Goal: Task Accomplishment & Management: Use online tool/utility

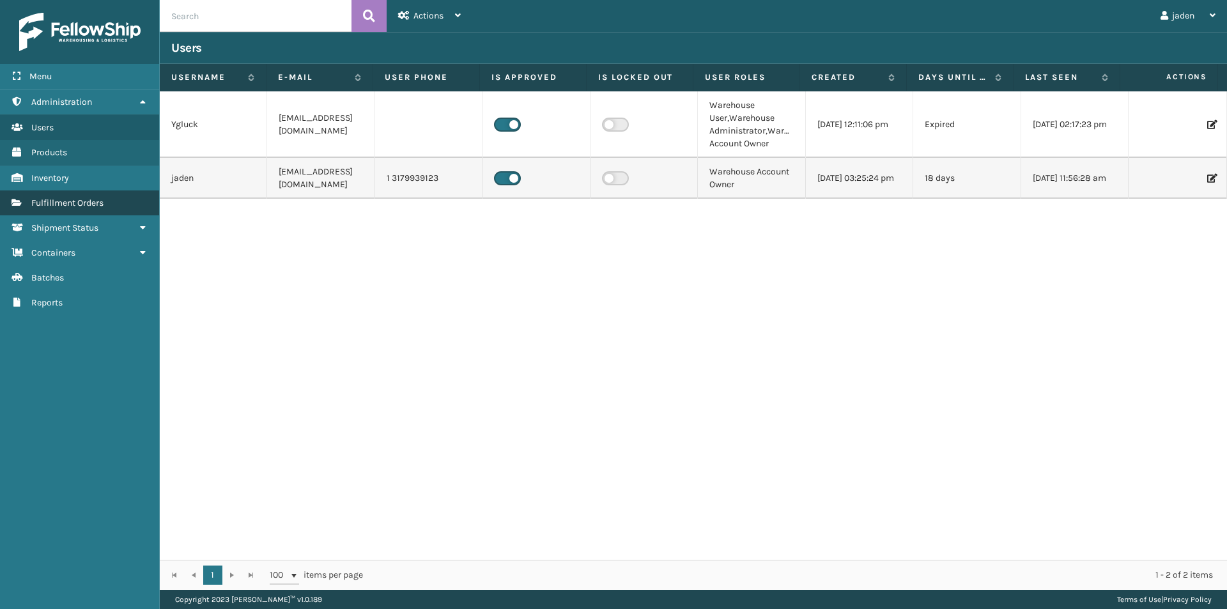
click at [85, 201] on span "Fulfillment Orders" at bounding box center [67, 202] width 72 height 11
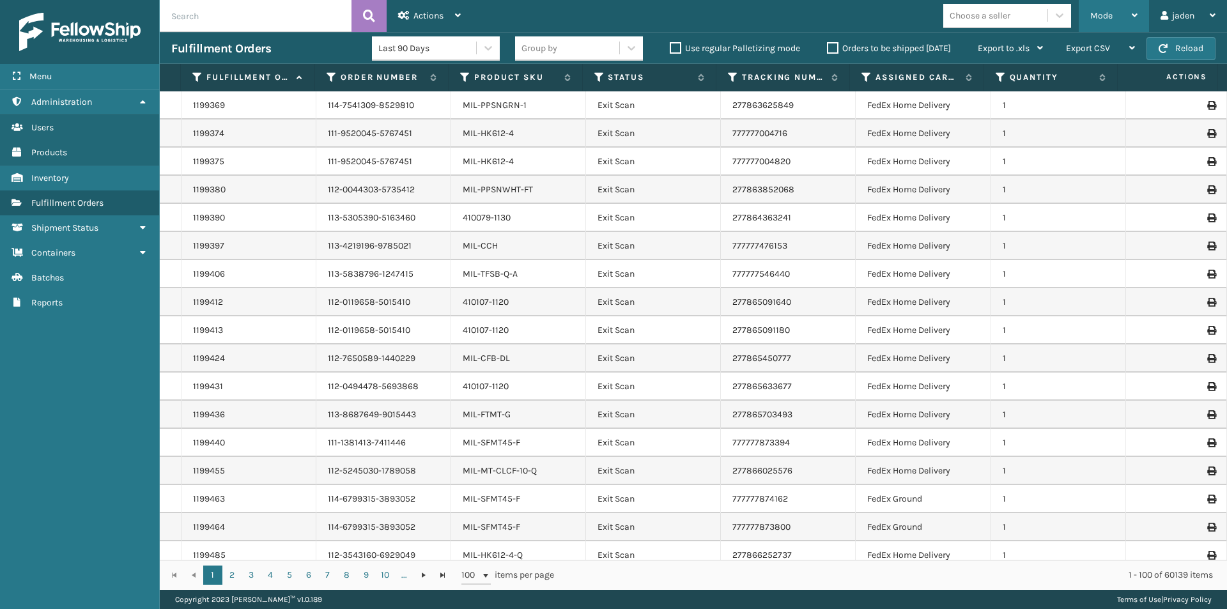
click at [1110, 4] on div "Mode" at bounding box center [1113, 16] width 47 height 32
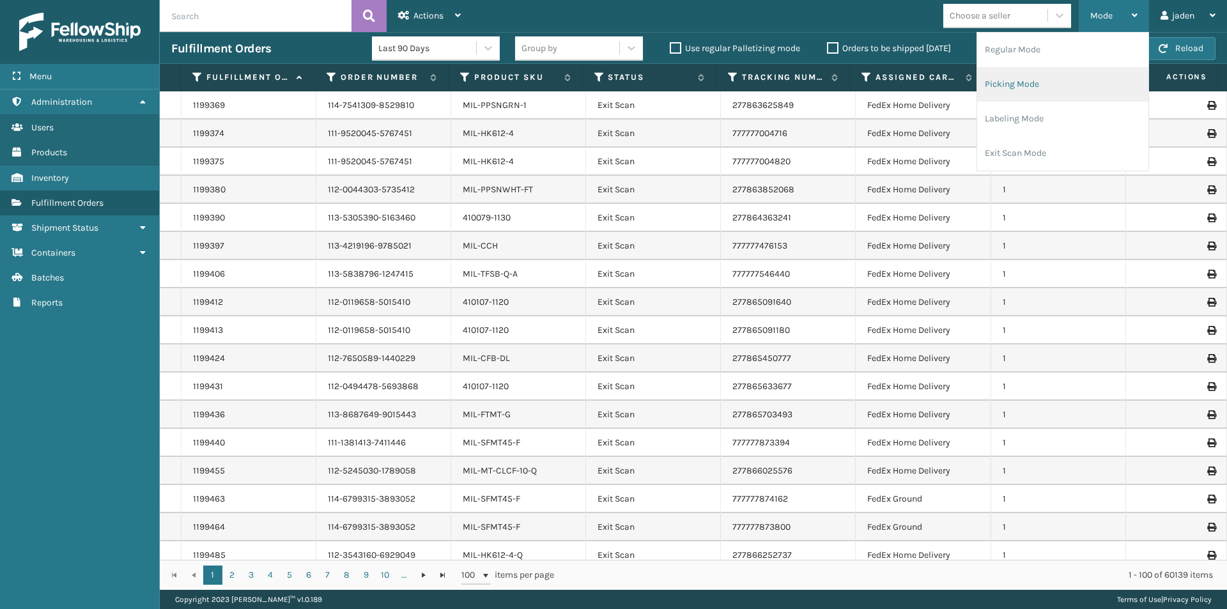
click at [1050, 95] on li "Picking Mode" at bounding box center [1062, 84] width 171 height 34
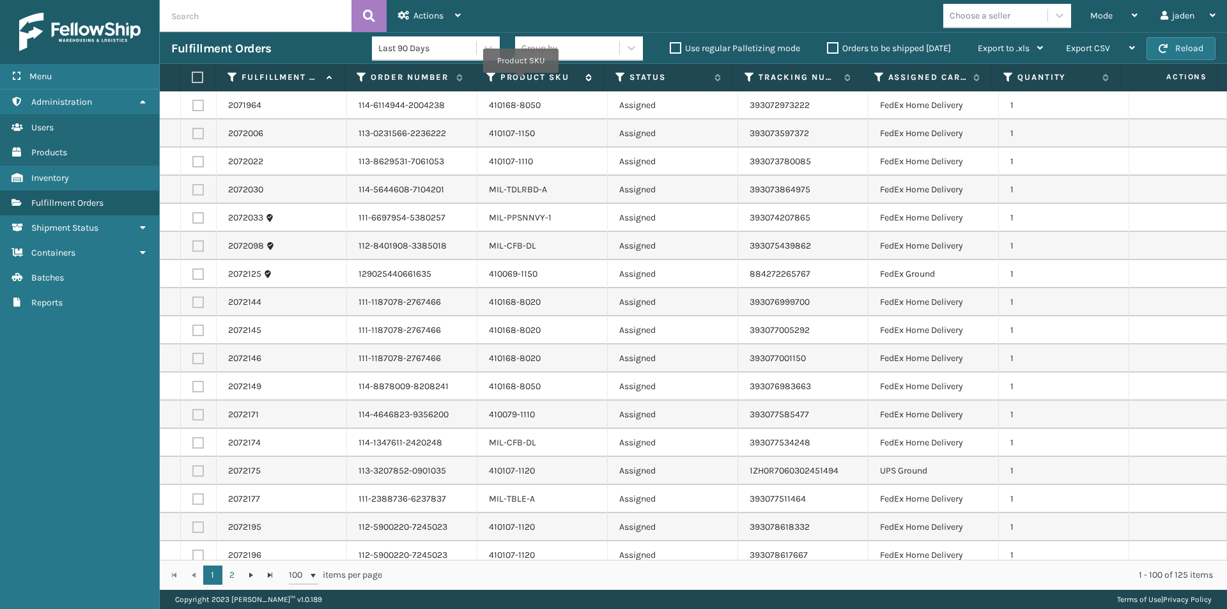
click at [521, 82] on label "Product SKU" at bounding box center [539, 77] width 79 height 11
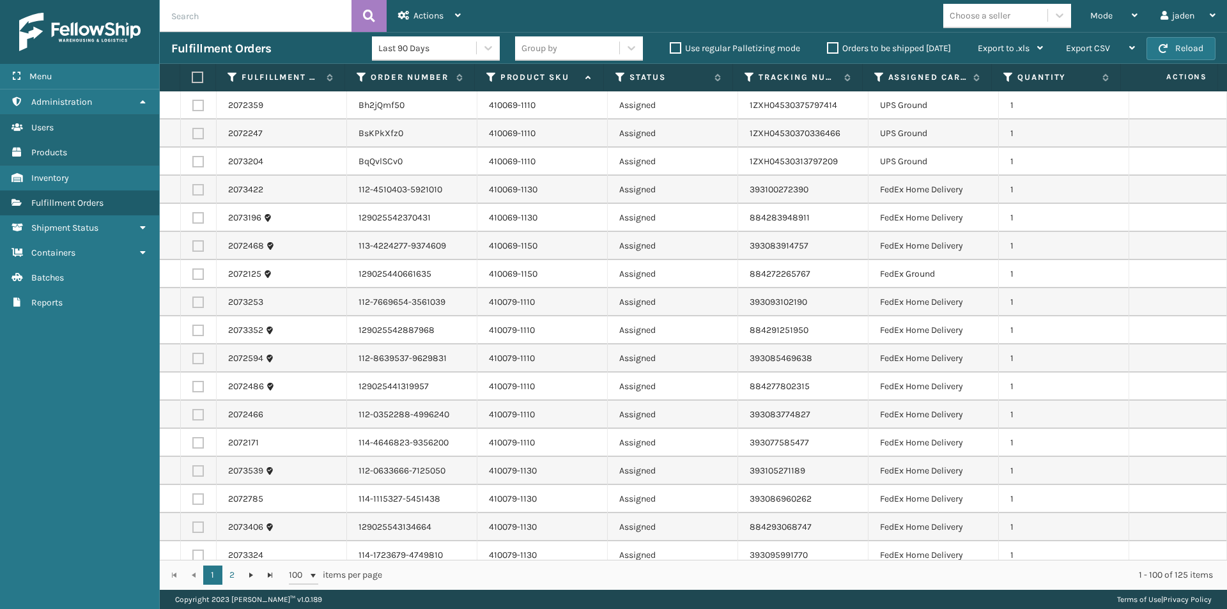
click at [199, 79] on label at bounding box center [196, 77] width 8 height 11
click at [192, 79] on input "checkbox" at bounding box center [192, 77] width 1 height 8
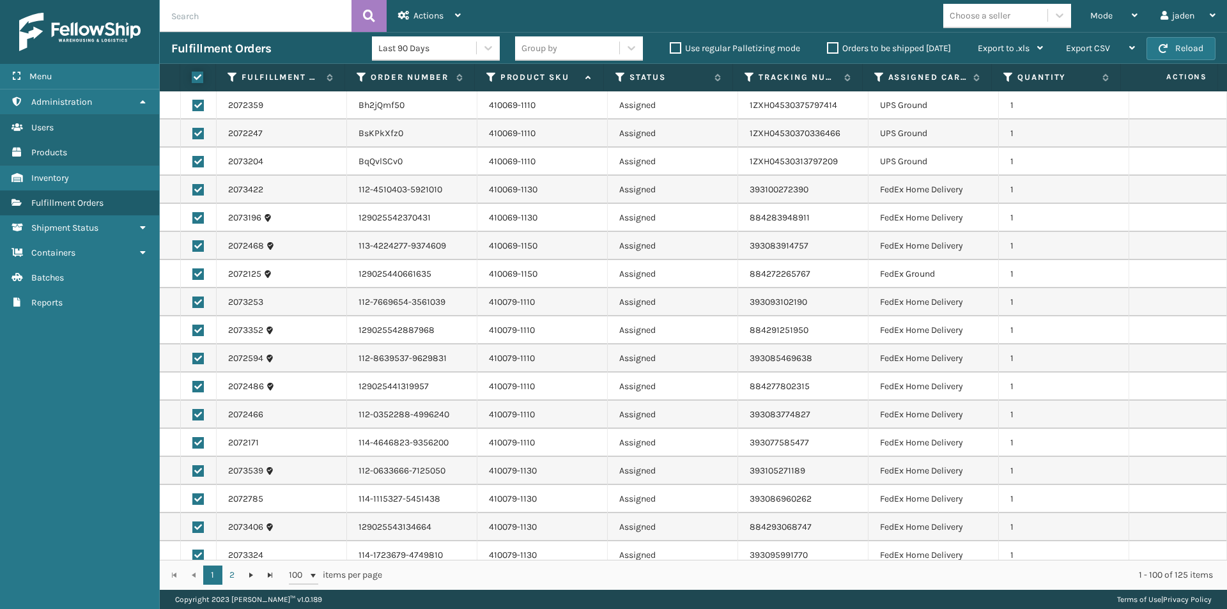
checkbox input "true"
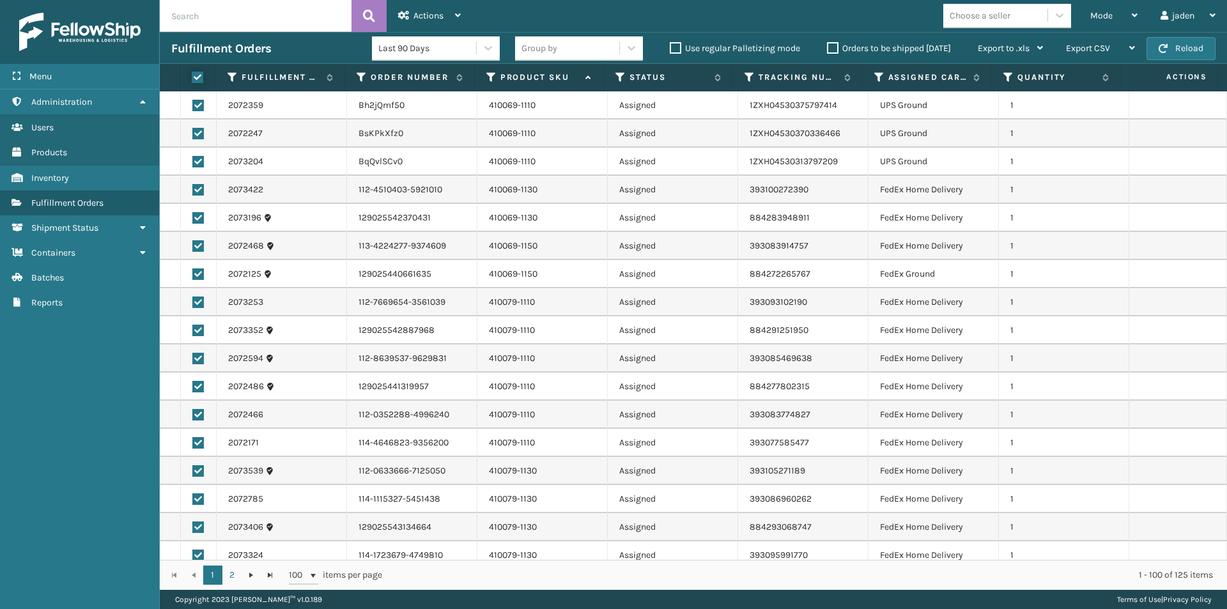
checkbox input "true"
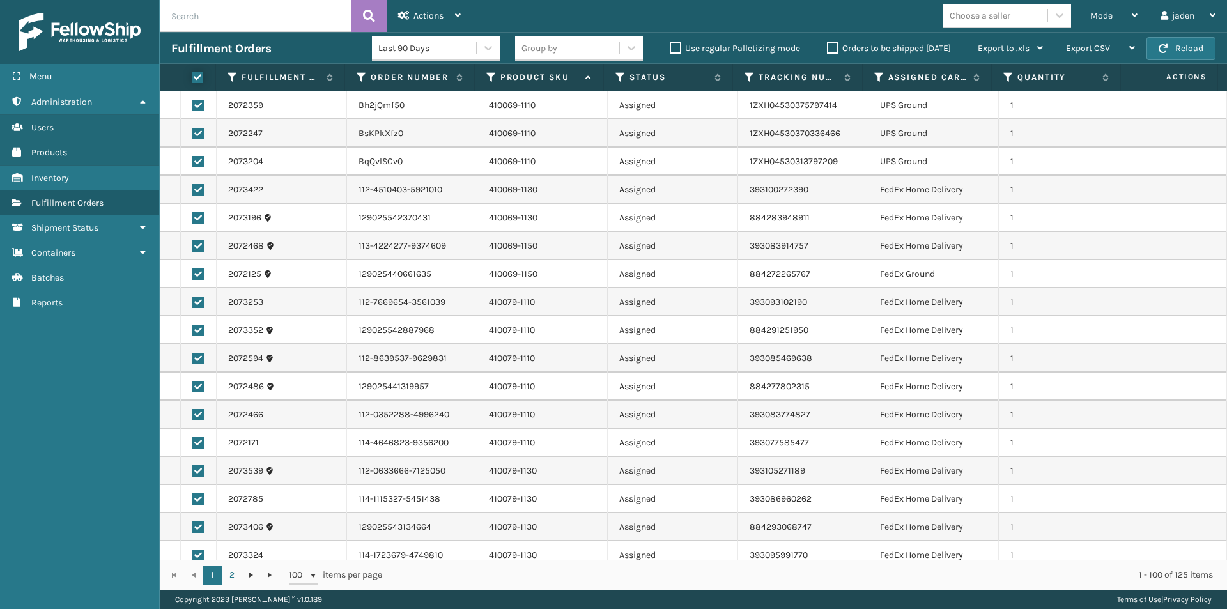
checkbox input "true"
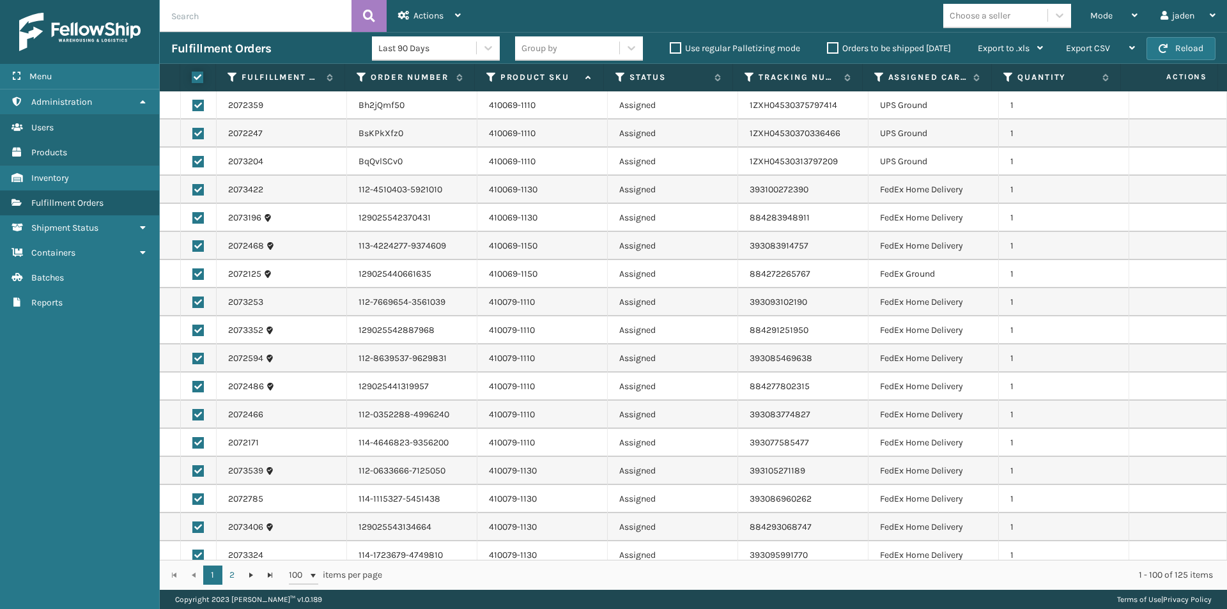
checkbox input "true"
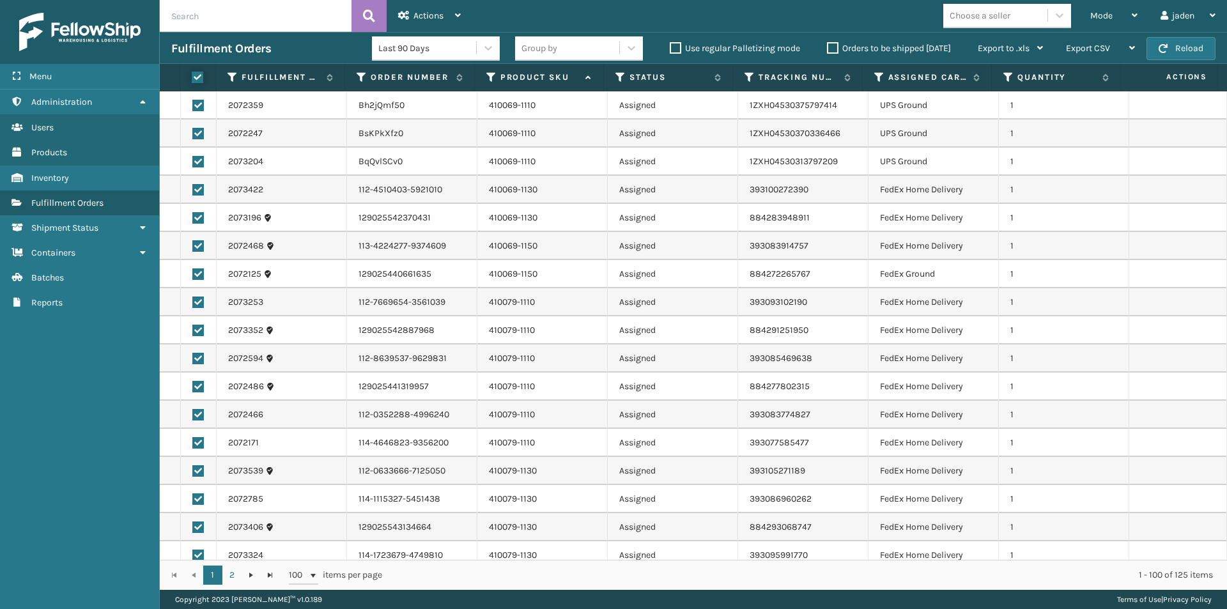
checkbox input "true"
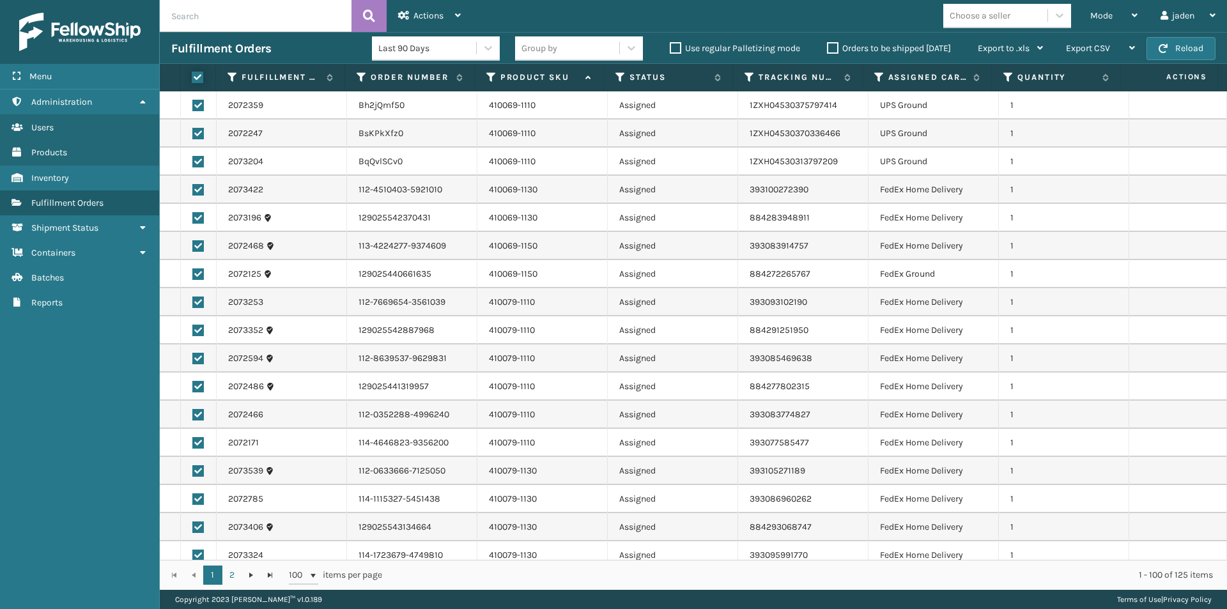
checkbox input "true"
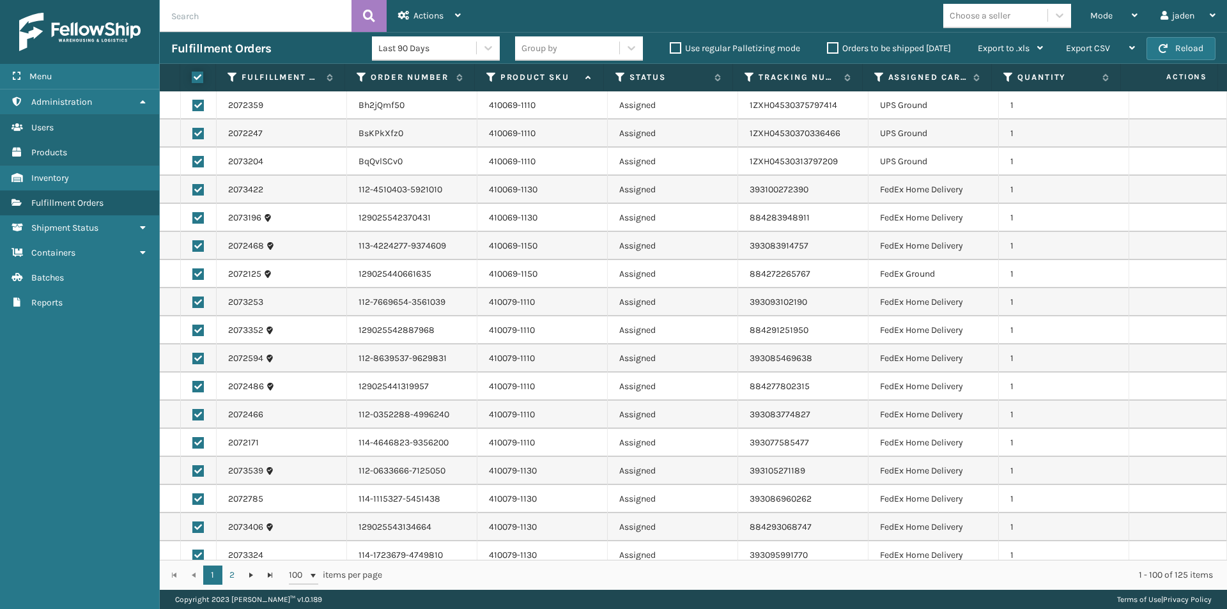
checkbox input "true"
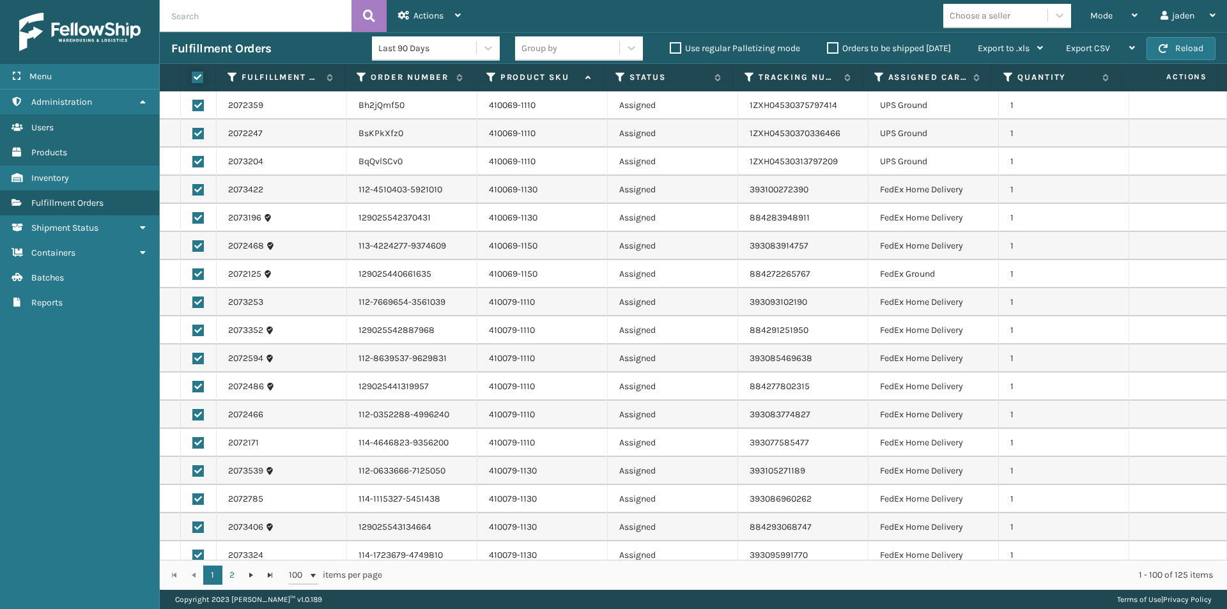
checkbox input "true"
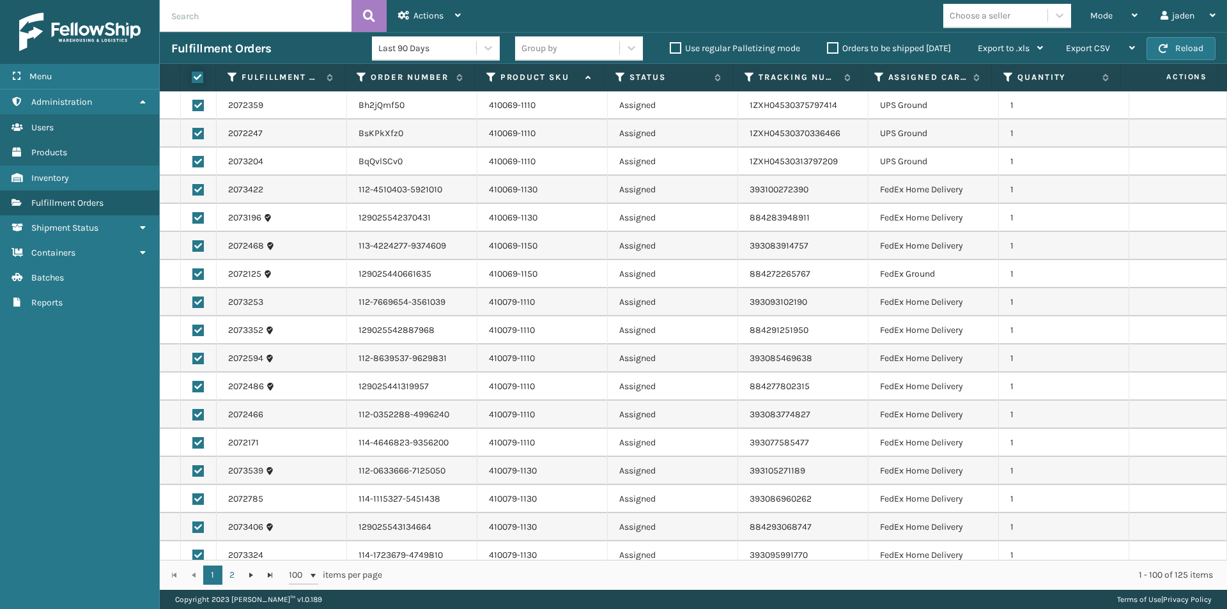
checkbox input "true"
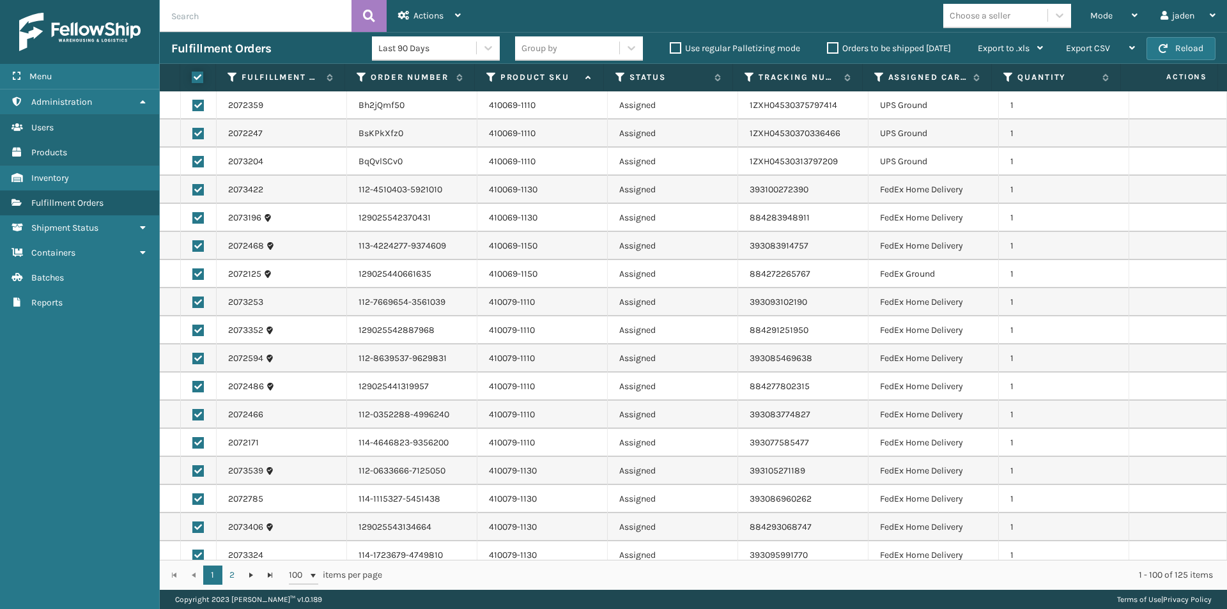
checkbox input "true"
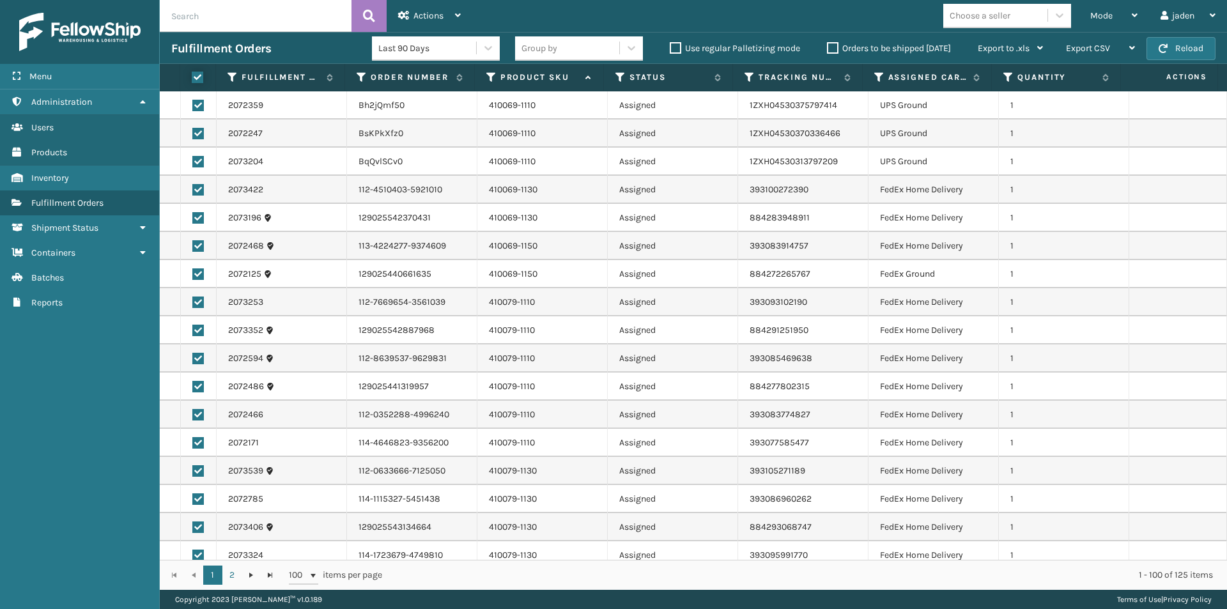
checkbox input "true"
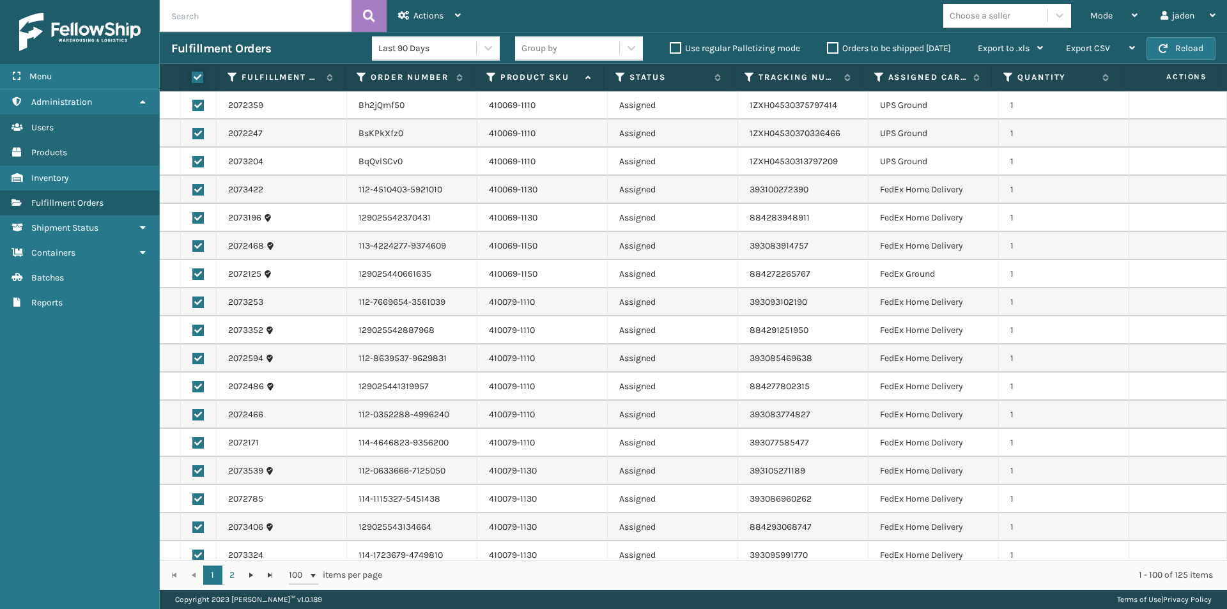
checkbox input "true"
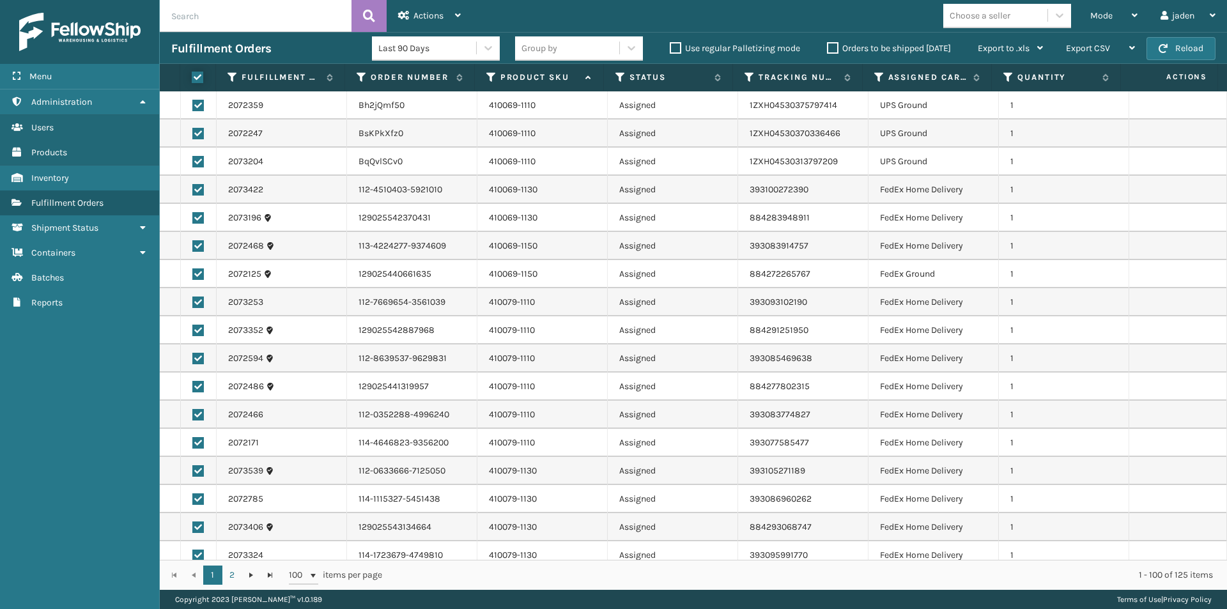
checkbox input "true"
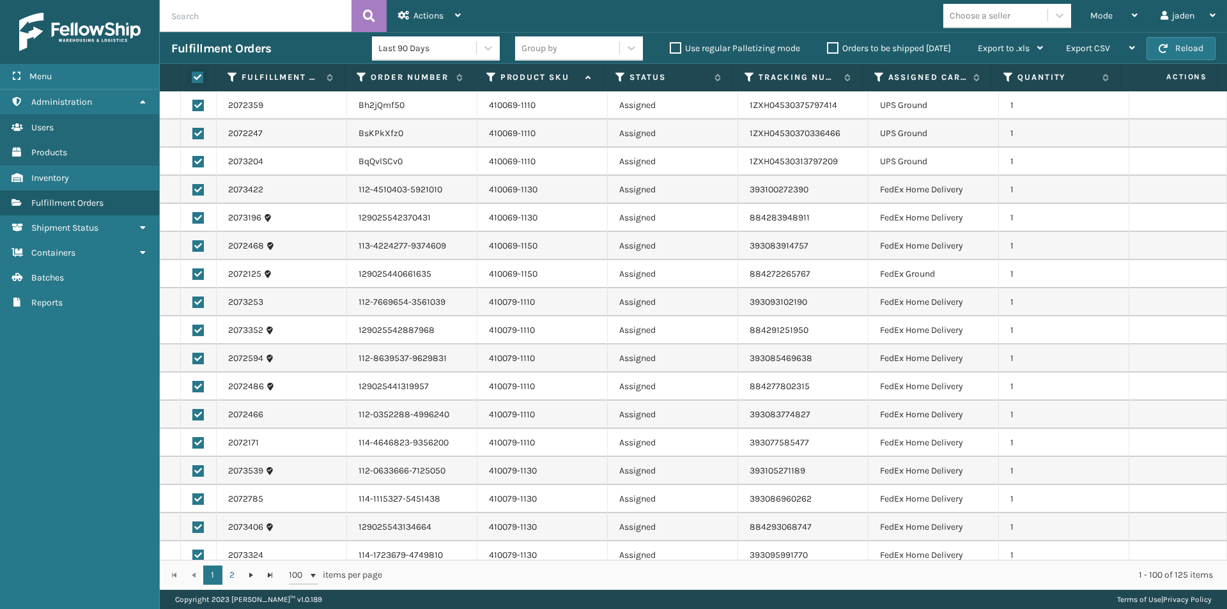
checkbox input "true"
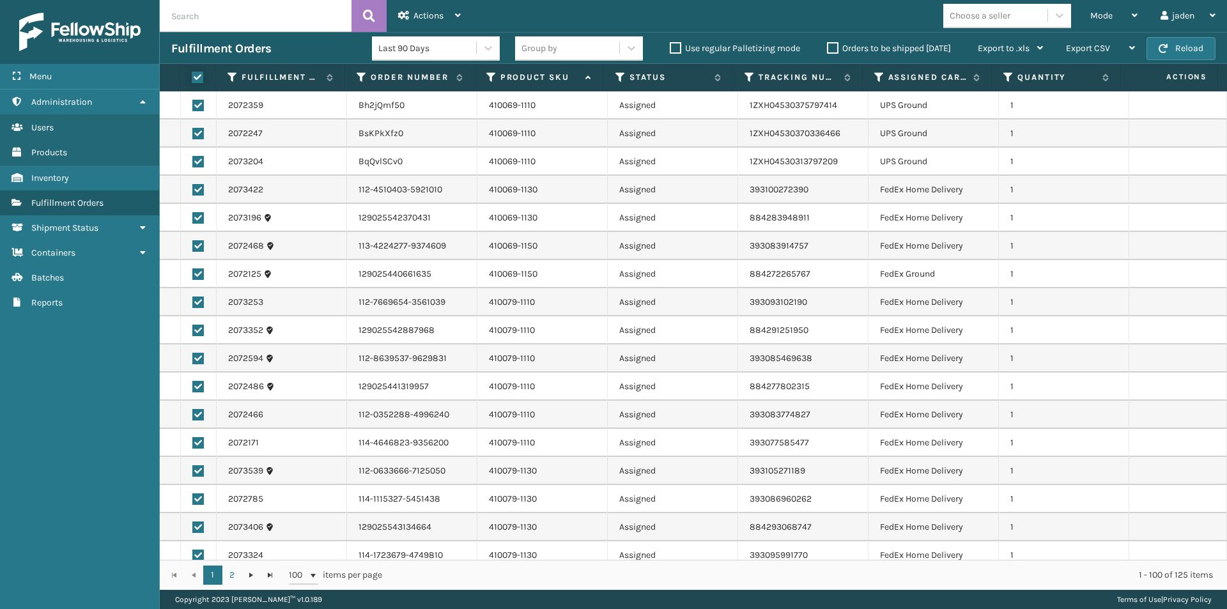
checkbox input "true"
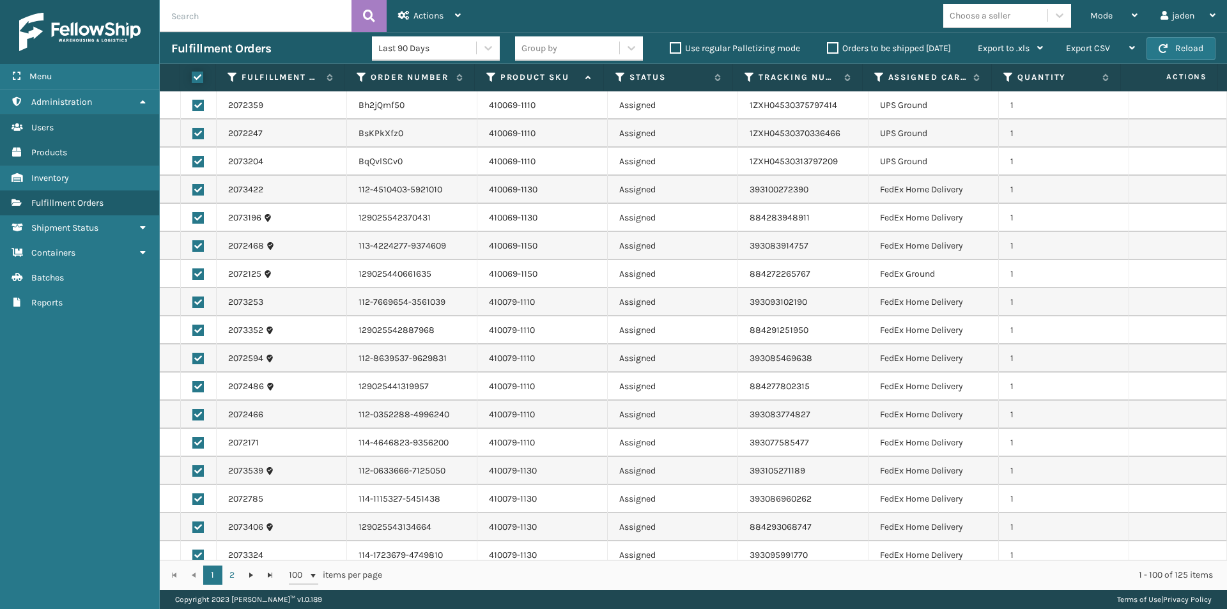
checkbox input "true"
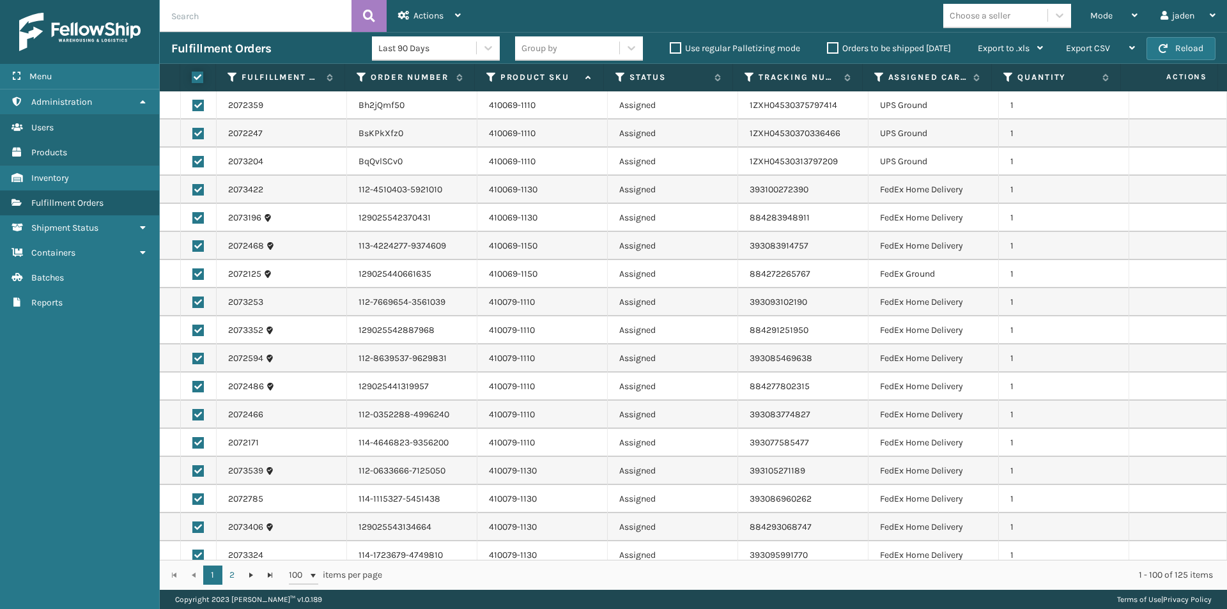
checkbox input "true"
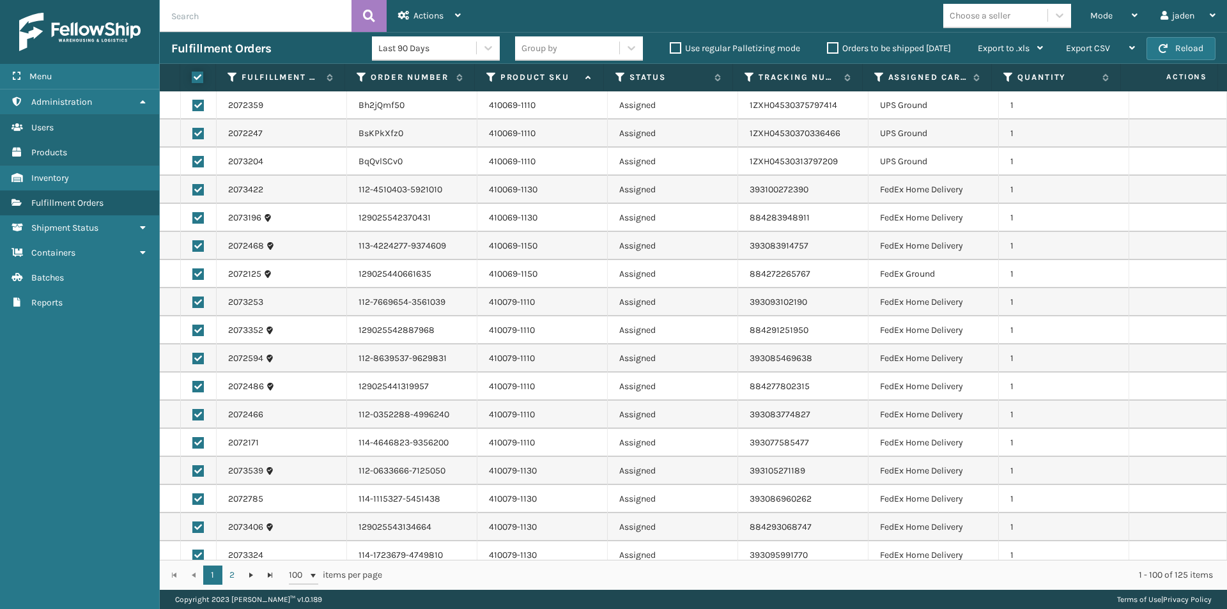
checkbox input "true"
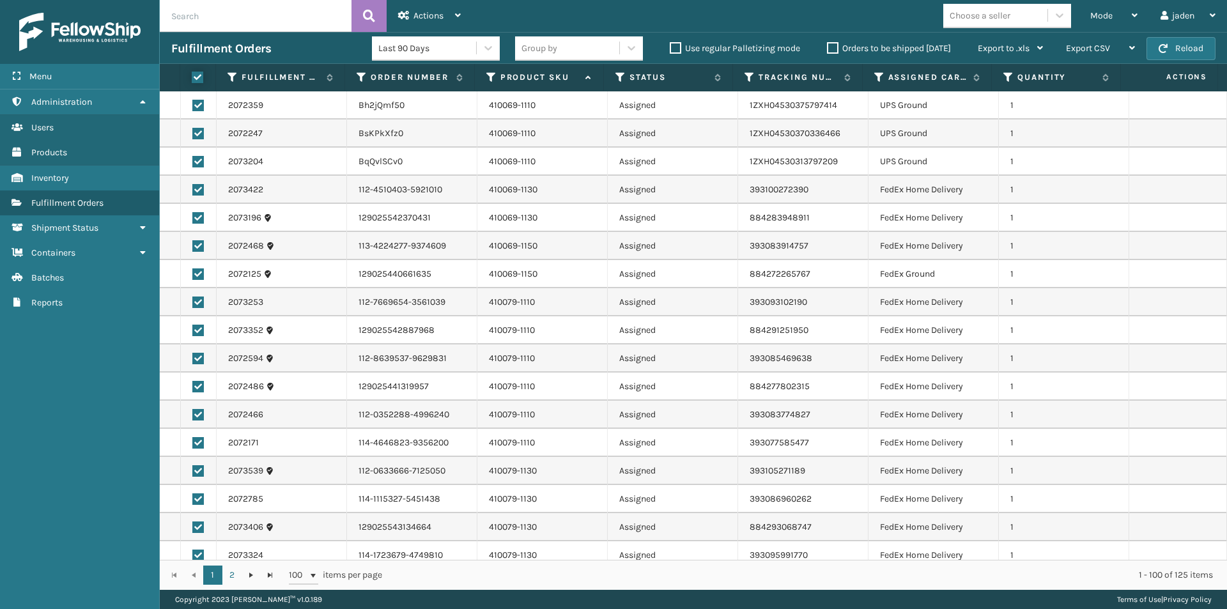
checkbox input "true"
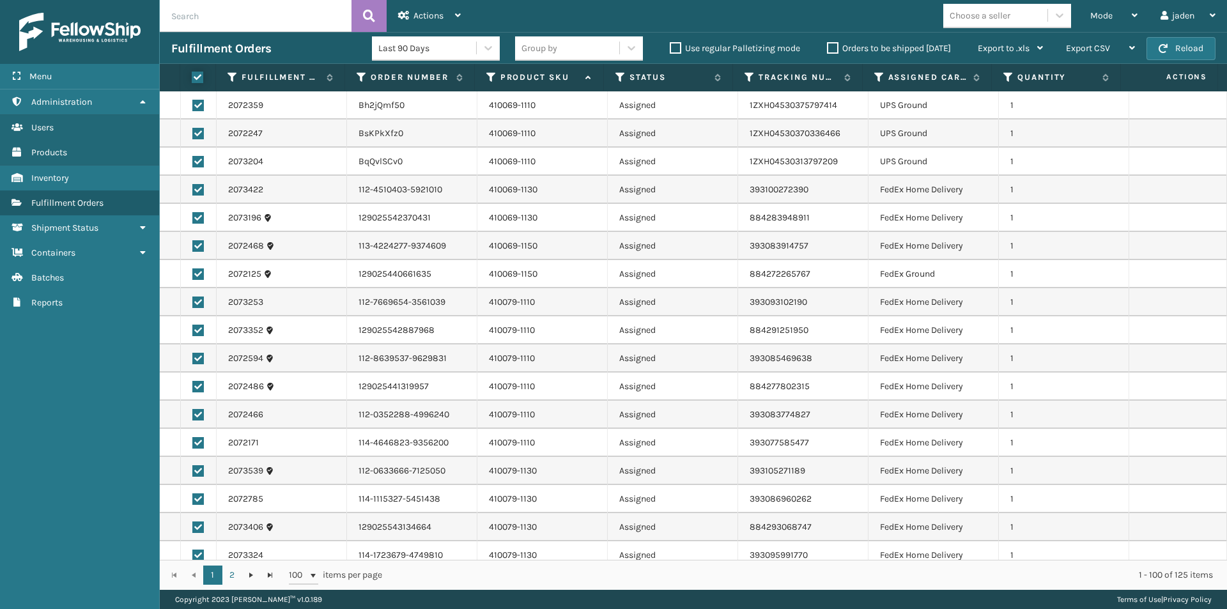
checkbox input "true"
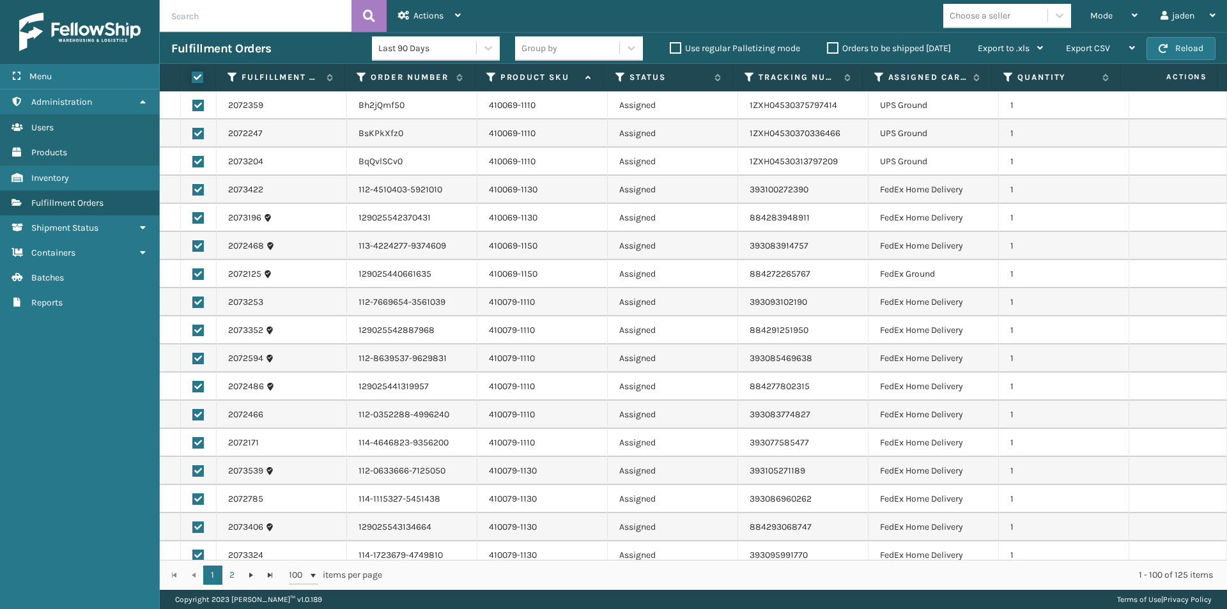
checkbox input "true"
click at [197, 103] on label at bounding box center [197, 105] width 11 height 11
click at [193, 103] on input "checkbox" at bounding box center [192, 104] width 1 height 8
checkbox input "false"
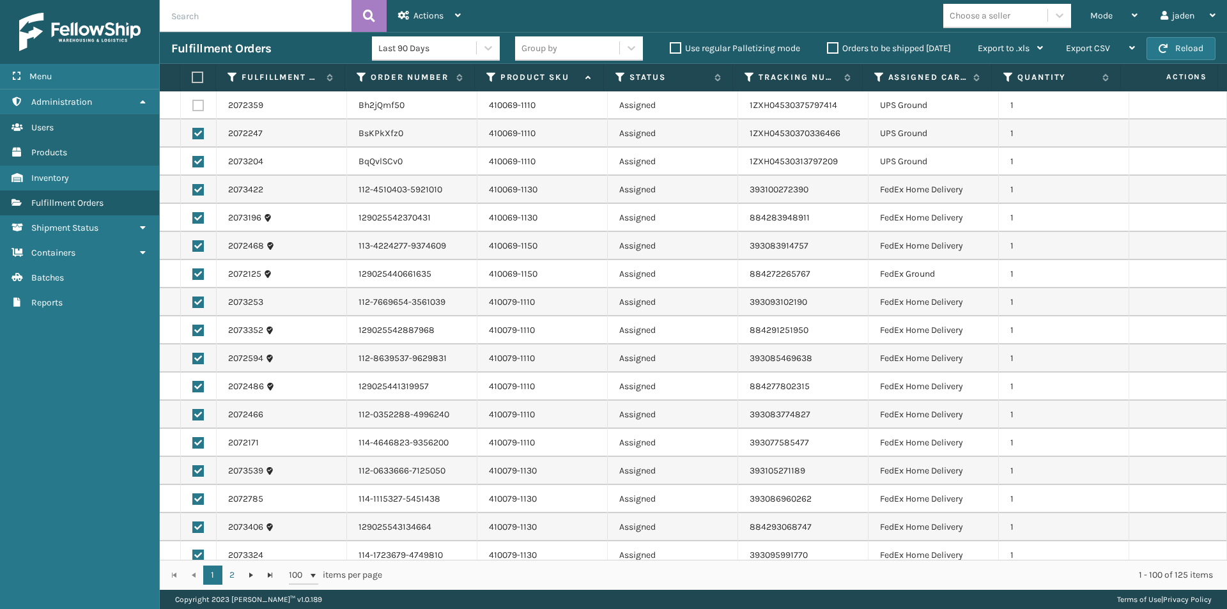
click at [198, 134] on label at bounding box center [197, 133] width 11 height 11
click at [193, 134] on input "checkbox" at bounding box center [192, 132] width 1 height 8
checkbox input "false"
click at [195, 162] on label at bounding box center [197, 161] width 11 height 11
click at [193, 162] on input "checkbox" at bounding box center [192, 160] width 1 height 8
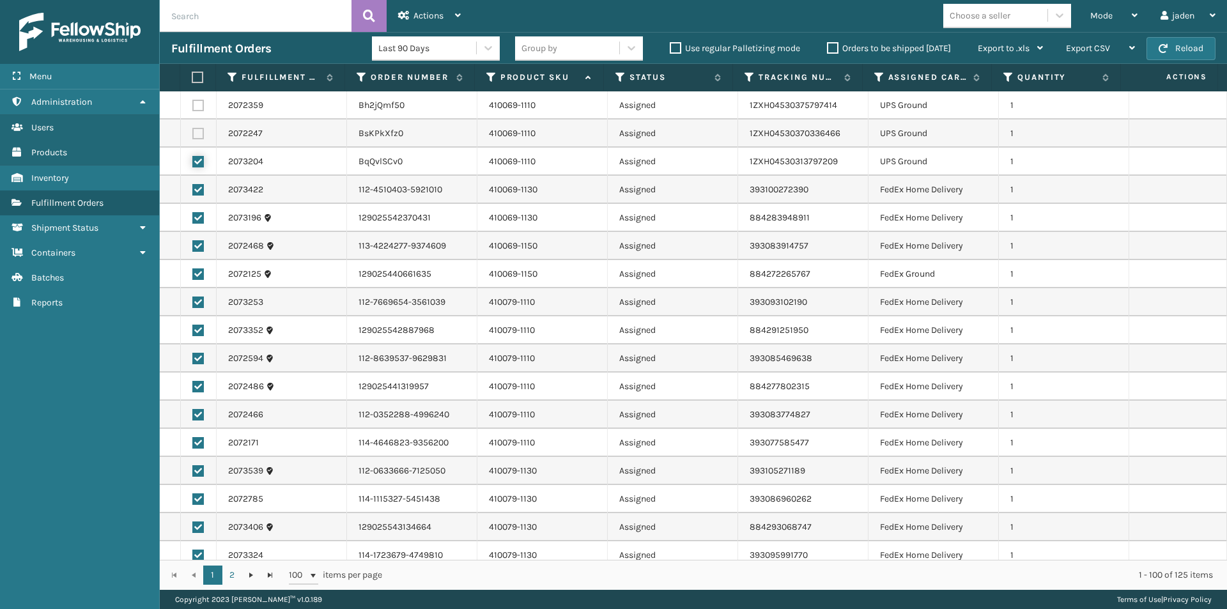
checkbox input "false"
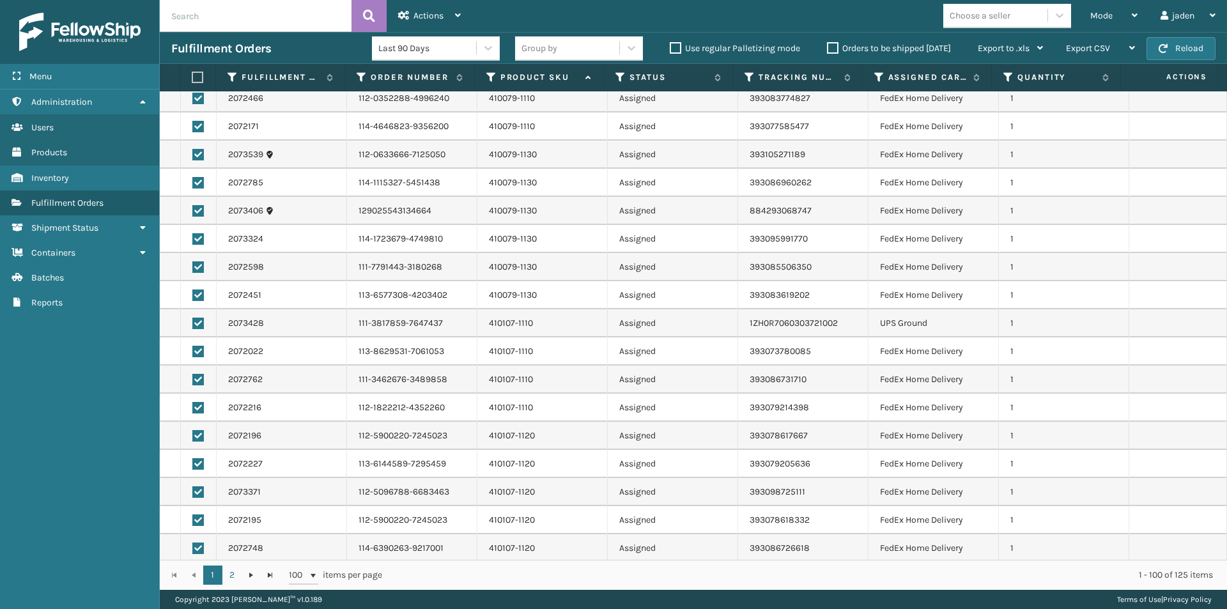
scroll to position [319, 0]
click at [193, 316] on label at bounding box center [197, 319] width 11 height 11
click at [193, 316] on input "checkbox" at bounding box center [192, 318] width 1 height 8
checkbox input "false"
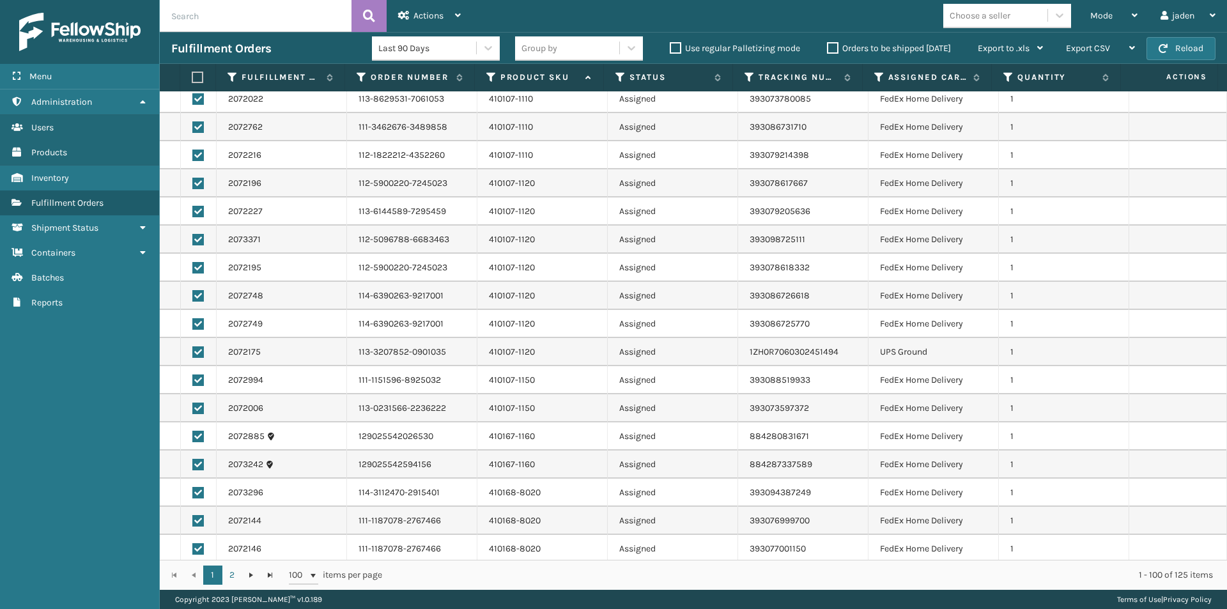
scroll to position [575, 0]
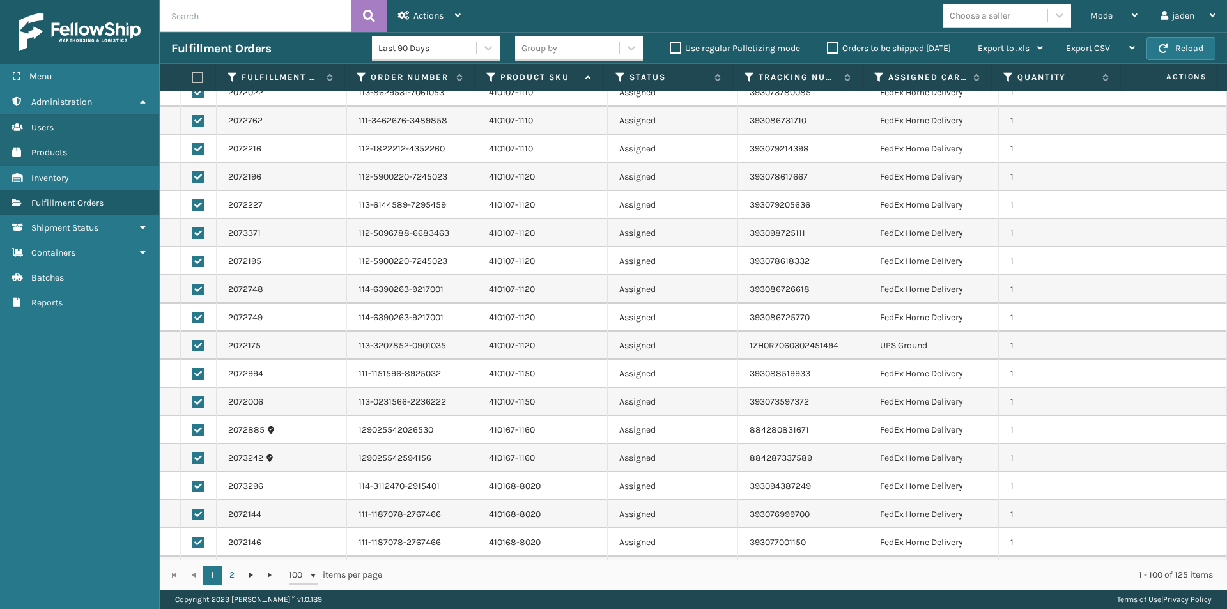
click at [194, 346] on label at bounding box center [197, 345] width 11 height 11
click at [193, 346] on input "checkbox" at bounding box center [192, 344] width 1 height 8
checkbox input "false"
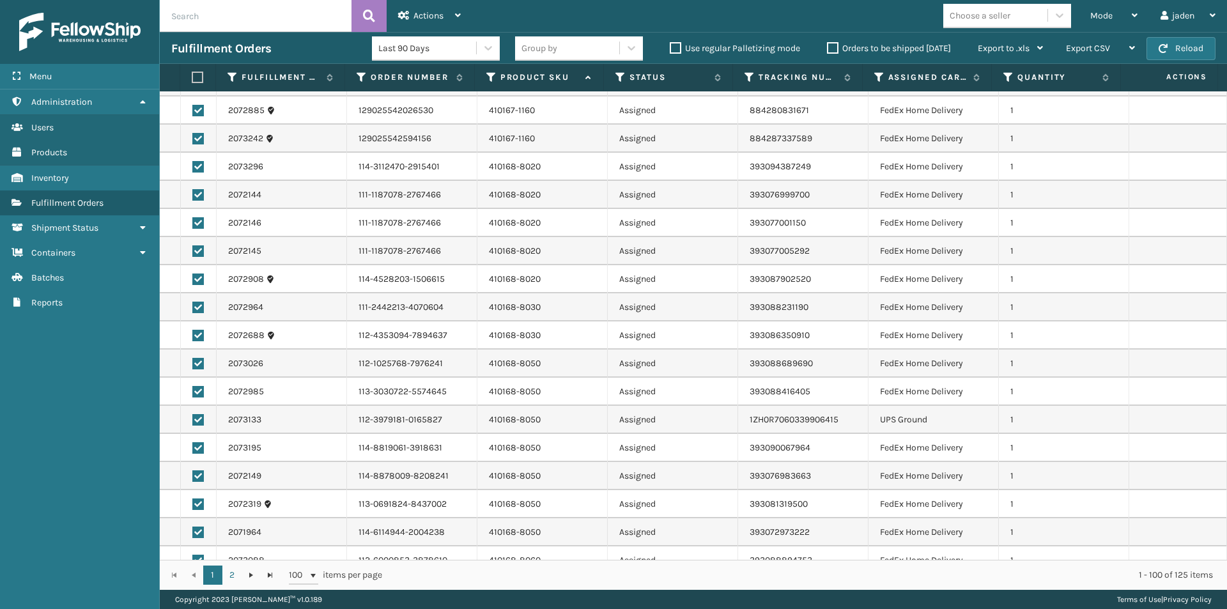
scroll to position [958, 0]
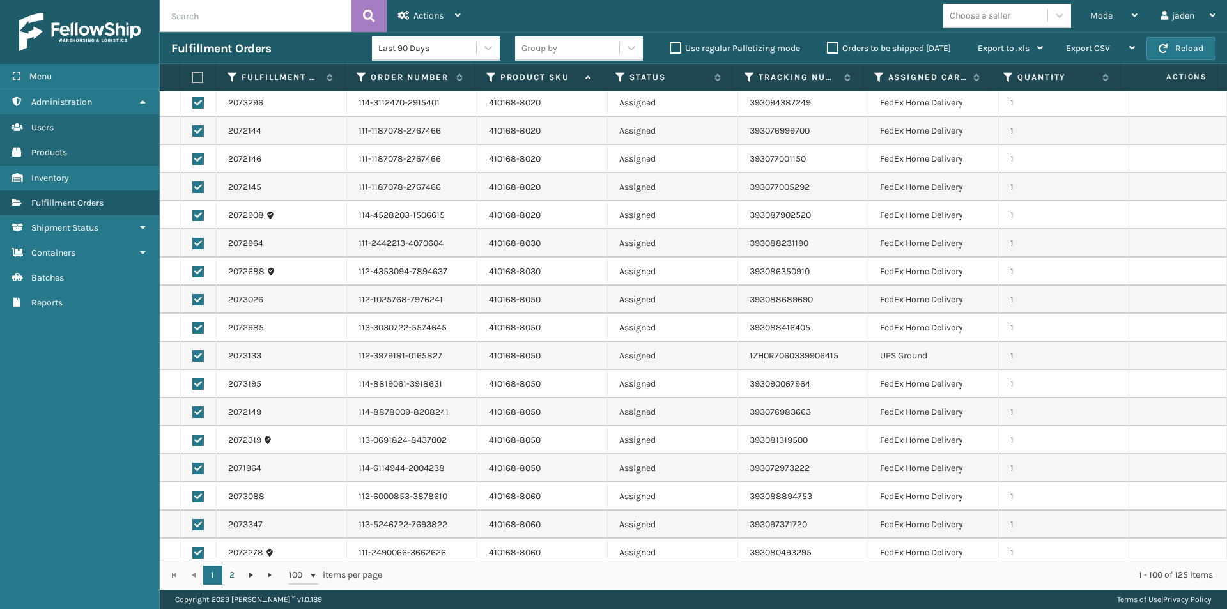
click at [198, 355] on label at bounding box center [197, 355] width 11 height 11
click at [193, 355] on input "checkbox" at bounding box center [192, 354] width 1 height 8
checkbox input "false"
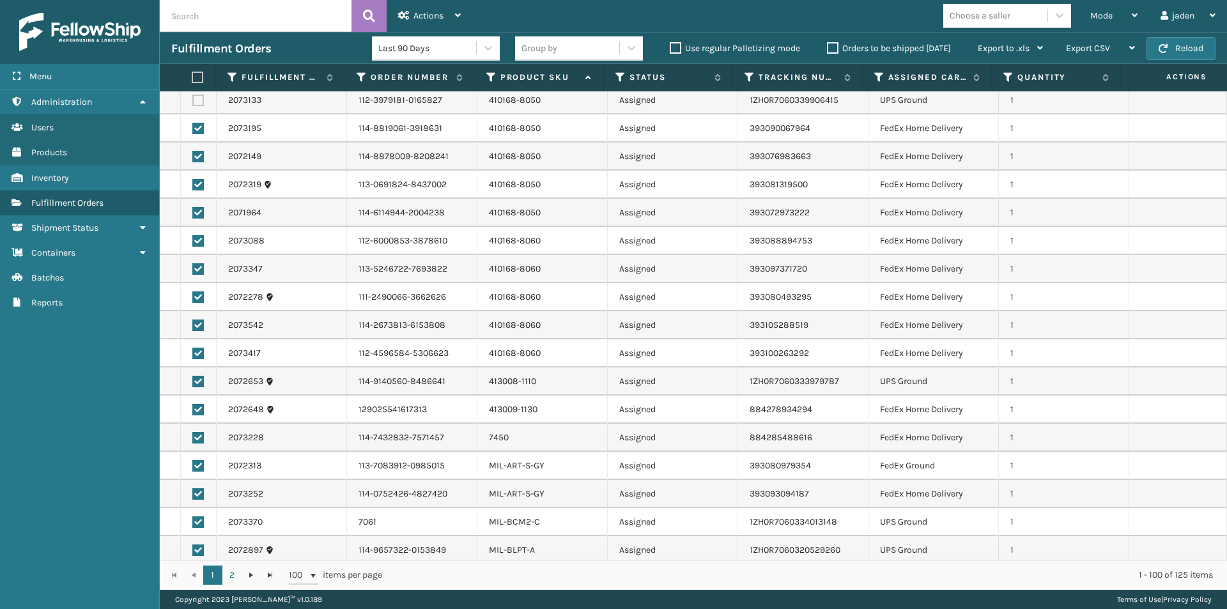
click at [203, 379] on label at bounding box center [197, 381] width 11 height 11
click at [193, 379] on input "checkbox" at bounding box center [192, 380] width 1 height 8
checkbox input "false"
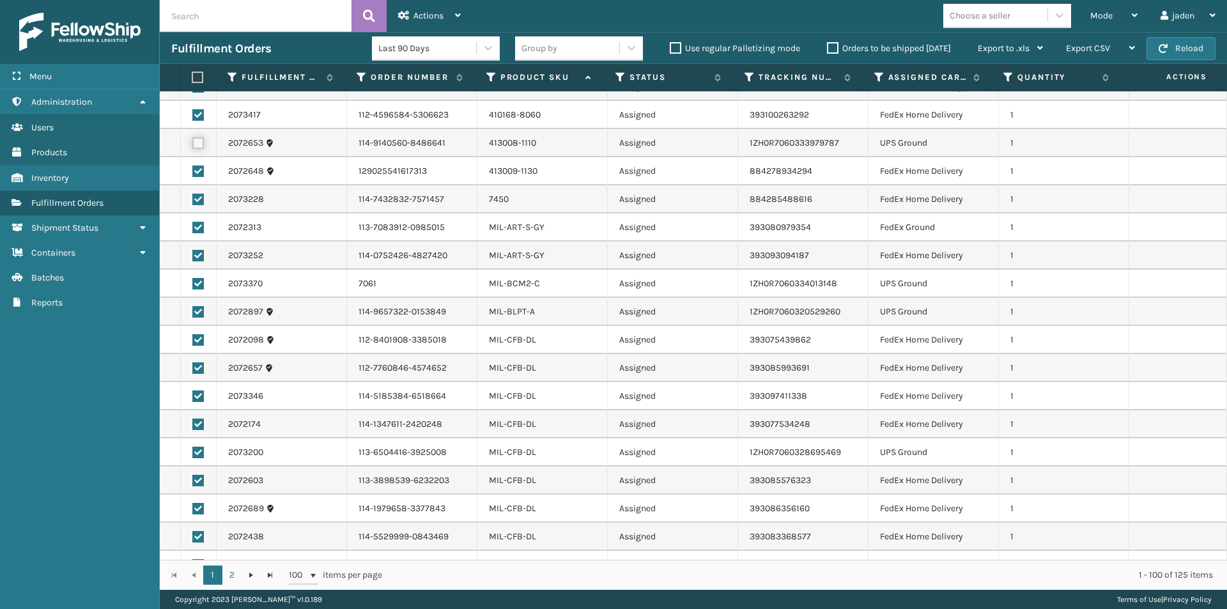
scroll to position [1469, 0]
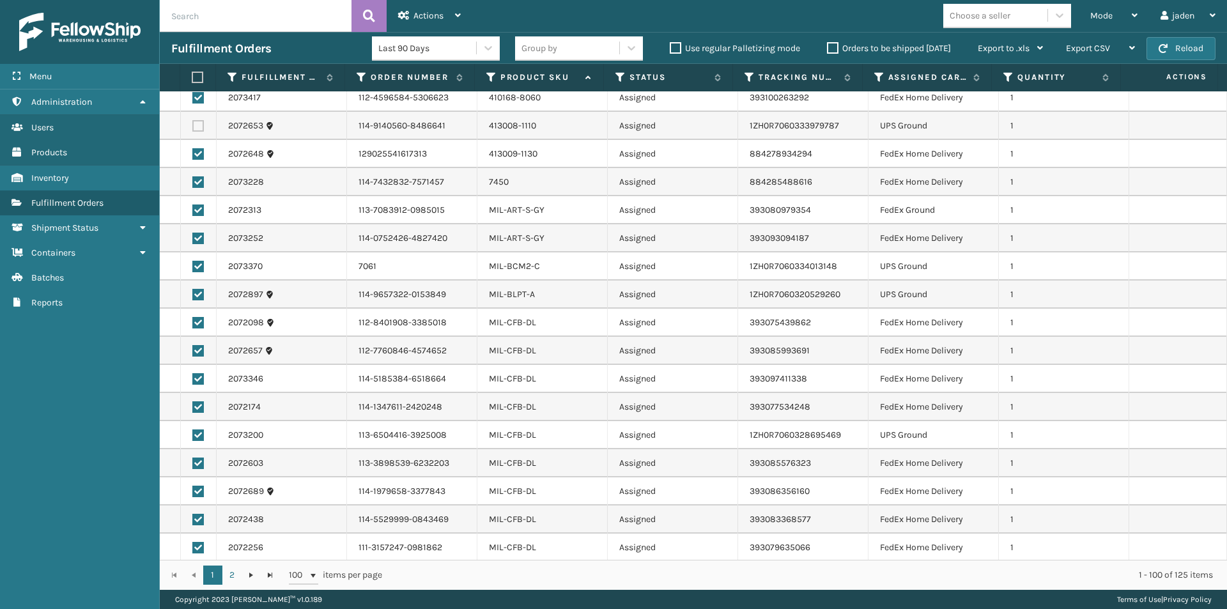
drag, startPoint x: 199, startPoint y: 263, endPoint x: 201, endPoint y: 285, distance: 21.8
click at [199, 263] on label at bounding box center [197, 266] width 11 height 11
click at [193, 263] on input "checkbox" at bounding box center [192, 265] width 1 height 8
checkbox input "false"
click at [201, 301] on td at bounding box center [199, 294] width 36 height 28
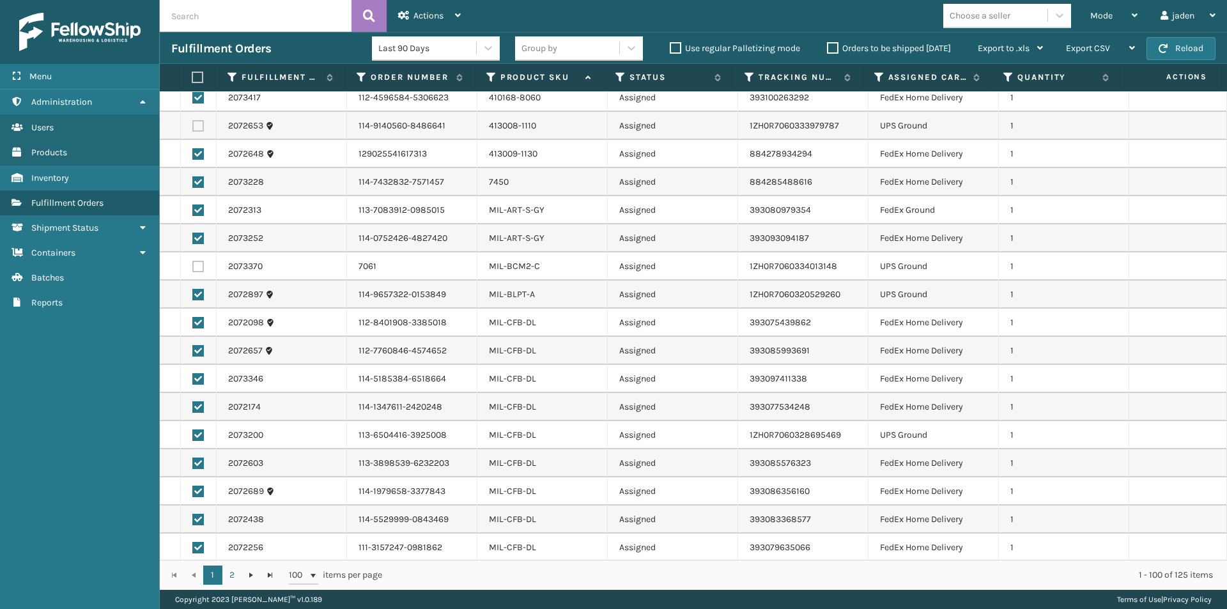
click at [200, 292] on label at bounding box center [197, 294] width 11 height 11
click at [193, 292] on input "checkbox" at bounding box center [192, 293] width 1 height 8
checkbox input "false"
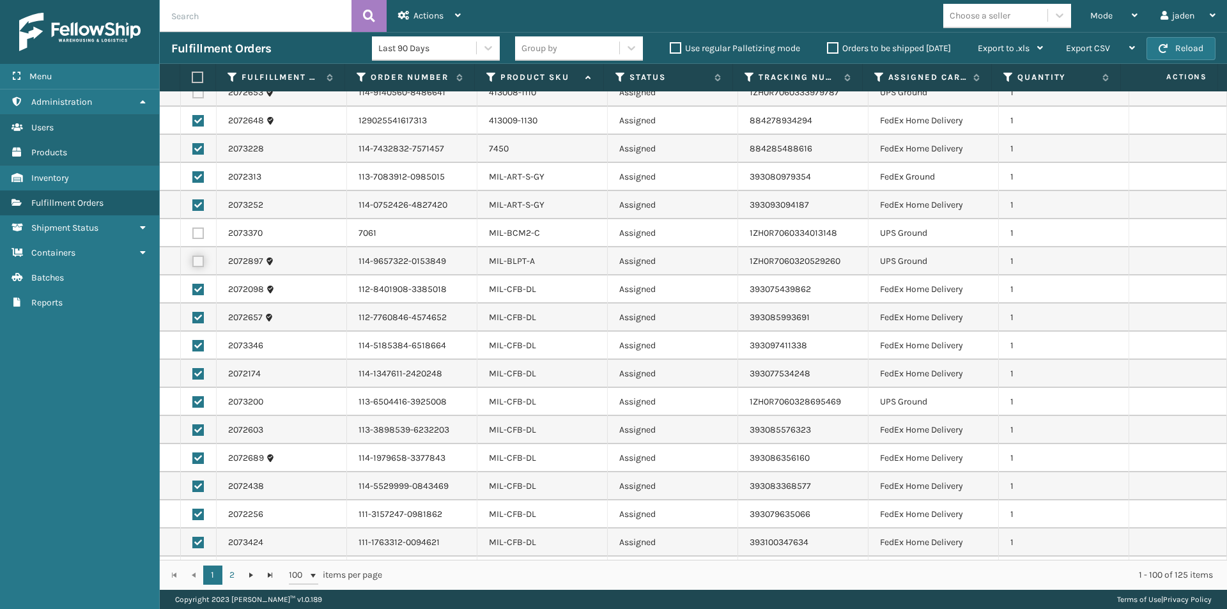
scroll to position [1597, 0]
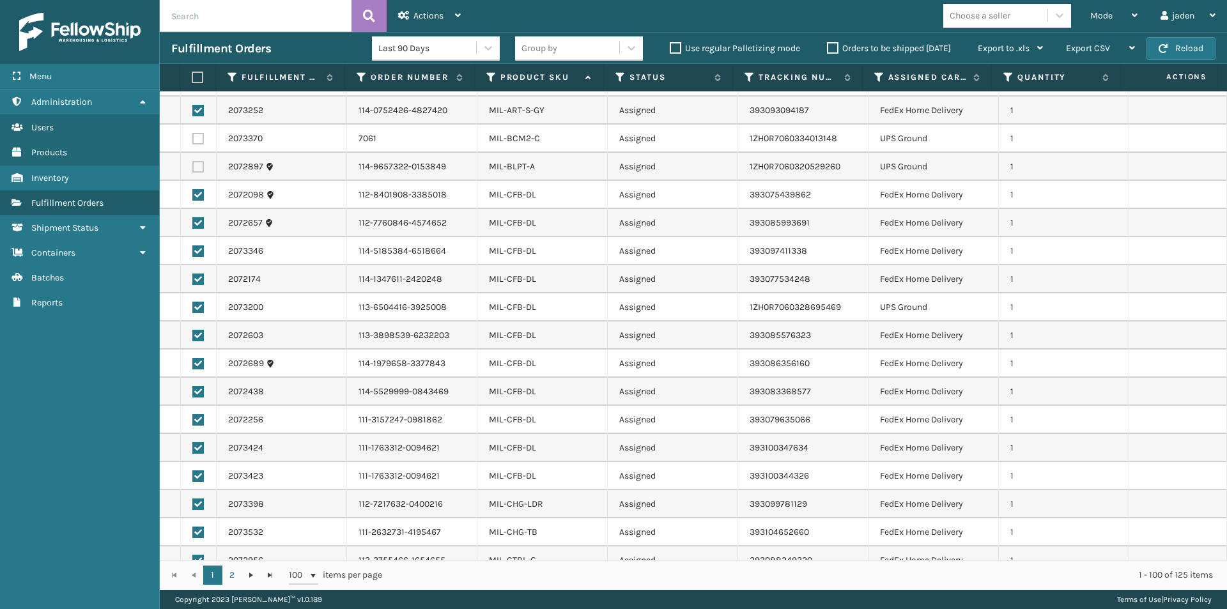
click at [197, 305] on label at bounding box center [197, 307] width 11 height 11
click at [193, 305] on input "checkbox" at bounding box center [192, 306] width 1 height 8
checkbox input "false"
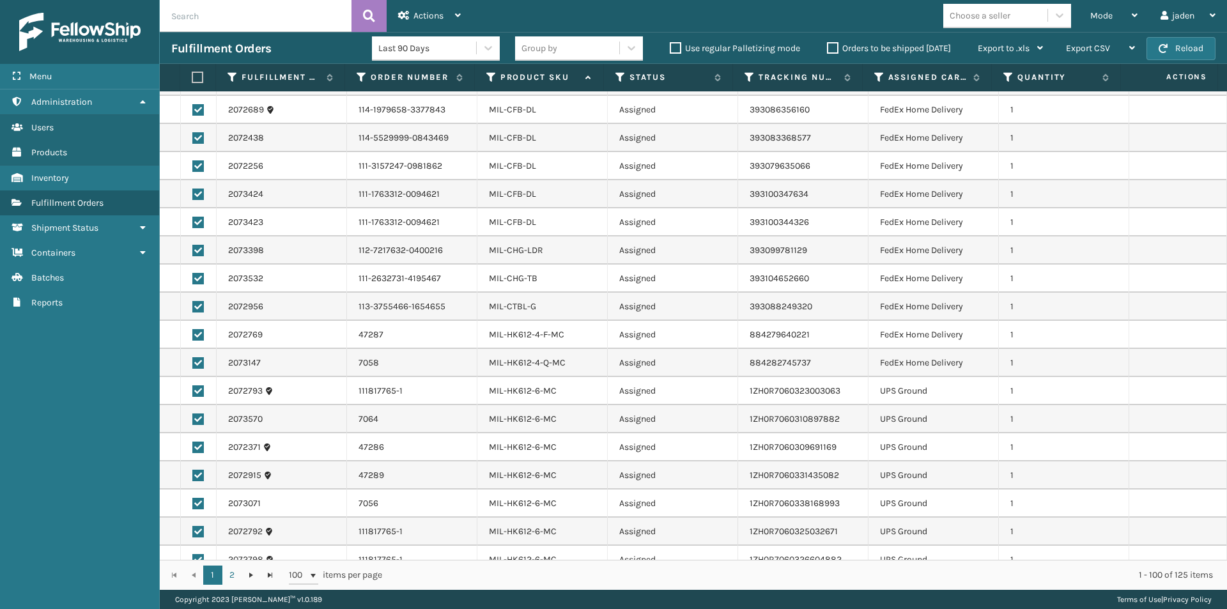
scroll to position [1853, 0]
click at [194, 388] on label at bounding box center [197, 388] width 11 height 11
click at [193, 388] on input "checkbox" at bounding box center [192, 387] width 1 height 8
checkbox input "false"
click at [194, 526] on label at bounding box center [197, 529] width 11 height 11
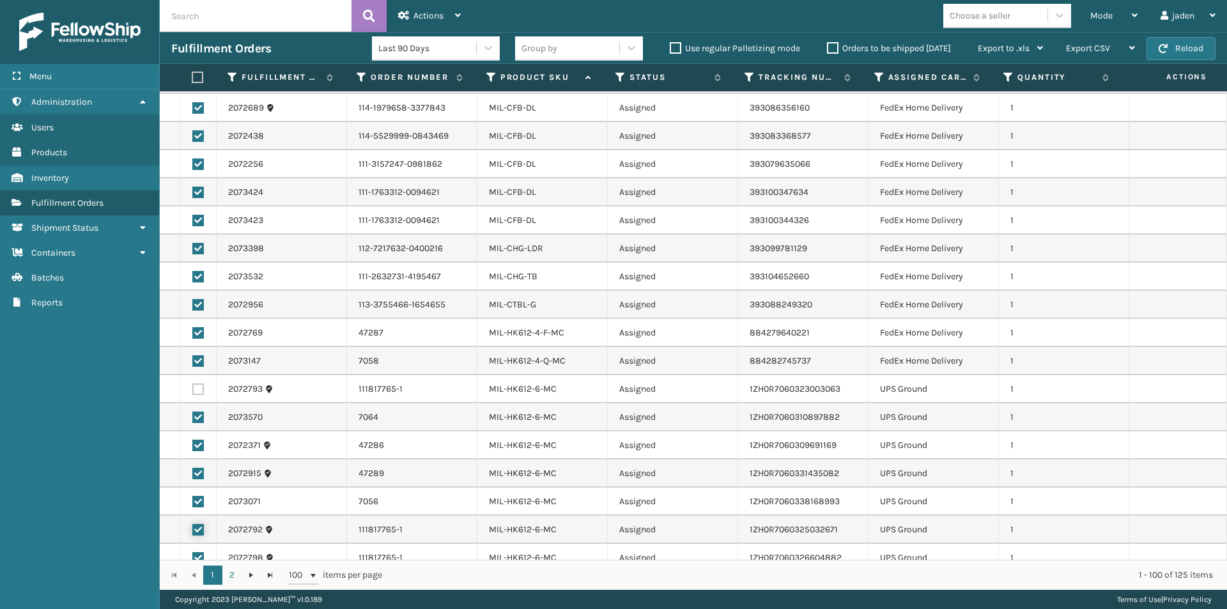
click at [193, 526] on input "checkbox" at bounding box center [192, 528] width 1 height 8
checkbox input "false"
click at [198, 495] on td at bounding box center [199, 501] width 36 height 28
click at [201, 473] on label at bounding box center [197, 473] width 11 height 11
click at [193, 473] on input "checkbox" at bounding box center [192, 472] width 1 height 8
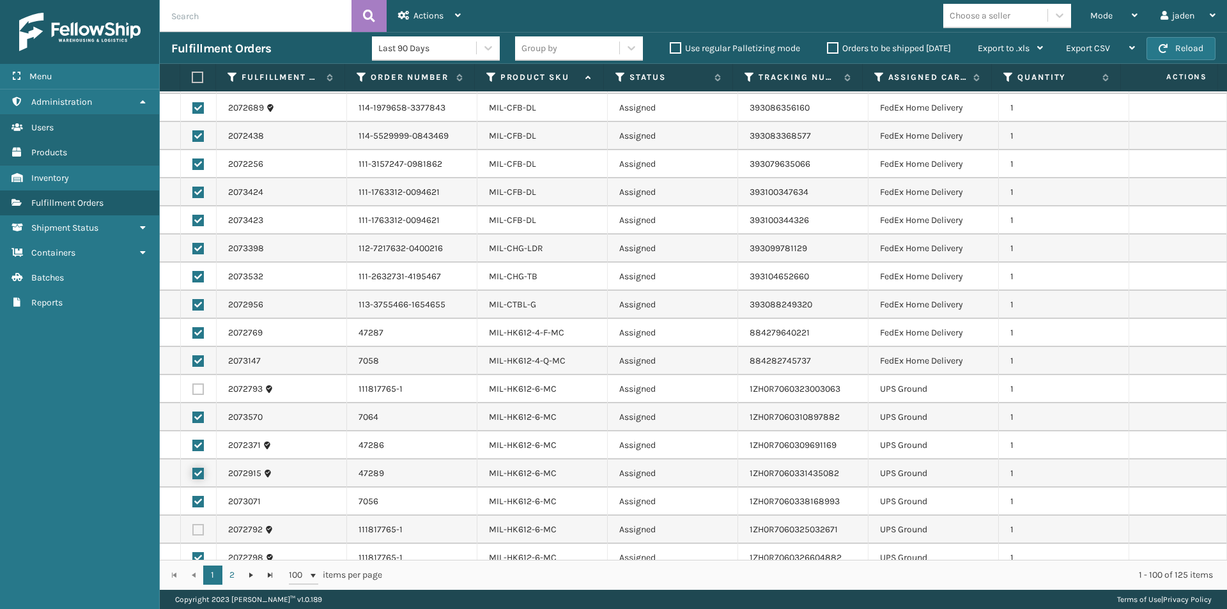
checkbox input "false"
click at [198, 447] on label at bounding box center [197, 445] width 11 height 11
click at [193, 447] on input "checkbox" at bounding box center [192, 444] width 1 height 8
checkbox input "false"
click at [194, 417] on label at bounding box center [197, 416] width 11 height 11
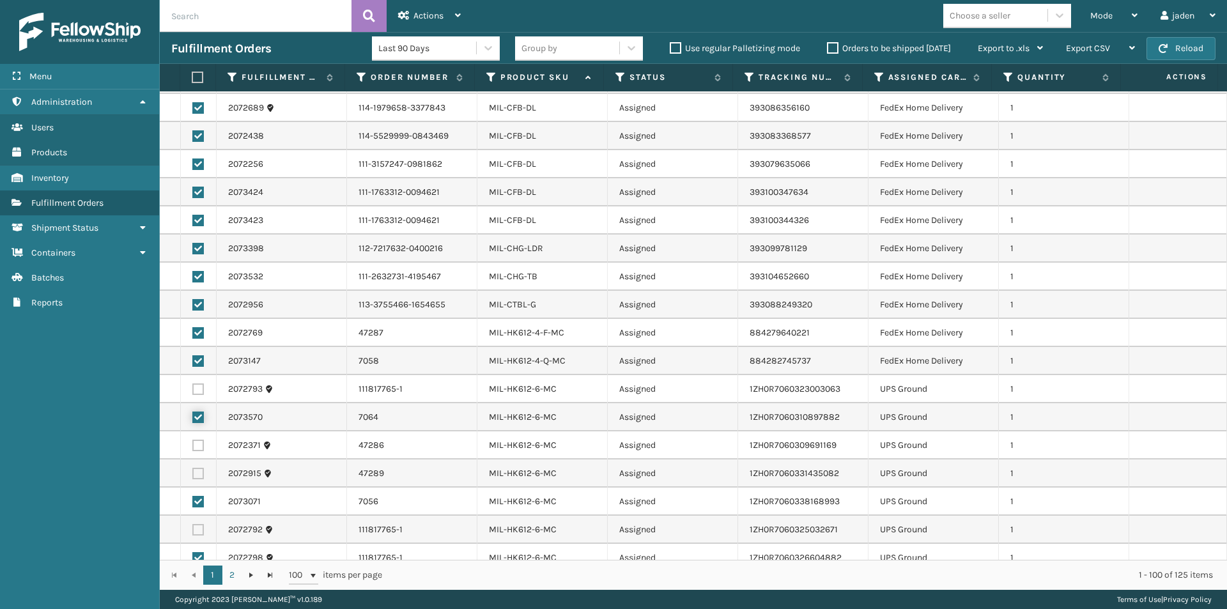
click at [193, 417] on input "checkbox" at bounding box center [192, 415] width 1 height 8
checkbox input "false"
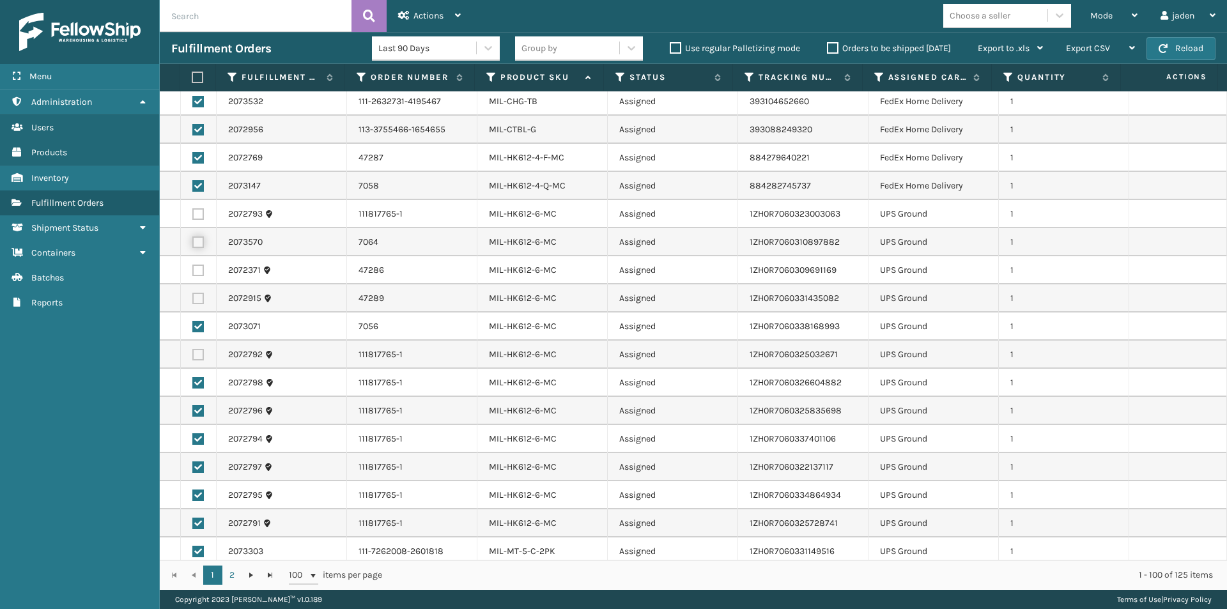
scroll to position [2044, 0]
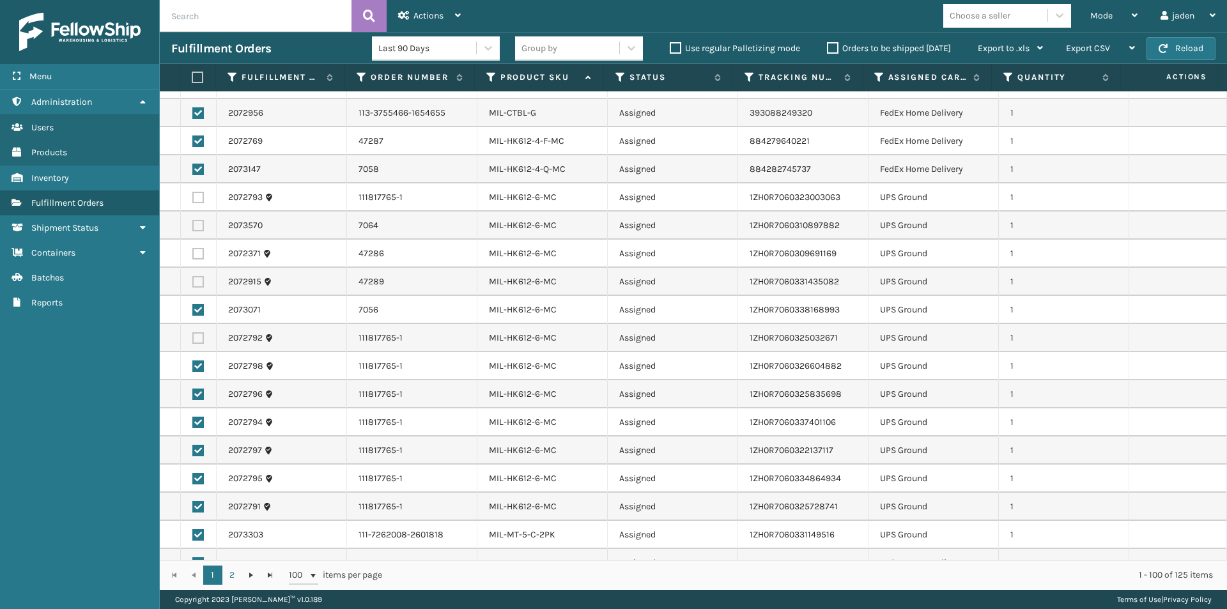
click at [197, 534] on label at bounding box center [197, 534] width 11 height 11
click at [193, 534] on input "checkbox" at bounding box center [192, 533] width 1 height 8
checkbox input "false"
click at [201, 498] on td at bounding box center [199, 507] width 36 height 28
click at [195, 507] on label at bounding box center [197, 506] width 11 height 11
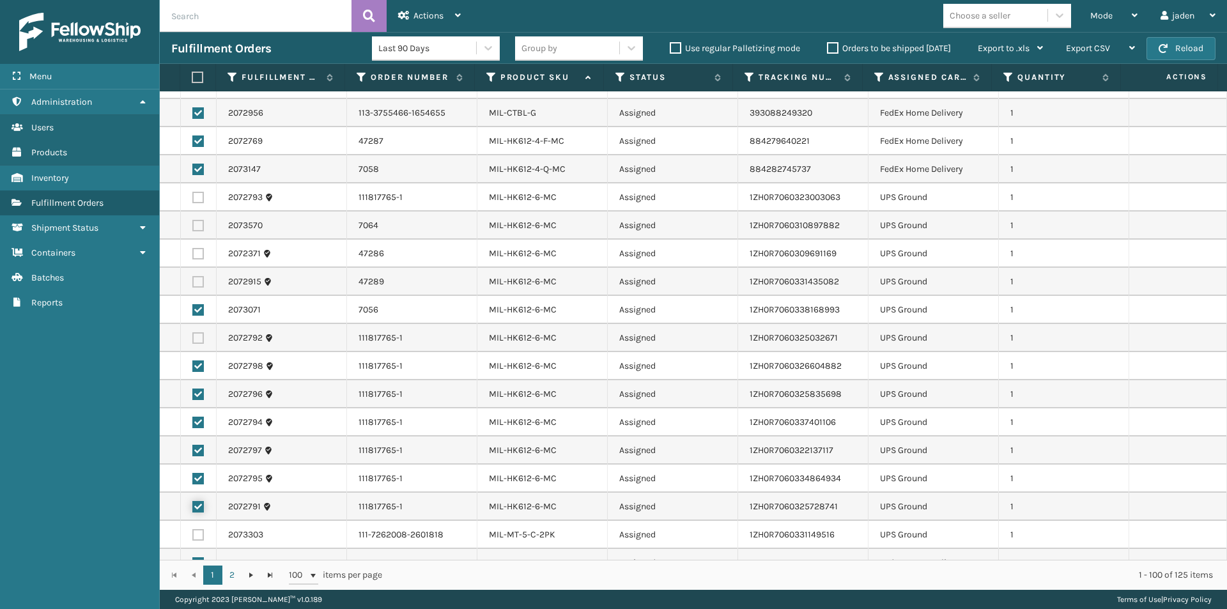
click at [193, 507] on input "checkbox" at bounding box center [192, 505] width 1 height 8
checkbox input "false"
click at [196, 485] on td at bounding box center [199, 478] width 36 height 28
click at [198, 477] on label at bounding box center [197, 478] width 11 height 11
click at [193, 477] on input "checkbox" at bounding box center [192, 477] width 1 height 8
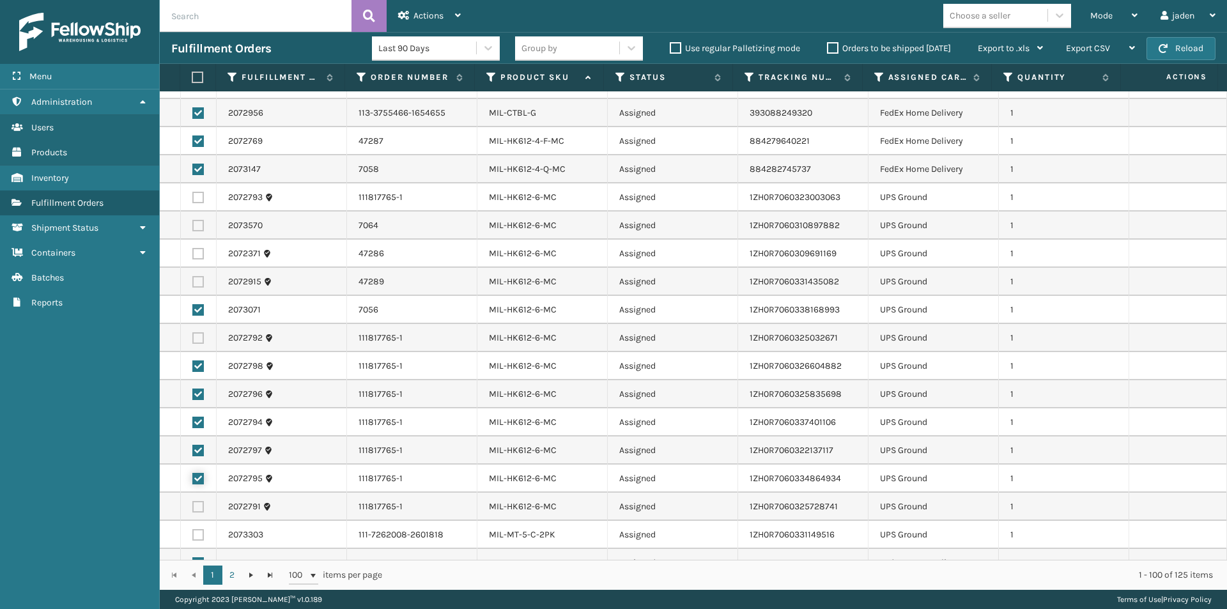
checkbox input "false"
click at [199, 455] on label at bounding box center [197, 450] width 11 height 11
click at [193, 453] on input "checkbox" at bounding box center [192, 449] width 1 height 8
checkbox input "false"
click at [199, 425] on label at bounding box center [197, 422] width 11 height 11
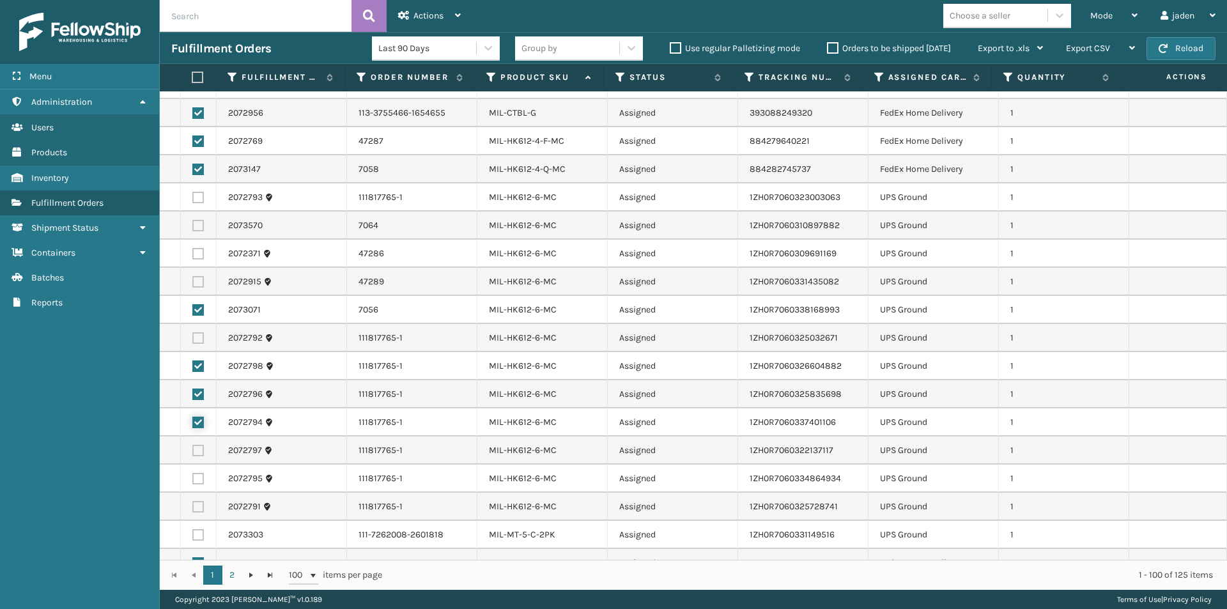
click at [193, 425] on input "checkbox" at bounding box center [192, 421] width 1 height 8
checkbox input "false"
click at [199, 400] on td at bounding box center [199, 394] width 36 height 28
click at [195, 364] on label at bounding box center [197, 365] width 11 height 11
click at [193, 364] on input "checkbox" at bounding box center [192, 364] width 1 height 8
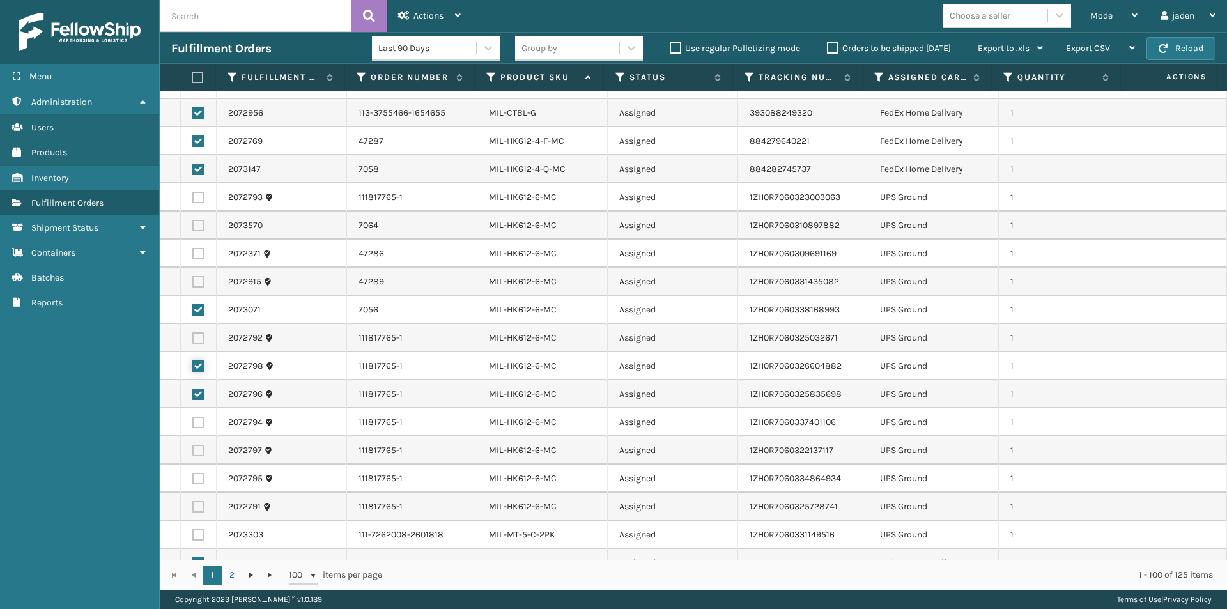
checkbox input "false"
click at [199, 389] on label at bounding box center [197, 393] width 11 height 11
click at [193, 389] on input "checkbox" at bounding box center [192, 392] width 1 height 8
checkbox input "false"
click at [195, 310] on label at bounding box center [197, 309] width 11 height 11
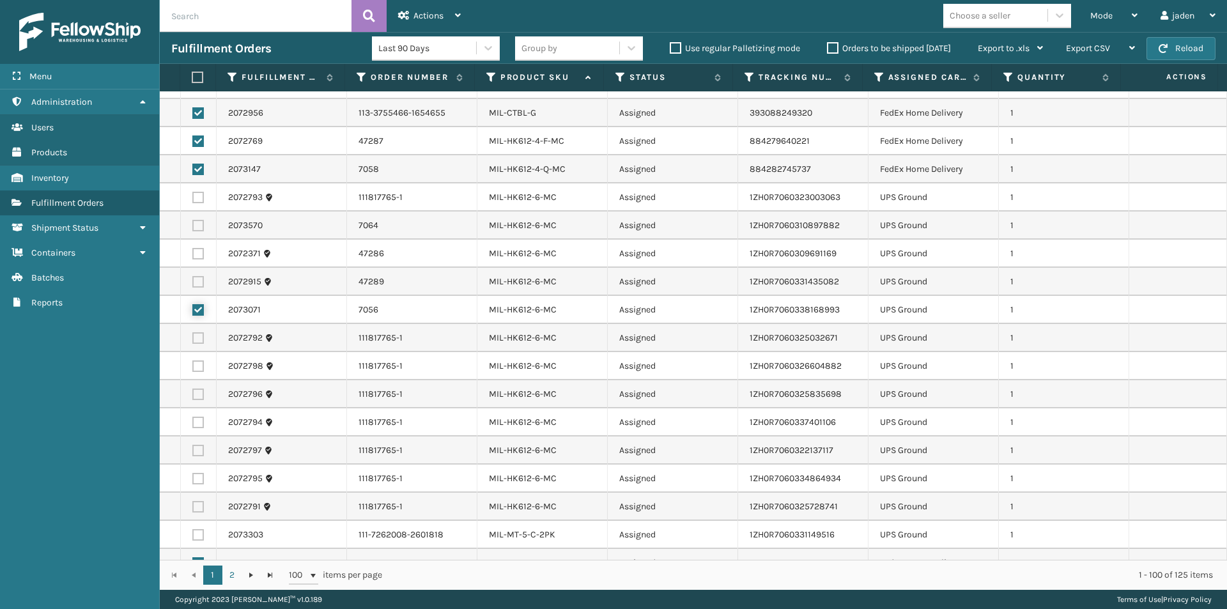
click at [193, 310] on input "checkbox" at bounding box center [192, 308] width 1 height 8
checkbox input "false"
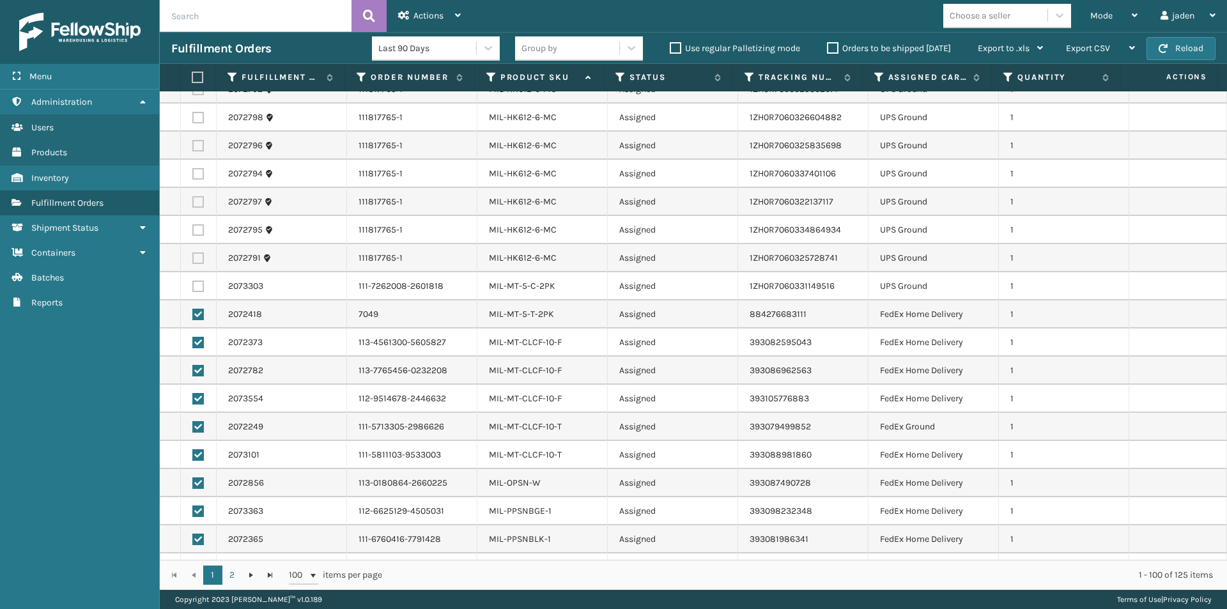
scroll to position [2343, 0]
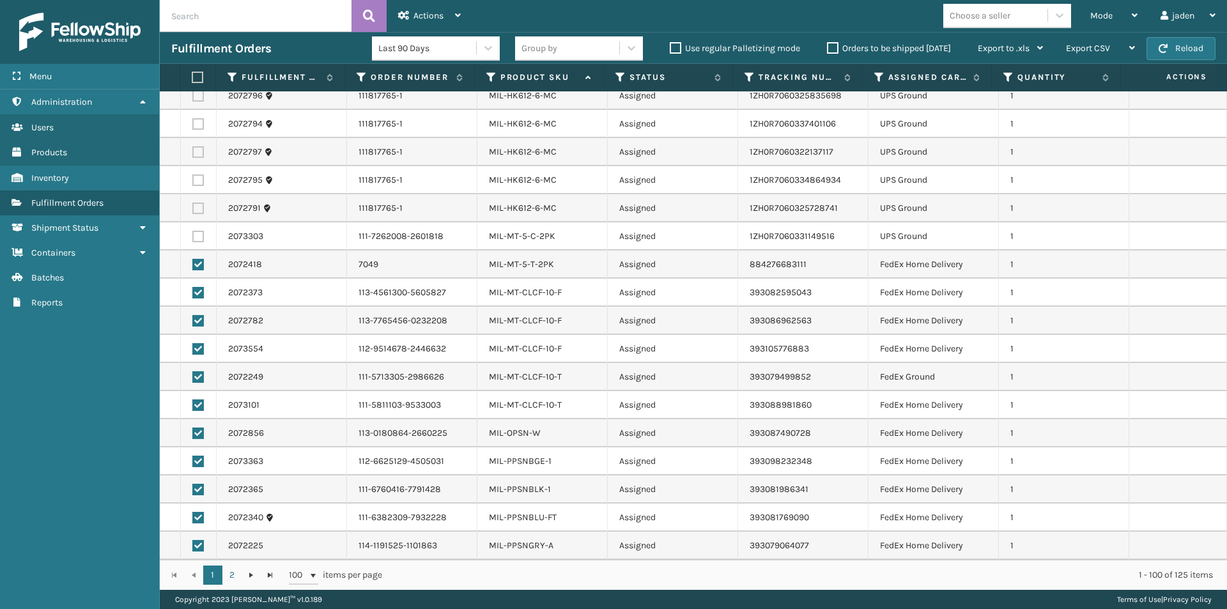
drag, startPoint x: 192, startPoint y: 468, endPoint x: 199, endPoint y: 461, distance: 9.9
click at [198, 462] on td at bounding box center [199, 461] width 36 height 28
click at [199, 461] on label at bounding box center [197, 460] width 11 height 11
click at [193, 461] on input "checkbox" at bounding box center [192, 459] width 1 height 8
checkbox input "false"
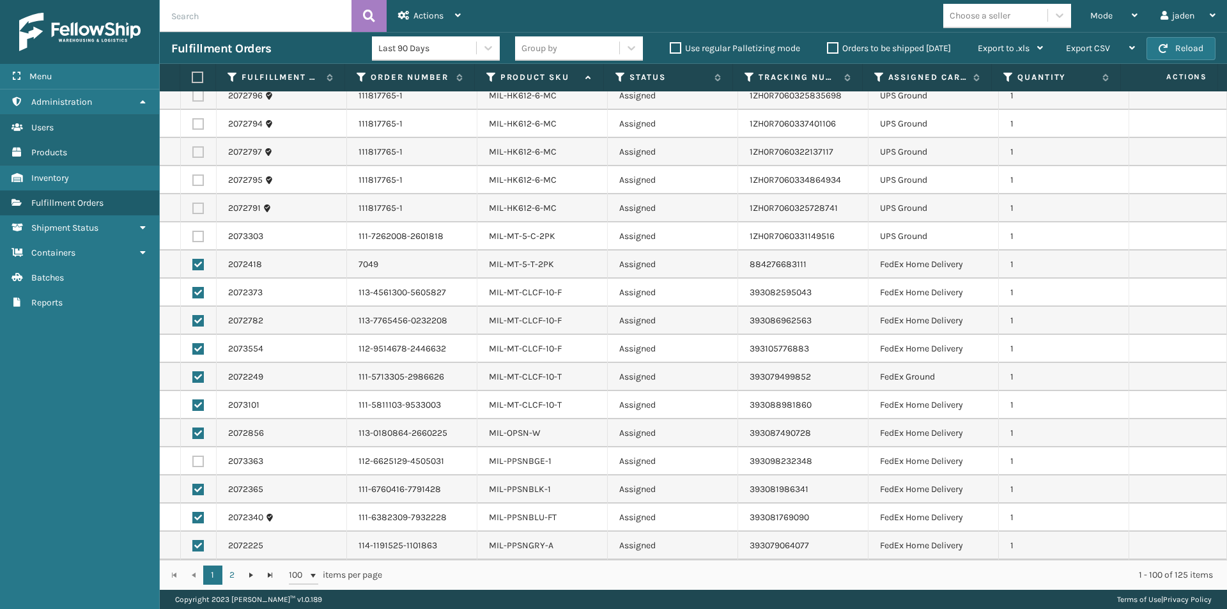
drag, startPoint x: 196, startPoint y: 487, endPoint x: 198, endPoint y: 510, distance: 22.4
click at [196, 488] on label at bounding box center [197, 489] width 11 height 11
click at [193, 488] on input "checkbox" at bounding box center [192, 488] width 1 height 8
checkbox input "false"
click at [199, 514] on label at bounding box center [197, 517] width 11 height 11
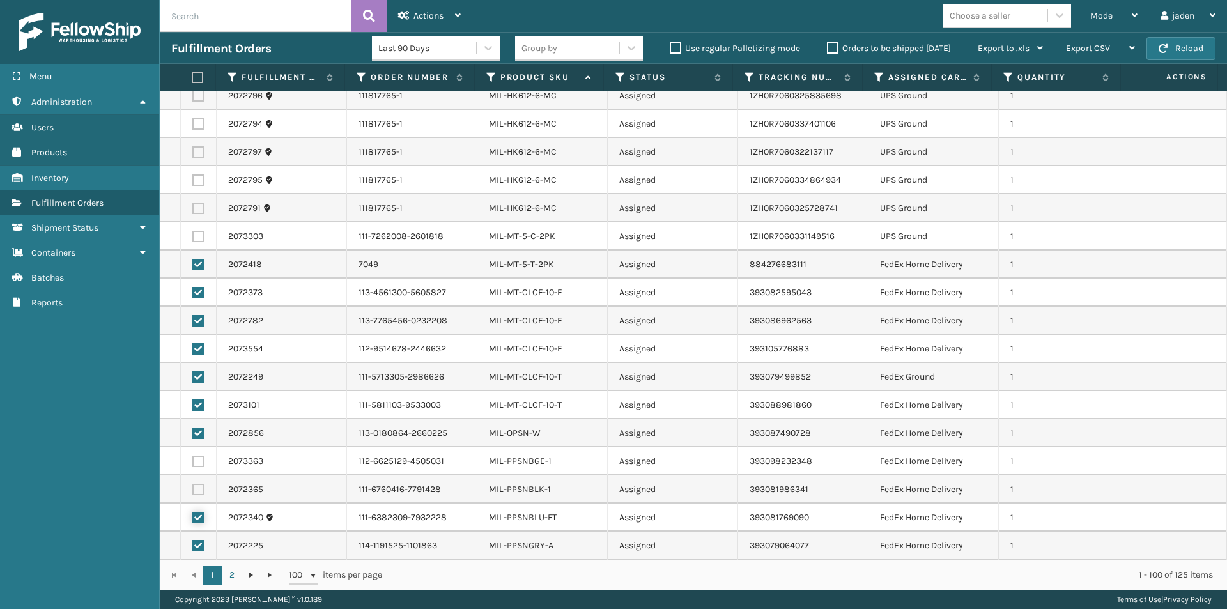
click at [193, 514] on input "checkbox" at bounding box center [192, 516] width 1 height 8
checkbox input "false"
click at [199, 543] on label at bounding box center [197, 545] width 11 height 11
click at [193, 543] on input "checkbox" at bounding box center [192, 544] width 1 height 8
checkbox input "false"
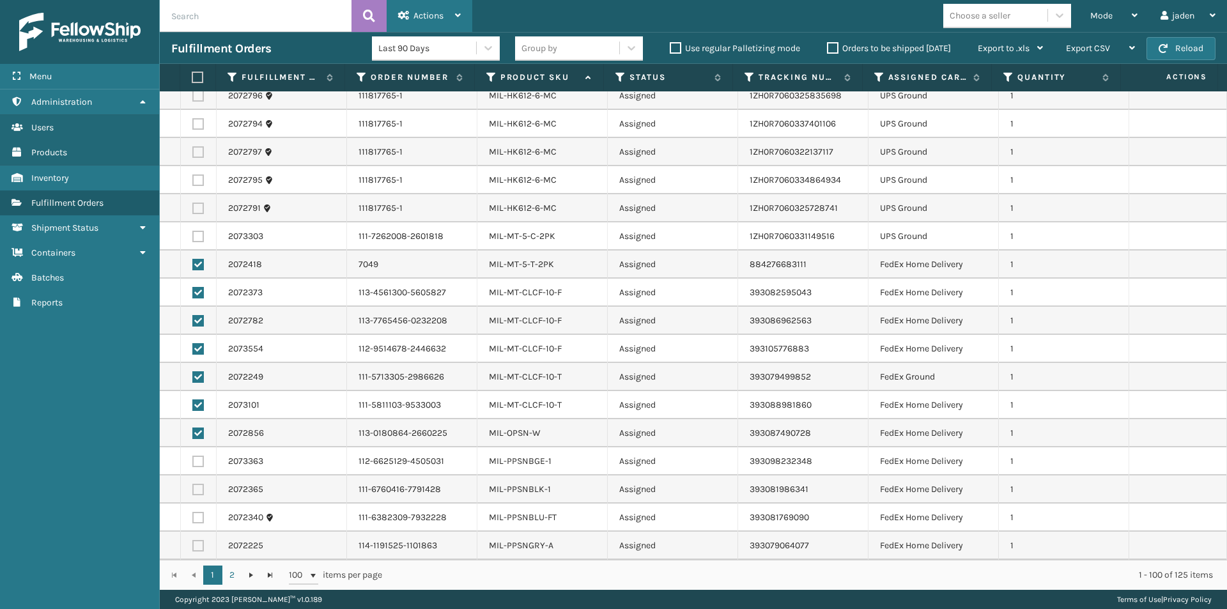
click at [420, 10] on span "Actions" at bounding box center [428, 15] width 30 height 11
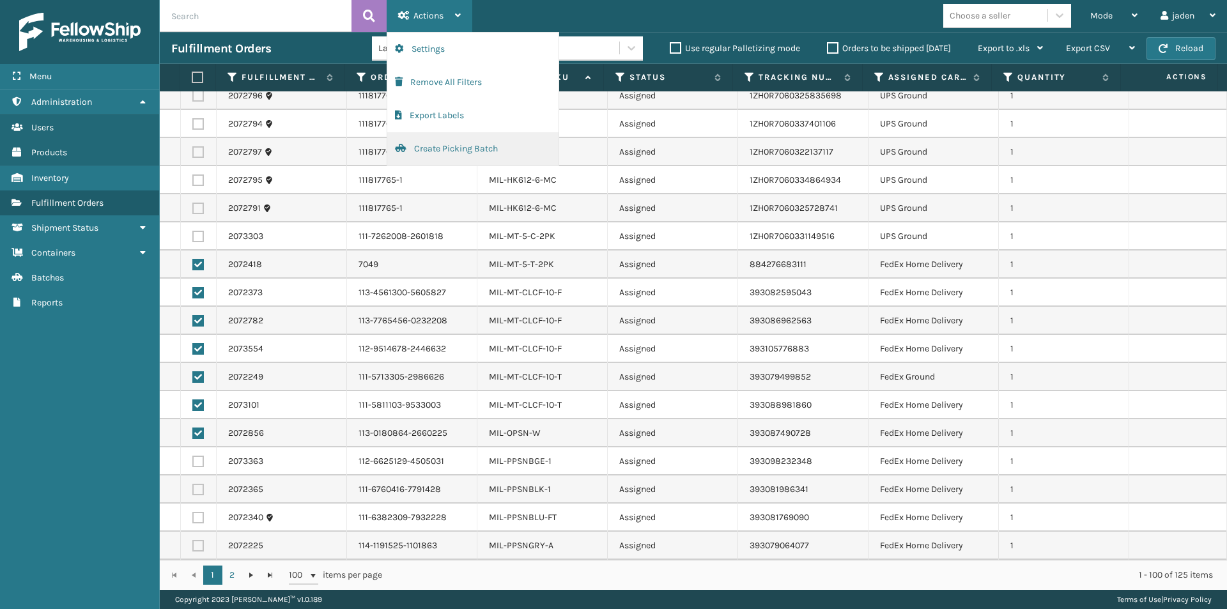
click at [415, 151] on button "Create Picking Batch" at bounding box center [472, 148] width 171 height 33
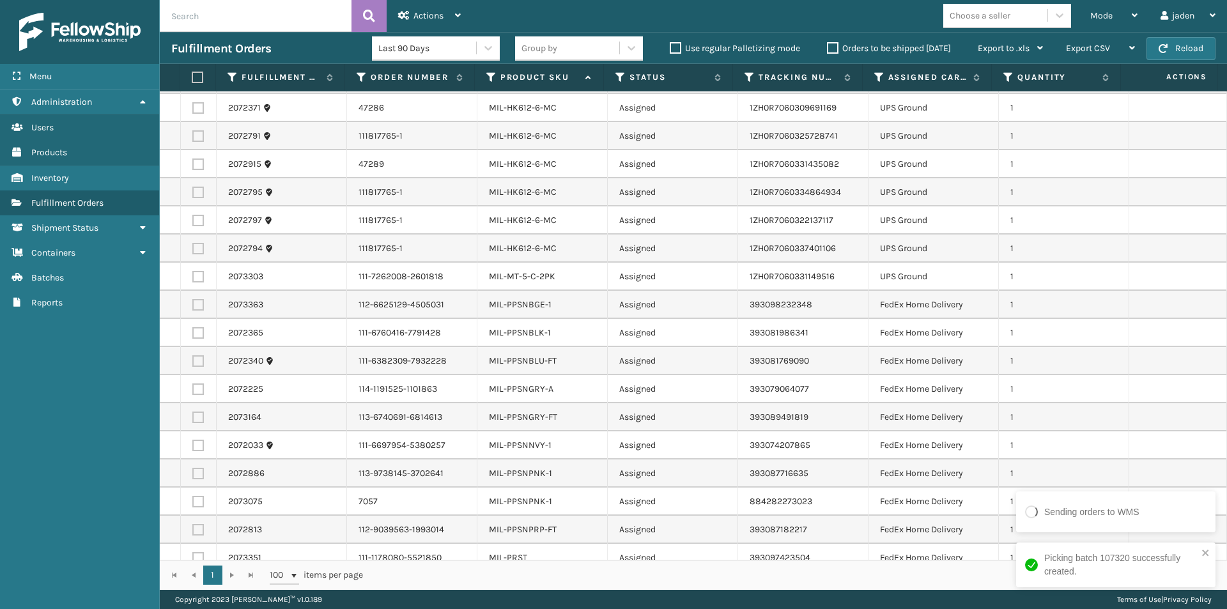
scroll to position [575, 0]
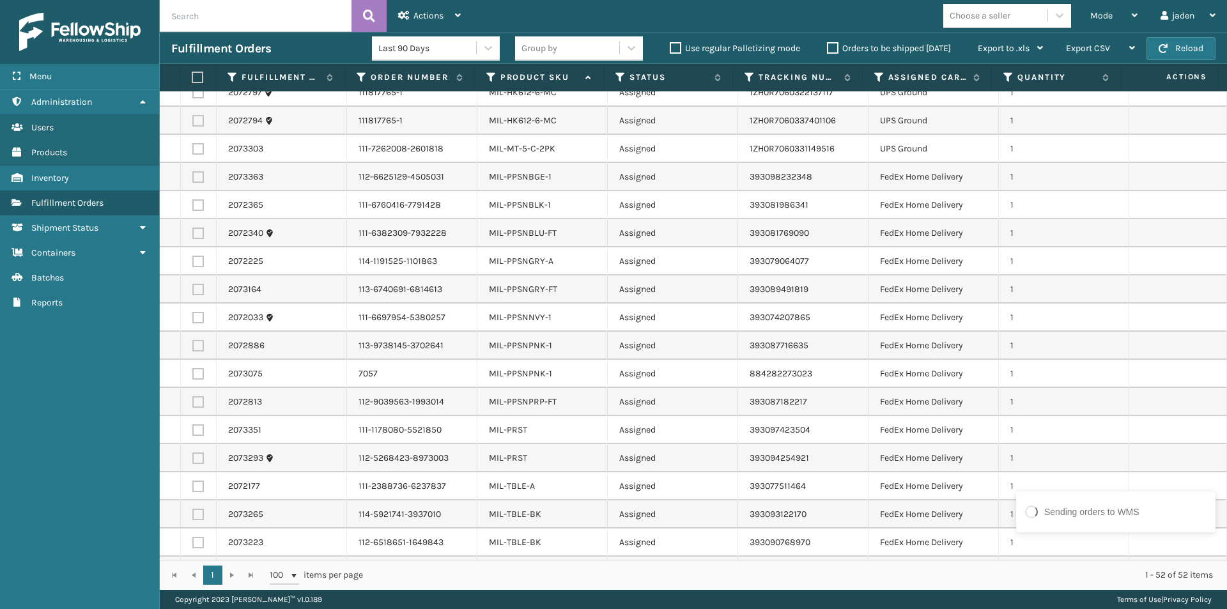
drag, startPoint x: 196, startPoint y: 434, endPoint x: 193, endPoint y: 450, distance: 16.3
click at [196, 434] on label at bounding box center [197, 429] width 11 height 11
click at [193, 433] on input "checkbox" at bounding box center [192, 428] width 1 height 8
checkbox input "true"
click at [194, 460] on label at bounding box center [197, 457] width 11 height 11
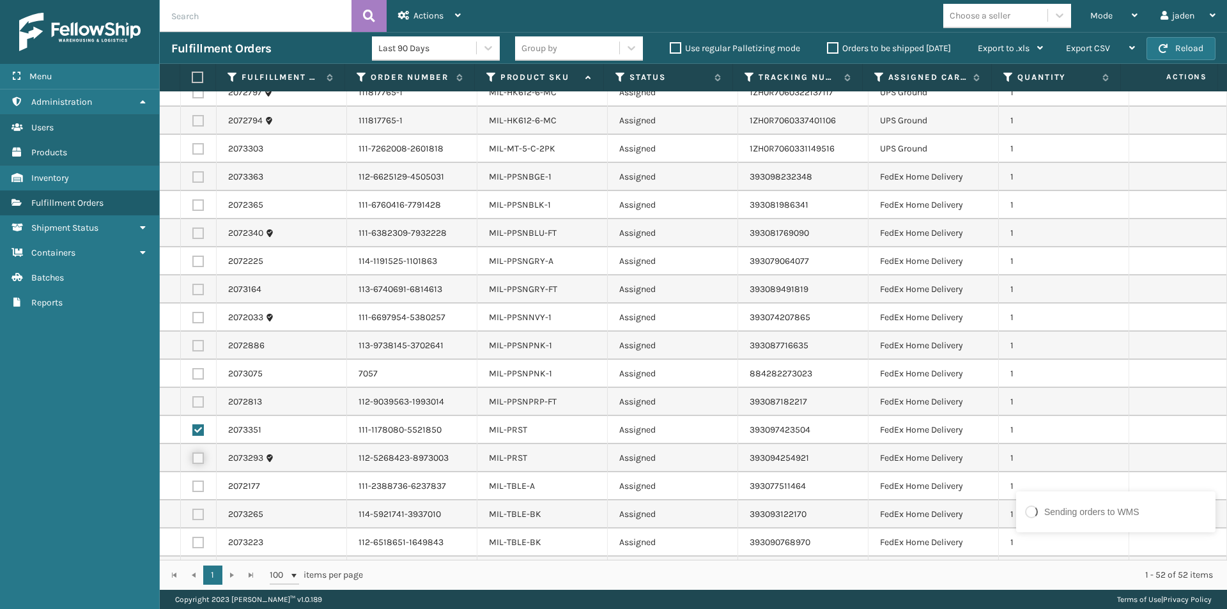
click at [193, 460] on input "checkbox" at bounding box center [192, 456] width 1 height 8
checkbox input "true"
click at [198, 537] on label at bounding box center [197, 542] width 11 height 11
click at [193, 537] on input "checkbox" at bounding box center [192, 541] width 1 height 8
checkbox input "true"
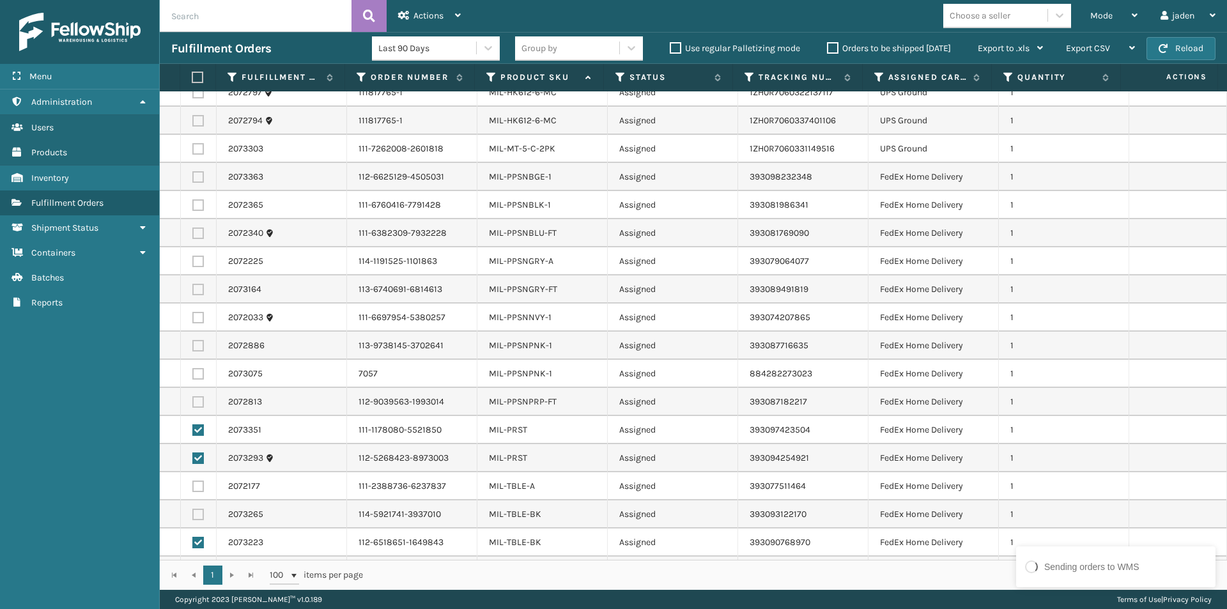
click at [198, 504] on td at bounding box center [199, 514] width 36 height 28
click at [199, 480] on label at bounding box center [197, 485] width 11 height 11
click at [193, 480] on input "checkbox" at bounding box center [192, 484] width 1 height 8
checkbox input "true"
click at [201, 526] on td at bounding box center [199, 514] width 36 height 28
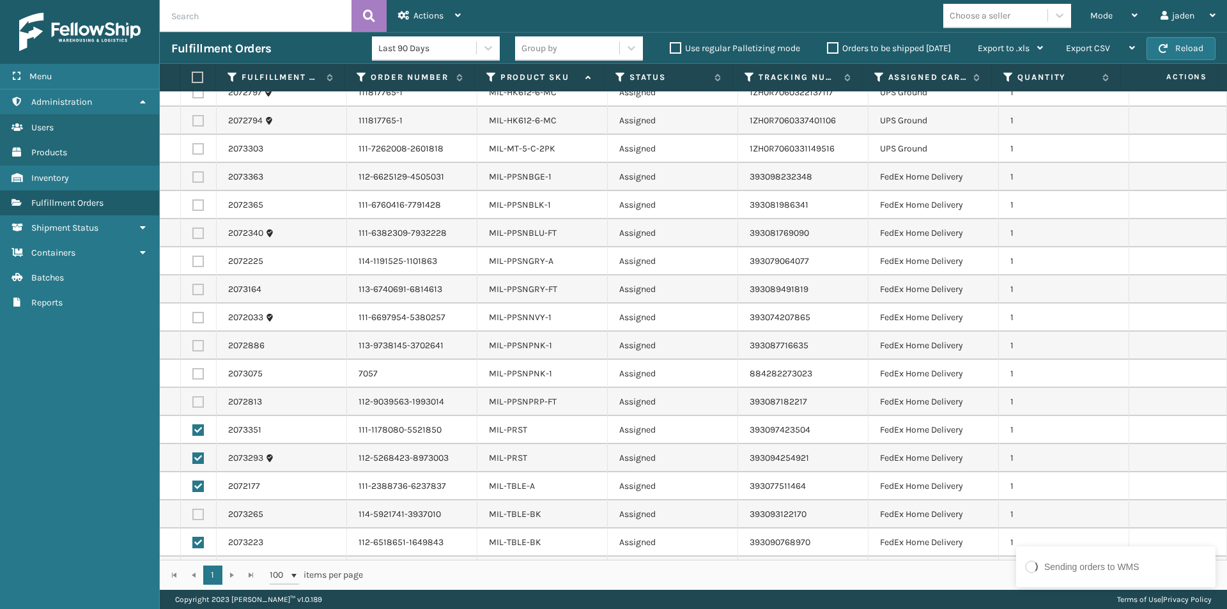
click at [203, 507] on td at bounding box center [199, 514] width 36 height 28
click at [198, 511] on label at bounding box center [197, 514] width 11 height 11
click at [193, 511] on input "checkbox" at bounding box center [192, 513] width 1 height 8
checkbox input "true"
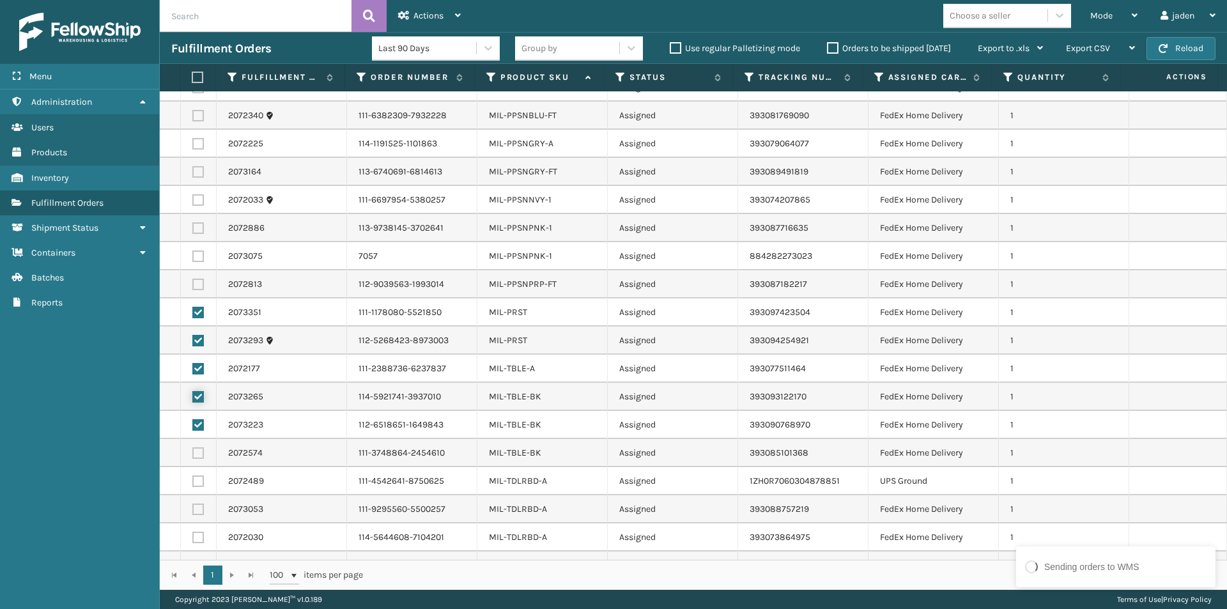
scroll to position [703, 0]
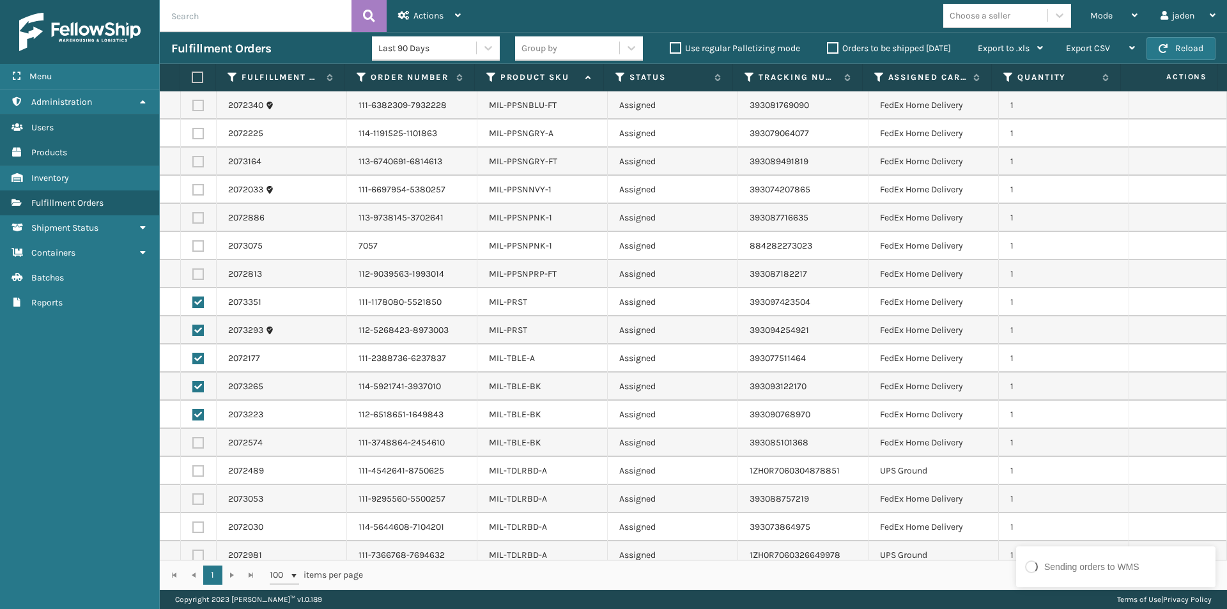
click at [201, 440] on label at bounding box center [197, 442] width 11 height 11
click at [193, 440] on input "checkbox" at bounding box center [192, 441] width 1 height 8
checkbox input "true"
click at [197, 496] on label at bounding box center [197, 498] width 11 height 11
click at [193, 496] on input "checkbox" at bounding box center [192, 497] width 1 height 8
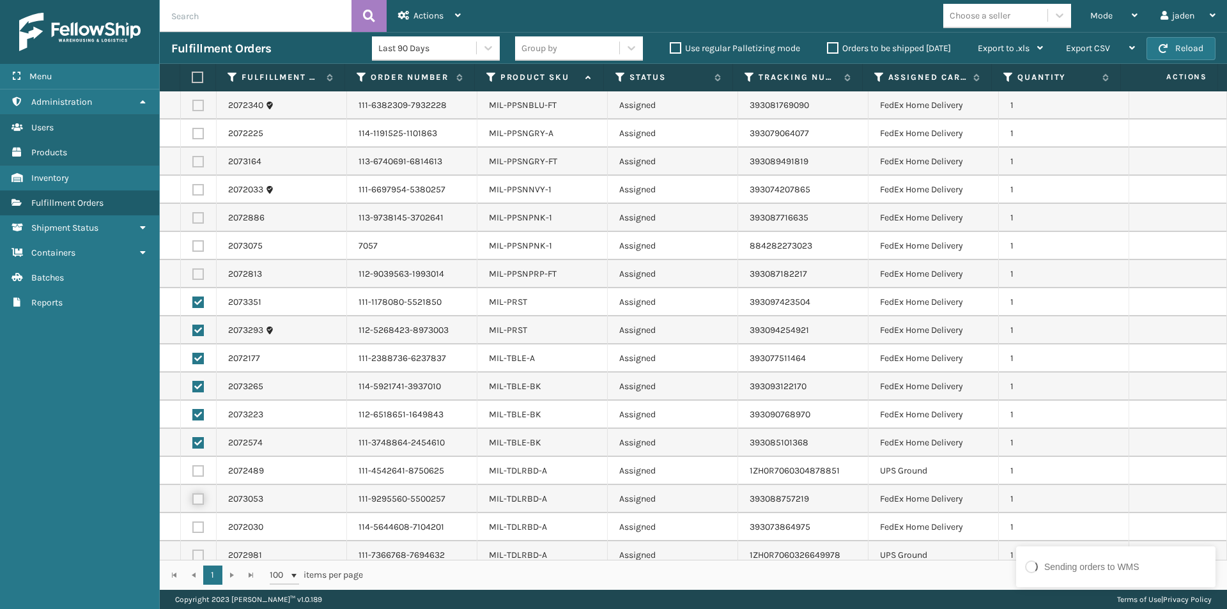
checkbox input "true"
click at [197, 525] on label at bounding box center [197, 526] width 11 height 11
click at [193, 525] on input "checkbox" at bounding box center [192, 525] width 1 height 8
checkbox input "true"
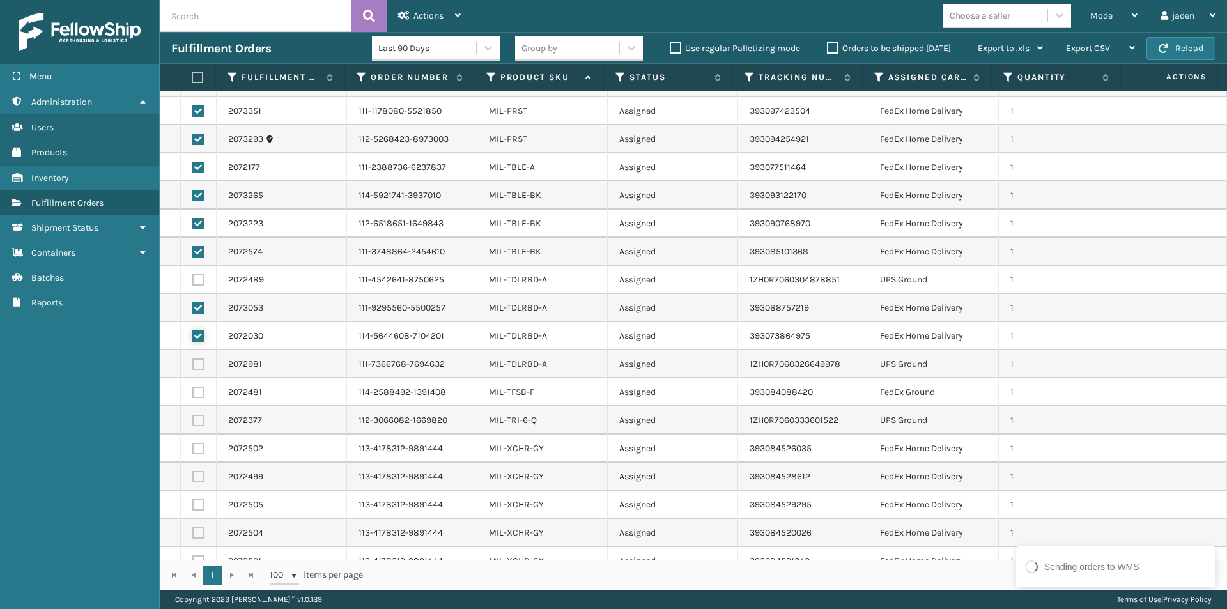
scroll to position [894, 0]
click at [196, 394] on label at bounding box center [197, 391] width 11 height 11
click at [193, 394] on input "checkbox" at bounding box center [192, 390] width 1 height 8
checkbox input "true"
click at [200, 446] on label at bounding box center [197, 447] width 11 height 11
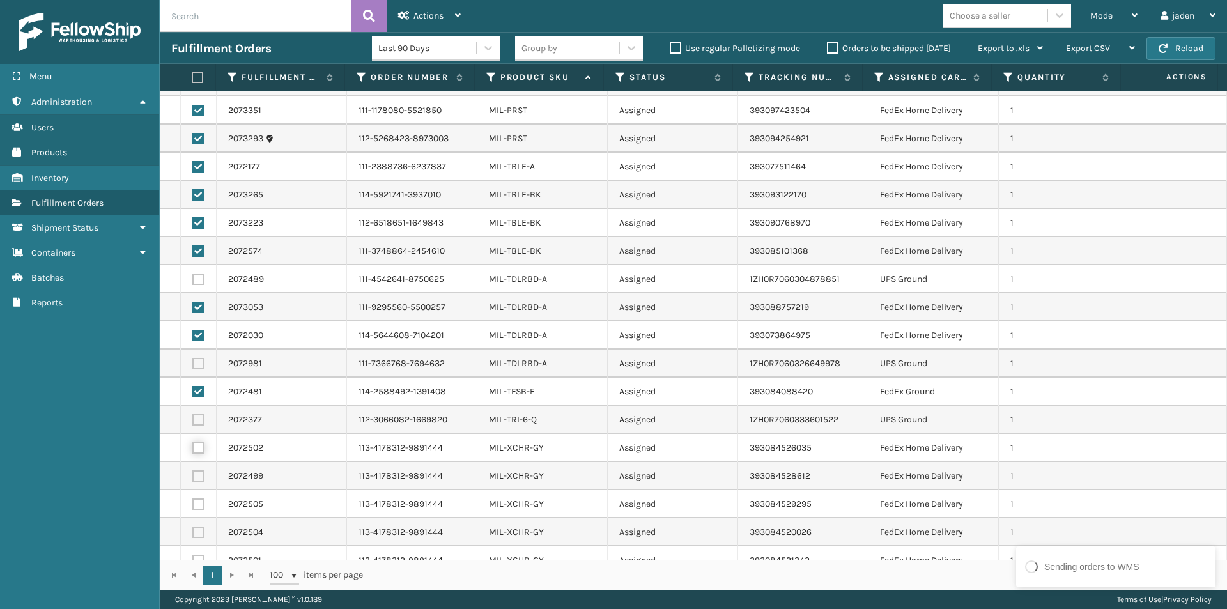
click at [193, 446] on input "checkbox" at bounding box center [192, 446] width 1 height 8
checkbox input "true"
drag, startPoint x: 198, startPoint y: 539, endPoint x: 199, endPoint y: 530, distance: 9.0
click at [199, 538] on td at bounding box center [199, 532] width 36 height 28
click at [199, 530] on label at bounding box center [197, 531] width 11 height 11
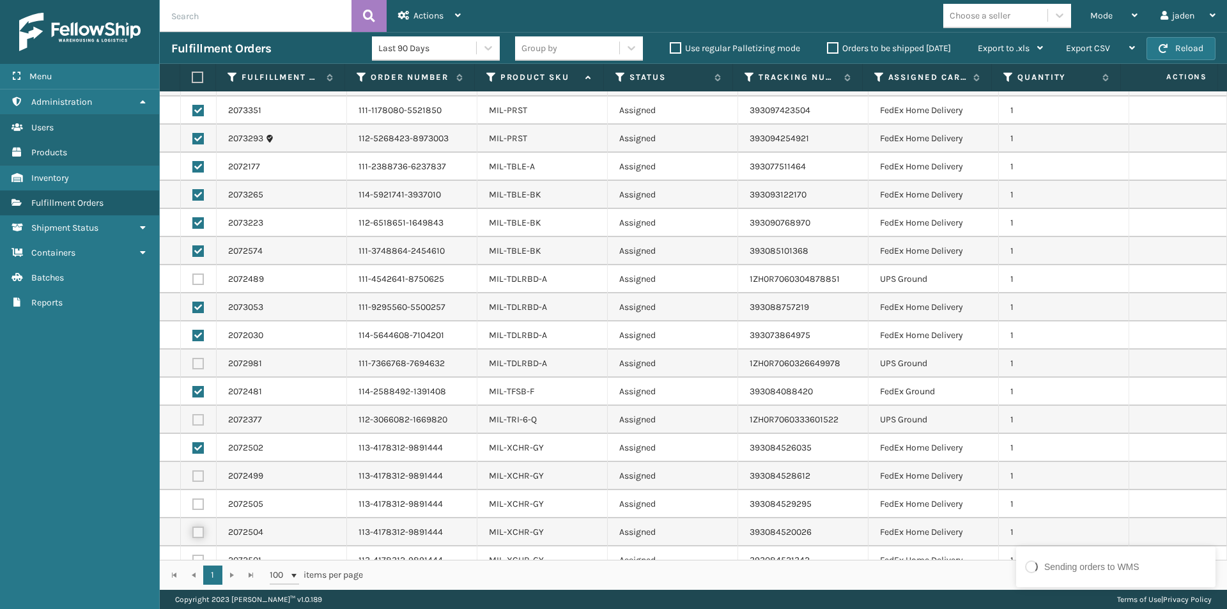
click at [193, 530] on input "checkbox" at bounding box center [192, 530] width 1 height 8
checkbox input "true"
click at [199, 506] on label at bounding box center [197, 503] width 11 height 11
click at [193, 506] on input "checkbox" at bounding box center [192, 502] width 1 height 8
checkbox input "true"
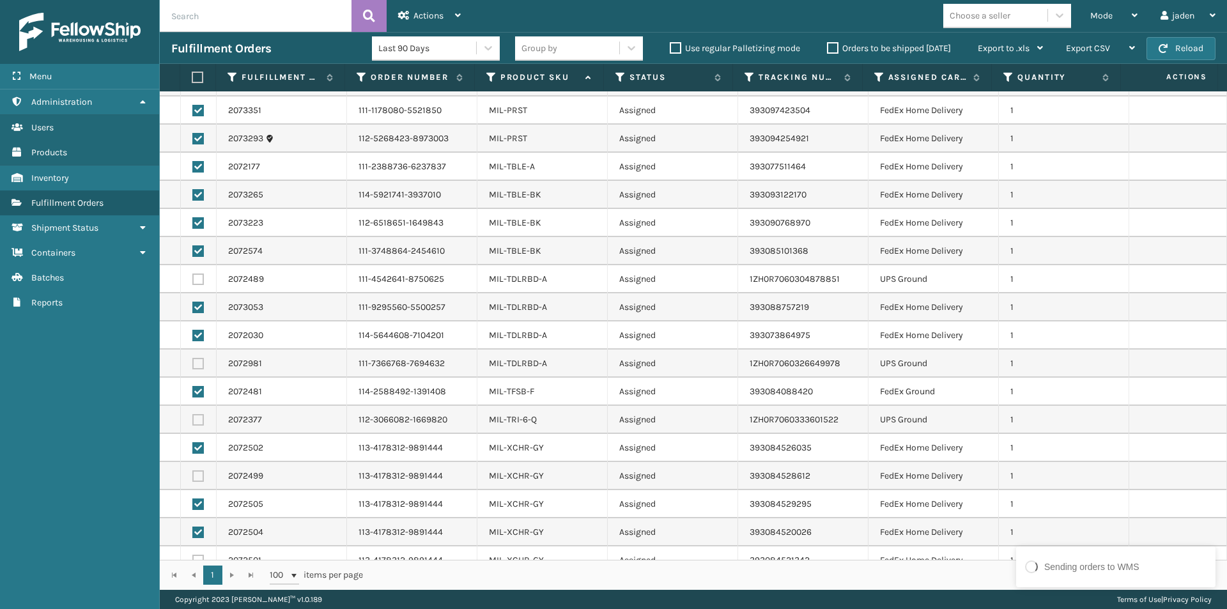
click at [194, 475] on label at bounding box center [197, 475] width 11 height 11
click at [193, 475] on input "checkbox" at bounding box center [192, 474] width 1 height 8
checkbox input "true"
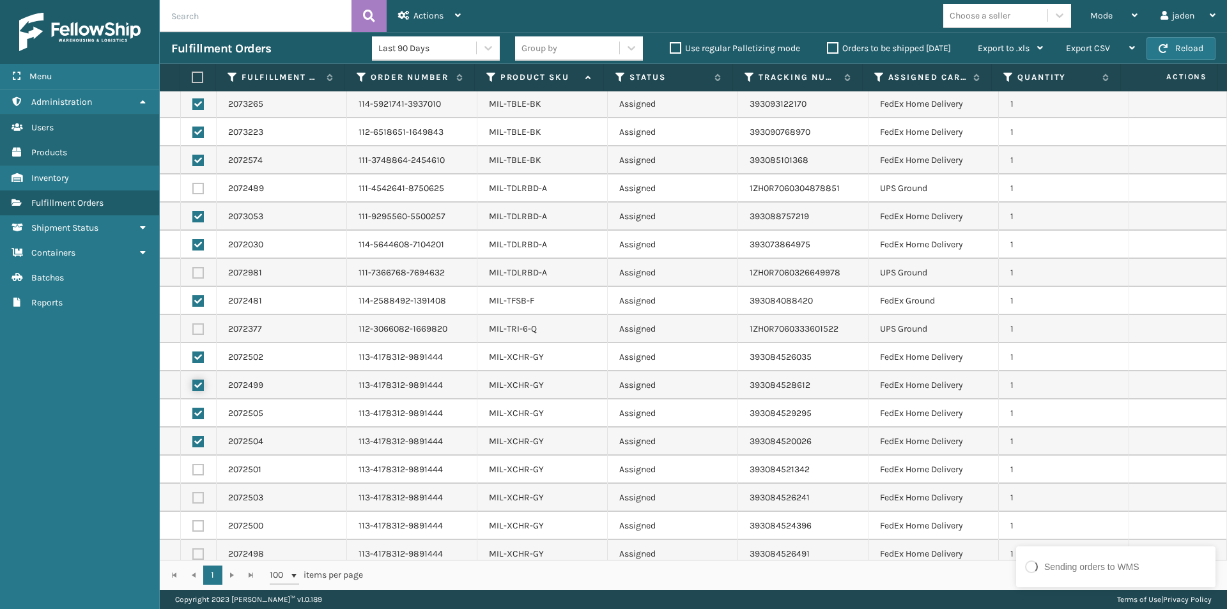
scroll to position [993, 0]
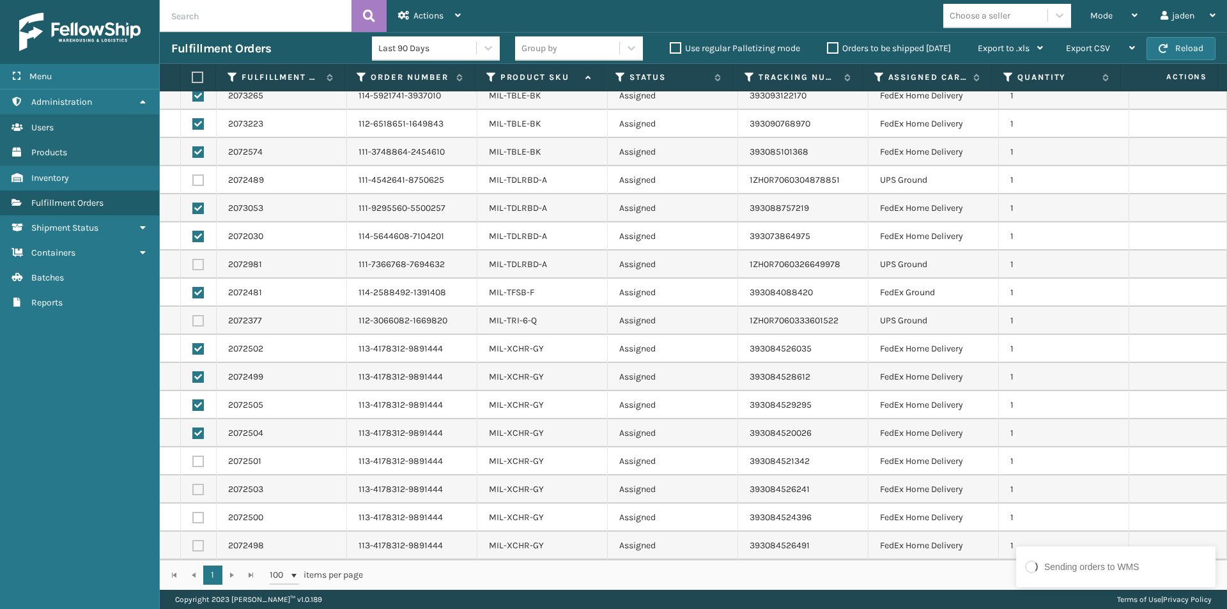
click at [196, 542] on label at bounding box center [197, 545] width 11 height 11
click at [193, 542] on input "checkbox" at bounding box center [192, 544] width 1 height 8
checkbox input "true"
click at [199, 510] on td at bounding box center [199, 517] width 36 height 28
click at [195, 484] on label at bounding box center [197, 489] width 11 height 11
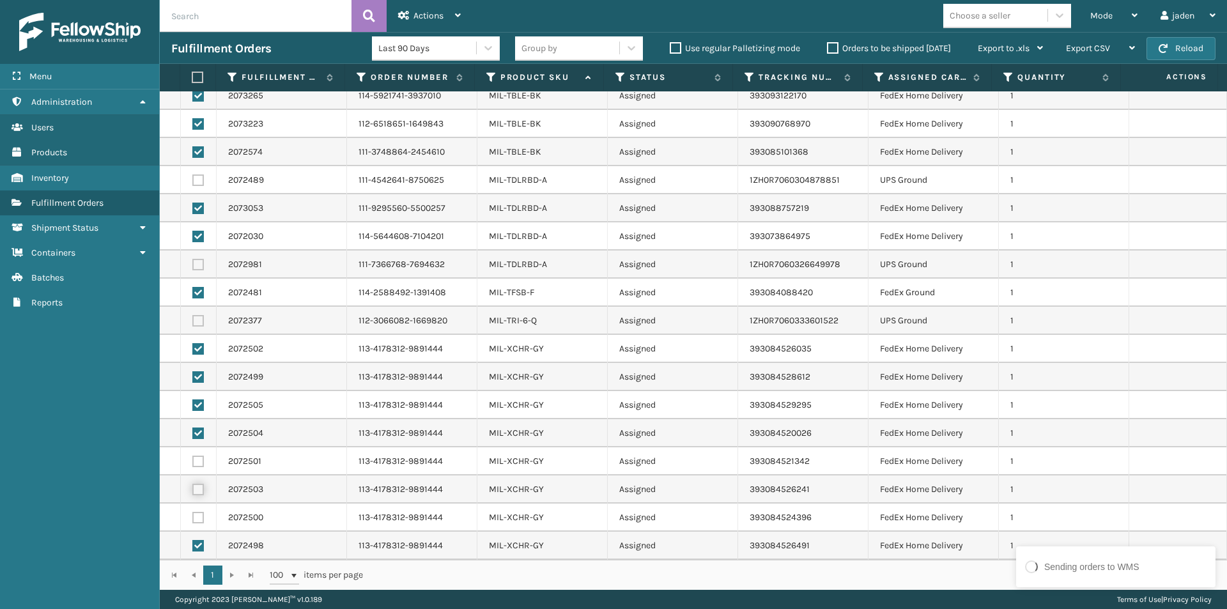
click at [193, 484] on input "checkbox" at bounding box center [192, 488] width 1 height 8
checkbox input "true"
click at [197, 458] on label at bounding box center [197, 460] width 11 height 11
click at [193, 458] on input "checkbox" at bounding box center [192, 459] width 1 height 8
checkbox input "true"
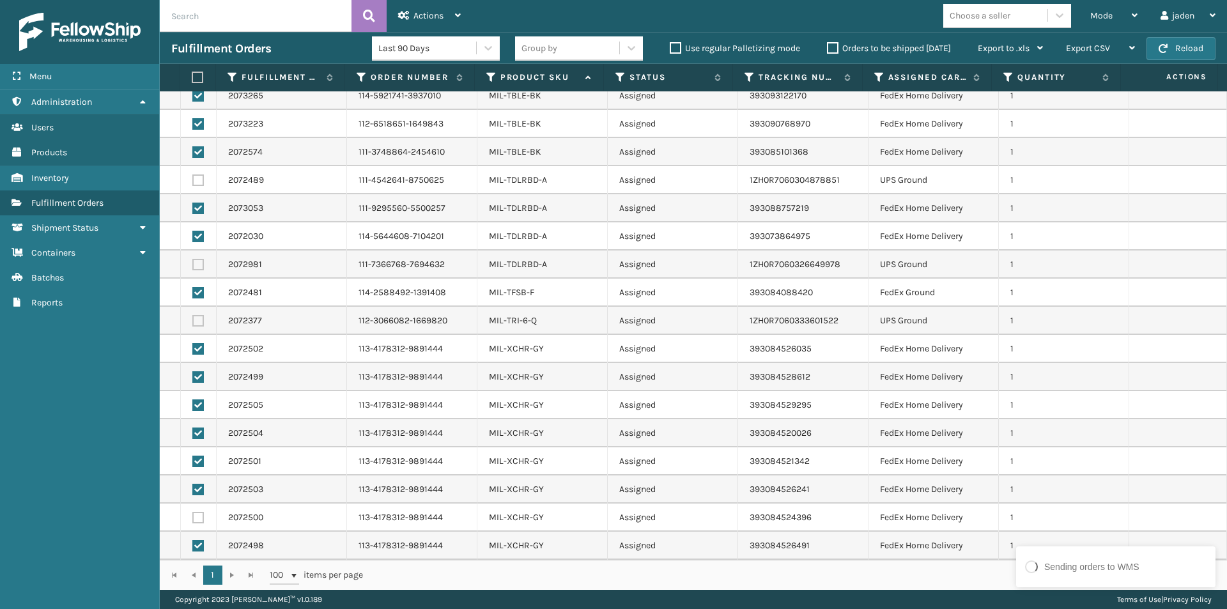
click at [197, 519] on label at bounding box center [197, 517] width 11 height 11
click at [193, 519] on input "checkbox" at bounding box center [192, 516] width 1 height 8
checkbox input "true"
click at [437, 19] on span "Actions" at bounding box center [428, 15] width 30 height 11
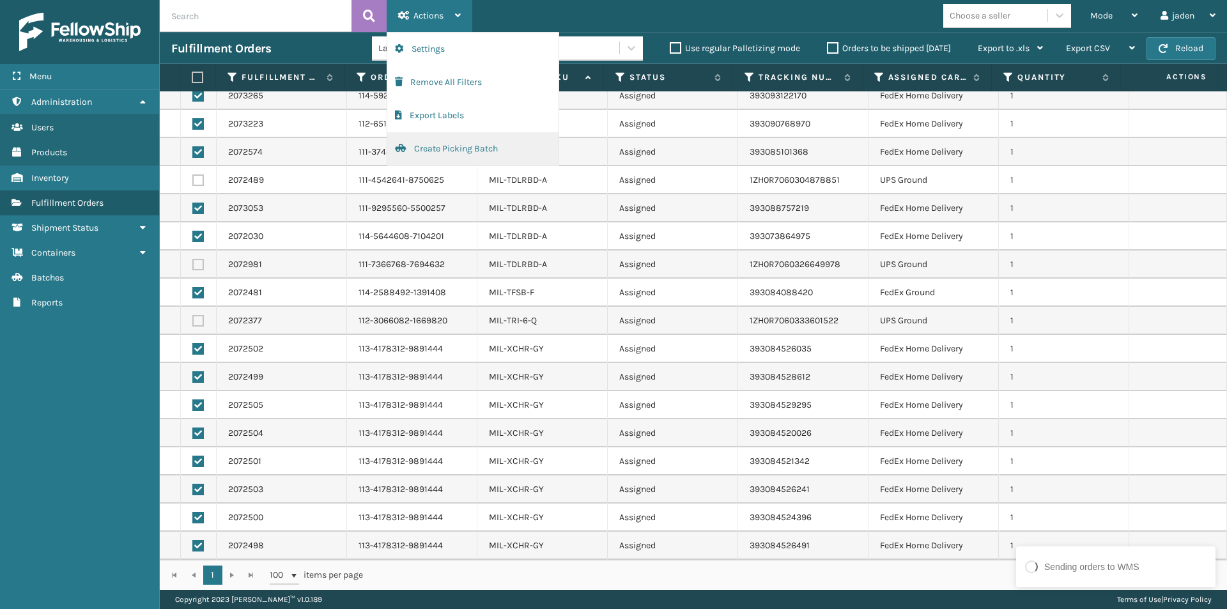
click at [447, 154] on button "Create Picking Batch" at bounding box center [472, 148] width 171 height 33
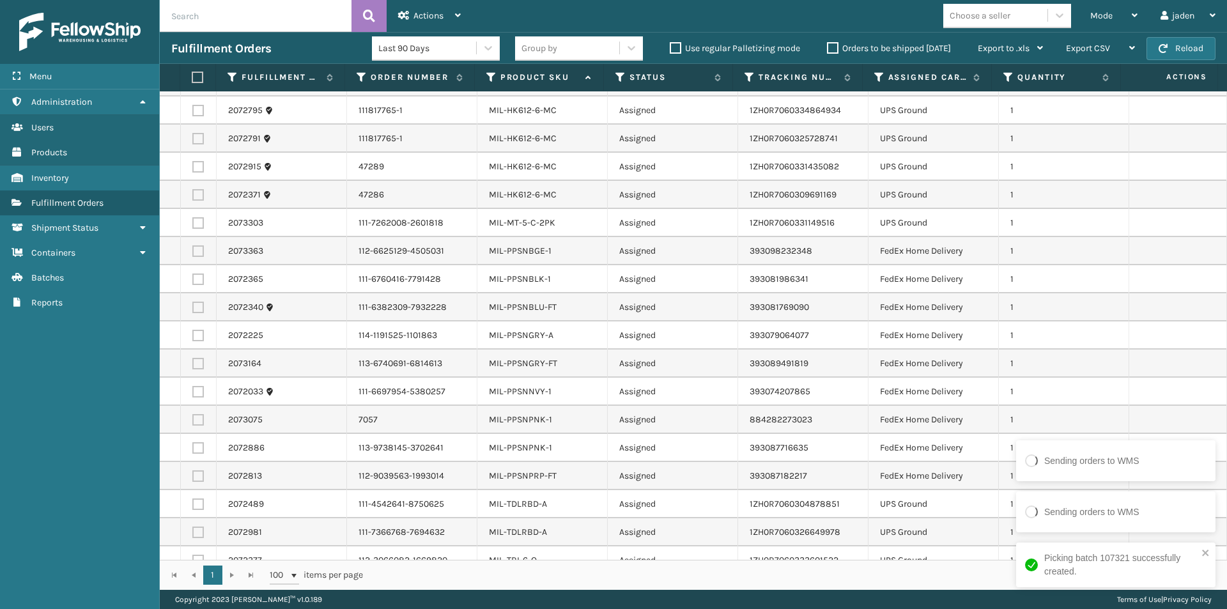
scroll to position [516, 0]
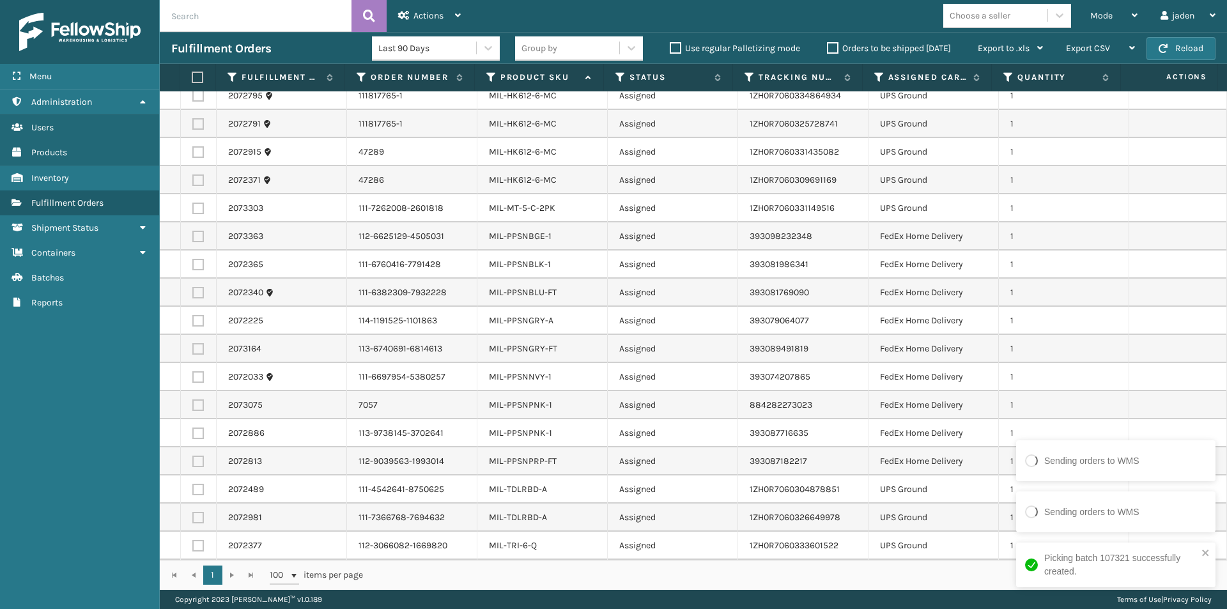
click at [200, 233] on label at bounding box center [197, 236] width 11 height 11
click at [193, 233] on input "checkbox" at bounding box center [192, 235] width 1 height 8
checkbox input "true"
click at [199, 461] on label at bounding box center [197, 460] width 11 height 11
click at [193, 461] on input "checkbox" at bounding box center [192, 459] width 1 height 8
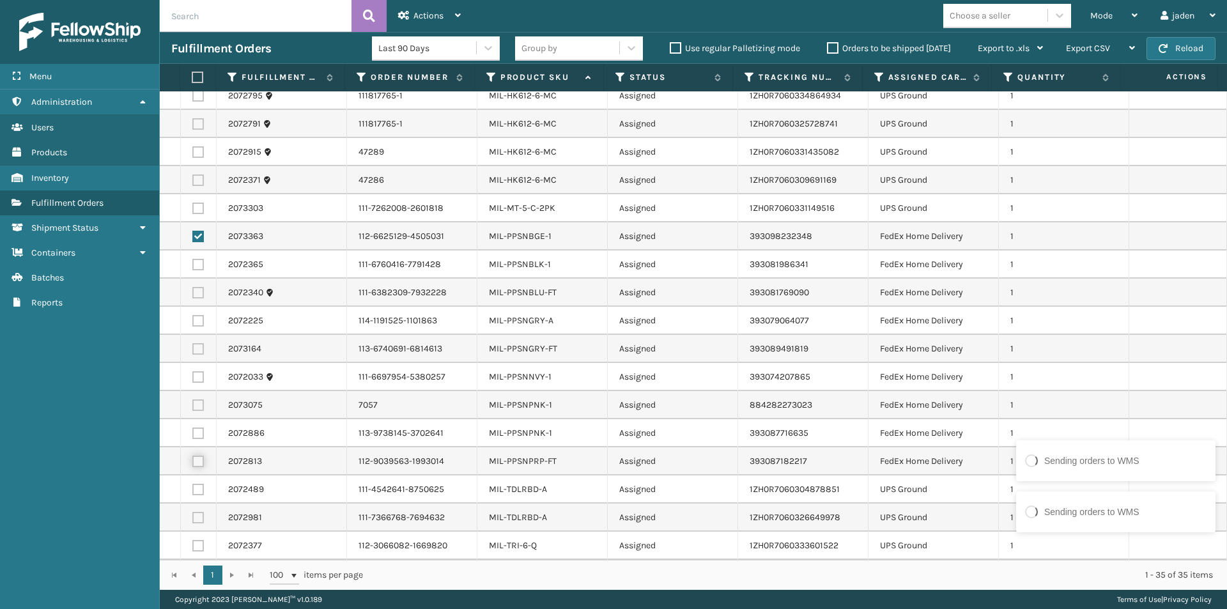
checkbox input "true"
click at [198, 432] on label at bounding box center [197, 432] width 11 height 11
click at [193, 432] on input "checkbox" at bounding box center [192, 431] width 1 height 8
checkbox input "true"
click at [192, 401] on label at bounding box center [197, 404] width 11 height 11
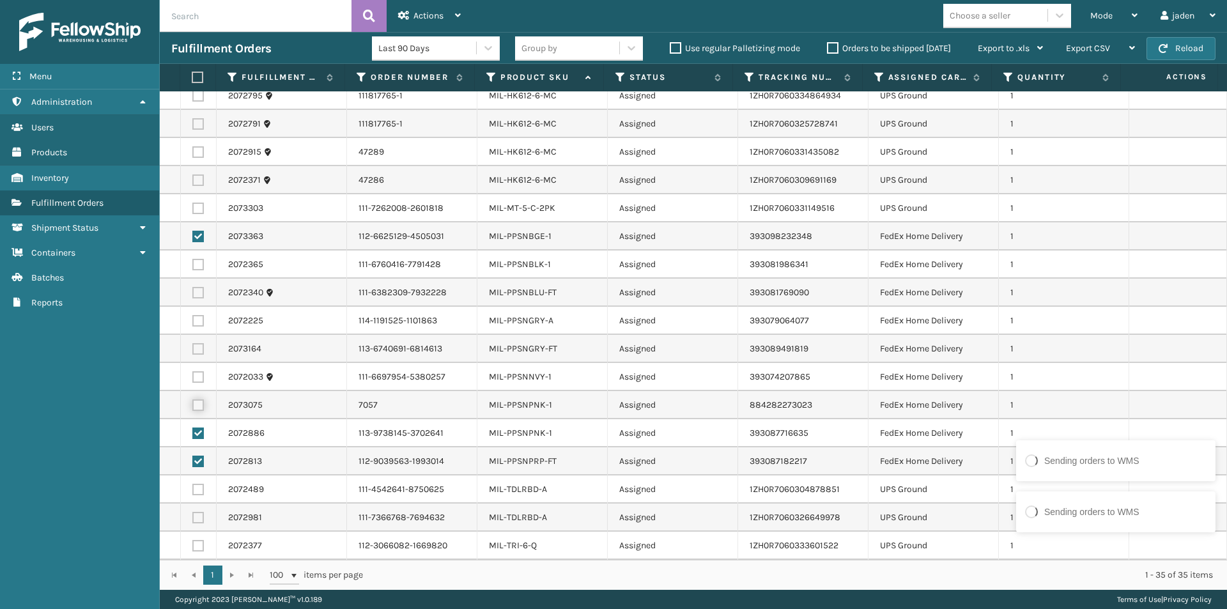
click at [192, 401] on input "checkbox" at bounding box center [192, 403] width 1 height 8
checkbox input "true"
click at [199, 375] on label at bounding box center [197, 376] width 11 height 11
click at [193, 375] on input "checkbox" at bounding box center [192, 375] width 1 height 8
checkbox input "true"
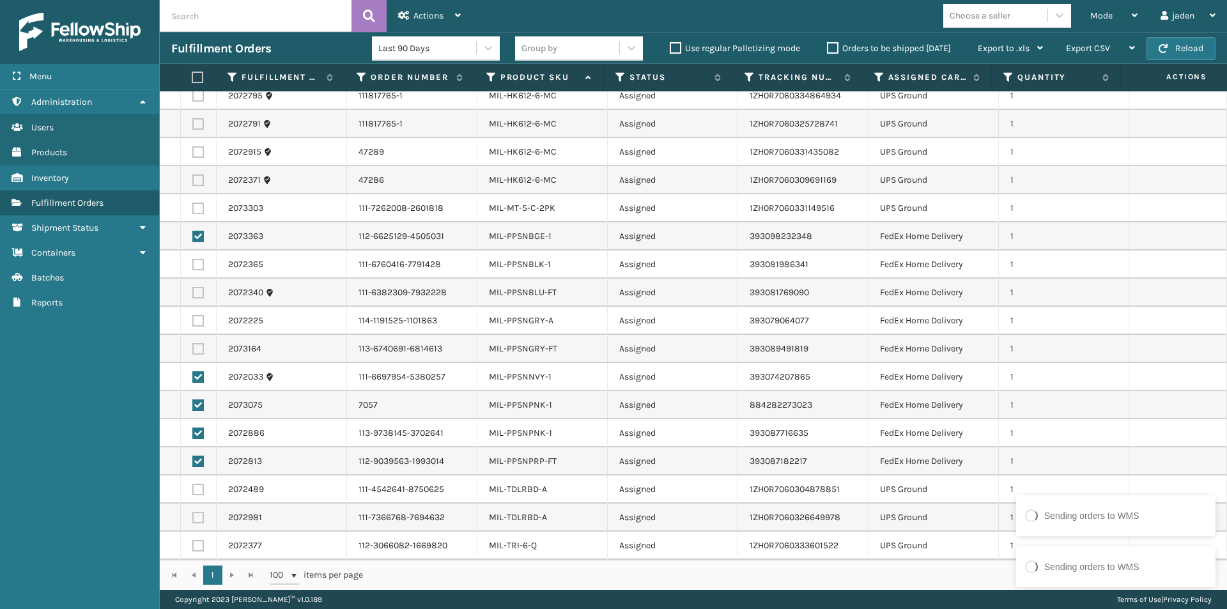
click at [199, 337] on td at bounding box center [199, 349] width 36 height 28
click at [198, 350] on label at bounding box center [197, 348] width 11 height 11
click at [193, 350] on input "checkbox" at bounding box center [192, 347] width 1 height 8
checkbox input "true"
click at [199, 331] on td at bounding box center [199, 321] width 36 height 28
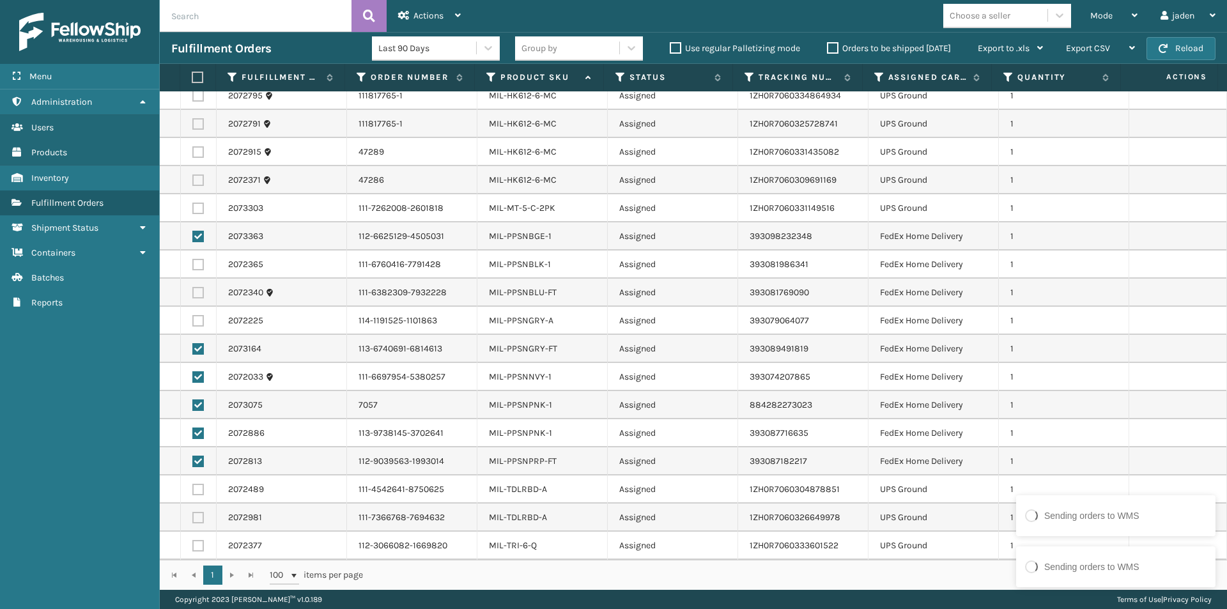
click at [199, 325] on label at bounding box center [197, 320] width 11 height 11
click at [193, 323] on input "checkbox" at bounding box center [192, 319] width 1 height 8
checkbox input "true"
click at [197, 296] on label at bounding box center [197, 292] width 11 height 11
click at [193, 295] on input "checkbox" at bounding box center [192, 291] width 1 height 8
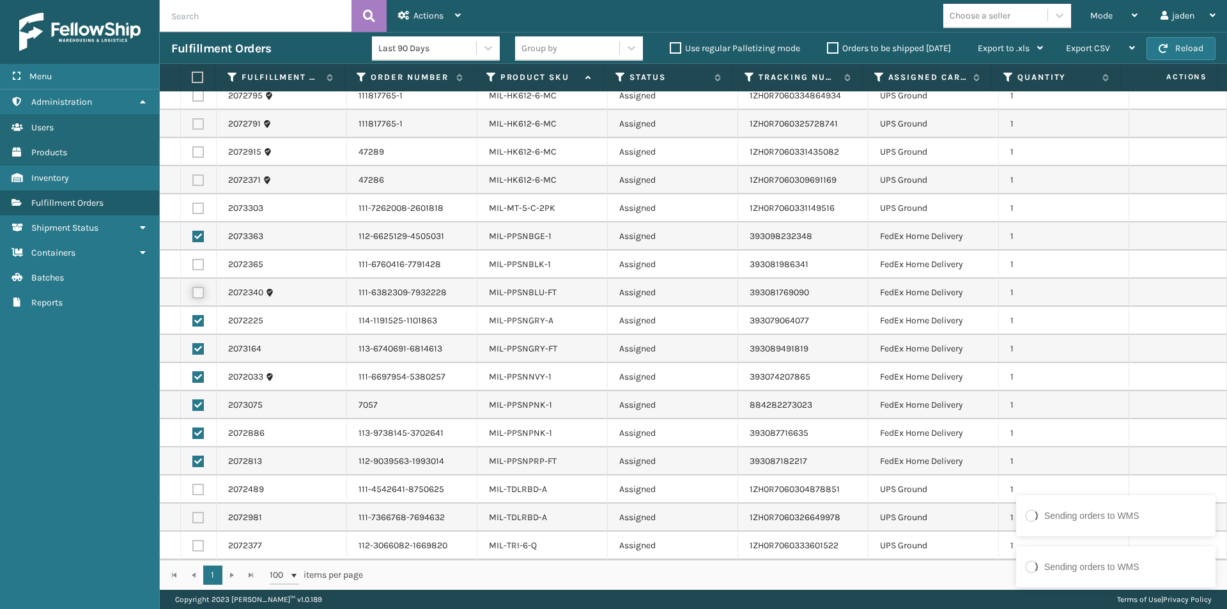
checkbox input "true"
click at [197, 267] on label at bounding box center [197, 264] width 11 height 11
click at [193, 267] on input "checkbox" at bounding box center [192, 263] width 1 height 8
checkbox input "true"
click at [407, 17] on icon at bounding box center [403, 15] width 11 height 9
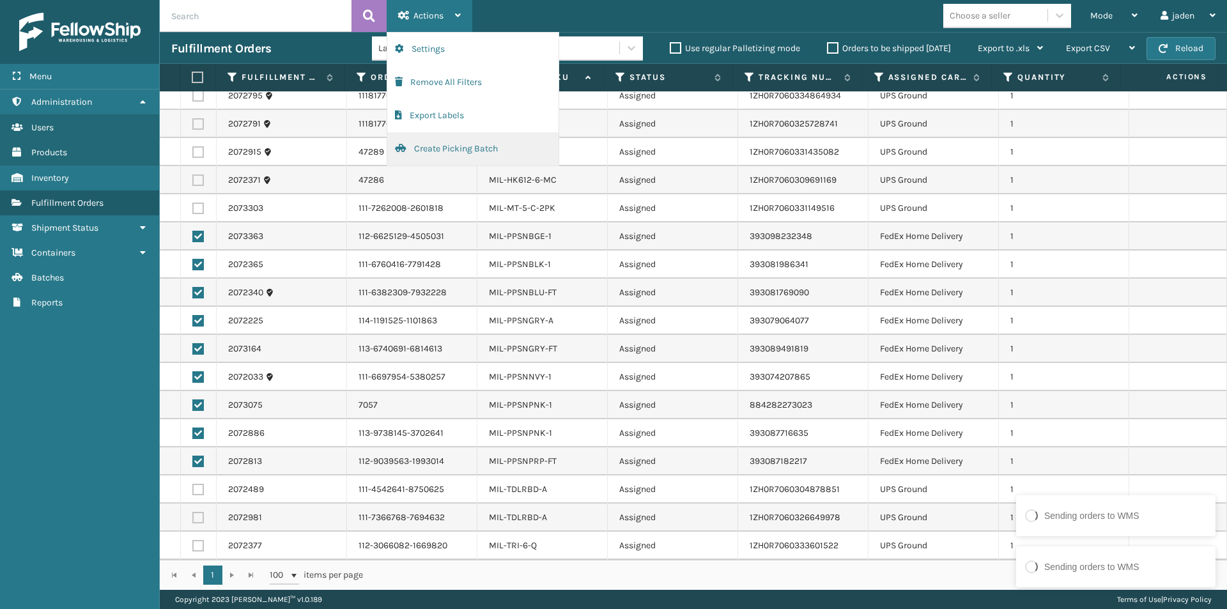
click at [425, 151] on button "Create Picking Batch" at bounding box center [472, 148] width 171 height 33
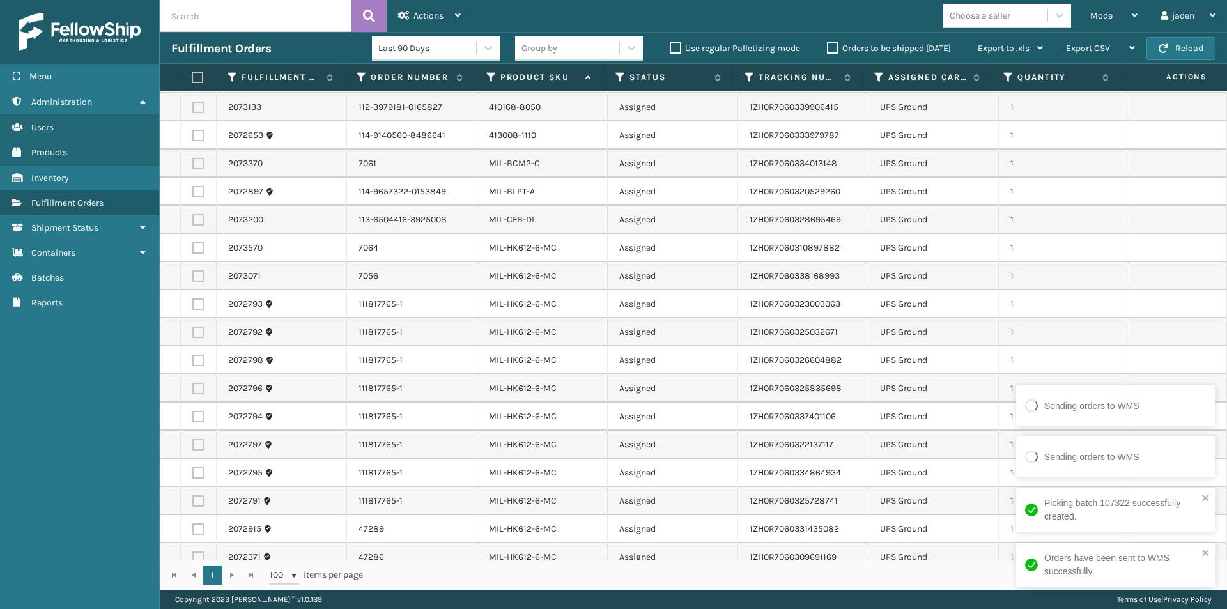
scroll to position [0, 0]
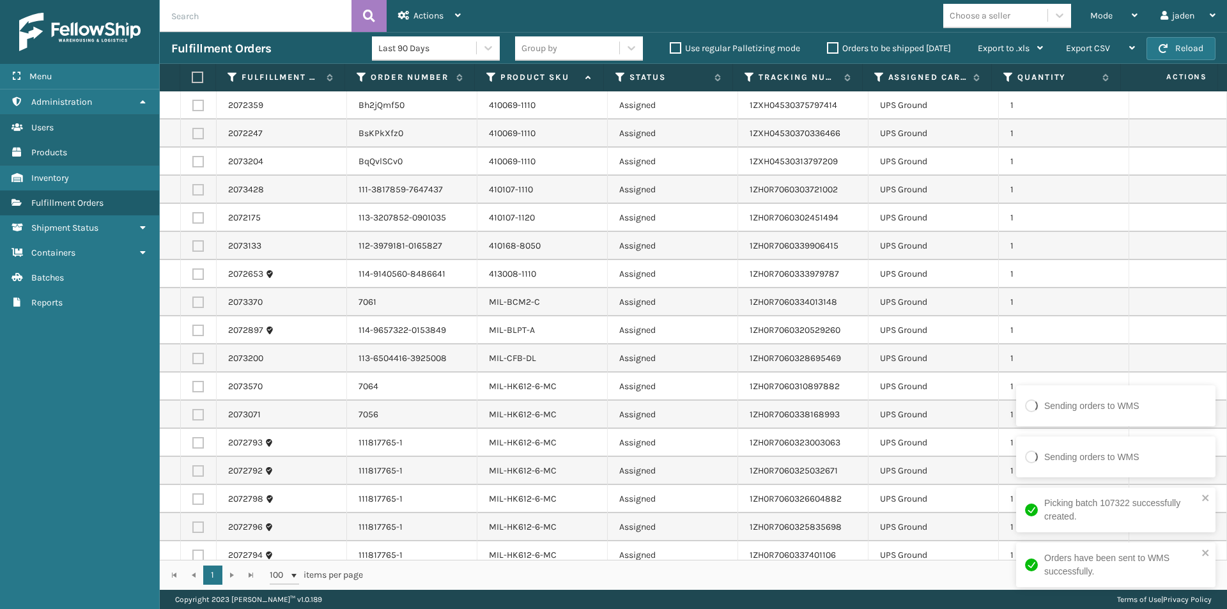
click at [199, 75] on label at bounding box center [196, 77] width 8 height 11
click at [192, 75] on input "checkbox" at bounding box center [192, 77] width 1 height 8
checkbox input "true"
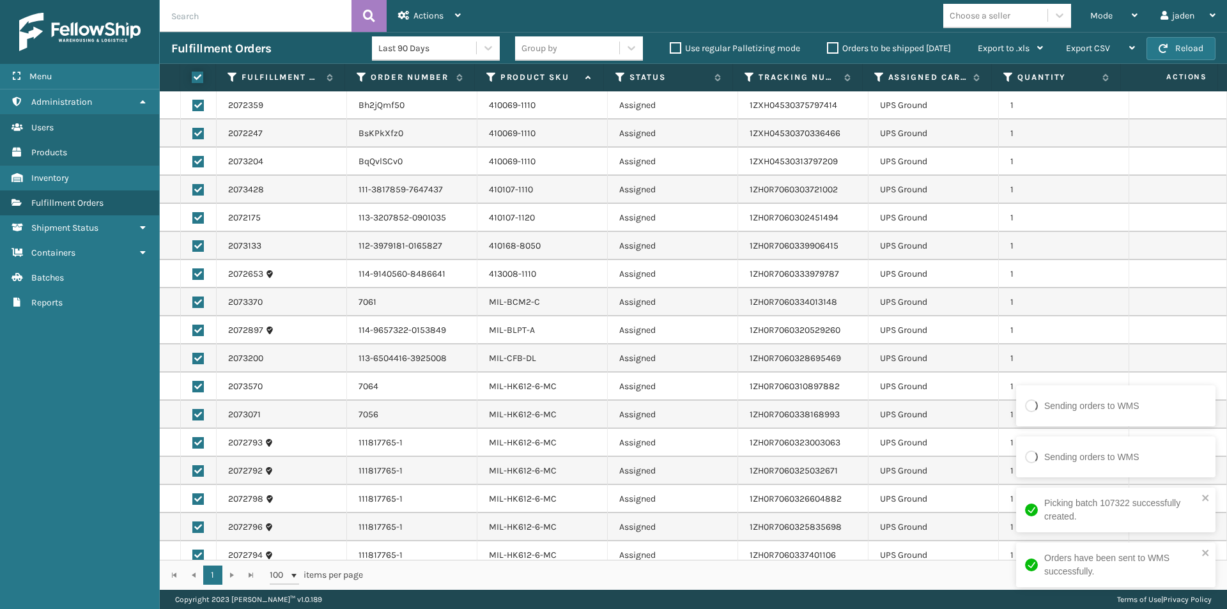
checkbox input "true"
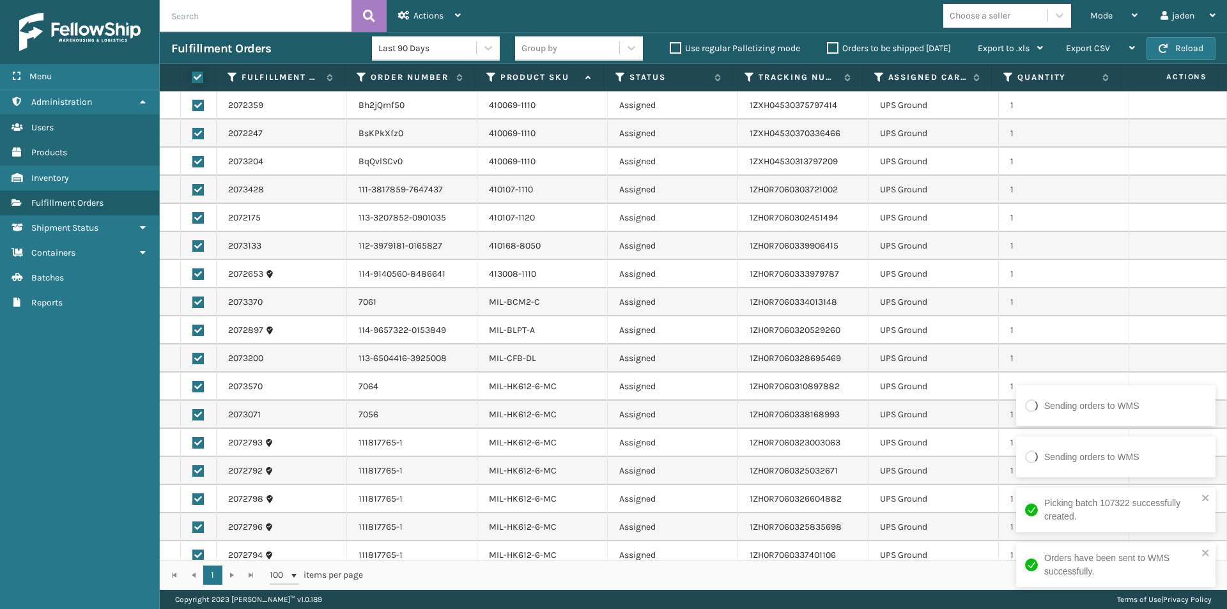
checkbox input "true"
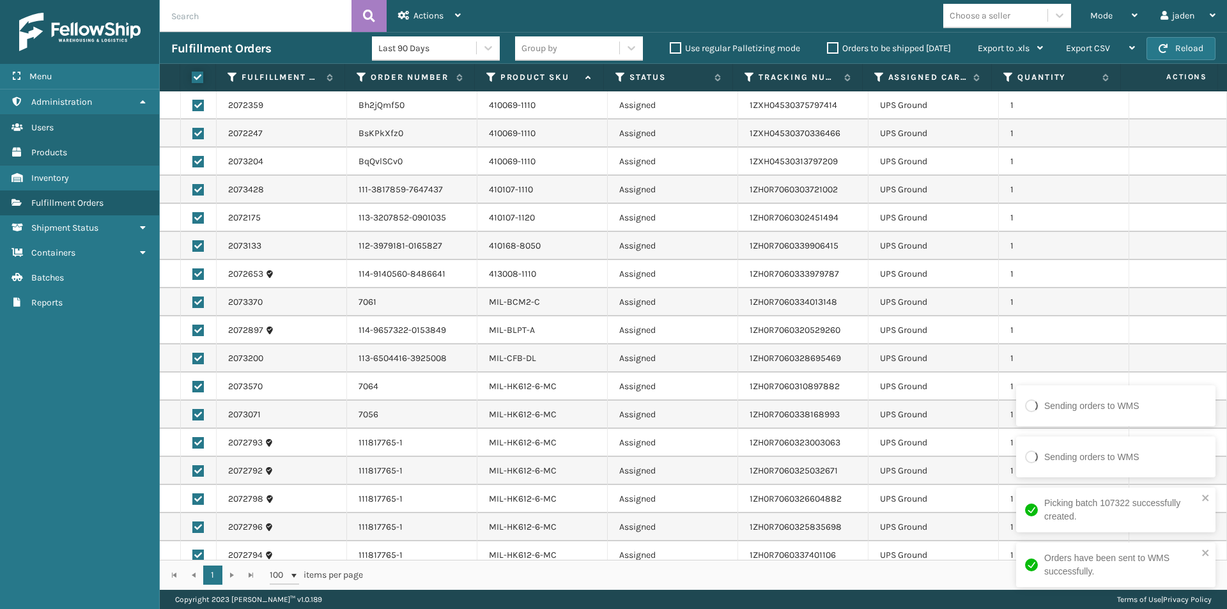
checkbox input "true"
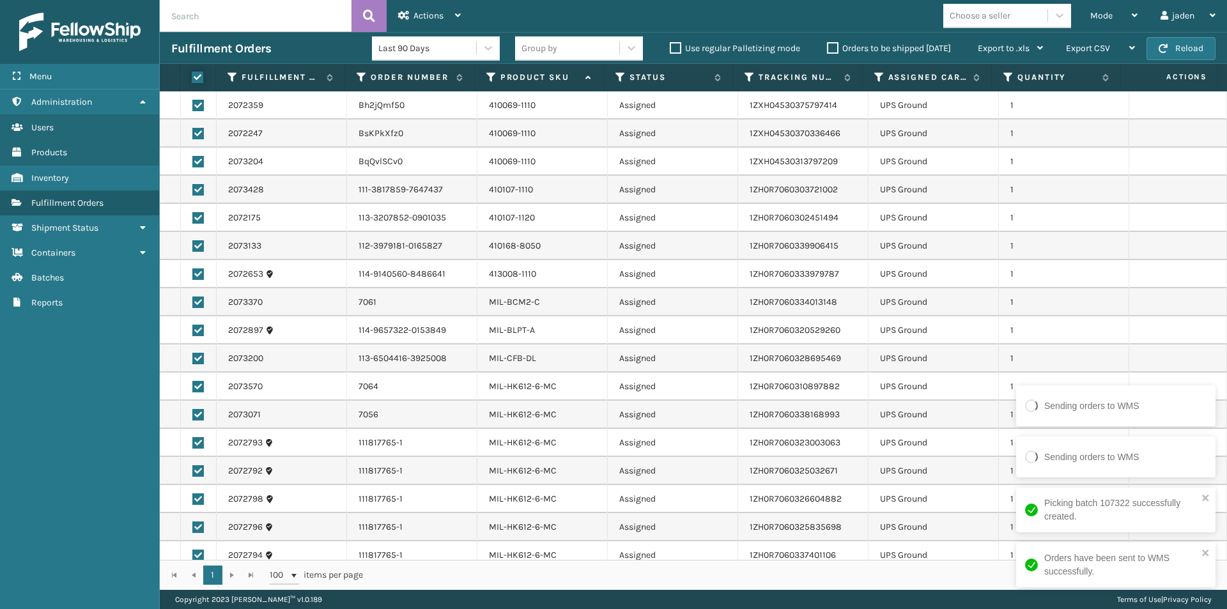
checkbox input "true"
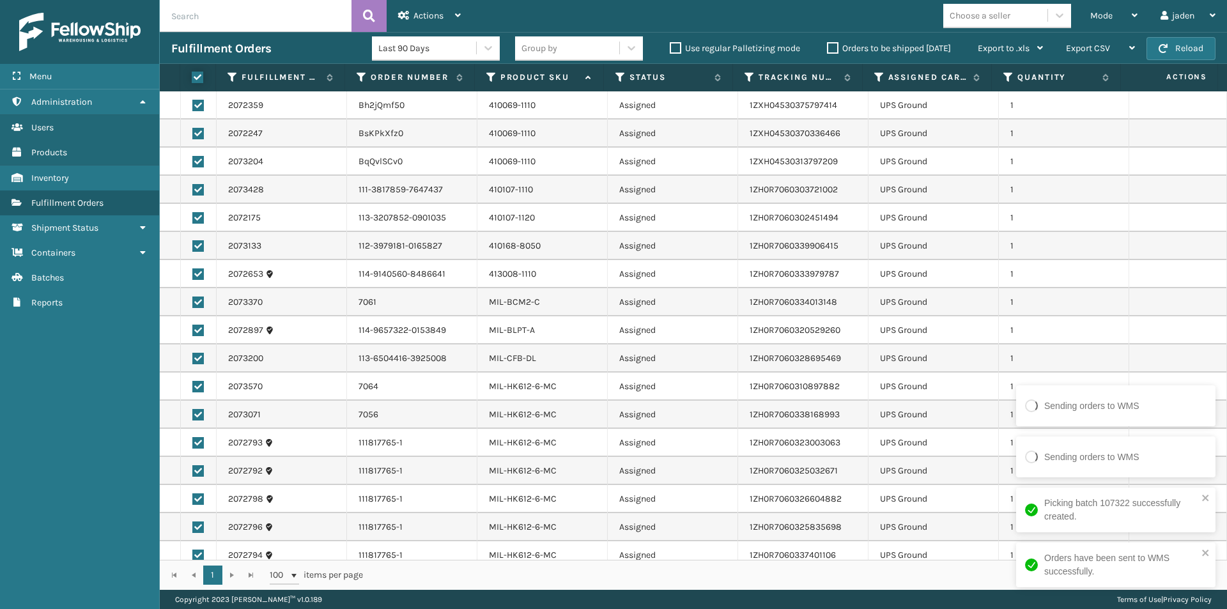
checkbox input "true"
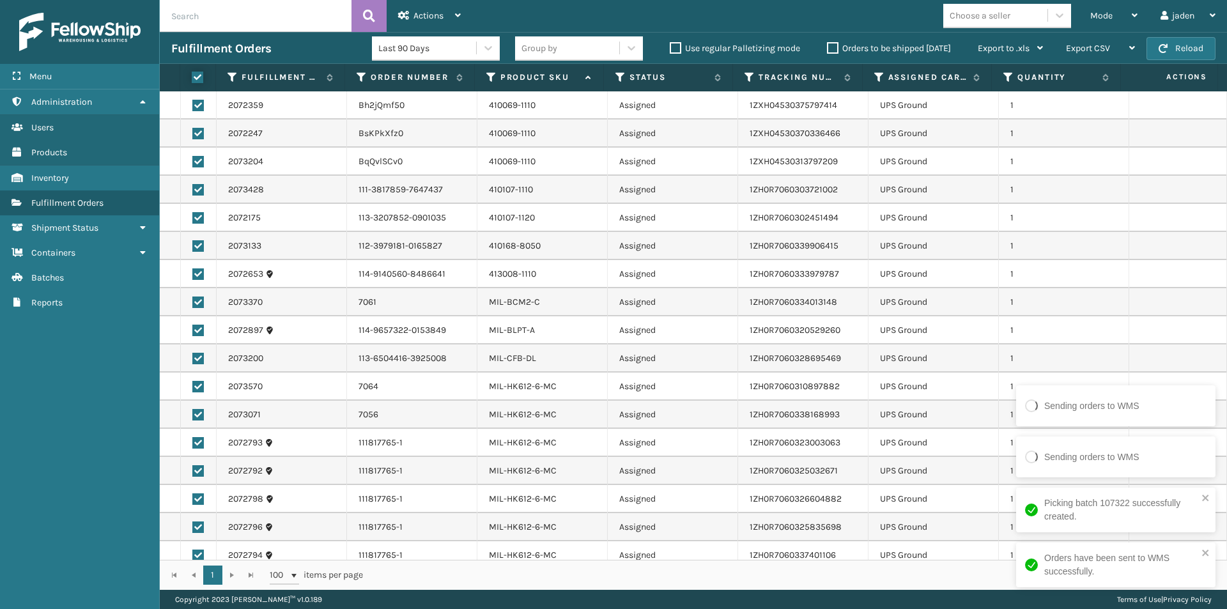
checkbox input "true"
click at [447, 24] on div "Actions" at bounding box center [429, 16] width 63 height 32
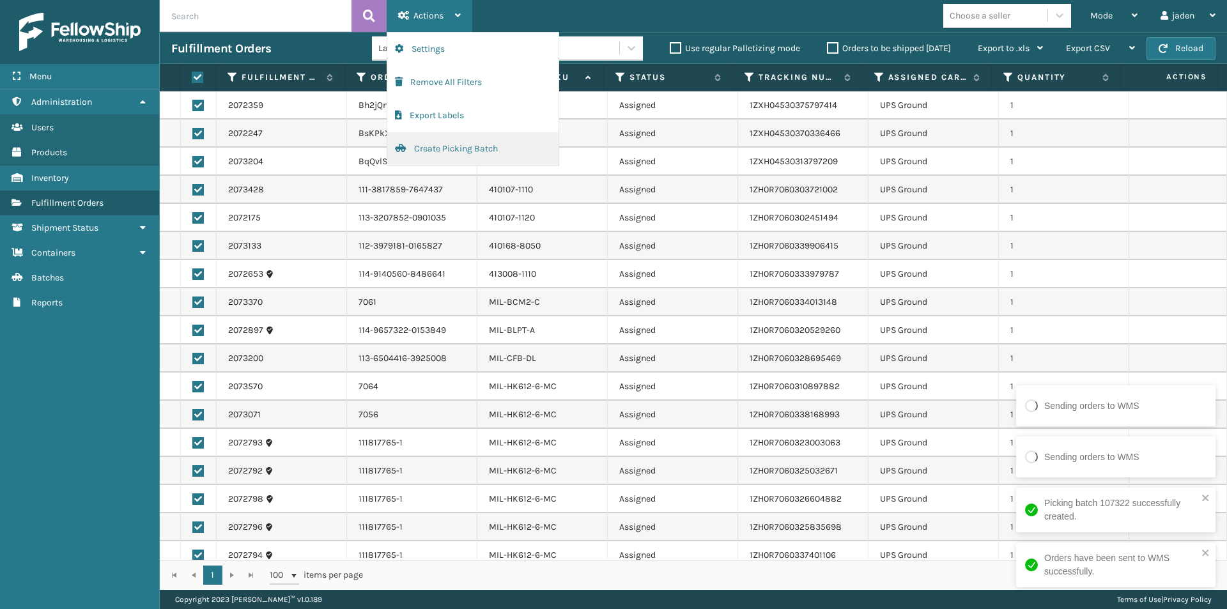
click at [451, 149] on button "Create Picking Batch" at bounding box center [472, 148] width 171 height 33
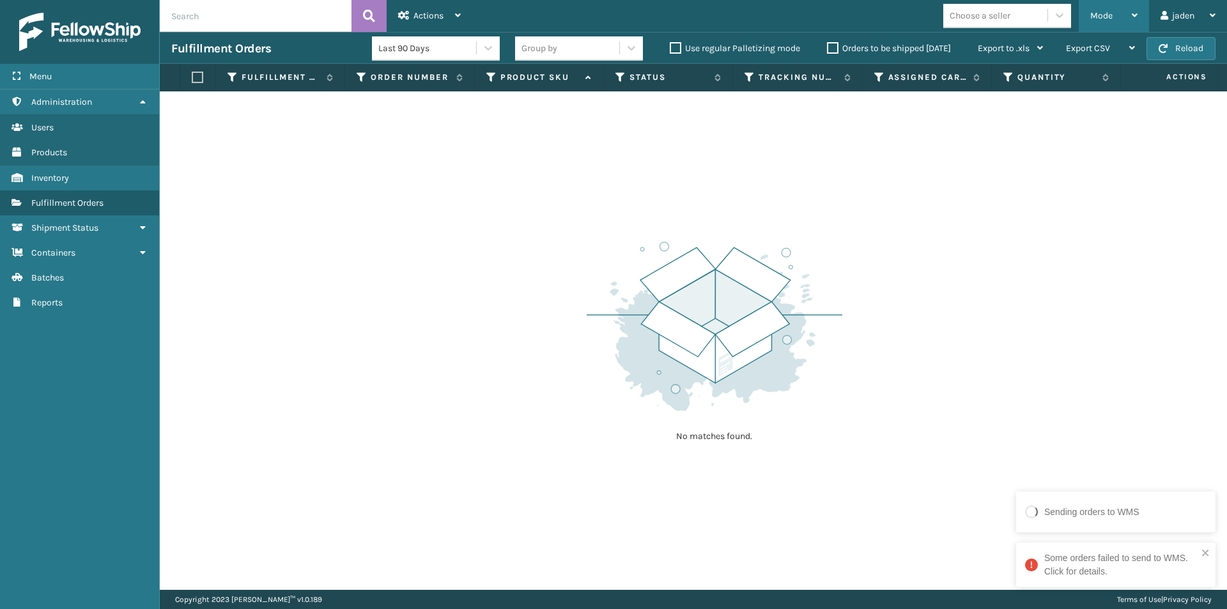
click at [1109, 22] on div "Mode" at bounding box center [1113, 16] width 47 height 32
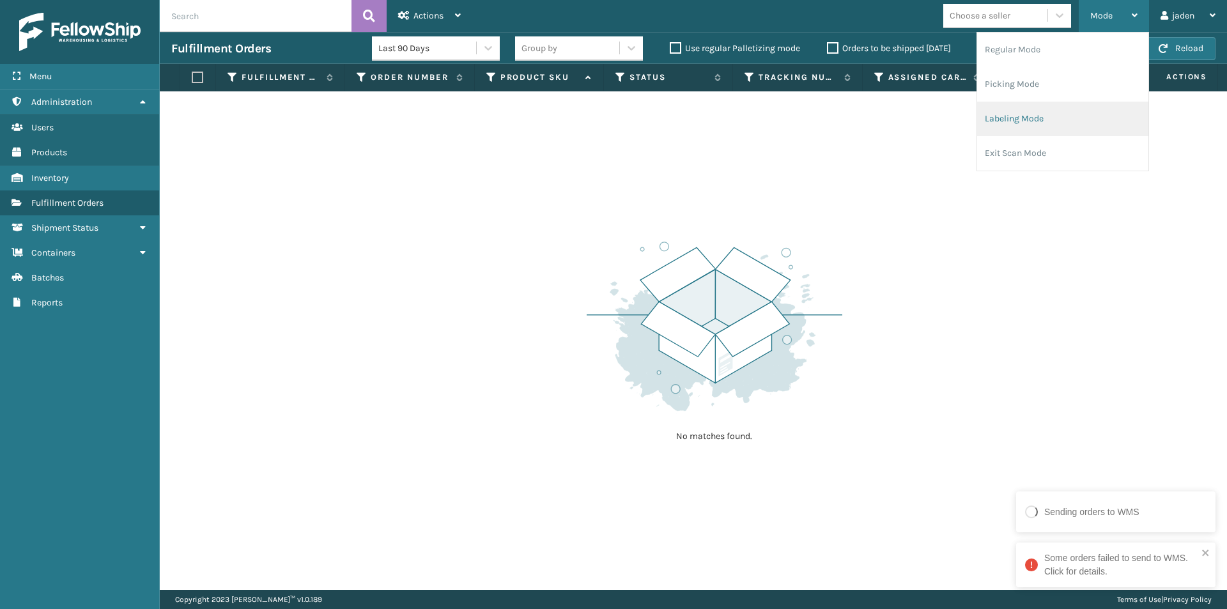
click at [1078, 114] on li "Labeling Mode" at bounding box center [1062, 119] width 171 height 34
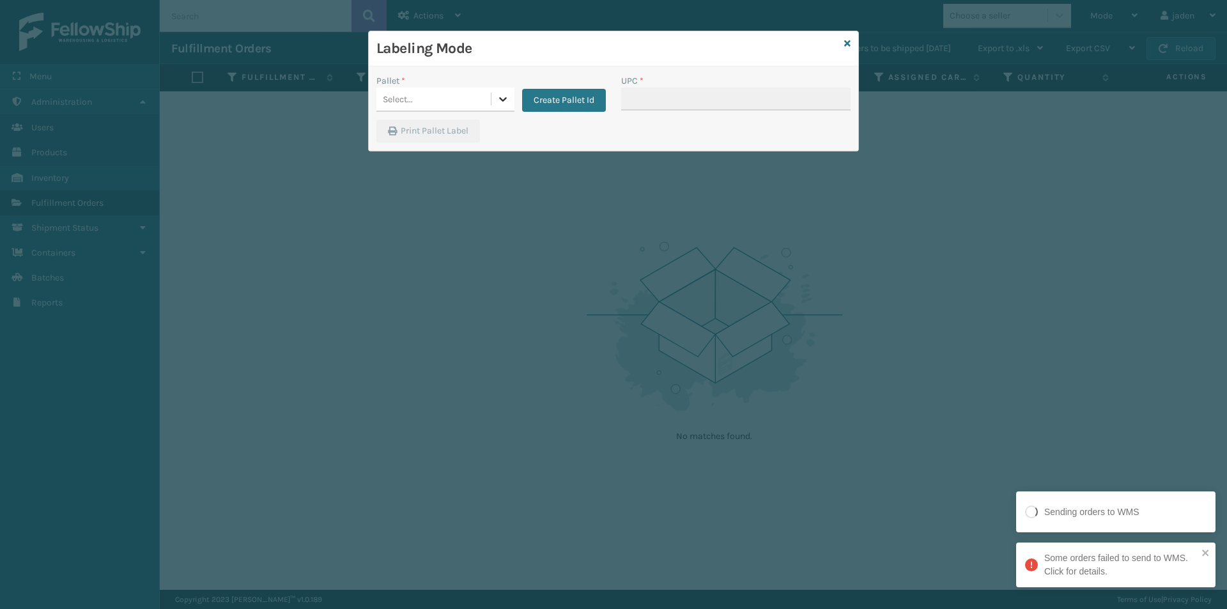
click at [502, 103] on icon at bounding box center [502, 99] width 13 height 13
click at [577, 101] on button "Create Pallet Id" at bounding box center [564, 100] width 84 height 23
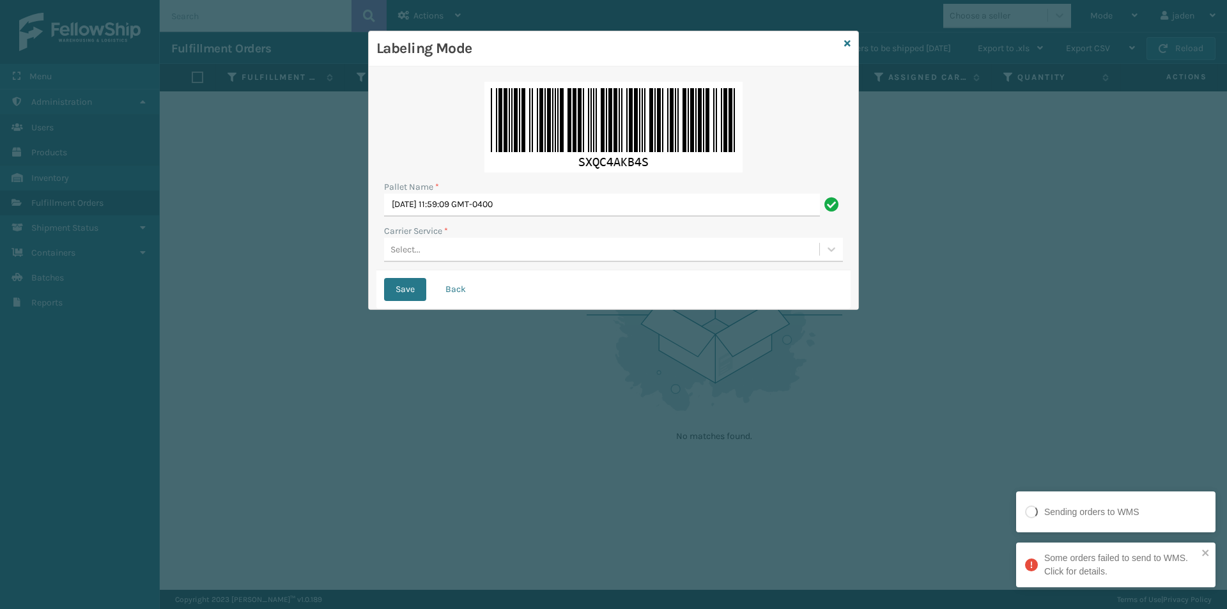
click at [473, 240] on div "Select..." at bounding box center [601, 249] width 435 height 21
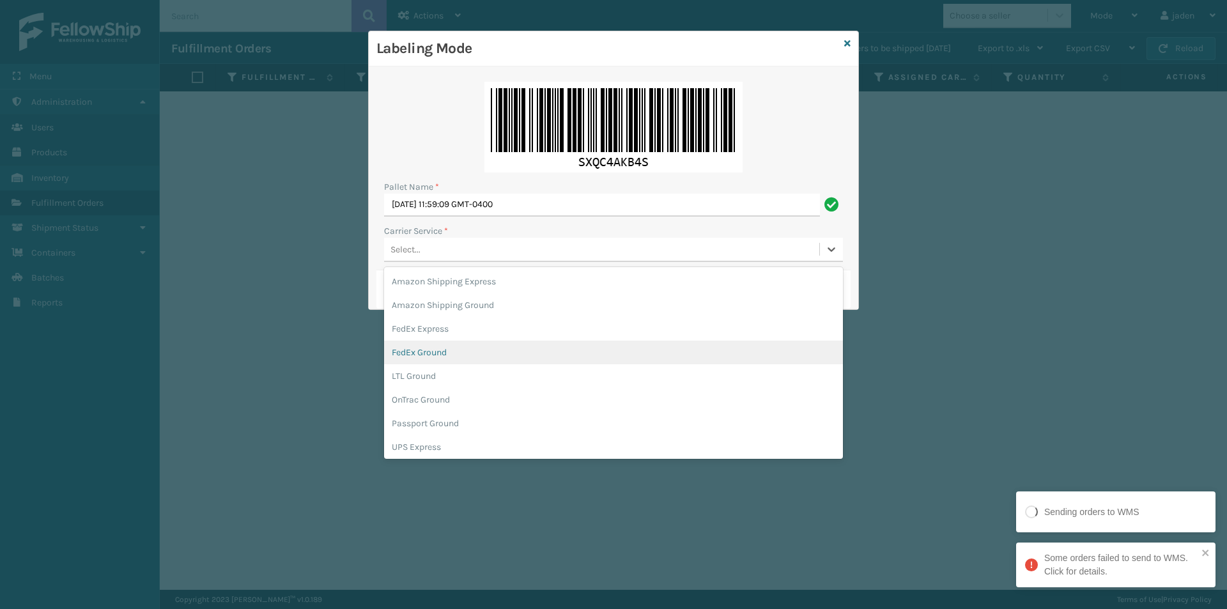
click at [435, 359] on div "FedEx Ground" at bounding box center [613, 353] width 459 height 24
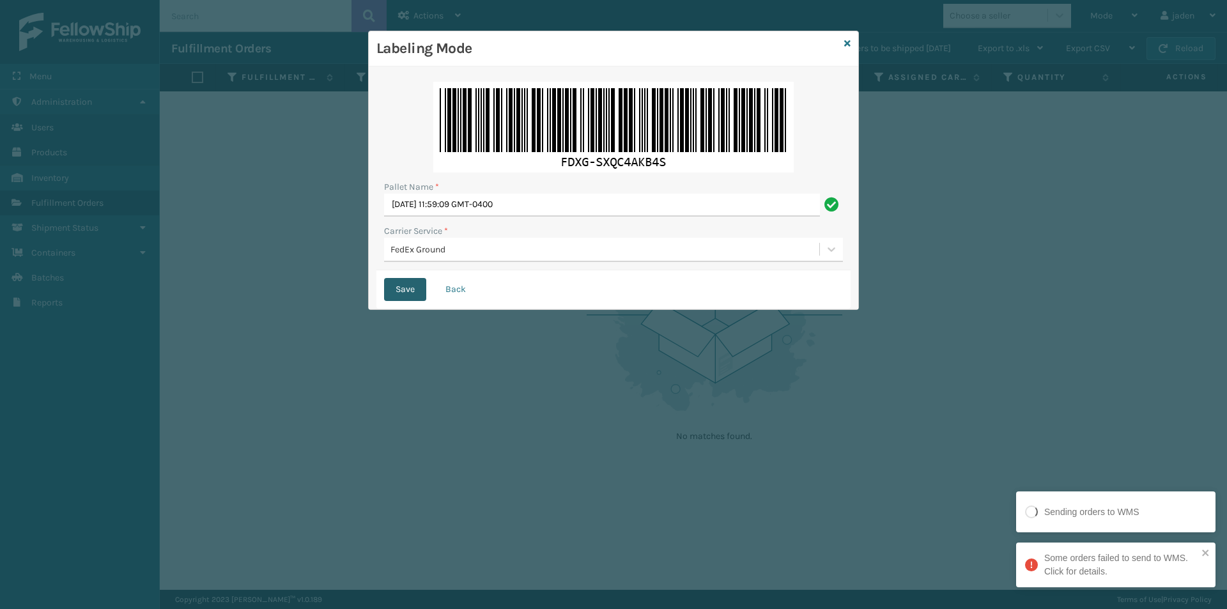
click at [411, 287] on button "Save" at bounding box center [405, 289] width 42 height 23
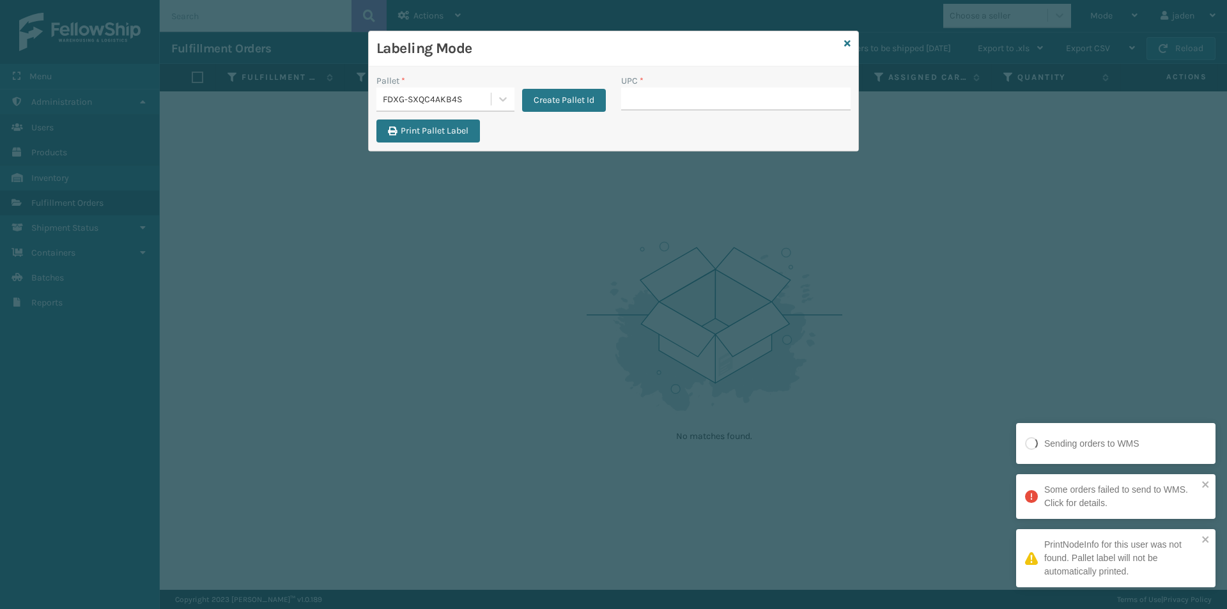
click at [555, 112] on div "Pallet * FDXG-SXQC4AKB4S Create Pallet Id" at bounding box center [491, 96] width 245 height 45
click at [555, 101] on button "Create Pallet Id" at bounding box center [564, 100] width 84 height 23
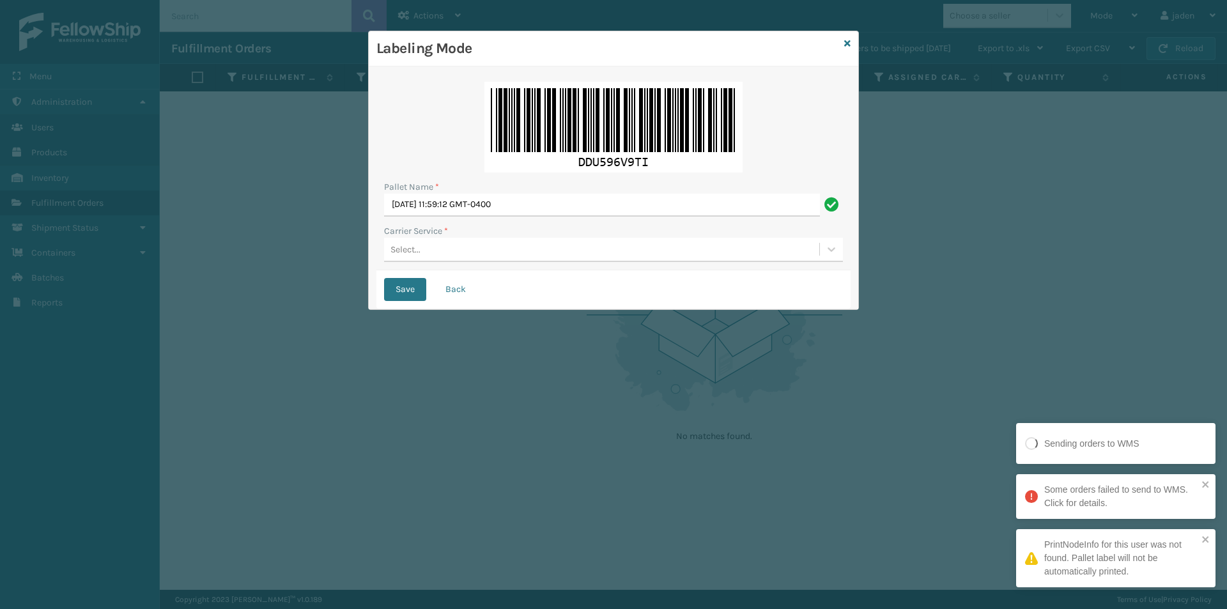
click at [493, 261] on div "Select..." at bounding box center [613, 250] width 459 height 24
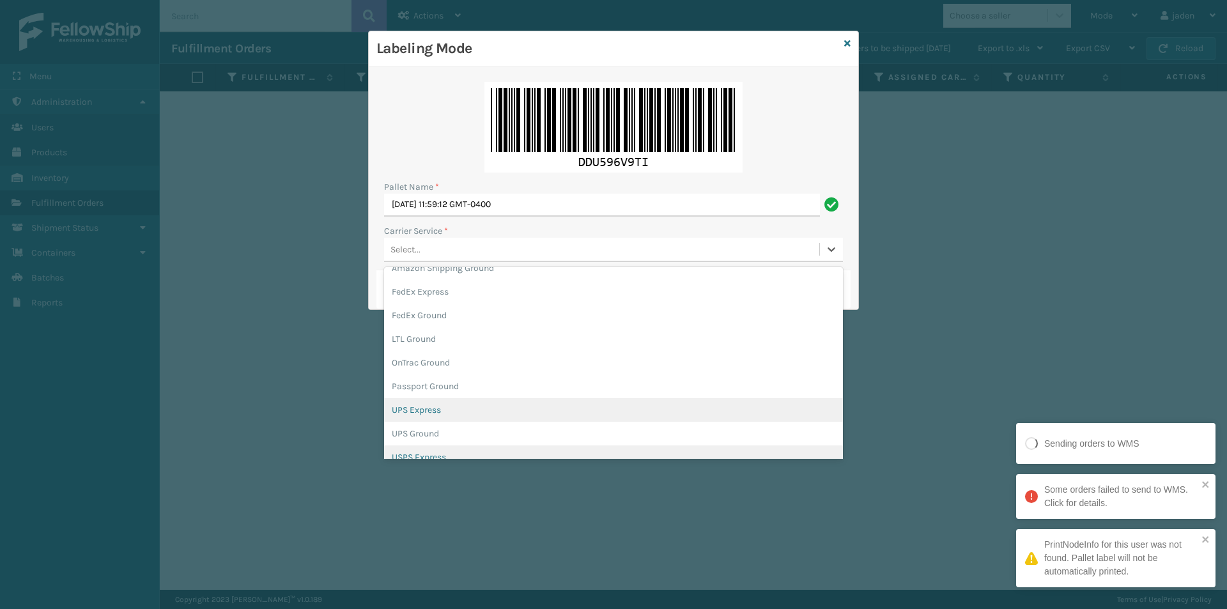
scroll to position [73, 0]
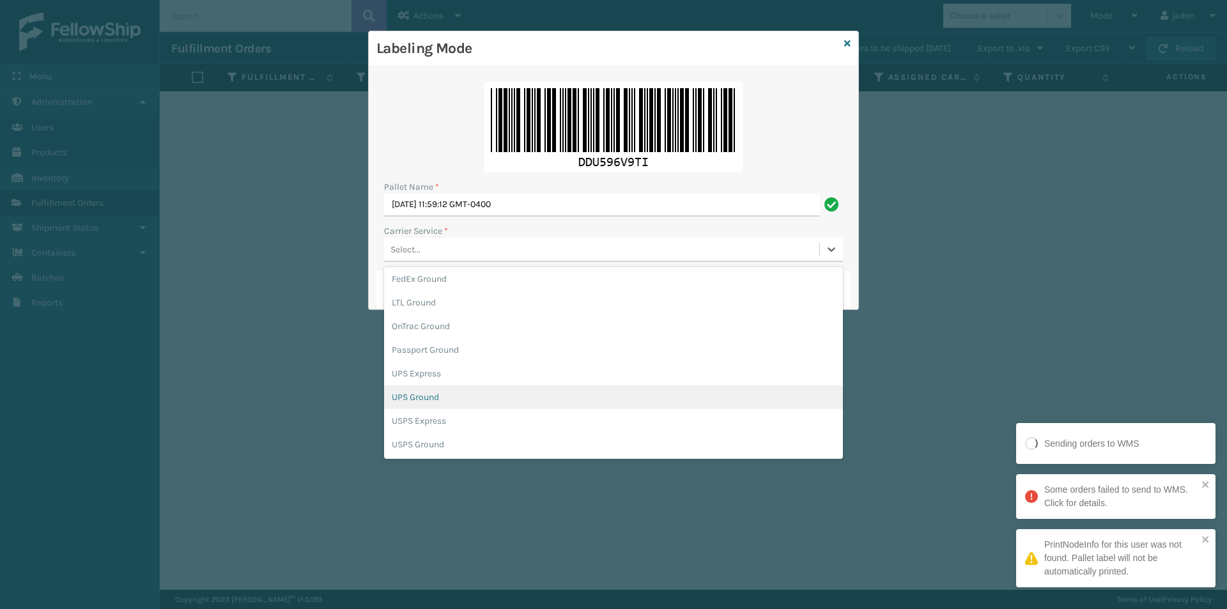
click at [408, 398] on div "UPS Ground" at bounding box center [613, 397] width 459 height 24
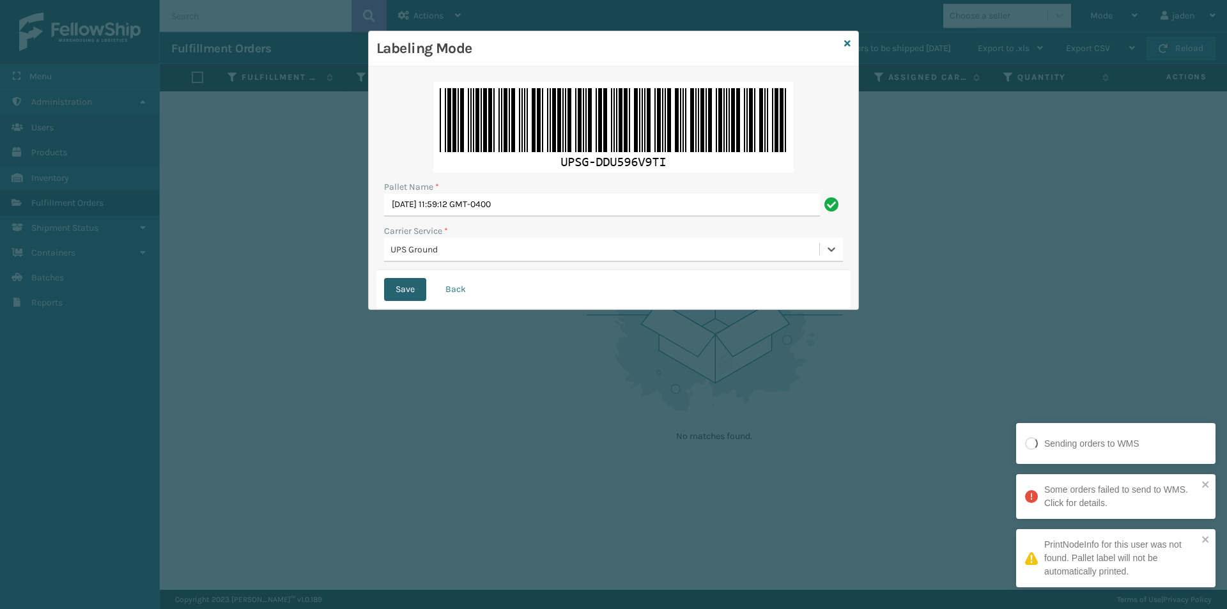
click at [401, 293] on button "Save" at bounding box center [405, 289] width 42 height 23
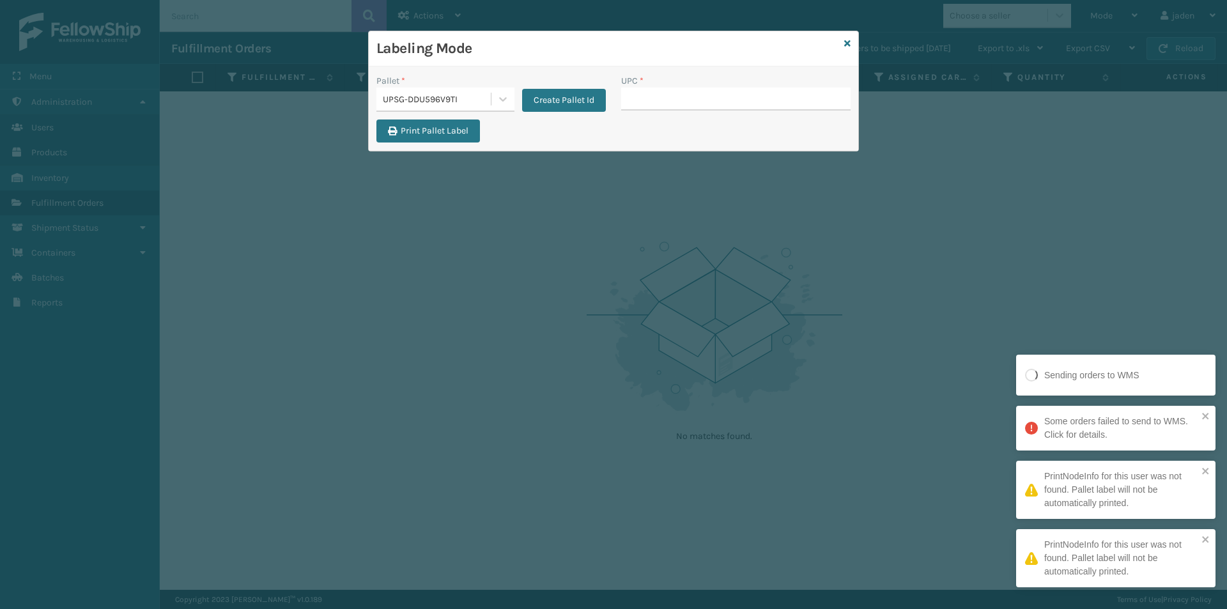
click at [487, 101] on div "UPSG-DDU596V9TI" at bounding box center [437, 99] width 109 height 13
click at [448, 125] on div "FDXG-SXQC4AKB4S" at bounding box center [445, 133] width 138 height 29
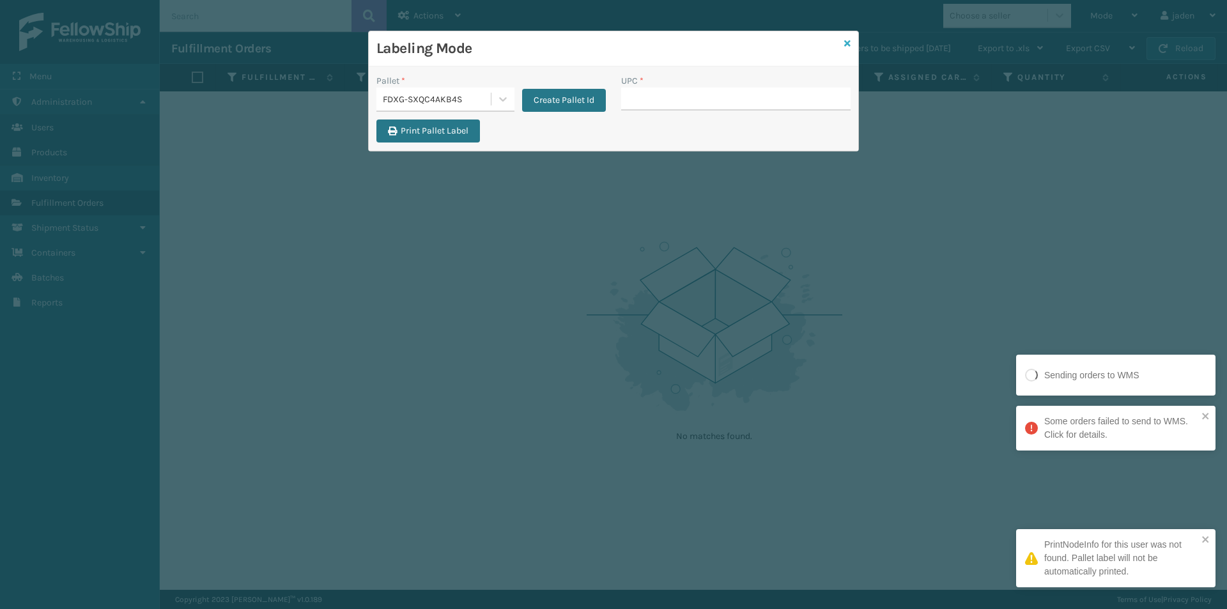
click at [849, 45] on icon at bounding box center [847, 43] width 6 height 9
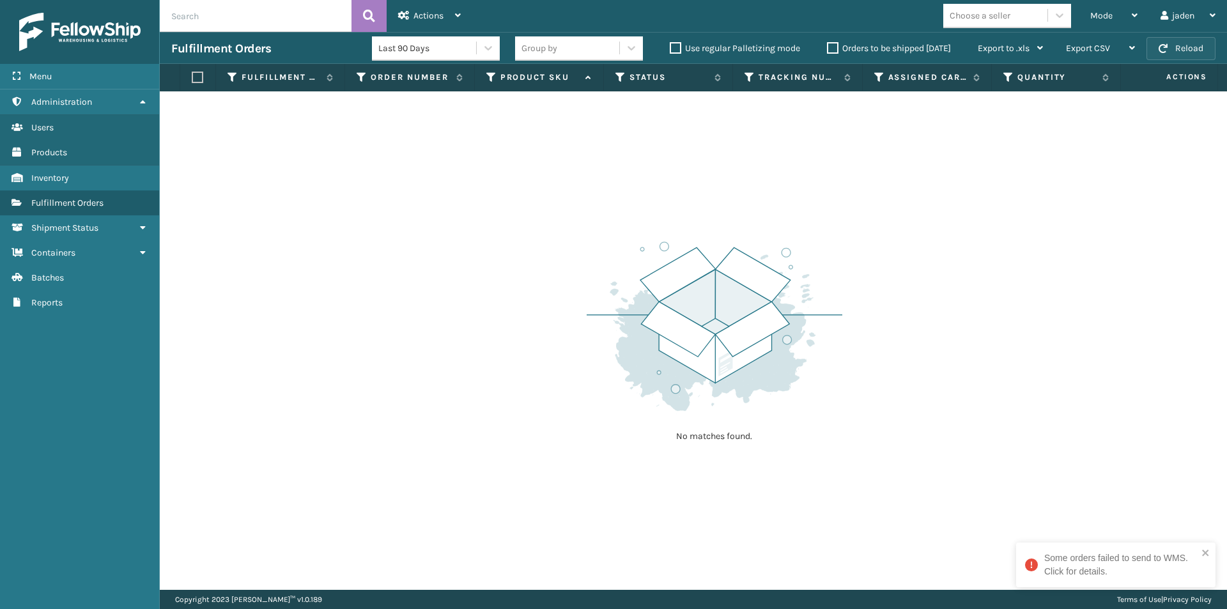
click at [1175, 51] on button "Reload" at bounding box center [1180, 48] width 69 height 23
click at [1108, 12] on span "Mode" at bounding box center [1101, 15] width 22 height 11
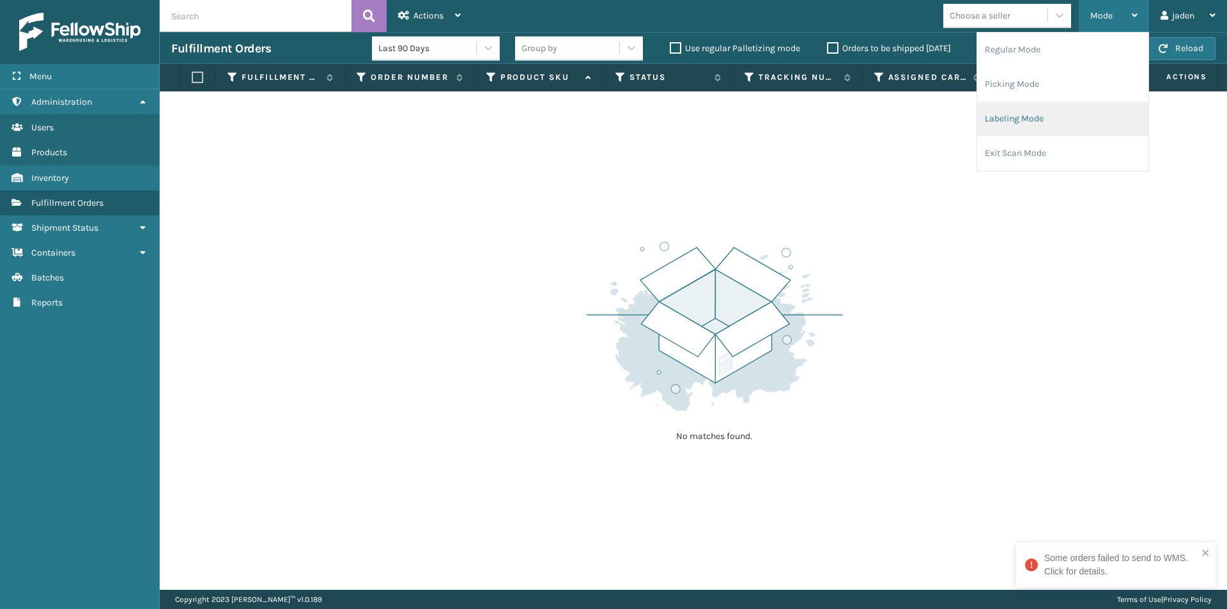
click at [1032, 123] on li "Labeling Mode" at bounding box center [1062, 119] width 171 height 34
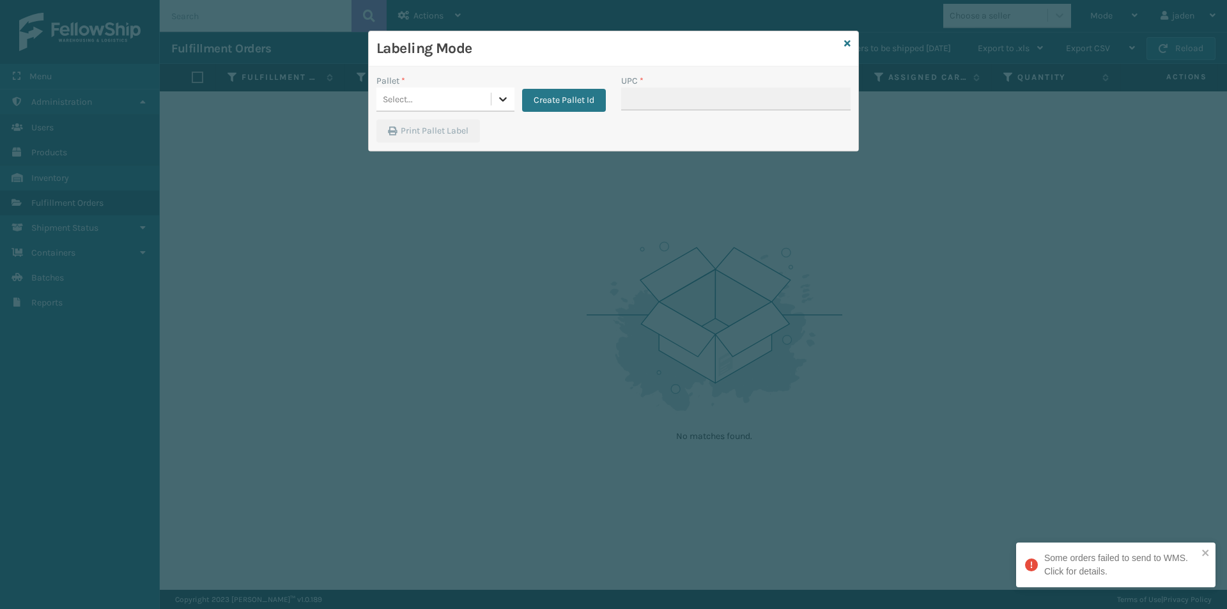
click at [502, 103] on icon at bounding box center [502, 99] width 13 height 13
click at [408, 123] on div "FDXG-SXQC4AKB4S" at bounding box center [445, 133] width 138 height 29
click at [675, 103] on input "UPC *" at bounding box center [735, 99] width 229 height 23
type input "410069-1130"
type input "410069-1150"
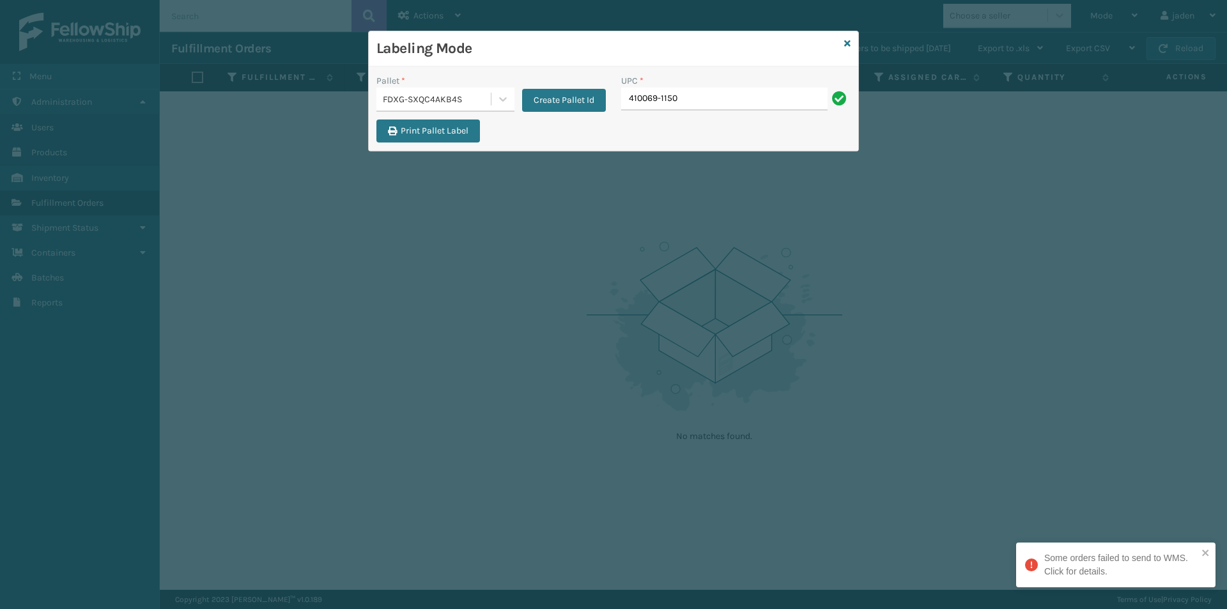
type input "410069-1150"
type input "410079-1110"
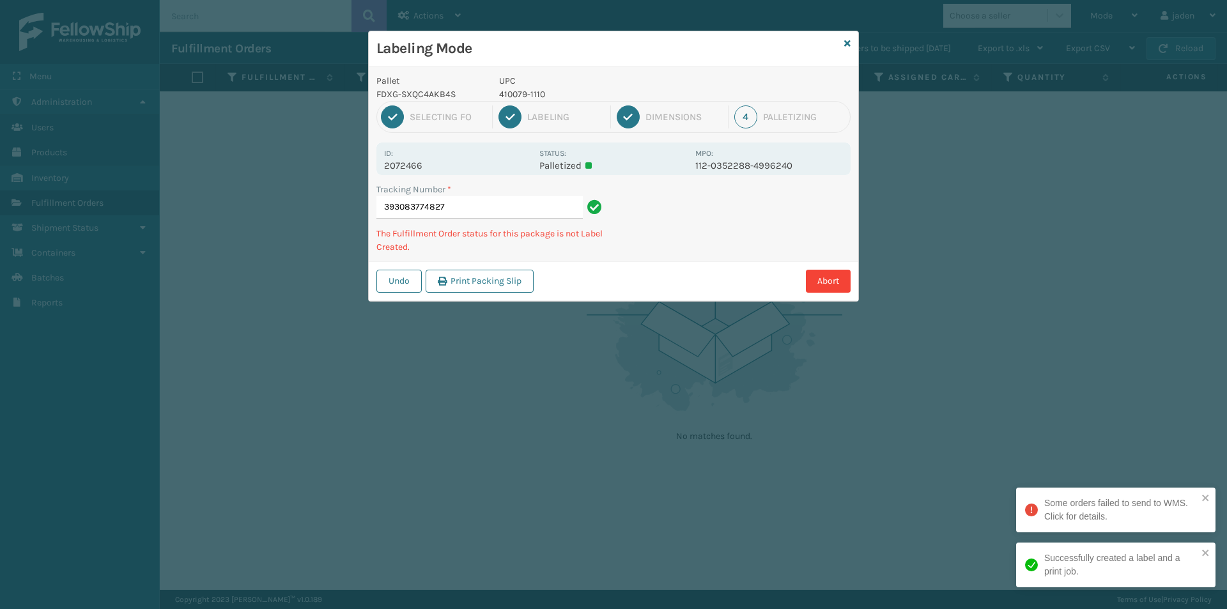
click at [525, 97] on p "410079-1110" at bounding box center [593, 94] width 188 height 13
copy p "410079-1110"
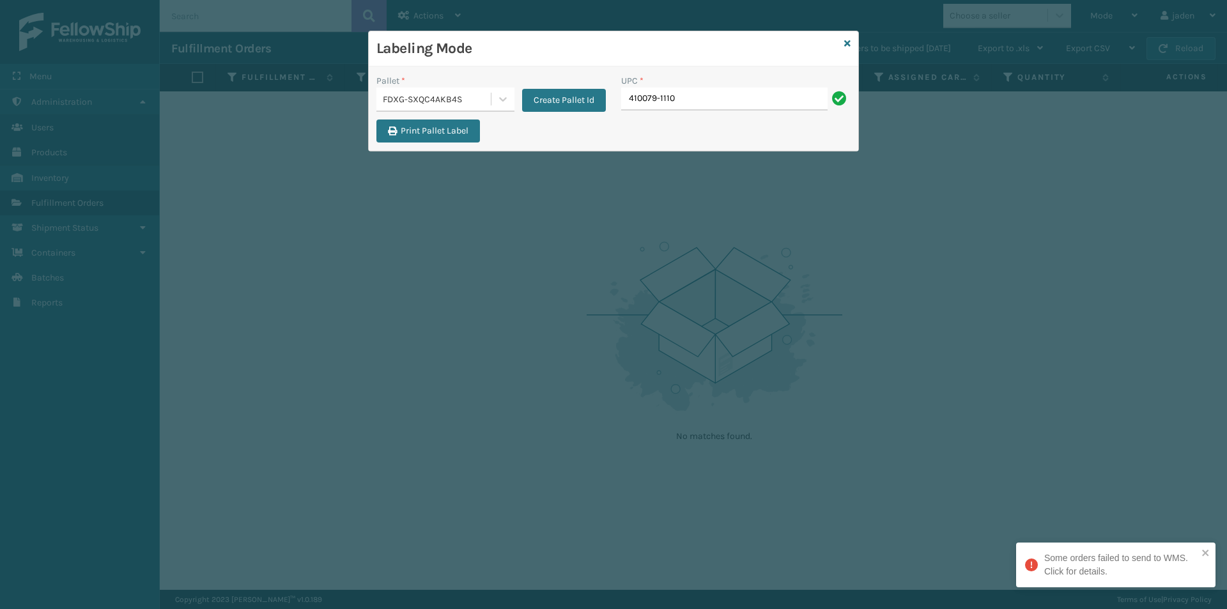
type input "410079-1110"
type input "410079-111"
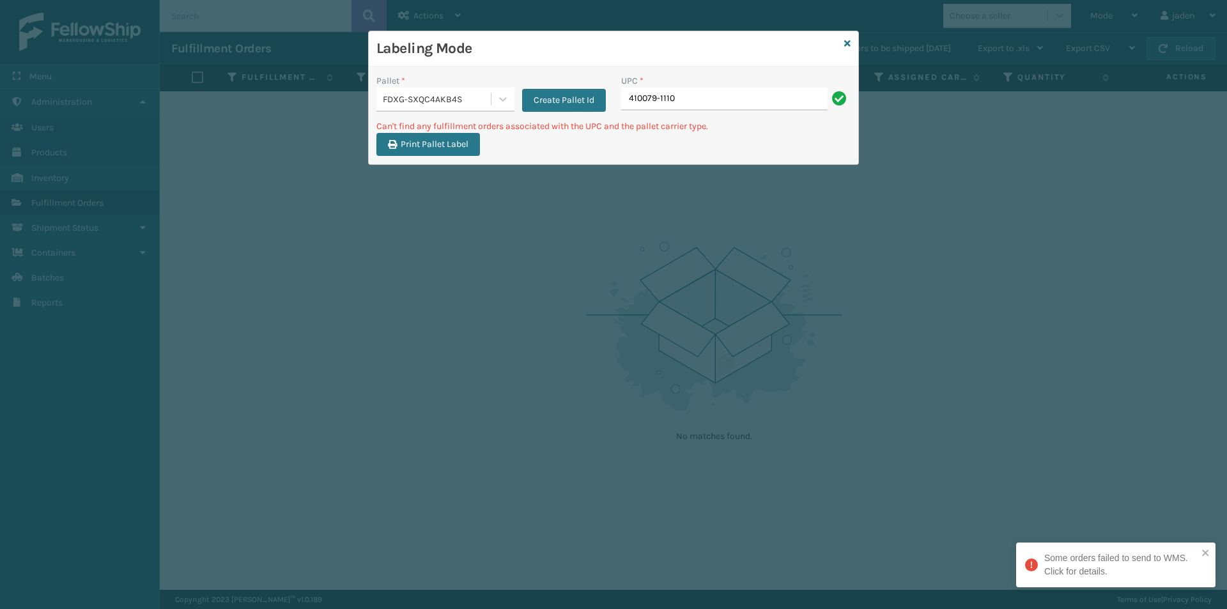
type input "410079-1110"
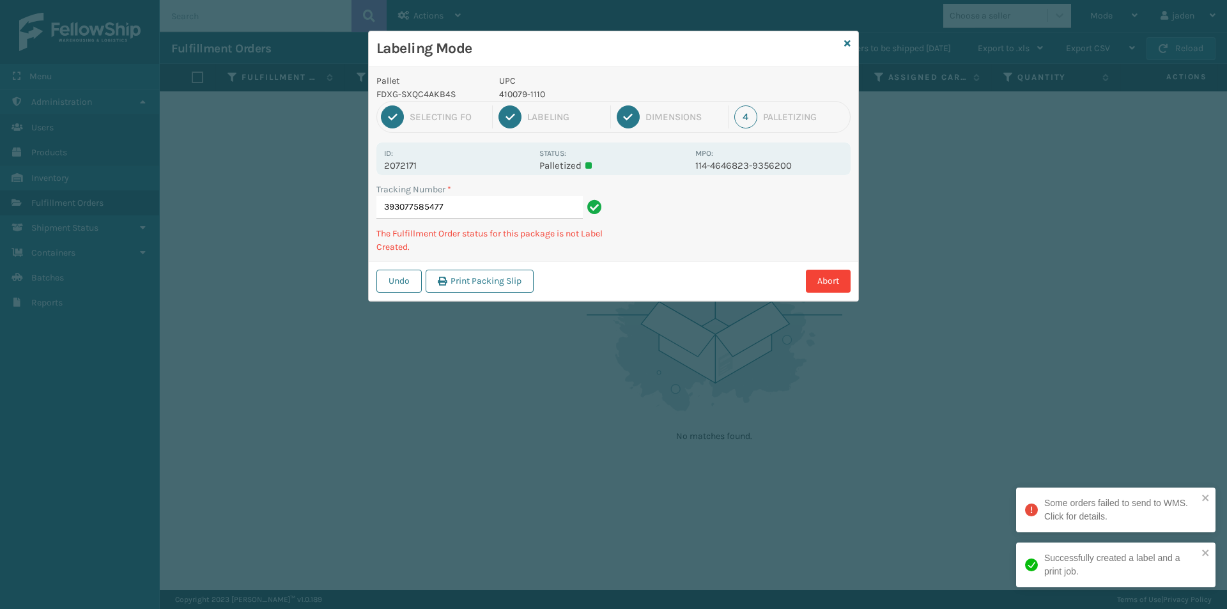
type input "3930775854774"
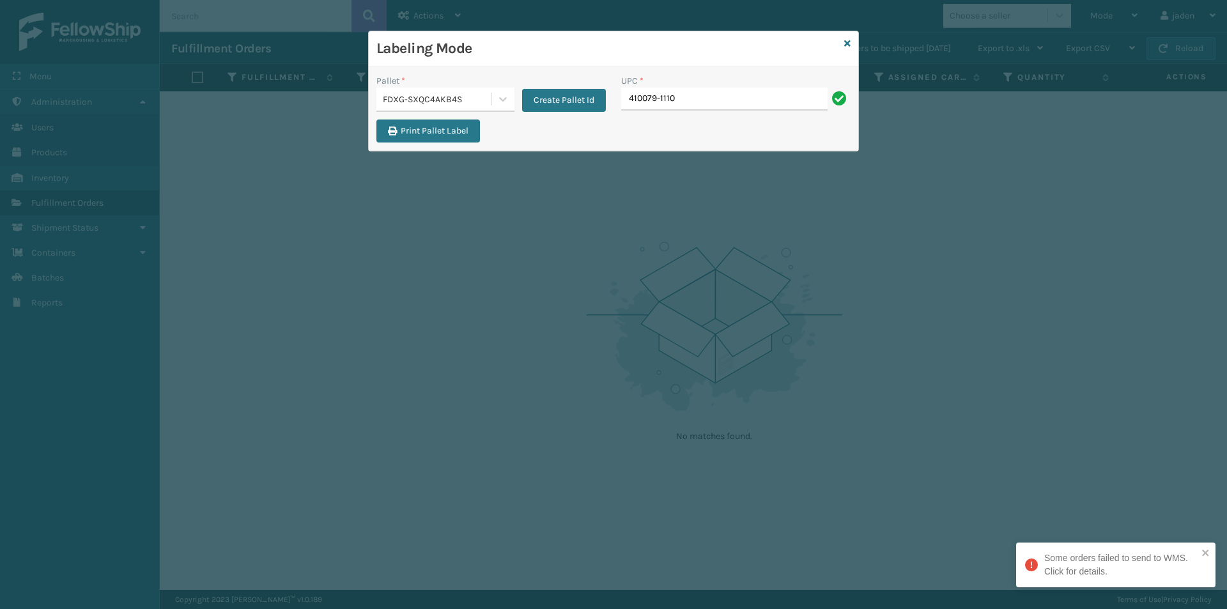
type input "410079-1110"
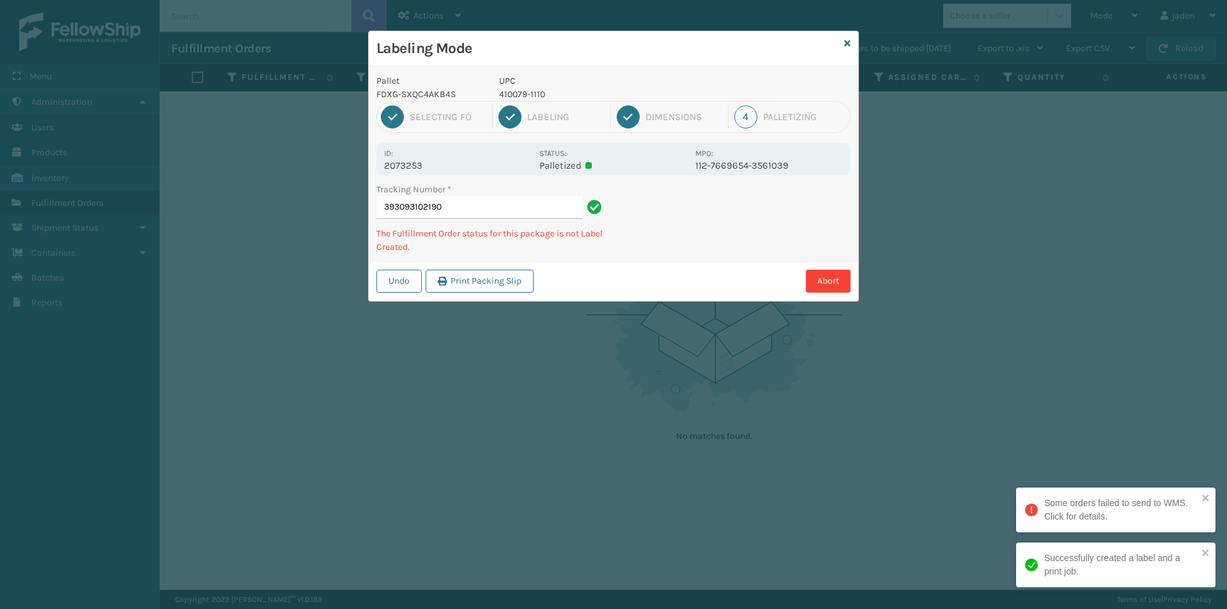
click at [523, 89] on p "410079-1110" at bounding box center [593, 94] width 188 height 13
copy p "410079-1110"
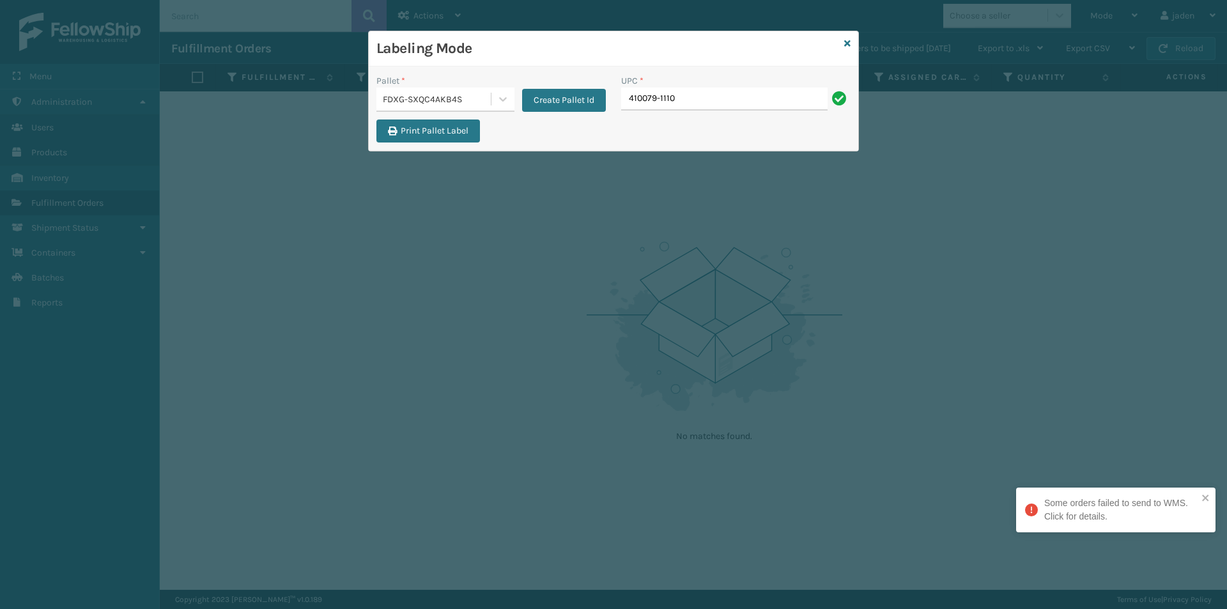
type input "410079-1110"
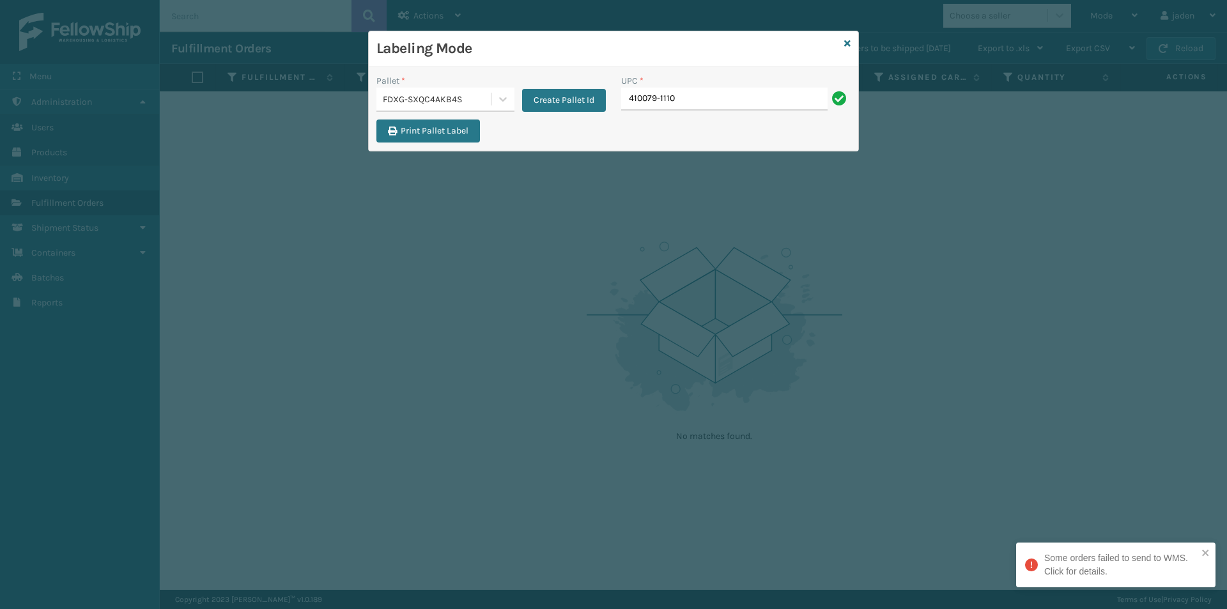
type input "410079-1110"
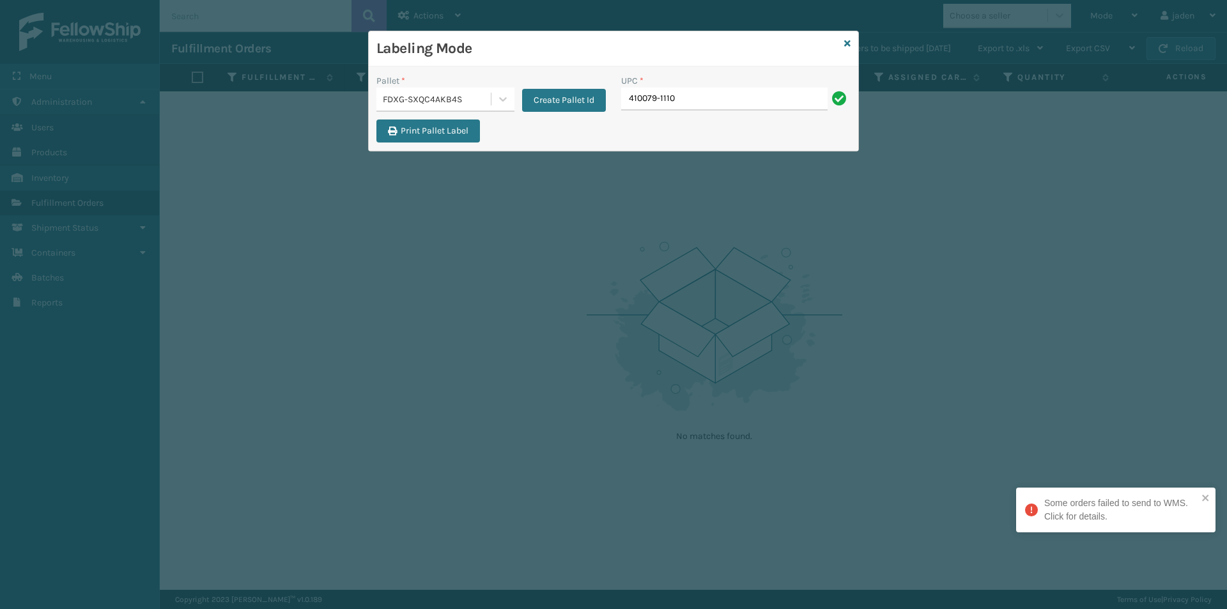
type input "410079-1110"
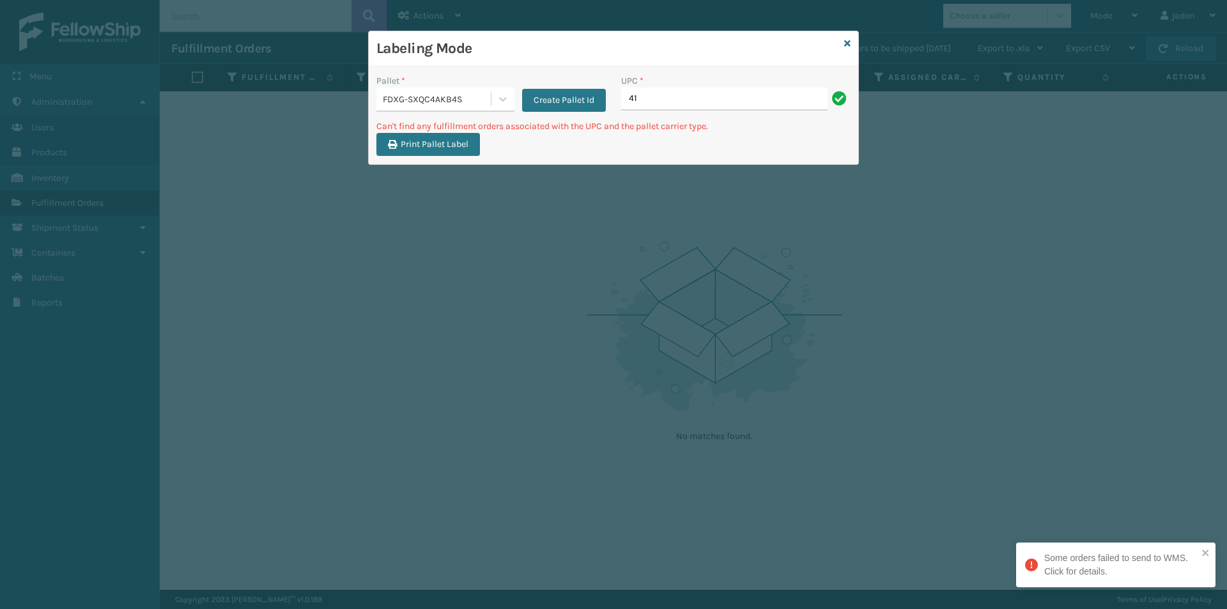
type input "4"
type input "410079-1130"
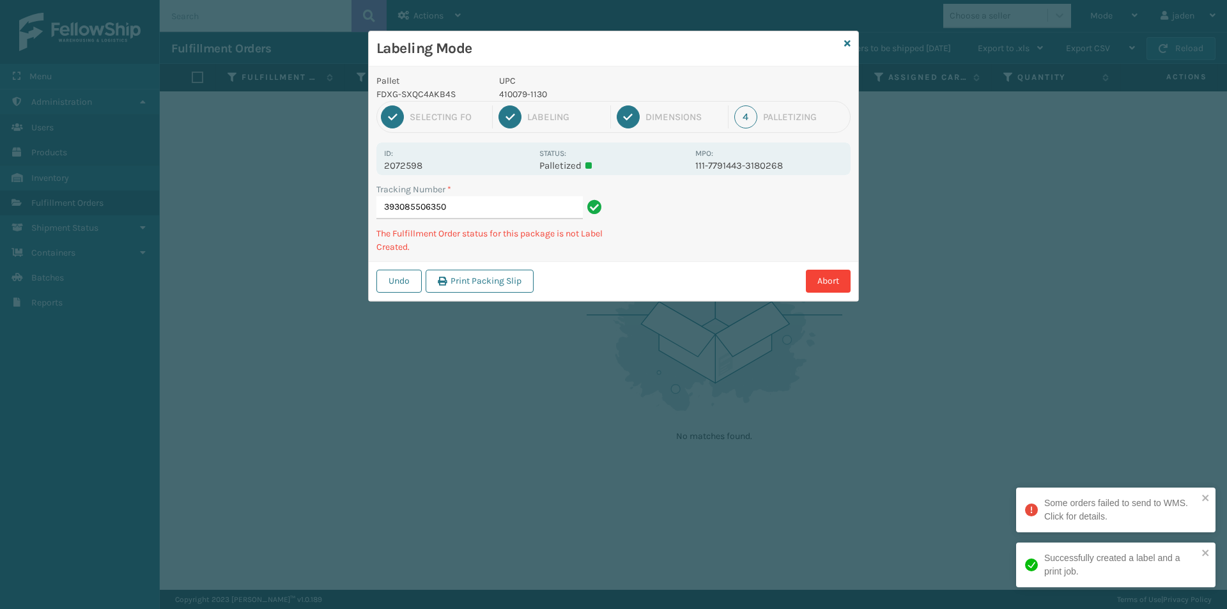
type input "3930855063504"
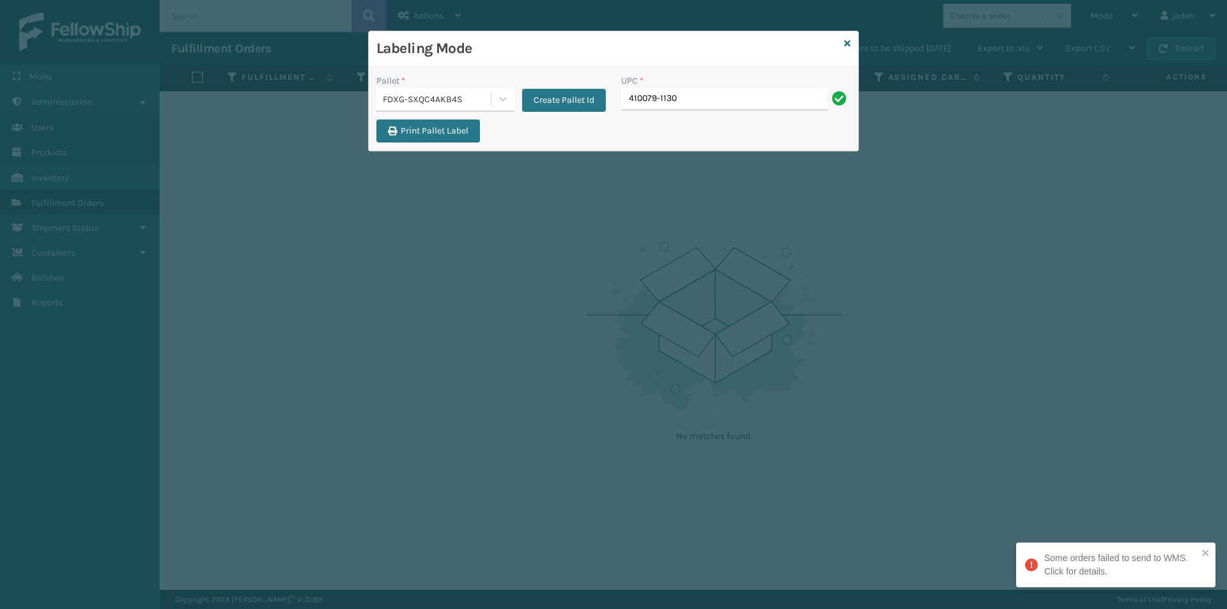
type input "410079-1130"
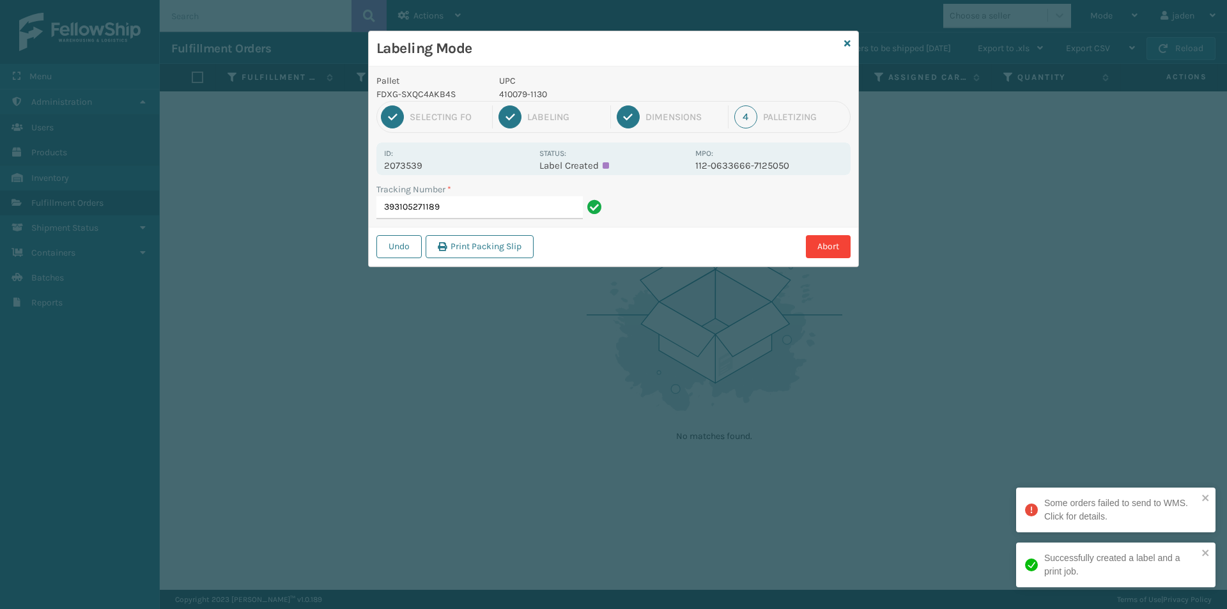
drag, startPoint x: 721, startPoint y: 72, endPoint x: 733, endPoint y: 80, distance: 14.7
click at [528, 85] on div "Labeling Mode Pallet FDXG-SXQC4AKB4S UPC 410079-1130 1 Selecting FO 2 Labeling …" at bounding box center [613, 149] width 491 height 236
drag, startPoint x: 663, startPoint y: 70, endPoint x: 564, endPoint y: 77, distance: 99.2
click at [567, 76] on p "UPC" at bounding box center [593, 80] width 188 height 13
click at [484, 211] on input "393105271189" at bounding box center [479, 207] width 206 height 23
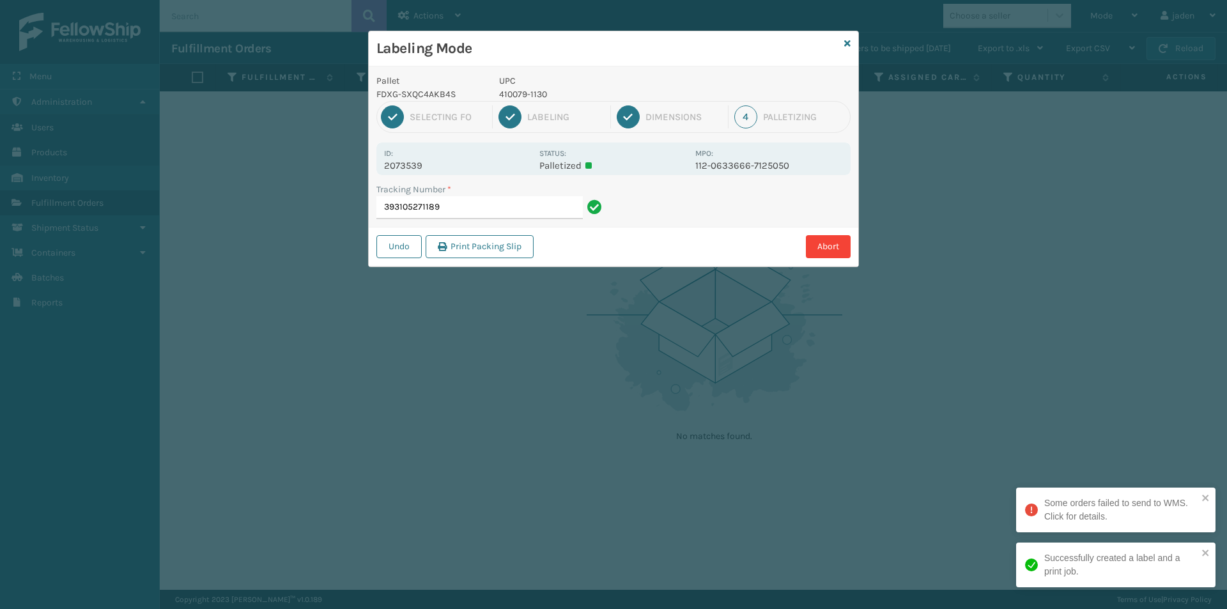
click at [526, 86] on p "UPC" at bounding box center [593, 80] width 188 height 13
click at [528, 92] on p "410079-1130" at bounding box center [593, 94] width 188 height 13
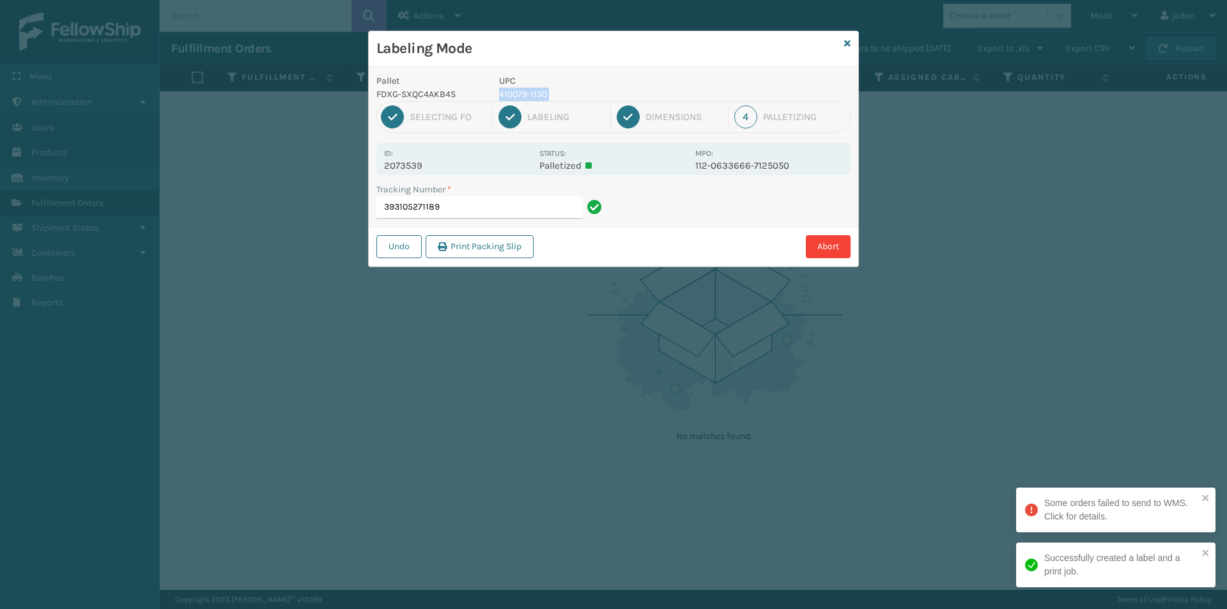
copy p "410079-1130"
drag, startPoint x: 713, startPoint y: 212, endPoint x: 657, endPoint y: 258, distance: 72.1
click at [657, 258] on div "Undo Print Packing Slip Abort" at bounding box center [613, 246] width 489 height 39
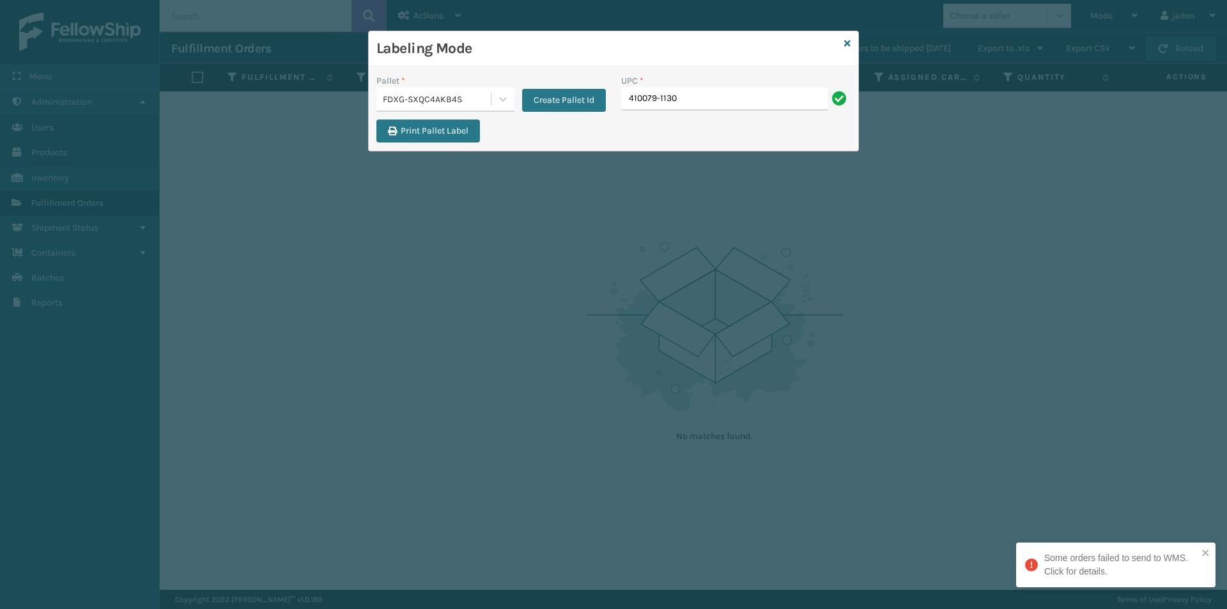
type input "410079-1130"
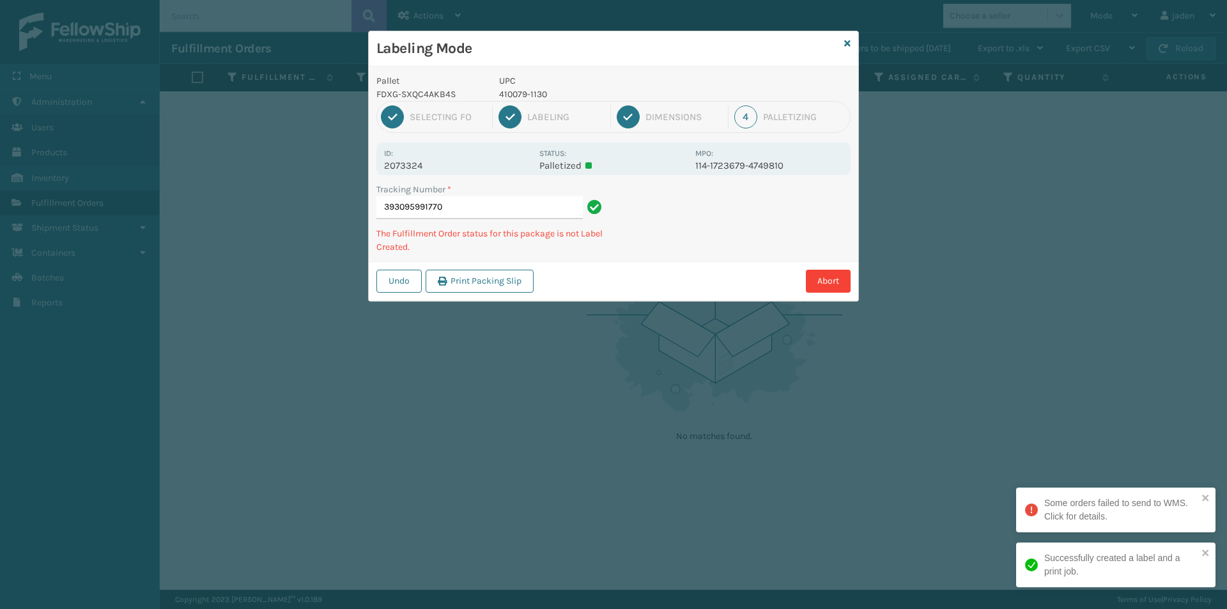
drag, startPoint x: 709, startPoint y: 228, endPoint x: 793, endPoint y: 210, distance: 85.7
click at [685, 261] on div "Undo Print Packing Slip Abort" at bounding box center [613, 280] width 489 height 39
drag, startPoint x: 793, startPoint y: 210, endPoint x: 742, endPoint y: 247, distance: 62.6
click at [725, 259] on div "Pallet FDXG-SXQC4AKB4S UPC 410079-1130 1 Selecting FO 2 Labeling 3 Dimensions 4…" at bounding box center [613, 183] width 489 height 234
drag, startPoint x: 811, startPoint y: 206, endPoint x: 827, endPoint y: 205, distance: 16.0
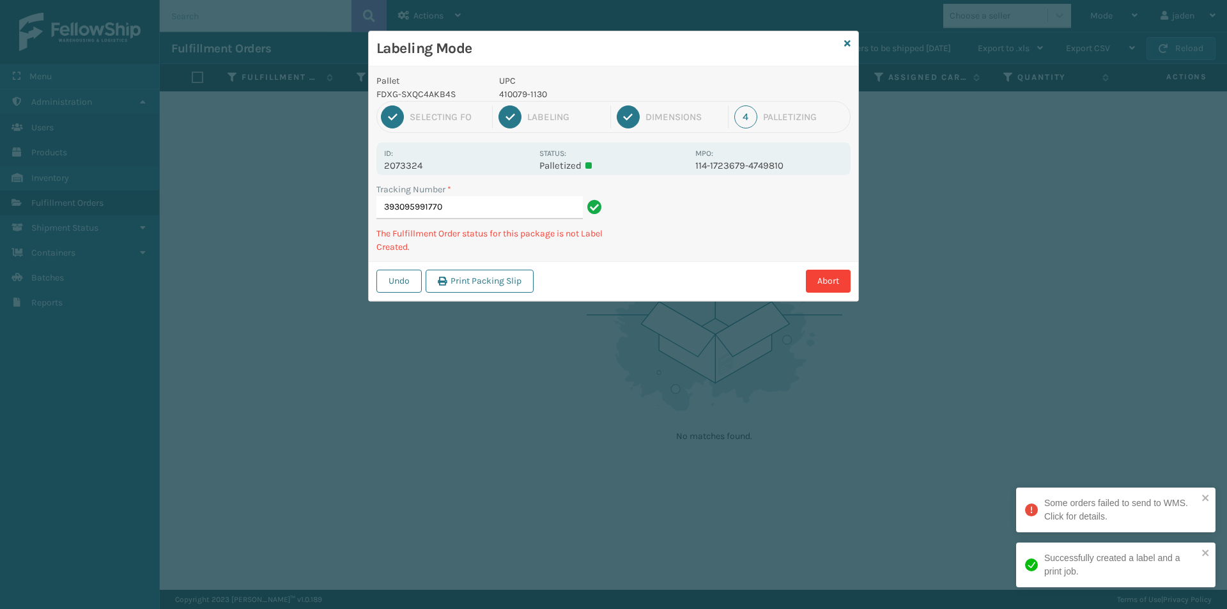
click at [732, 256] on div "Pallet FDXG-SXQC4AKB4S UPC 410079-1130 1 Selecting FO 2 Labeling 3 Dimensions 4…" at bounding box center [613, 183] width 489 height 234
drag, startPoint x: 827, startPoint y: 205, endPoint x: 812, endPoint y: 211, distance: 15.8
drag, startPoint x: 812, startPoint y: 211, endPoint x: 799, endPoint y: 213, distance: 13.6
click at [738, 261] on div "Undo Print Packing Slip Abort" at bounding box center [613, 280] width 489 height 39
drag, startPoint x: 799, startPoint y: 213, endPoint x: 787, endPoint y: 217, distance: 12.3
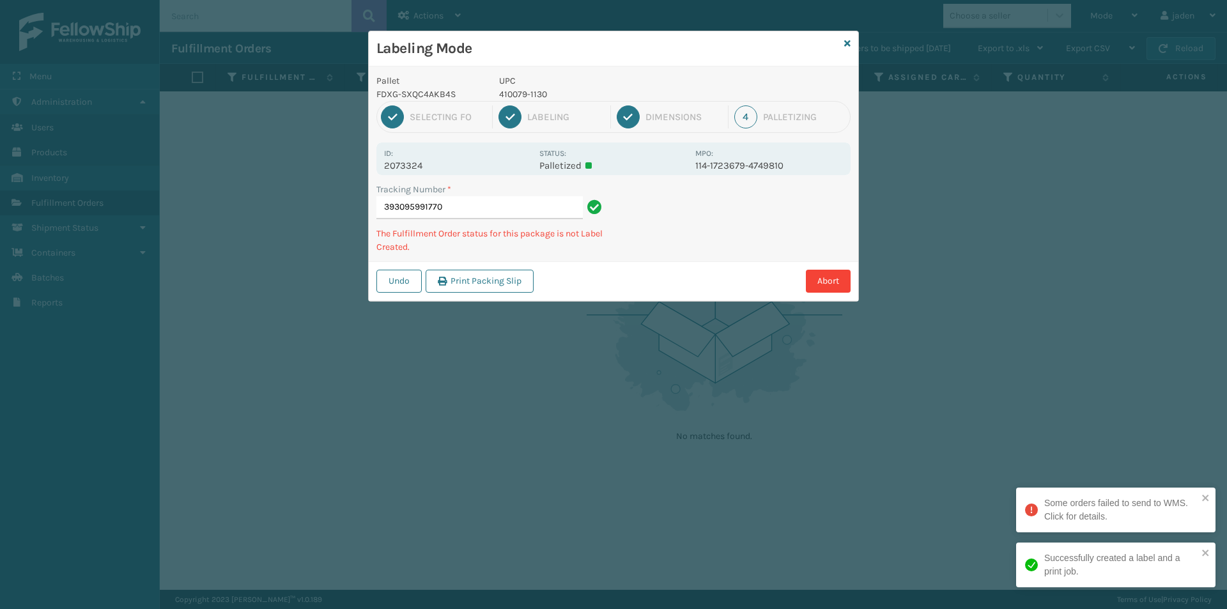
drag, startPoint x: 787, startPoint y: 217, endPoint x: 689, endPoint y: 273, distance: 113.3
click at [689, 273] on div "Abort" at bounding box center [693, 281] width 313 height 23
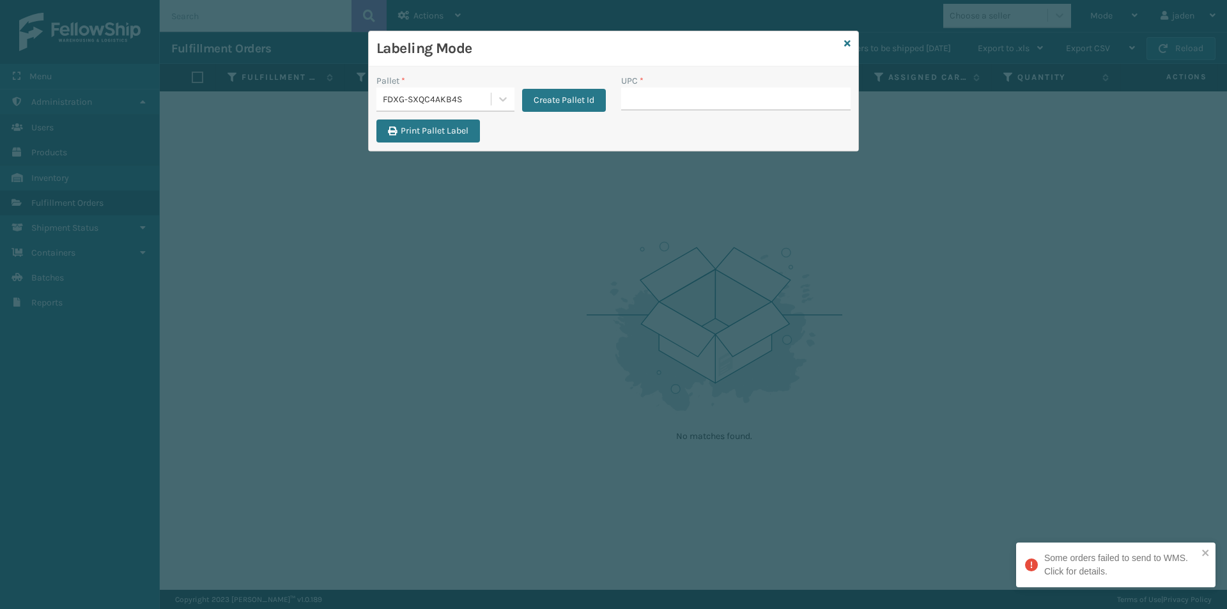
type input "410079-1130"
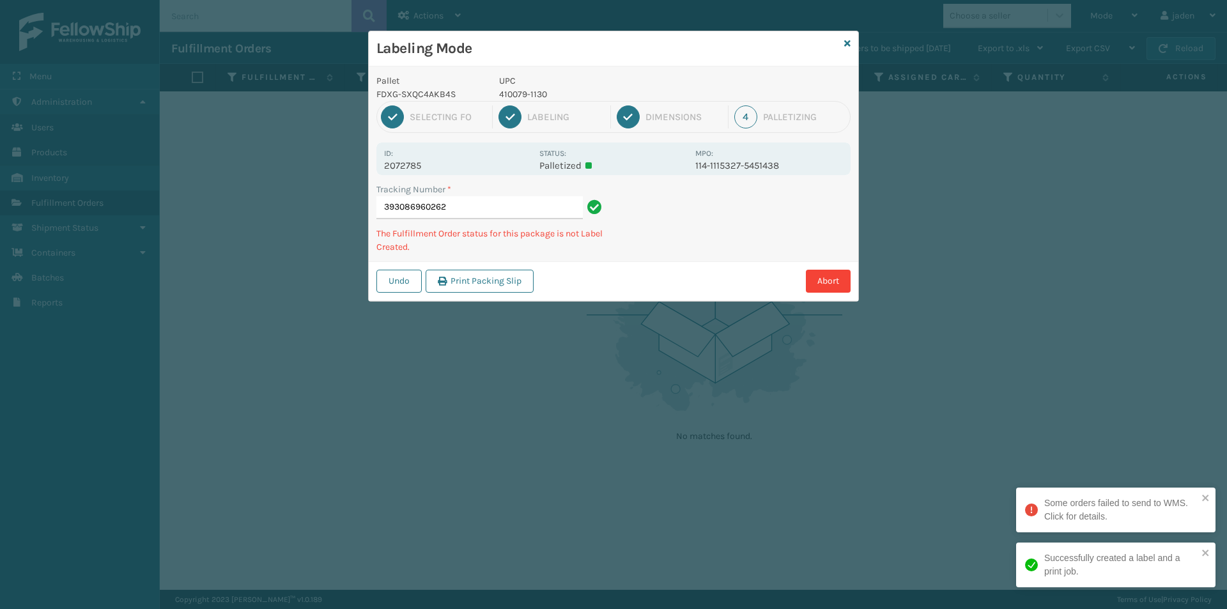
click at [698, 259] on div "Pallet FDXG-SXQC4AKB4S UPC 410079-1130 1 Selecting FO 2 Labeling 3 Dimensions 4…" at bounding box center [613, 183] width 489 height 234
drag, startPoint x: 752, startPoint y: 221, endPoint x: 659, endPoint y: 291, distance: 116.8
drag, startPoint x: 659, startPoint y: 291, endPoint x: 839, endPoint y: 202, distance: 201.7
click at [695, 273] on div "Abort" at bounding box center [693, 281] width 313 height 23
drag, startPoint x: 839, startPoint y: 202, endPoint x: 827, endPoint y: 206, distance: 12.9
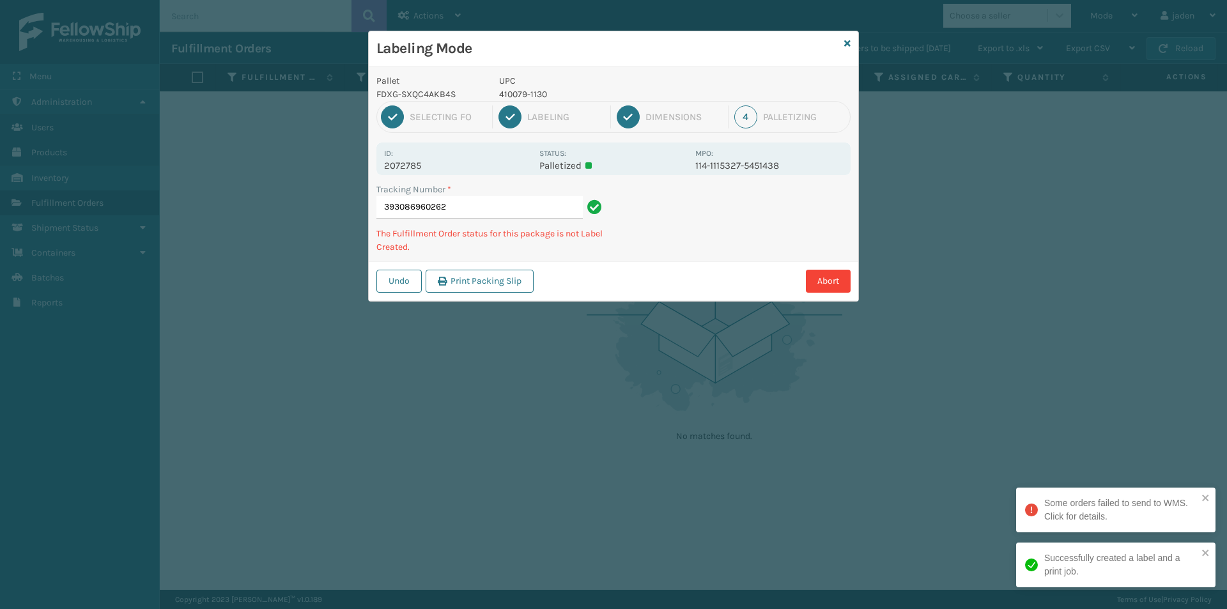
drag, startPoint x: 827, startPoint y: 206, endPoint x: 892, endPoint y: 187, distance: 68.1
click at [775, 260] on div "Pallet FDXG-SXQC4AKB4S UPC 410079-1130 1 Selecting FO 2 Labeling 3 Dimensions 4…" at bounding box center [613, 183] width 489 height 234
drag, startPoint x: 892, startPoint y: 187, endPoint x: 861, endPoint y: 196, distance: 33.3
drag, startPoint x: 861, startPoint y: 196, endPoint x: 832, endPoint y: 187, distance: 30.3
click at [758, 247] on div "Pallet FDXG-SXQC4AKB4S UPC 410079-1130 1 Selecting FO 2 Labeling 3 Dimensions 4…" at bounding box center [613, 183] width 489 height 234
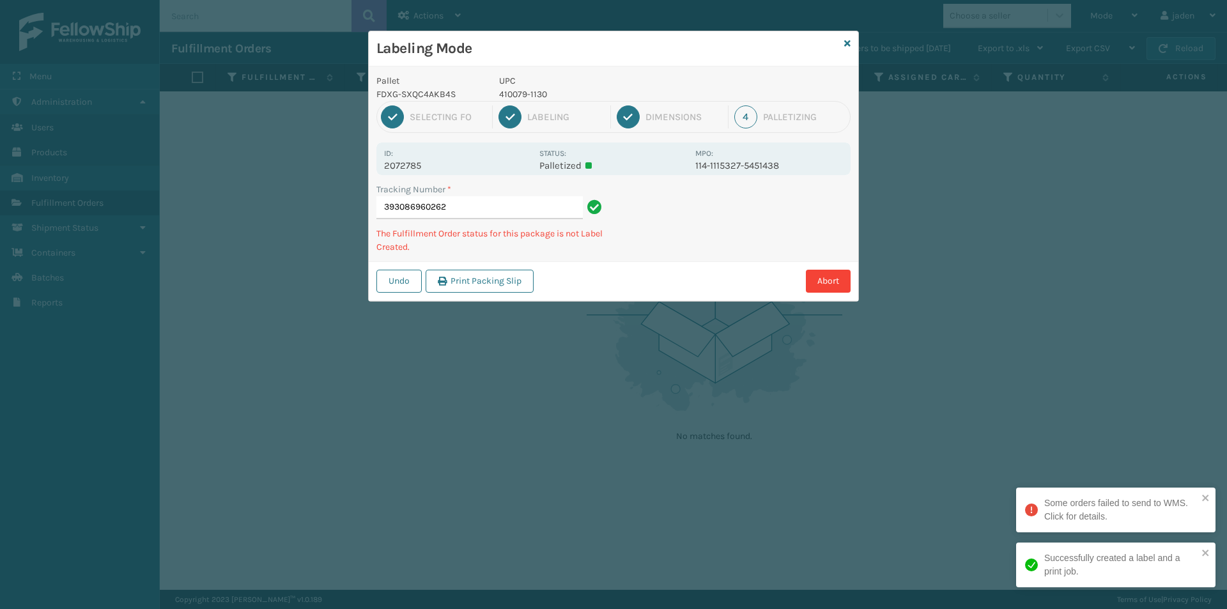
drag, startPoint x: 832, startPoint y: 187, endPoint x: 655, endPoint y: 286, distance: 202.5
drag, startPoint x: 655, startPoint y: 286, endPoint x: 685, endPoint y: 249, distance: 48.2
click at [667, 275] on div "Abort" at bounding box center [693, 281] width 313 height 23
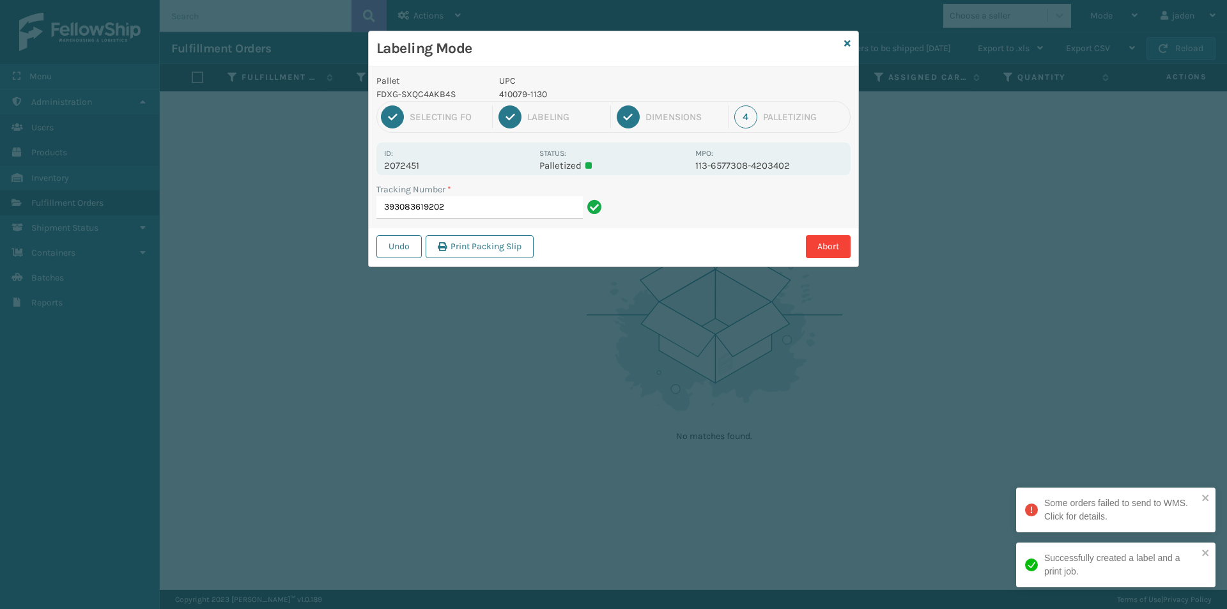
drag, startPoint x: 756, startPoint y: 243, endPoint x: 676, endPoint y: 285, distance: 90.9
click at [676, 285] on div "Labeling Mode Pallet FDXG-SXQC4AKB4S UPC 410079-1130 1 Selecting FO 2 Labeling …" at bounding box center [613, 304] width 1227 height 609
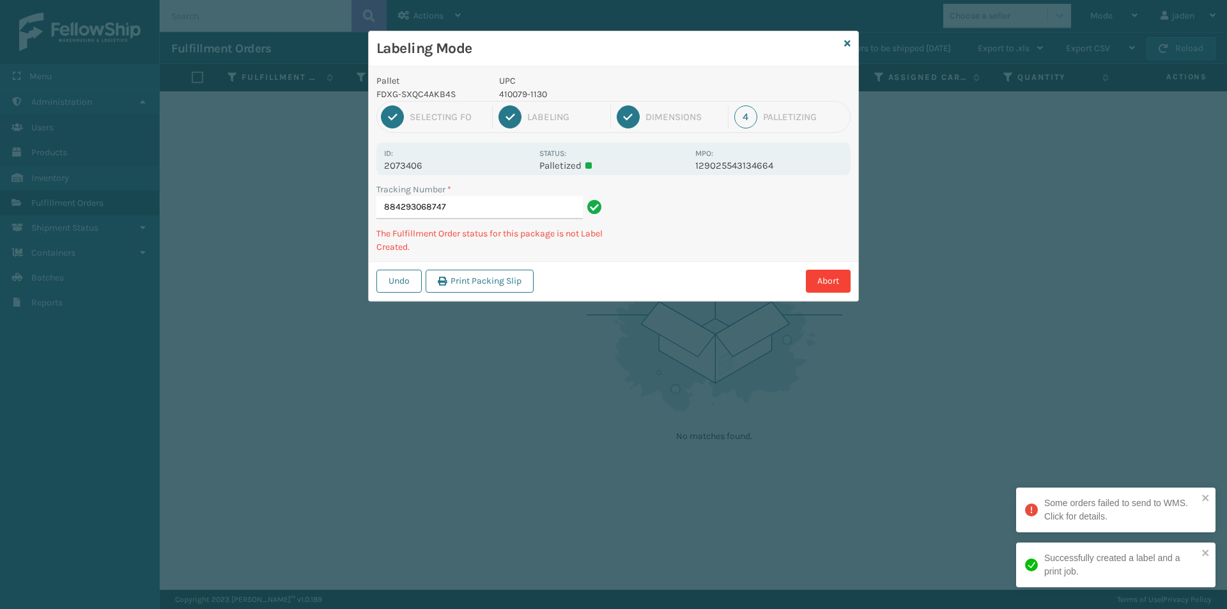
drag, startPoint x: 749, startPoint y: 227, endPoint x: 642, endPoint y: 292, distance: 124.7
click at [642, 292] on div "Abort" at bounding box center [693, 281] width 313 height 23
click at [535, 90] on p "410107-1120" at bounding box center [593, 94] width 188 height 13
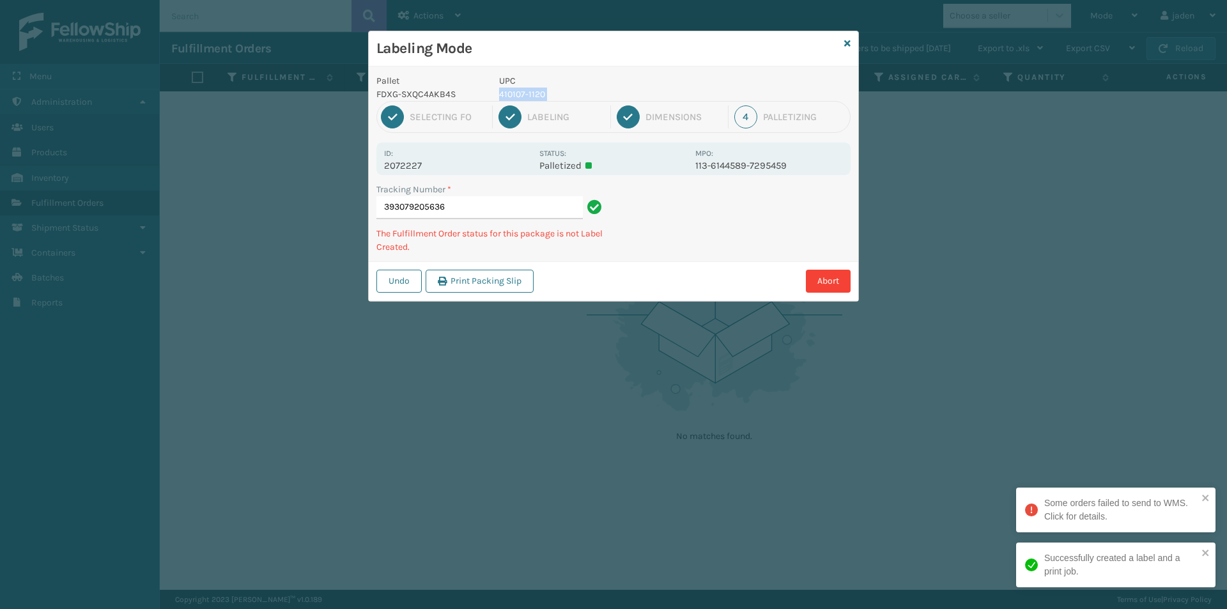
copy p "410107-1120"
drag, startPoint x: 800, startPoint y: 204, endPoint x: 703, endPoint y: 264, distance: 113.6
click at [703, 264] on div "Undo Print Packing Slip Abort" at bounding box center [613, 280] width 489 height 39
drag, startPoint x: 700, startPoint y: 233, endPoint x: 754, endPoint y: 200, distance: 62.8
click at [670, 257] on div "Pallet FDXG-SXQC4AKB4S UPC 410107-1120 1 Selecting FO 2 Labeling 3 Dimensions 4…" at bounding box center [613, 183] width 489 height 234
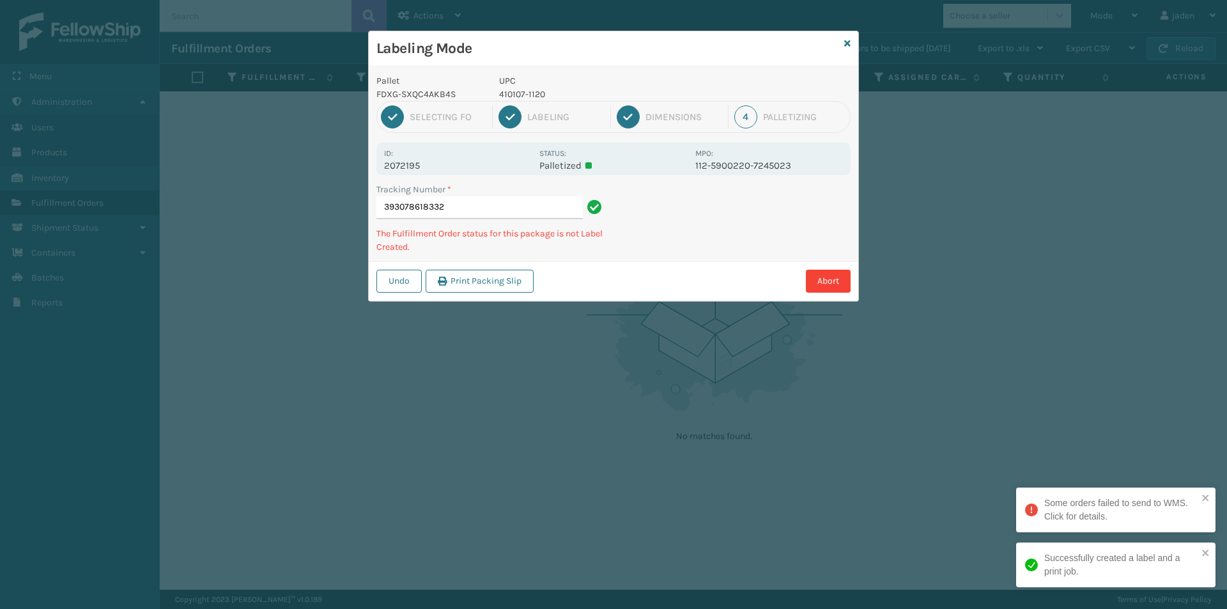
drag, startPoint x: 753, startPoint y: 201, endPoint x: 778, endPoint y: 199, distance: 25.6
click at [693, 254] on div "Tracking Number * 393078618332 The Fulfillment Order status for this package is…" at bounding box center [613, 222] width 489 height 79
drag, startPoint x: 785, startPoint y: 197, endPoint x: 666, endPoint y: 279, distance: 144.4
drag, startPoint x: 666, startPoint y: 279, endPoint x: 777, endPoint y: 213, distance: 129.2
click at [695, 264] on div "Undo Print Packing Slip Abort" at bounding box center [613, 280] width 489 height 39
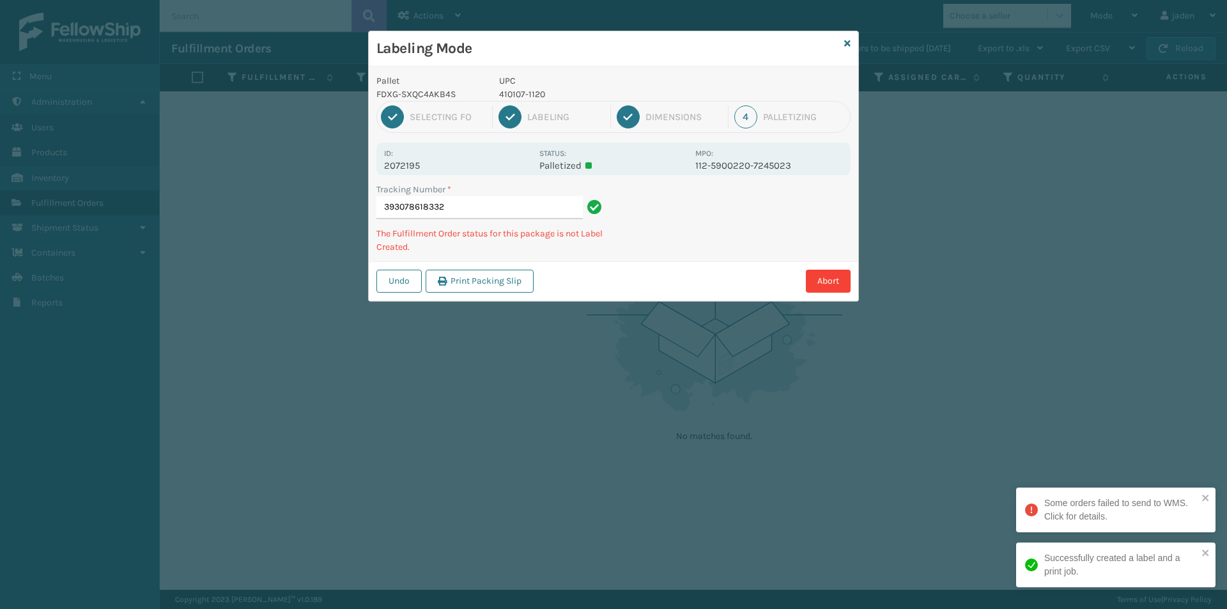
drag, startPoint x: 771, startPoint y: 215, endPoint x: 804, endPoint y: 208, distance: 33.5
click at [698, 268] on div "Undo Print Packing Slip Abort" at bounding box center [613, 280] width 489 height 39
drag, startPoint x: 804, startPoint y: 208, endPoint x: 731, endPoint y: 249, distance: 83.8
click at [731, 249] on div "Tracking Number * 393078618332 The Fulfillment Order status for this package is…" at bounding box center [613, 222] width 489 height 79
drag, startPoint x: 761, startPoint y: 225, endPoint x: 742, endPoint y: 247, distance: 29.0
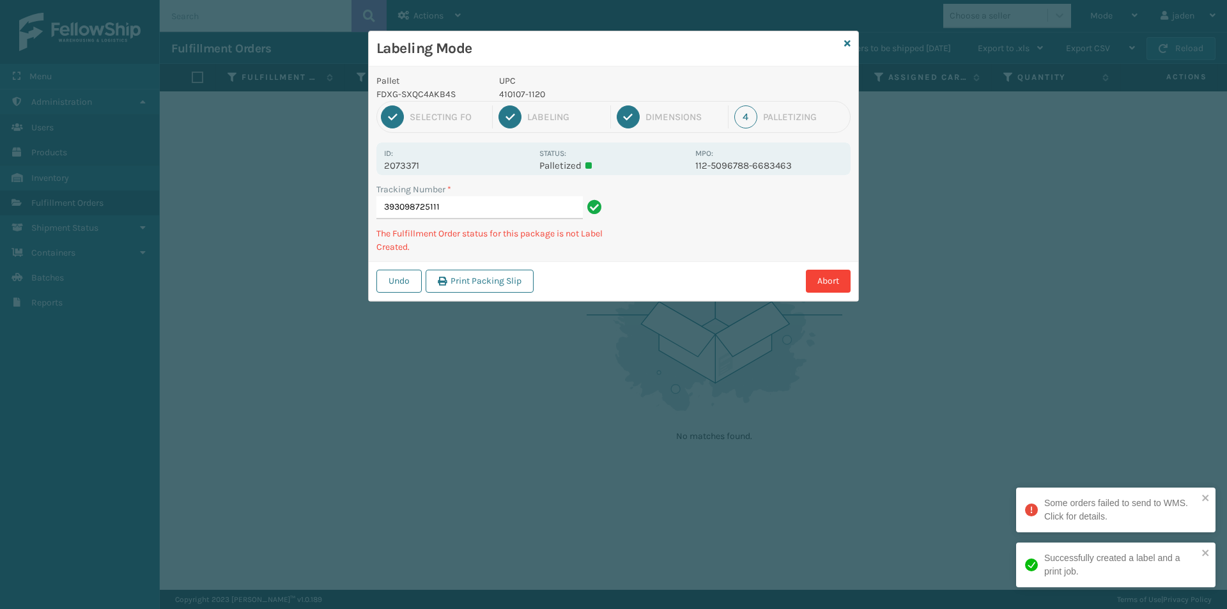
click at [637, 312] on div "Labeling Mode Pallet FDXG-SXQC4AKB4S UPC 410107-1120 1 Selecting FO 2 Labeling …" at bounding box center [613, 304] width 1227 height 609
drag, startPoint x: 742, startPoint y: 247, endPoint x: 683, endPoint y: 290, distance: 73.1
click at [683, 290] on div "Abort" at bounding box center [693, 281] width 313 height 23
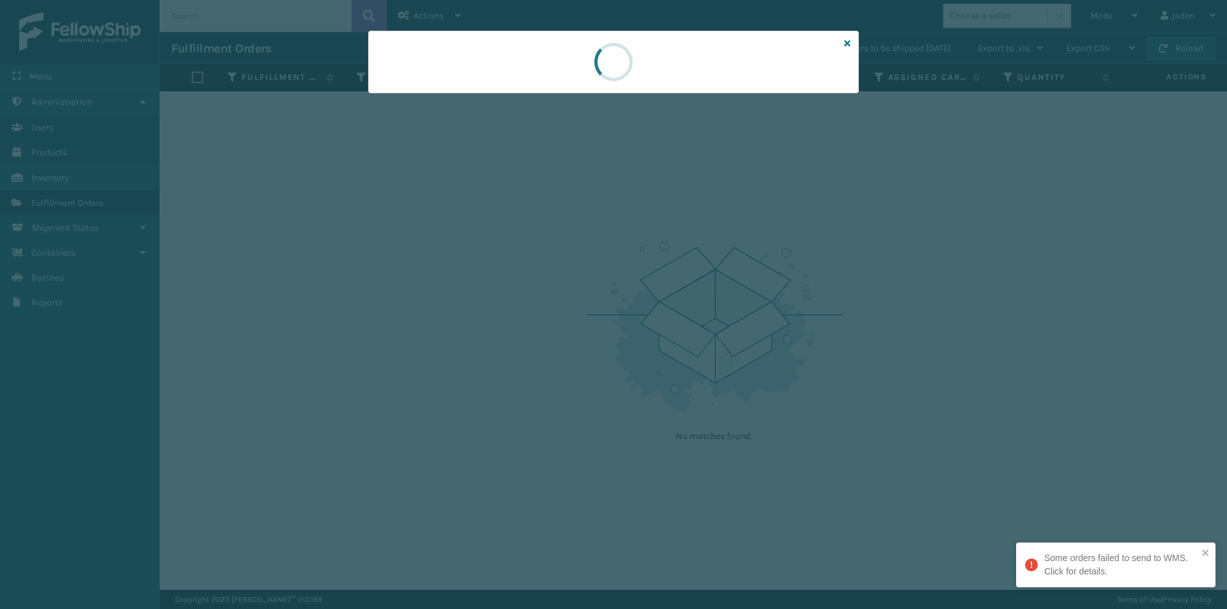
drag, startPoint x: 669, startPoint y: 61, endPoint x: 601, endPoint y: 61, distance: 68.4
click at [601, 61] on div at bounding box center [613, 62] width 46 height 46
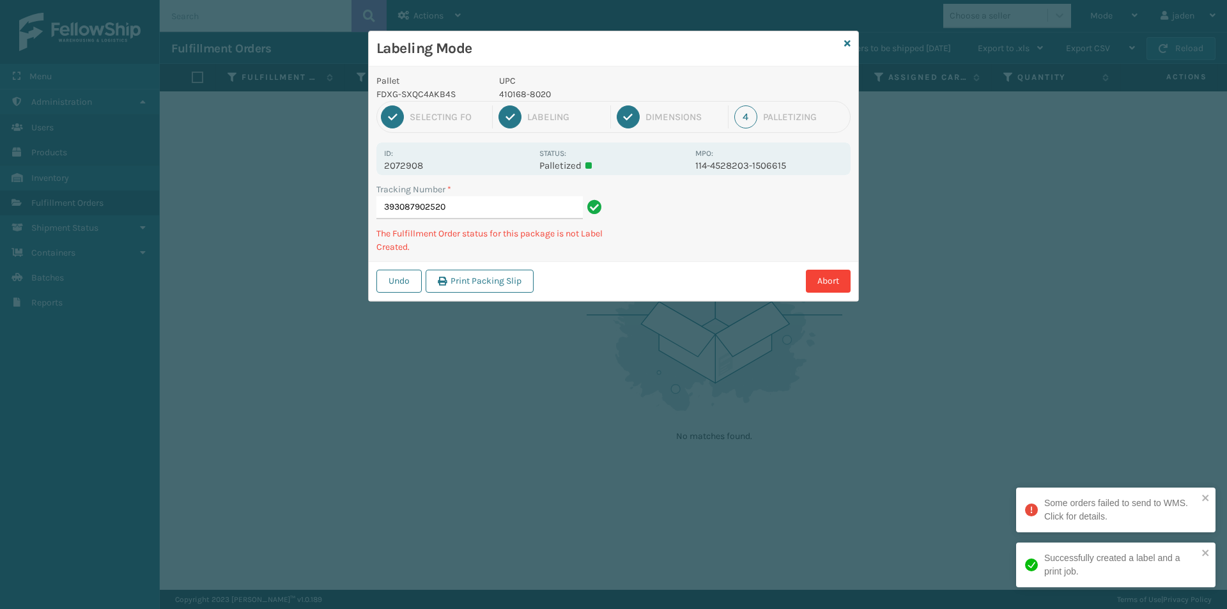
click at [535, 103] on div "1 Selecting FO 2 Labeling 3 Dimensions 4 Palletizing" at bounding box center [613, 117] width 474 height 32
click at [533, 98] on p "410168-8020" at bounding box center [593, 94] width 188 height 13
copy p "410168-8020"
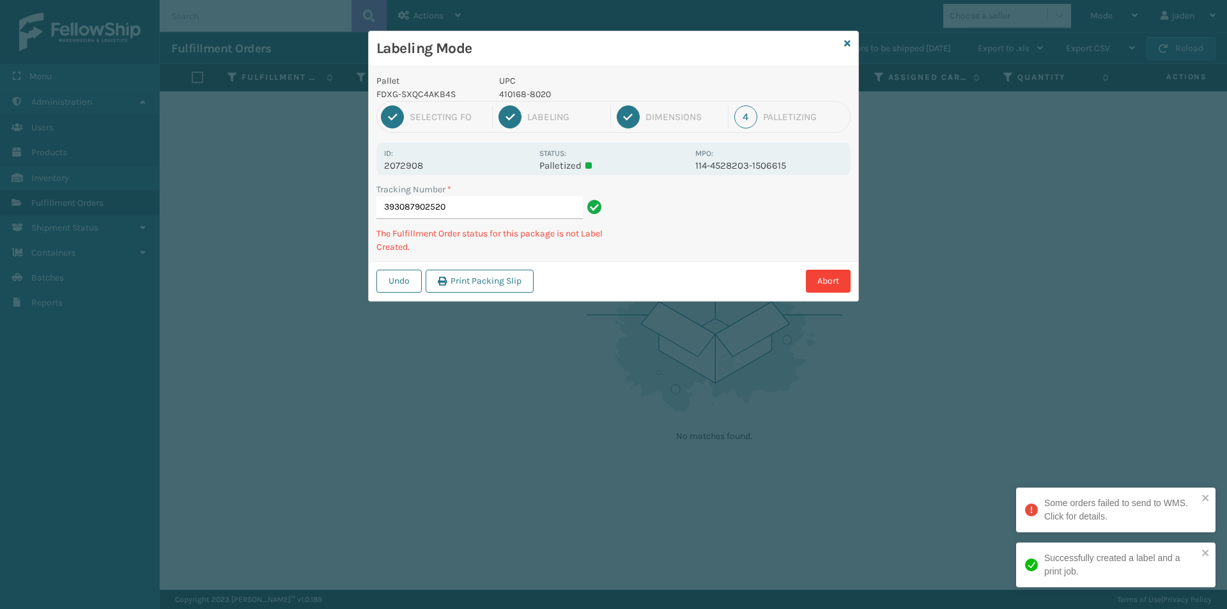
drag, startPoint x: 725, startPoint y: 195, endPoint x: 704, endPoint y: 182, distance: 24.7
click at [682, 231] on div "Tracking Number * 393087902520 The Fulfillment Order status for this package is…" at bounding box center [613, 222] width 489 height 79
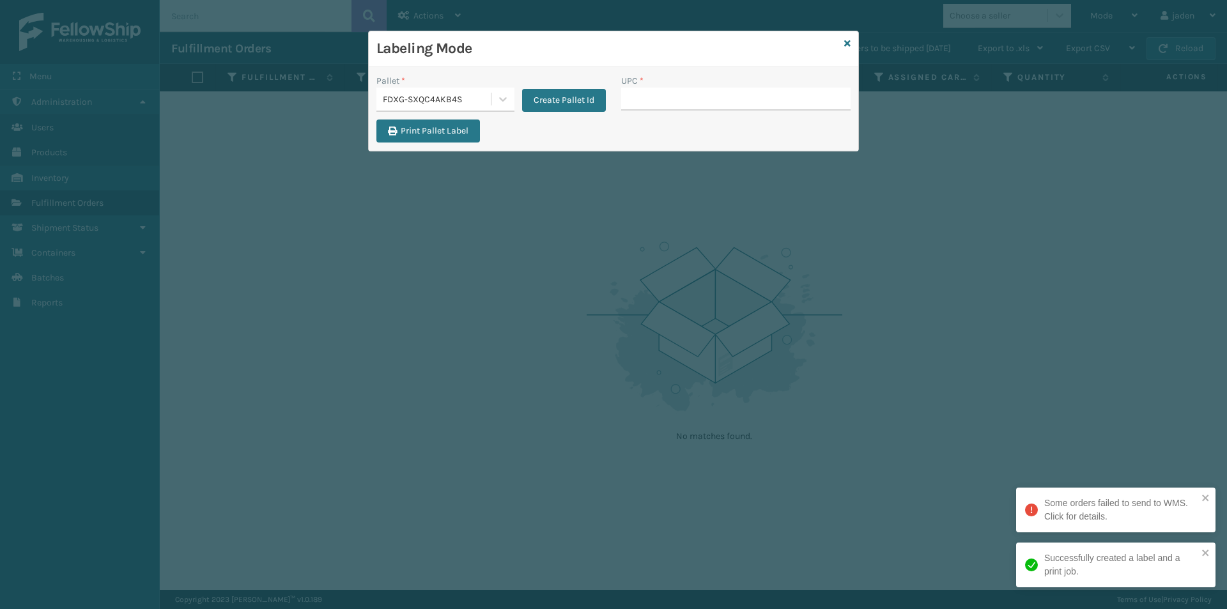
drag, startPoint x: 681, startPoint y: 85, endPoint x: 671, endPoint y: 93, distance: 13.2
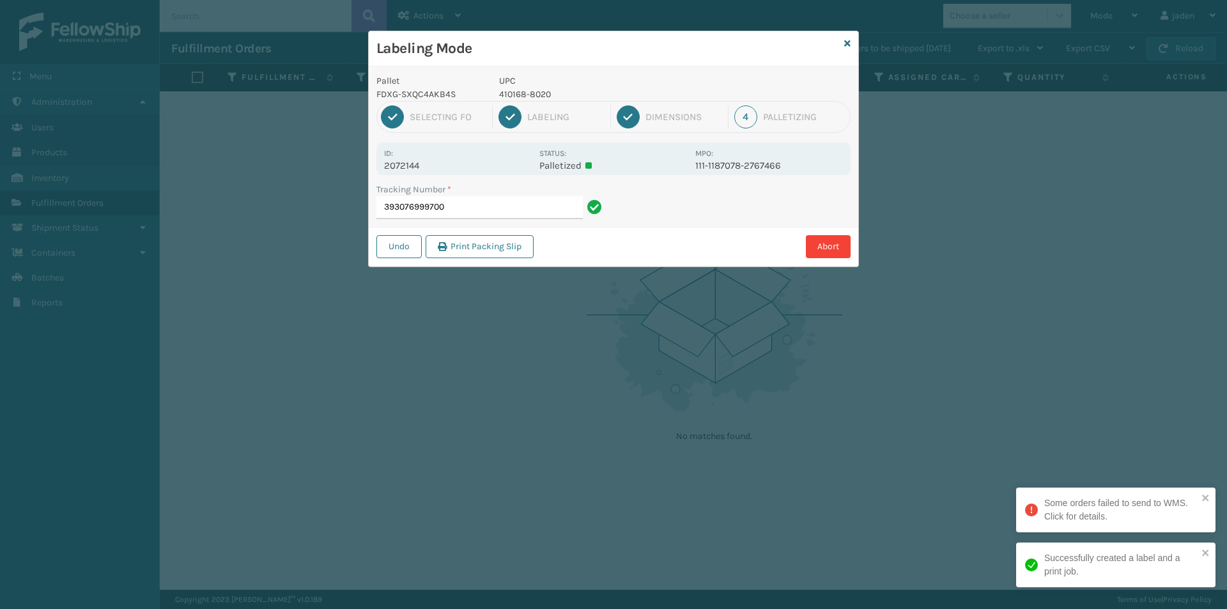
drag, startPoint x: 749, startPoint y: 205, endPoint x: 724, endPoint y: 210, distance: 25.9
click at [700, 238] on div "Abort" at bounding box center [693, 246] width 313 height 23
drag, startPoint x: 724, startPoint y: 210, endPoint x: 711, endPoint y: 212, distance: 13.0
drag, startPoint x: 711, startPoint y: 212, endPoint x: 582, endPoint y: 105, distance: 167.4
click at [588, 260] on div "Undo Print Packing Slip Abort" at bounding box center [613, 246] width 489 height 39
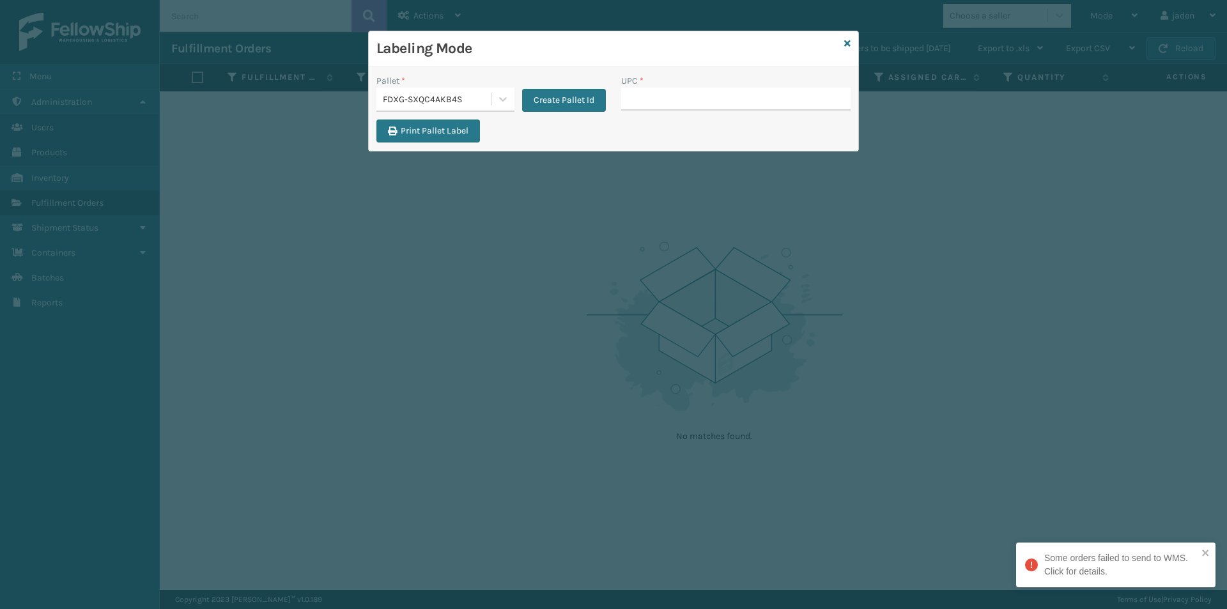
click at [654, 102] on input "UPC *" at bounding box center [735, 99] width 229 height 23
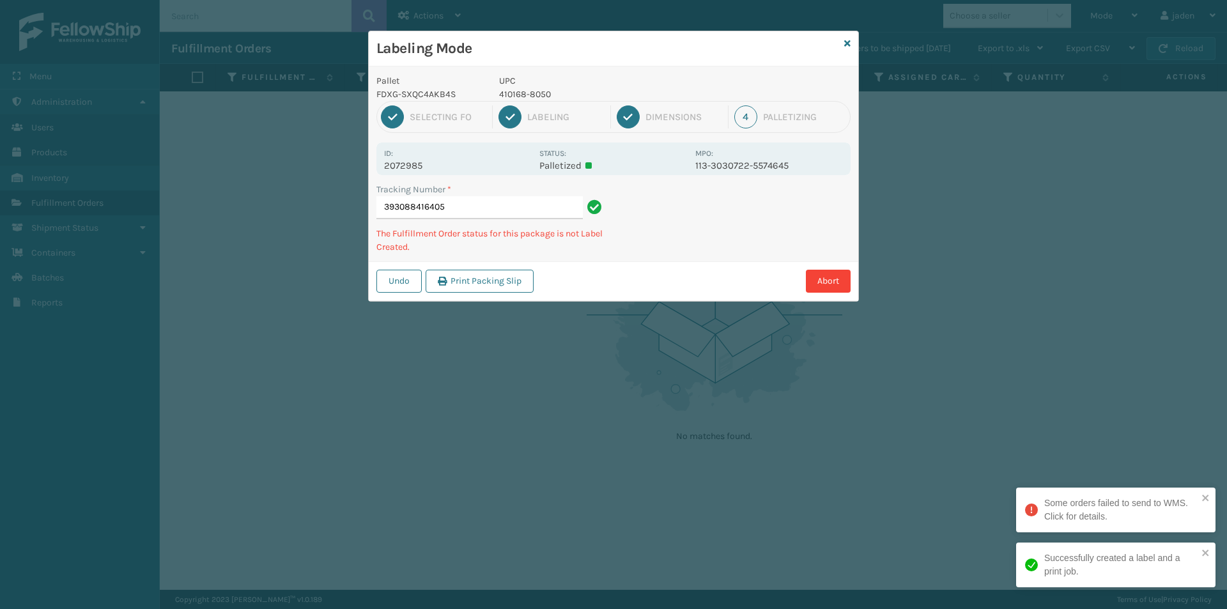
click at [530, 94] on p "410168-8050" at bounding box center [593, 94] width 188 height 13
copy p "410168-8050"
drag, startPoint x: 731, startPoint y: 223, endPoint x: 643, endPoint y: 307, distance: 122.0
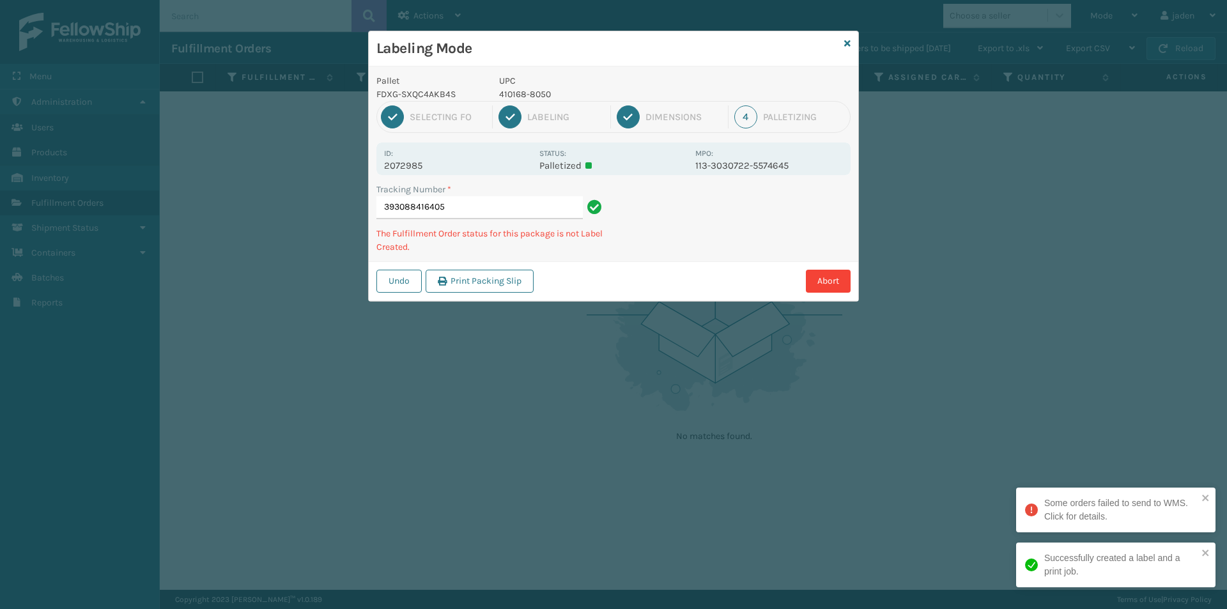
click at [643, 307] on div "Labeling Mode Pallet FDXG-SXQC4AKB4S UPC 410168-8050 1 Selecting FO 2 Labeling …" at bounding box center [613, 304] width 1227 height 609
click at [533, 94] on p "410168-8050" at bounding box center [593, 94] width 188 height 13
copy p "410168-8050"
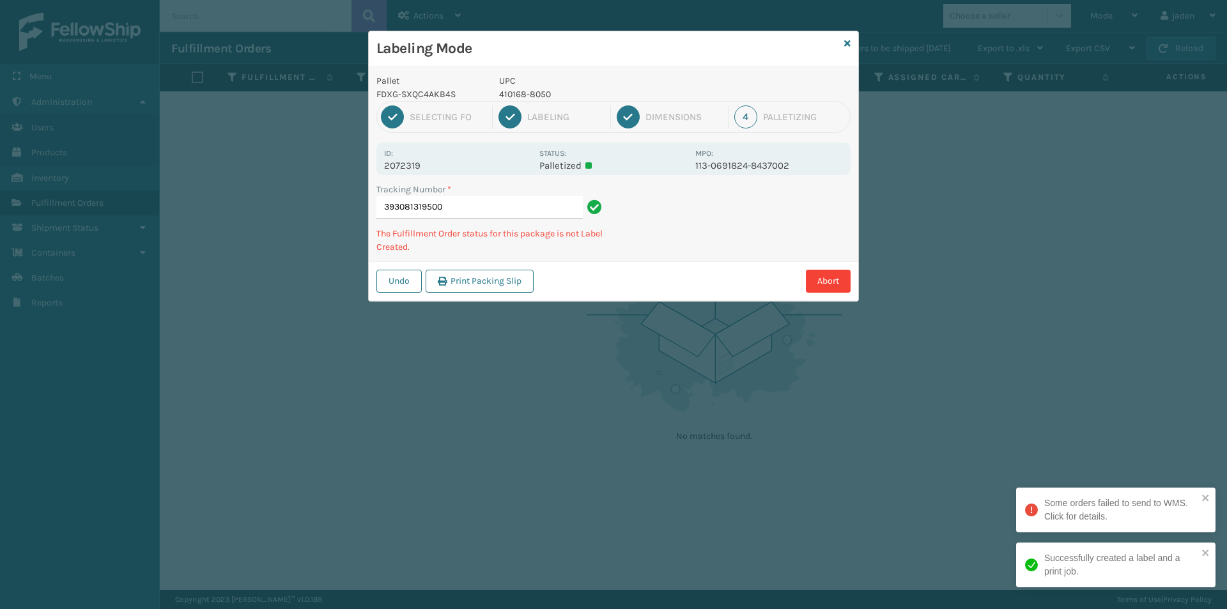
drag, startPoint x: 720, startPoint y: 209, endPoint x: 770, endPoint y: 236, distance: 57.2
click at [638, 278] on div "Abort" at bounding box center [693, 281] width 313 height 23
click at [715, 277] on div "Abort" at bounding box center [693, 281] width 313 height 23
drag, startPoint x: 769, startPoint y: 237, endPoint x: 719, endPoint y: 261, distance: 55.2
click at [719, 261] on div "Tracking Number * 393081319500 The Fulfillment Order status for this package is…" at bounding box center [613, 222] width 489 height 79
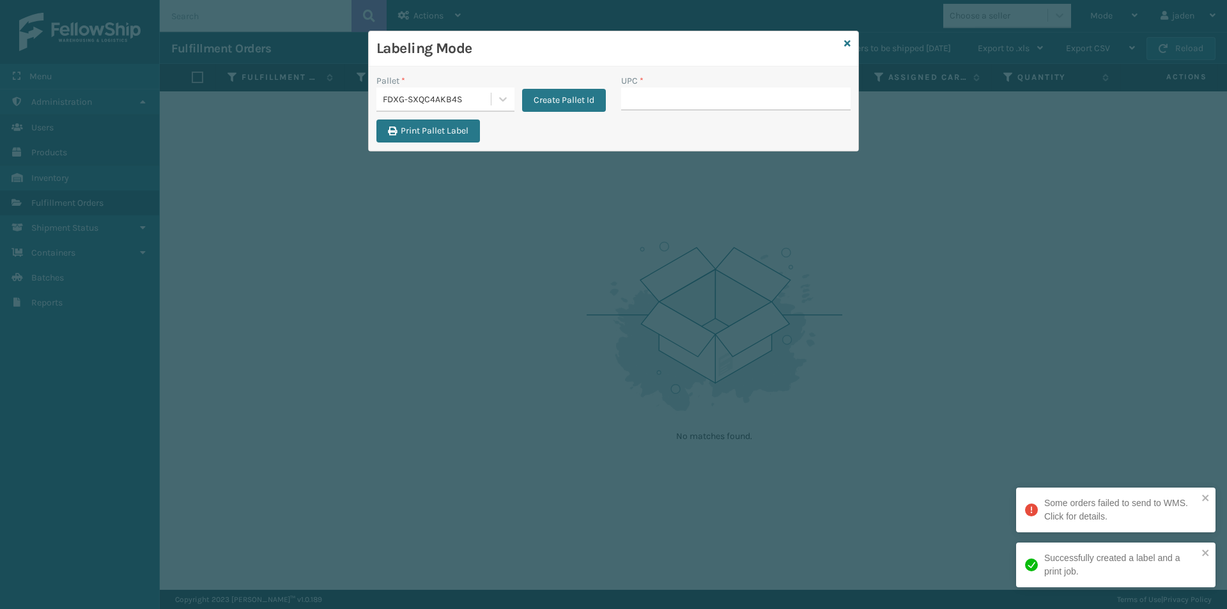
drag, startPoint x: 632, startPoint y: 95, endPoint x: 643, endPoint y: 100, distance: 12.0
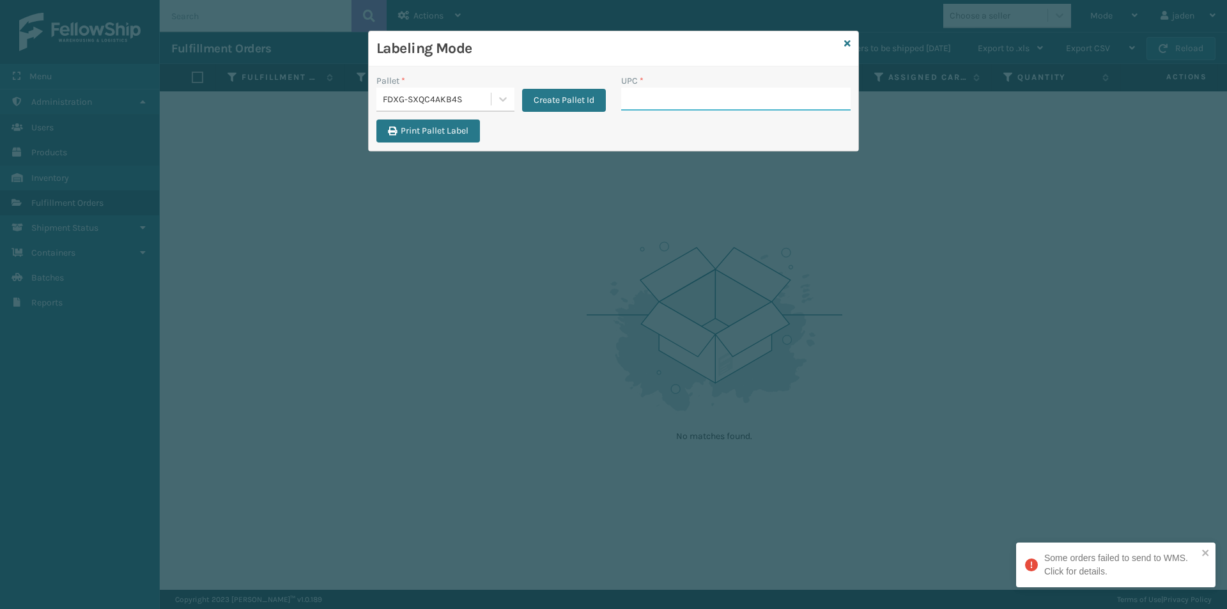
paste input "410168-8050"
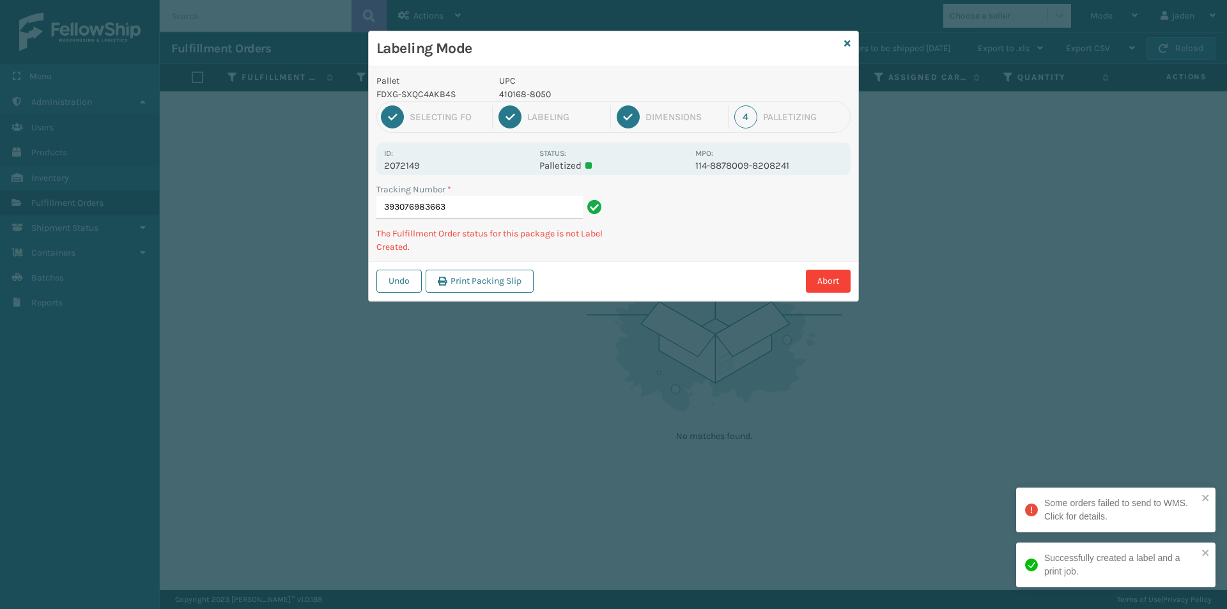
click at [515, 90] on p "410168-8050" at bounding box center [593, 94] width 188 height 13
copy p "410168-8050"
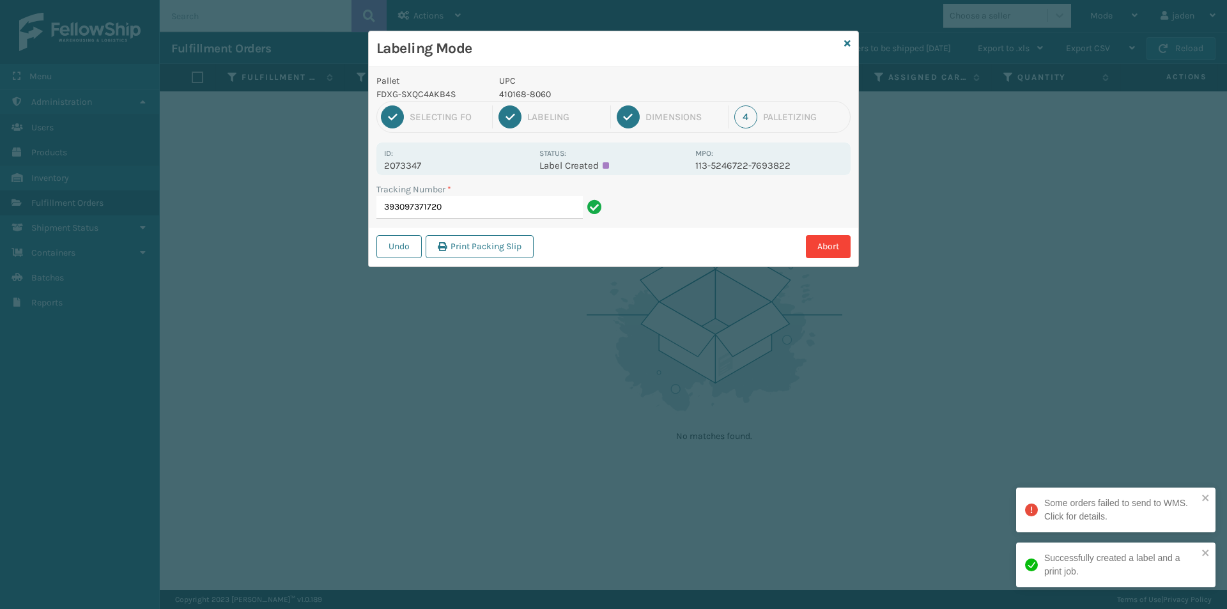
drag, startPoint x: 687, startPoint y: 68, endPoint x: 546, endPoint y: 97, distance: 144.8
click at [546, 67] on div "Pallet FDXG-SXQC4AKB4S UPC 410168-8060 1 Selecting FO 2 Labeling 3 Dimensions 4…" at bounding box center [613, 166] width 489 height 200
click at [483, 222] on div "Tracking Number * 393097371720" at bounding box center [491, 205] width 245 height 44
click at [481, 209] on input "393097371720" at bounding box center [479, 207] width 206 height 23
click at [531, 88] on p "410168-8060" at bounding box center [593, 94] width 188 height 13
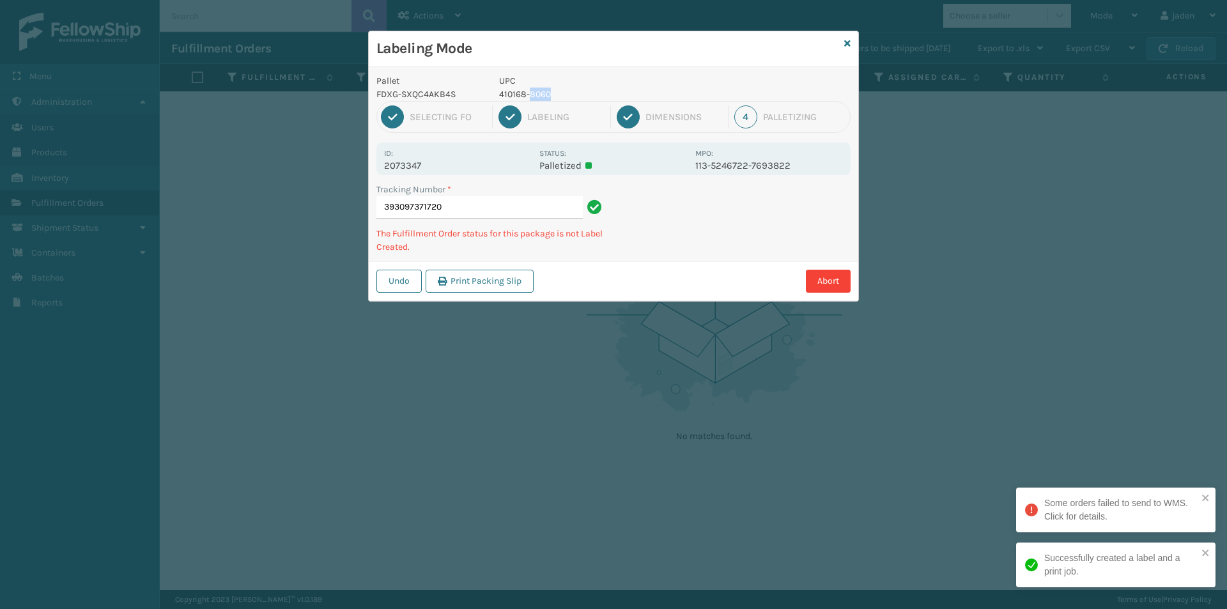
click at [531, 88] on p "410168-8060" at bounding box center [593, 94] width 188 height 13
copy p "410168-8060"
click at [518, 98] on p "410168-8060" at bounding box center [593, 94] width 188 height 13
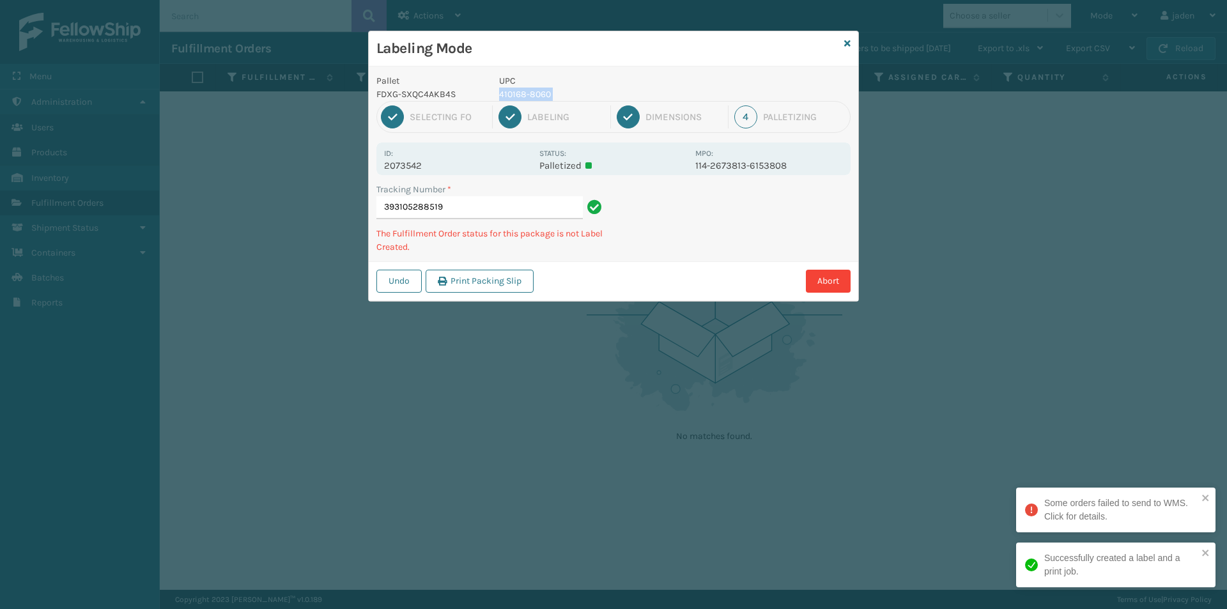
click at [518, 98] on p "410168-8060" at bounding box center [593, 94] width 188 height 13
copy p "410168-8060"
drag, startPoint x: 655, startPoint y: 187, endPoint x: 633, endPoint y: 238, distance: 55.8
click at [616, 250] on div "Tracking Number * 393105288519 The Fulfillment Order status for this package is…" at bounding box center [613, 222] width 489 height 79
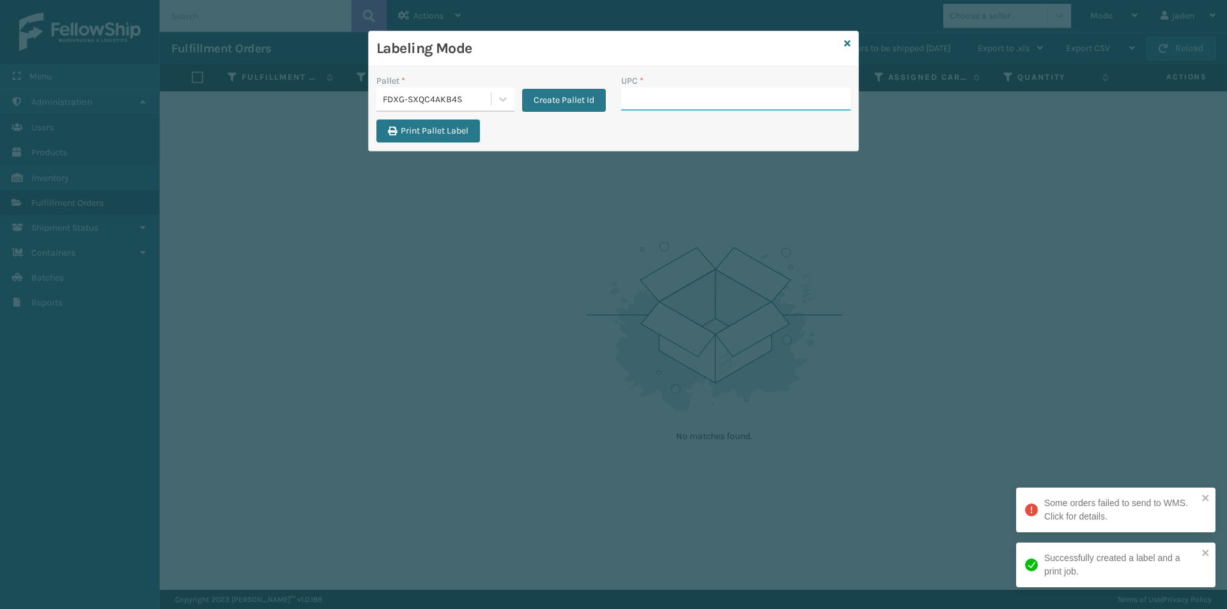
paste input "410168-8060"
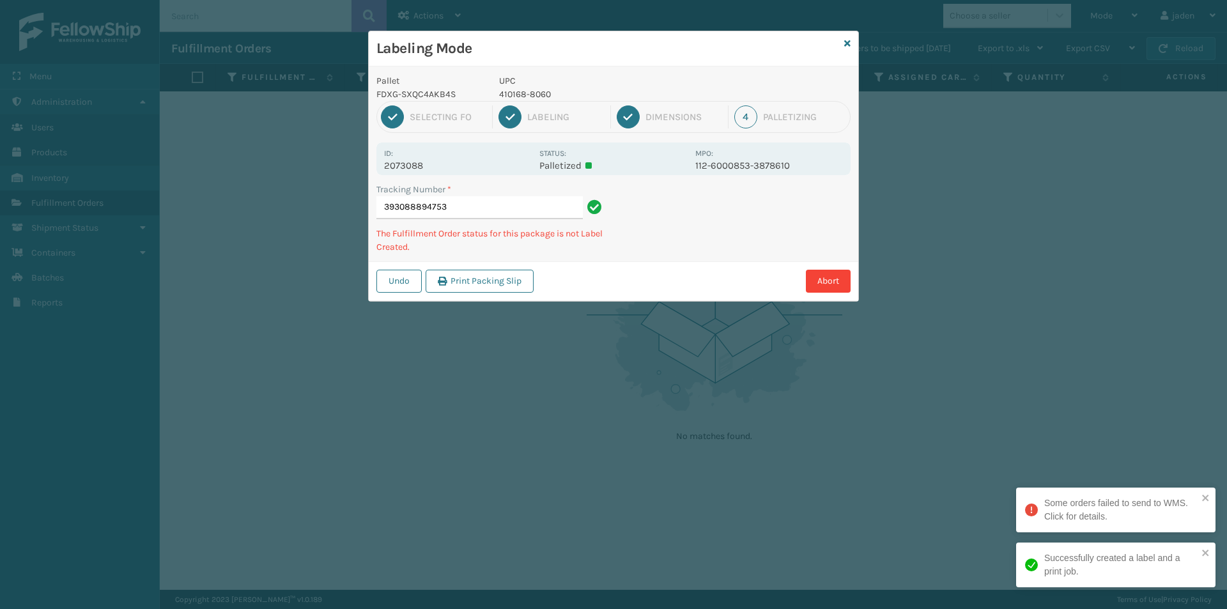
drag, startPoint x: 725, startPoint y: 215, endPoint x: 735, endPoint y: 220, distance: 10.9
click at [670, 264] on div "Undo Print Packing Slip Abort" at bounding box center [613, 280] width 489 height 39
drag, startPoint x: 735, startPoint y: 220, endPoint x: 683, endPoint y: 250, distance: 60.2
click at [683, 250] on div "Pallet FDXG-SXQC4AKB4S UPC 410168-8060 1 Selecting FO 2 Labeling 3 Dimensions 4…" at bounding box center [613, 183] width 489 height 234
drag, startPoint x: 851, startPoint y: 155, endPoint x: 843, endPoint y: 154, distance: 7.7
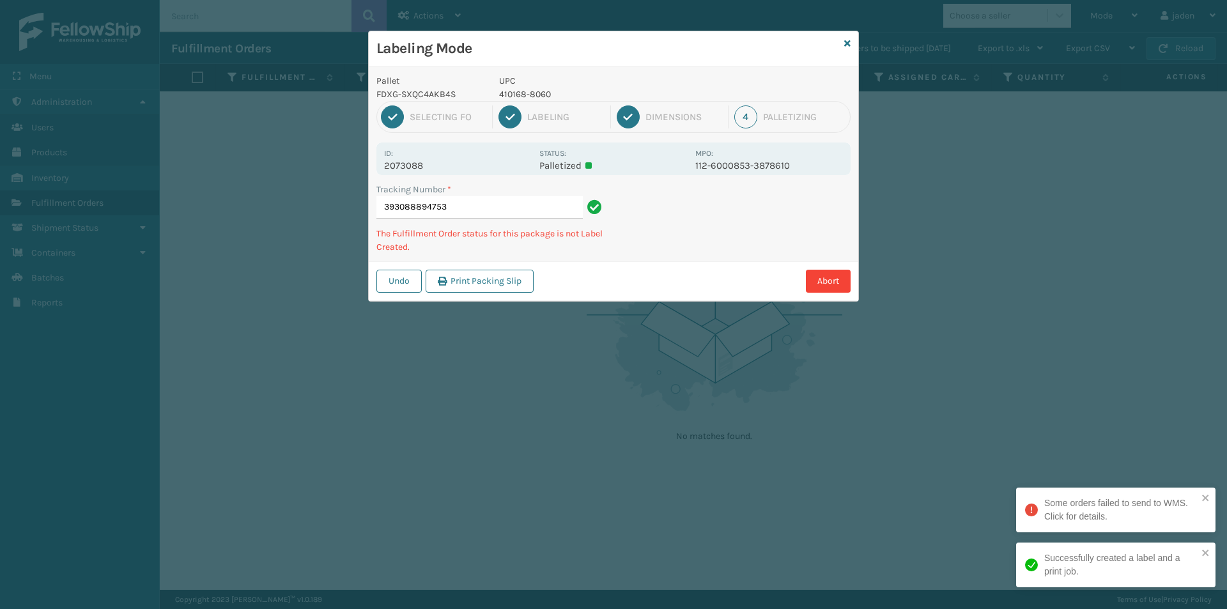
drag, startPoint x: 843, startPoint y: 154, endPoint x: 786, endPoint y: 187, distance: 66.1
click at [723, 231] on div "Tracking Number * 393088894753 The Fulfillment Order status for this package is…" at bounding box center [613, 222] width 489 height 79
drag, startPoint x: 786, startPoint y: 187, endPoint x: 778, endPoint y: 189, distance: 8.1
drag, startPoint x: 778, startPoint y: 189, endPoint x: 719, endPoint y: 192, distance: 58.9
click at [713, 235] on div "Tracking Number * 393088894753 The Fulfillment Order status for this package is…" at bounding box center [613, 222] width 489 height 79
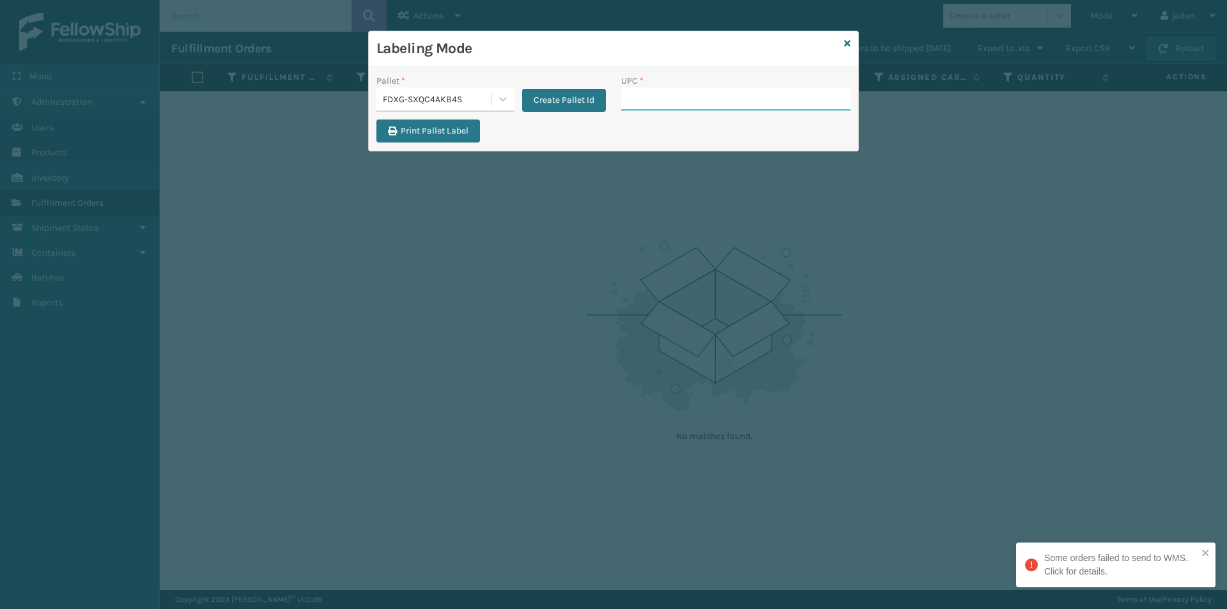
click at [664, 95] on input "UPC *" at bounding box center [735, 99] width 229 height 23
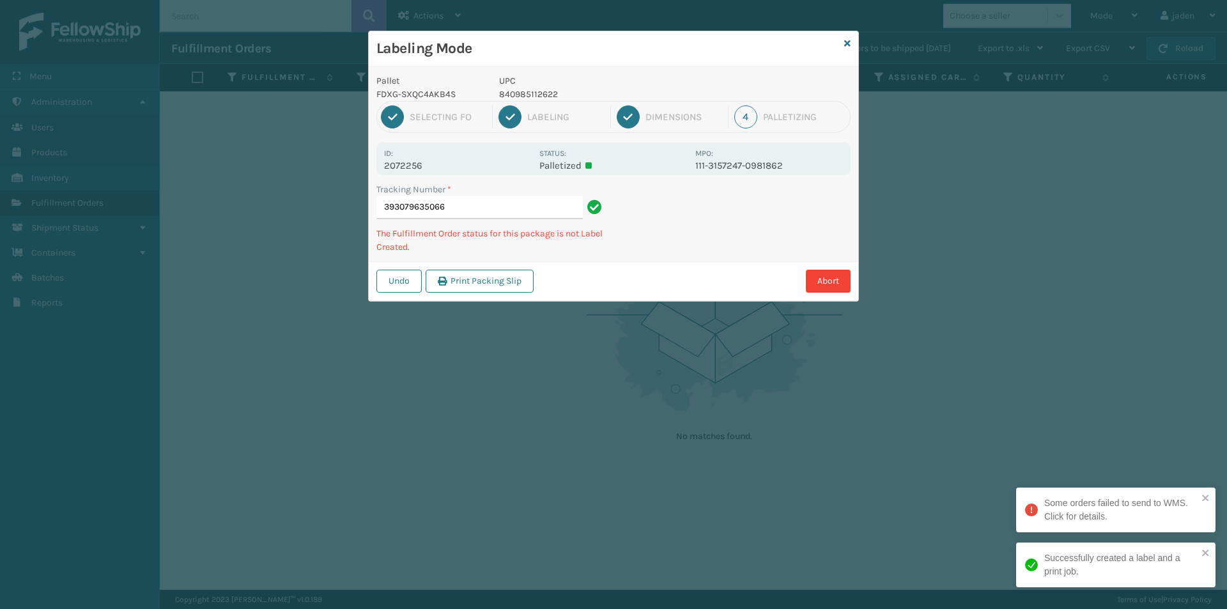
click at [540, 98] on p "840985112622" at bounding box center [593, 94] width 188 height 13
drag, startPoint x: 756, startPoint y: 210, endPoint x: 750, endPoint y: 209, distance: 6.4
drag, startPoint x: 750, startPoint y: 209, endPoint x: 714, endPoint y: 199, distance: 37.7
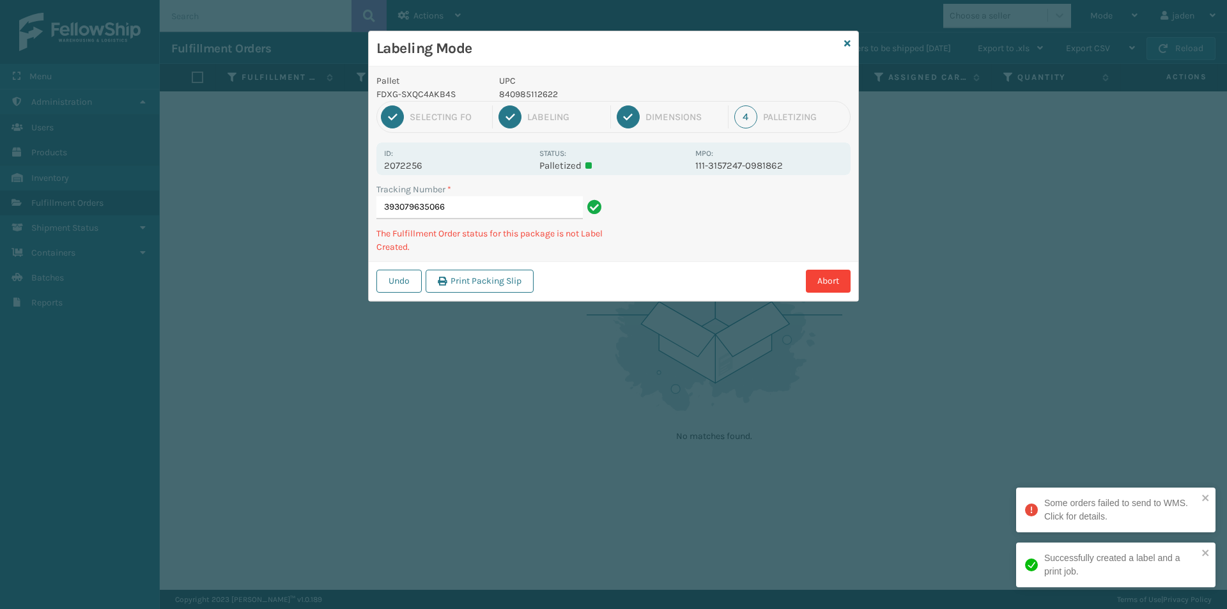
click at [689, 240] on div "Tracking Number * 393079635066 The Fulfillment Order status for this package is…" at bounding box center [613, 222] width 489 height 79
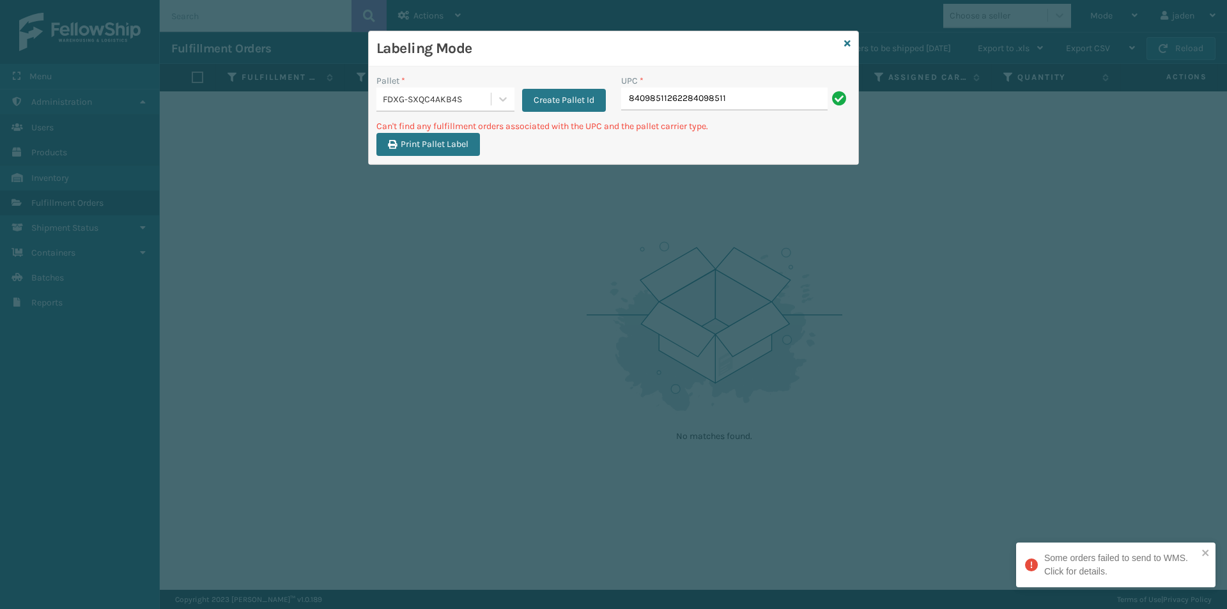
click at [729, 96] on input "84098511262284098511" at bounding box center [724, 99] width 206 height 23
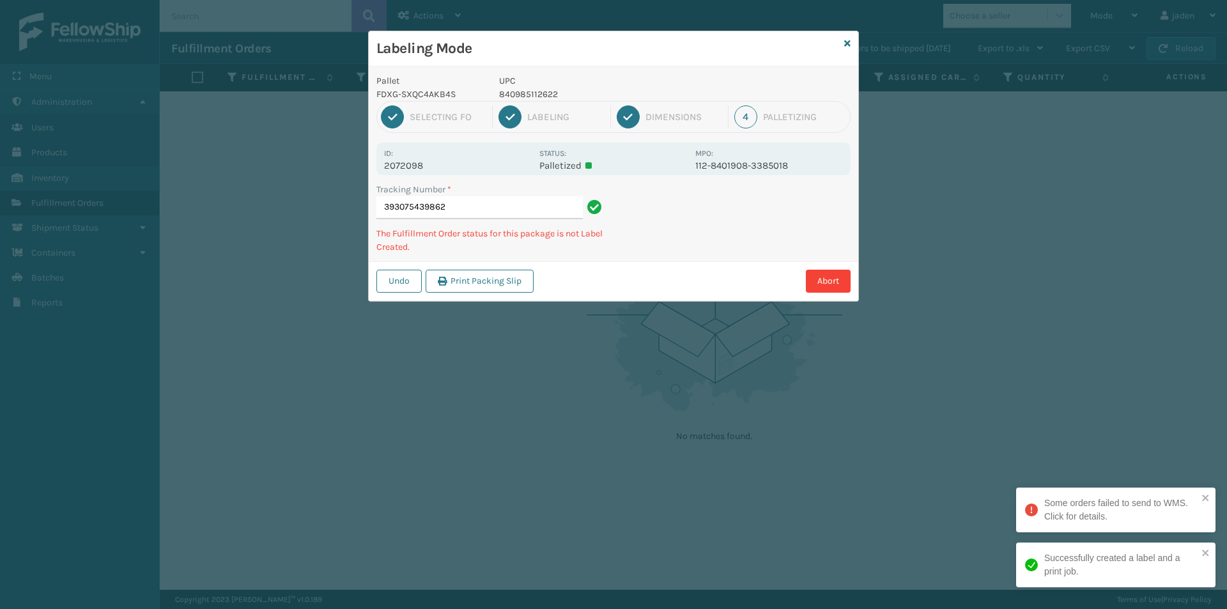
click at [542, 93] on p "840985112622" at bounding box center [593, 94] width 188 height 13
drag, startPoint x: 770, startPoint y: 242, endPoint x: 708, endPoint y: 213, distance: 68.6
click at [671, 284] on div "Abort" at bounding box center [693, 281] width 313 height 23
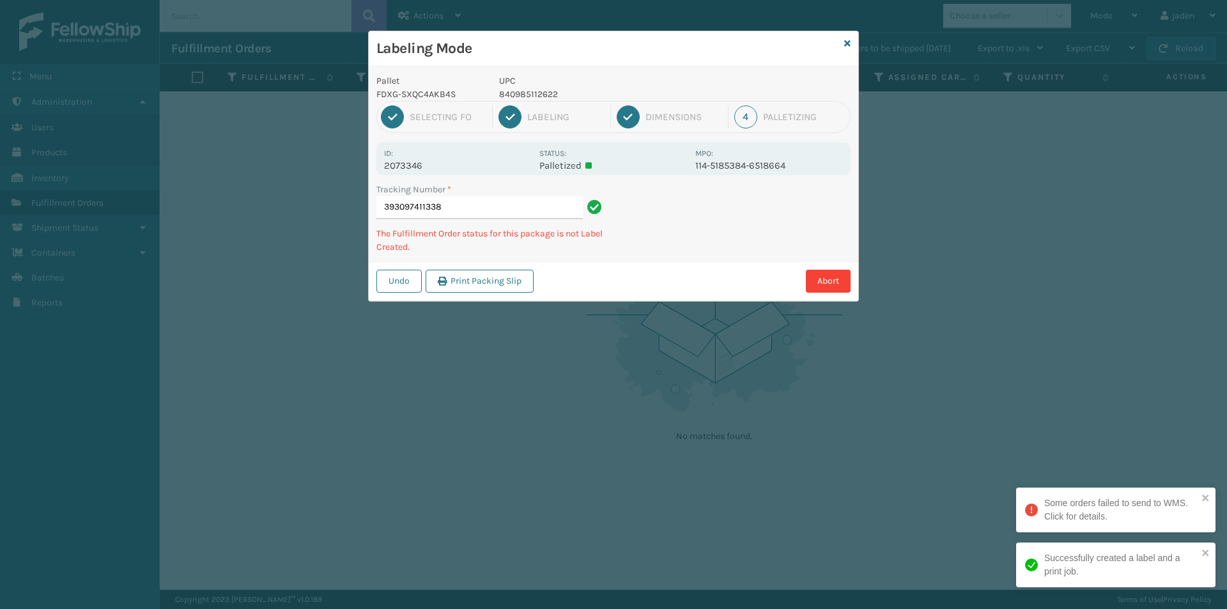
drag, startPoint x: 729, startPoint y: 239, endPoint x: 667, endPoint y: 155, distance: 104.1
click at [682, 266] on div "Undo Print Packing Slip Abort" at bounding box center [613, 280] width 489 height 39
drag, startPoint x: 724, startPoint y: 231, endPoint x: 642, endPoint y: 307, distance: 111.2
drag, startPoint x: 642, startPoint y: 307, endPoint x: 714, endPoint y: 155, distance: 167.7
click at [650, 293] on div "Labeling Mode Pallet FDXG-SXQC4AKB4S UPC 840985112622 1 Selecting FO 2 Labeling…" at bounding box center [613, 304] width 1227 height 609
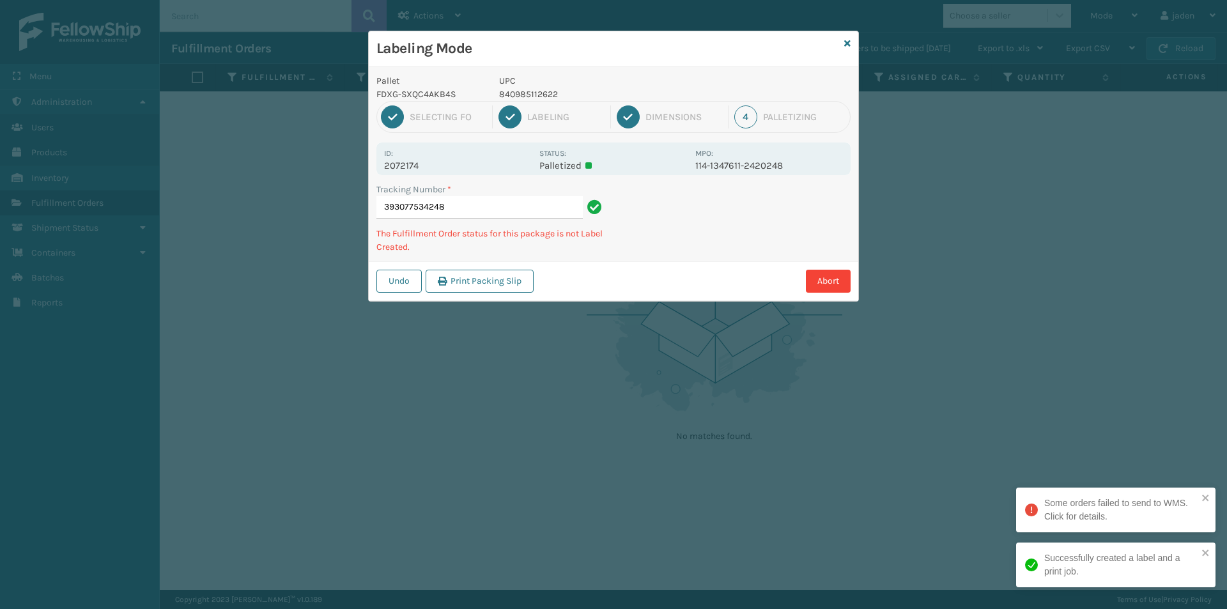
drag, startPoint x: 735, startPoint y: 223, endPoint x: 735, endPoint y: 211, distance: 12.1
click at [671, 254] on div "Tracking Number * 393077534248 The Fulfillment Order status for this package is…" at bounding box center [613, 222] width 489 height 79
drag, startPoint x: 735, startPoint y: 211, endPoint x: 701, endPoint y: 236, distance: 42.9
click at [693, 249] on div "Tracking Number * 393077534248 The Fulfillment Order status for this package is…" at bounding box center [613, 222] width 489 height 79
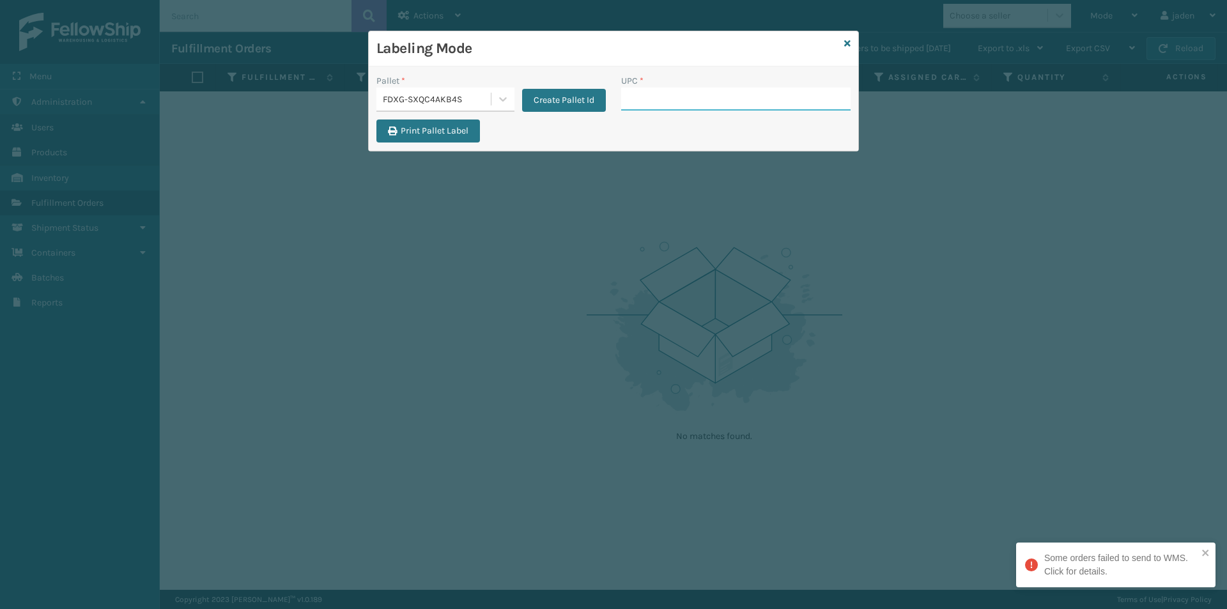
click at [716, 98] on input "UPC *" at bounding box center [735, 99] width 229 height 23
click at [654, 103] on input "UPC *" at bounding box center [735, 99] width 229 height 23
drag, startPoint x: 696, startPoint y: 150, endPoint x: 590, endPoint y: 137, distance: 106.9
click at [590, 137] on div "Print Pallet Label" at bounding box center [613, 134] width 489 height 31
click at [710, 105] on input "UPC *" at bounding box center [735, 99] width 229 height 23
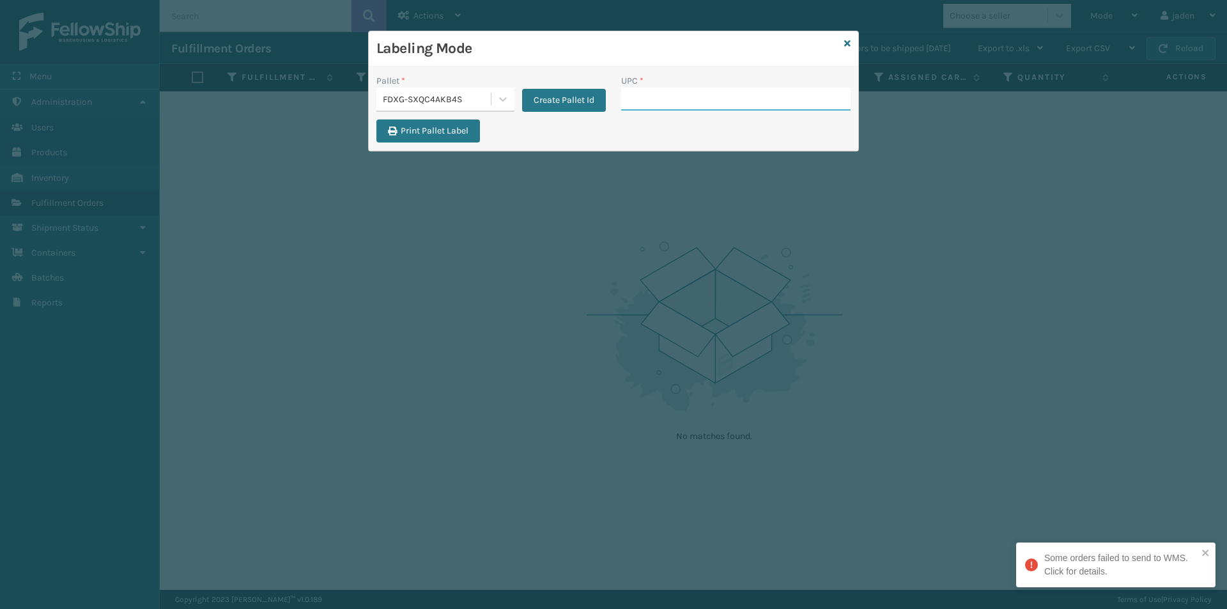
click at [742, 89] on input "UPC *" at bounding box center [735, 99] width 229 height 23
click at [741, 90] on input "UPC *" at bounding box center [735, 99] width 229 height 23
click at [645, 95] on input "UPC *" at bounding box center [735, 99] width 229 height 23
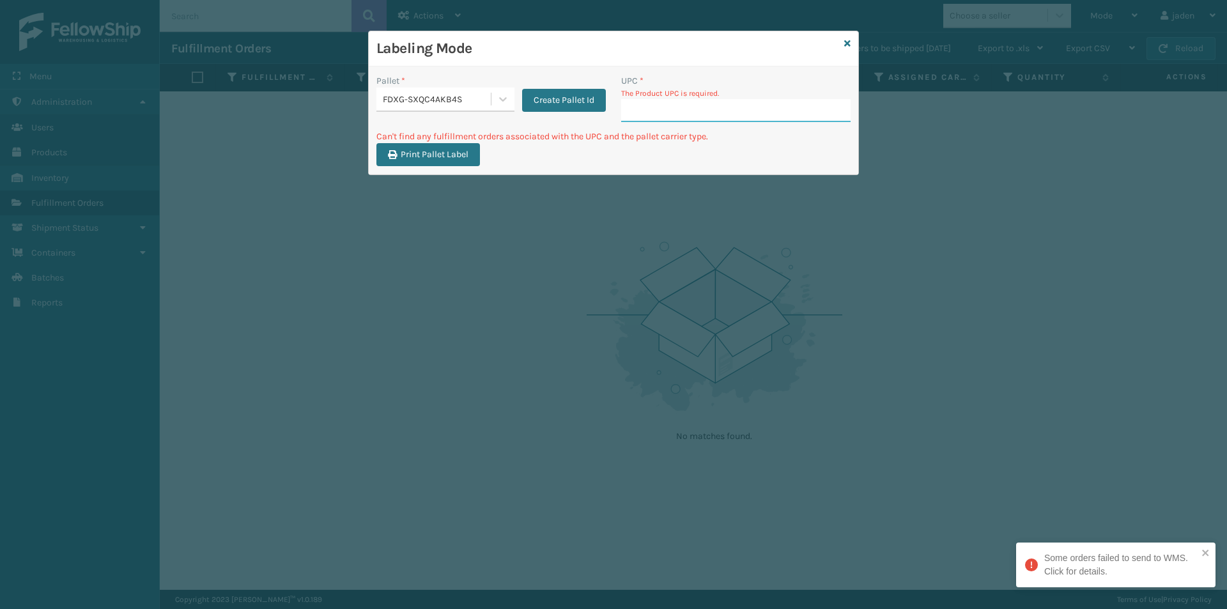
click at [702, 100] on input "UPC *" at bounding box center [735, 110] width 229 height 23
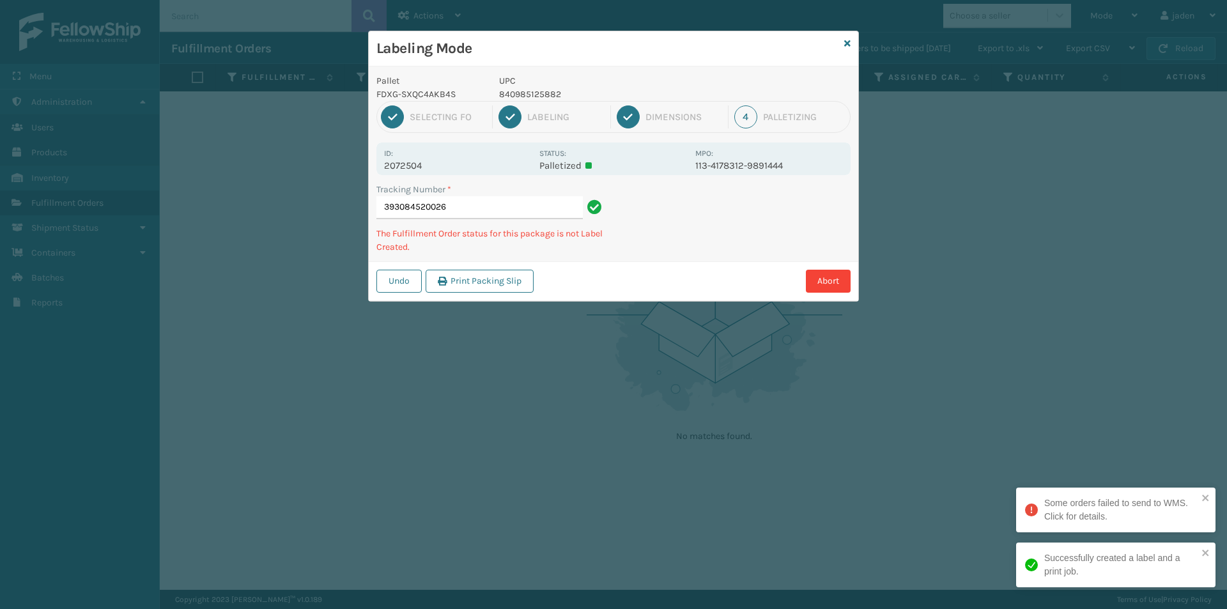
click at [528, 95] on p "840985125882" at bounding box center [593, 94] width 188 height 13
drag, startPoint x: 749, startPoint y: 220, endPoint x: 722, endPoint y: 162, distance: 64.6
click at [698, 265] on div "Undo Print Packing Slip Abort" at bounding box center [613, 280] width 489 height 39
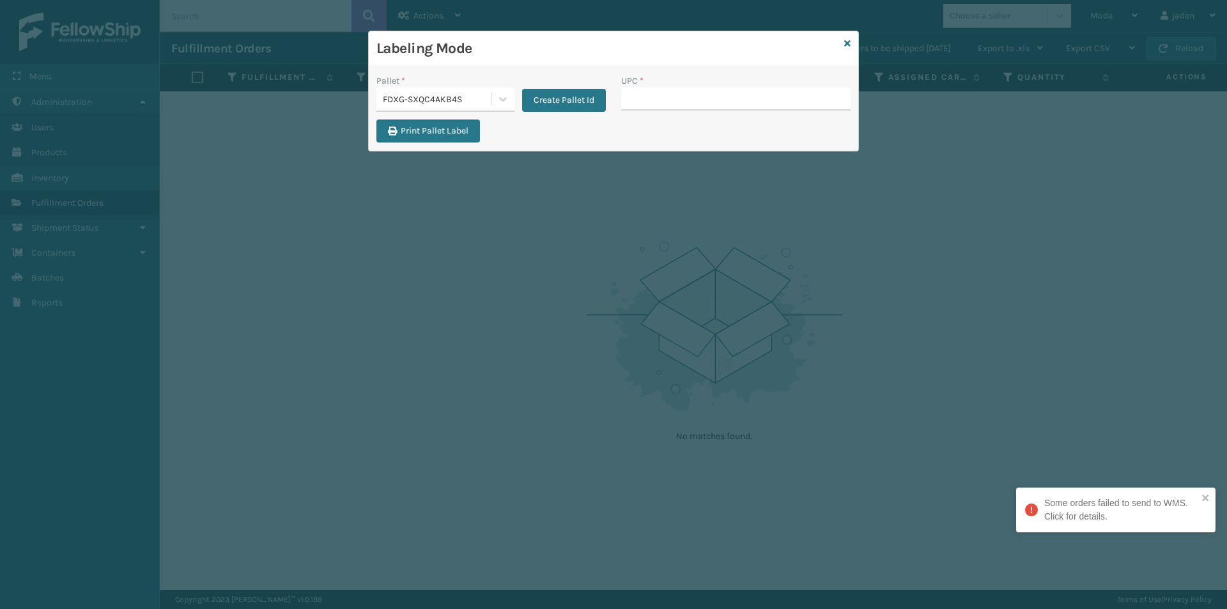
drag, startPoint x: 640, startPoint y: 96, endPoint x: 652, endPoint y: 110, distance: 18.1
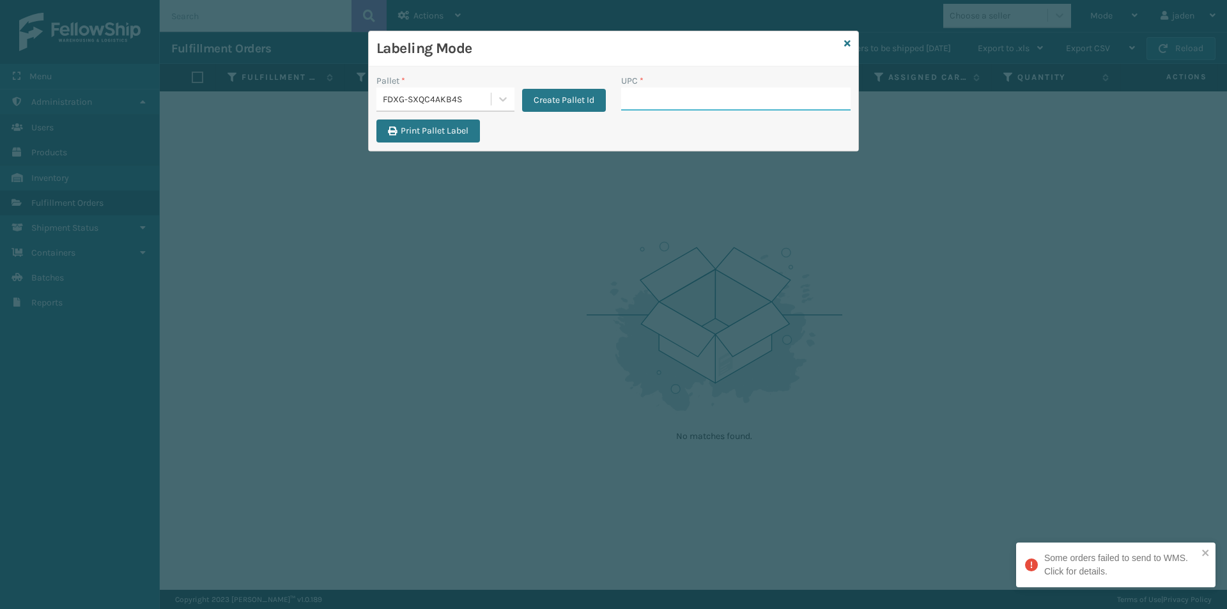
drag, startPoint x: 664, startPoint y: 86, endPoint x: 641, endPoint y: 107, distance: 31.7
paste input "840985125882"
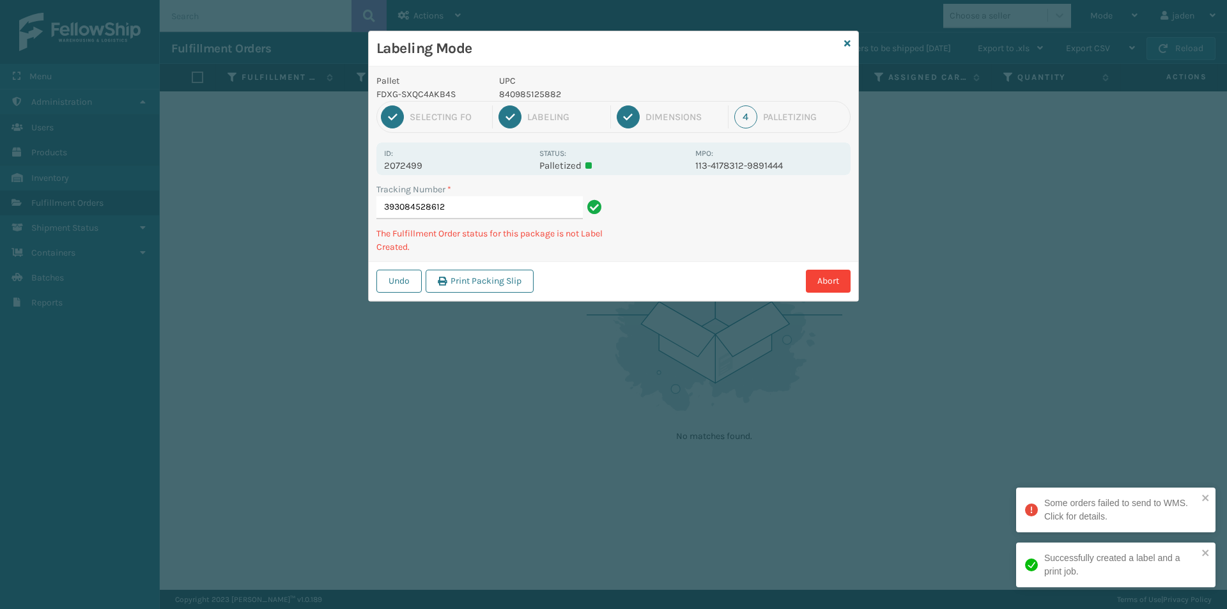
drag, startPoint x: 782, startPoint y: 203, endPoint x: 615, endPoint y: 280, distance: 184.4
click at [615, 280] on div "Abort" at bounding box center [693, 281] width 313 height 23
drag, startPoint x: 754, startPoint y: 208, endPoint x: 684, endPoint y: 244, distance: 79.4
click at [684, 244] on div "Tracking Number * 393084528612 The Fulfillment Order status for this package is…" at bounding box center [613, 222] width 489 height 79
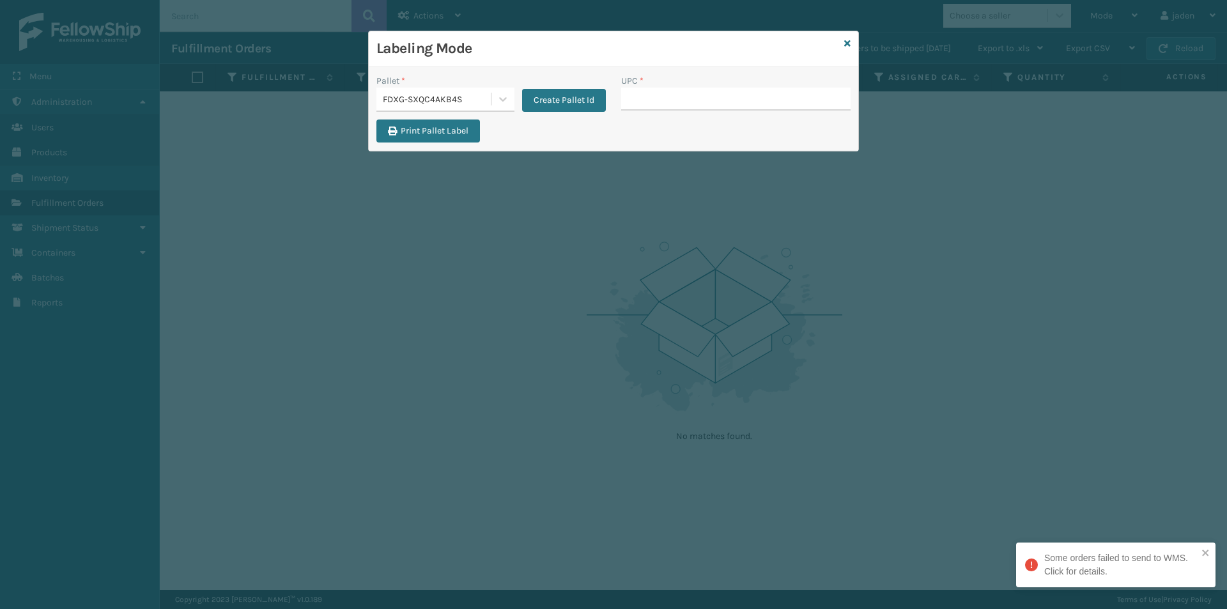
click at [673, 112] on div "UPC *" at bounding box center [735, 96] width 245 height 45
click at [654, 95] on input "UPC *" at bounding box center [735, 99] width 229 height 23
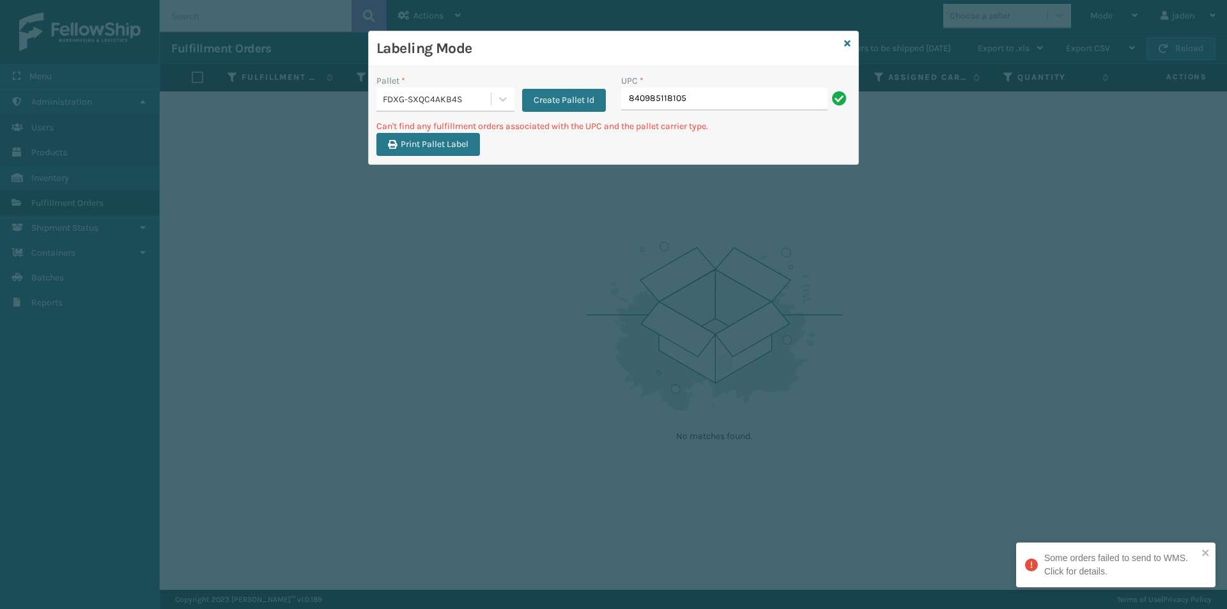
click at [740, 104] on input "840985118105" at bounding box center [724, 99] width 206 height 23
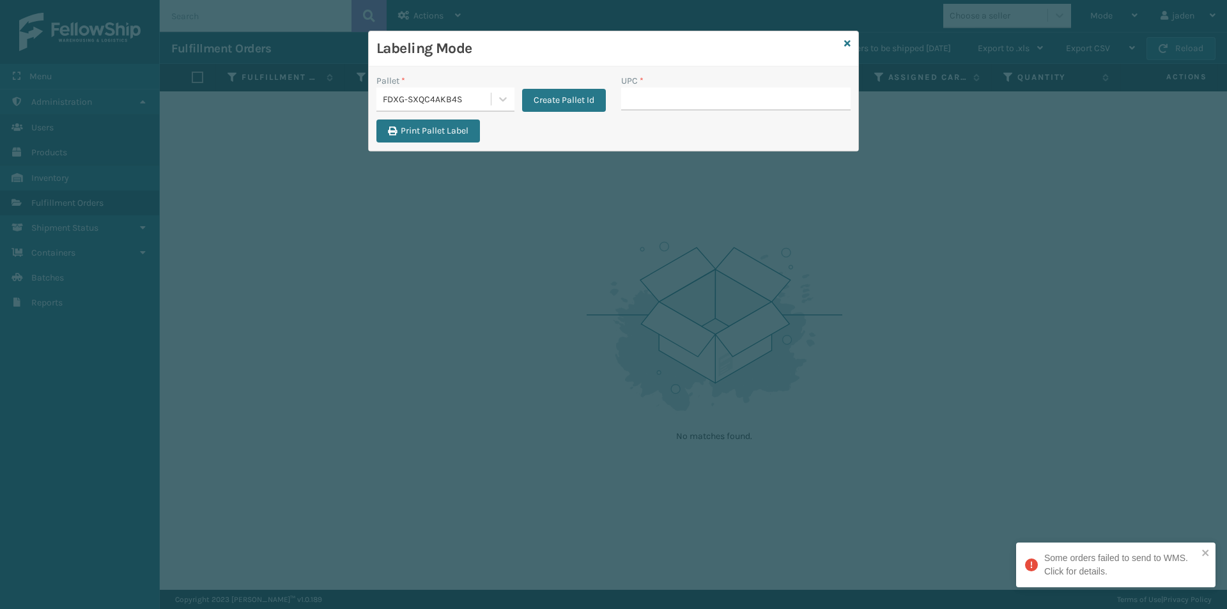
click at [850, 45] on div "Labeling Mode" at bounding box center [613, 48] width 489 height 35
click at [849, 42] on icon at bounding box center [847, 43] width 6 height 9
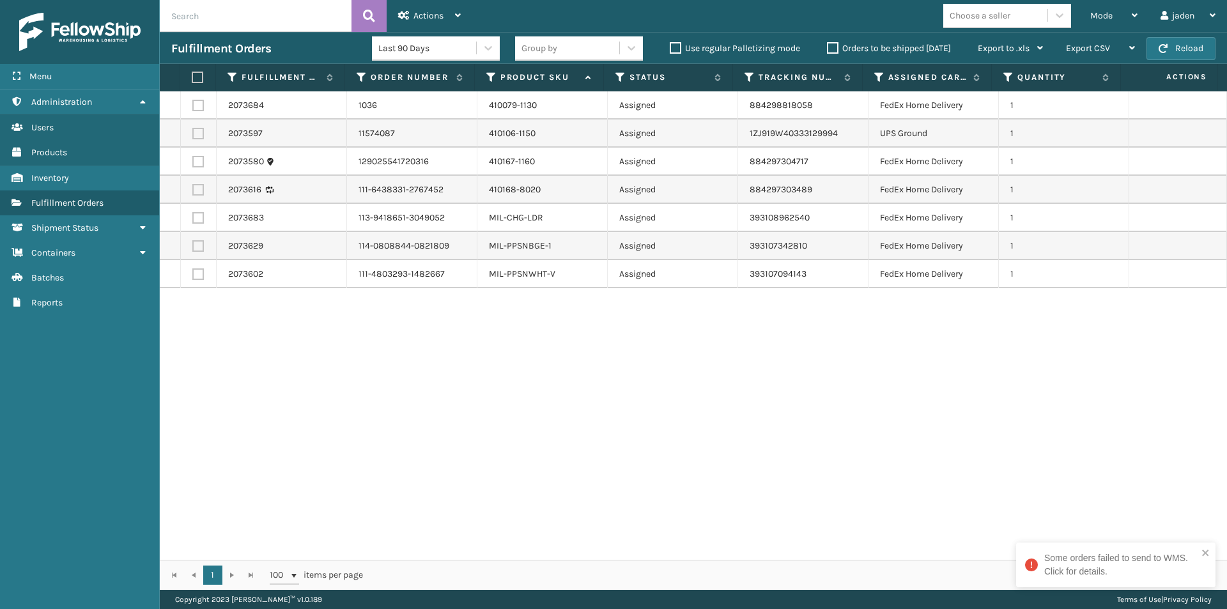
drag, startPoint x: 818, startPoint y: 383, endPoint x: 401, endPoint y: 309, distance: 423.7
click at [438, 454] on div "2073684 1036 410079-1130 Assigned 884298818058 FedEx Home Delivery 1 2073597 11…" at bounding box center [693, 325] width 1067 height 468
click at [202, 102] on label at bounding box center [197, 105] width 11 height 11
click at [193, 102] on input "checkbox" at bounding box center [192, 104] width 1 height 8
click at [195, 103] on label at bounding box center [197, 105] width 11 height 11
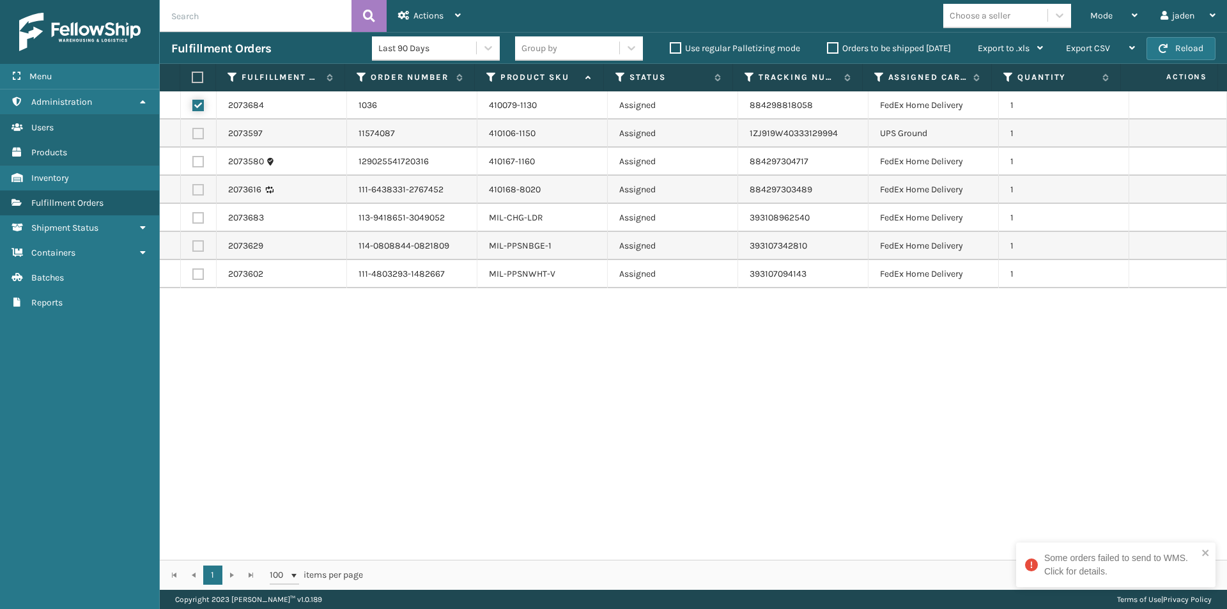
click at [193, 103] on input "checkbox" at bounding box center [192, 104] width 1 height 8
click at [199, 247] on label at bounding box center [197, 245] width 11 height 11
click at [193, 247] on input "checkbox" at bounding box center [192, 244] width 1 height 8
click at [197, 270] on label at bounding box center [197, 273] width 11 height 11
click at [193, 270] on input "checkbox" at bounding box center [192, 272] width 1 height 8
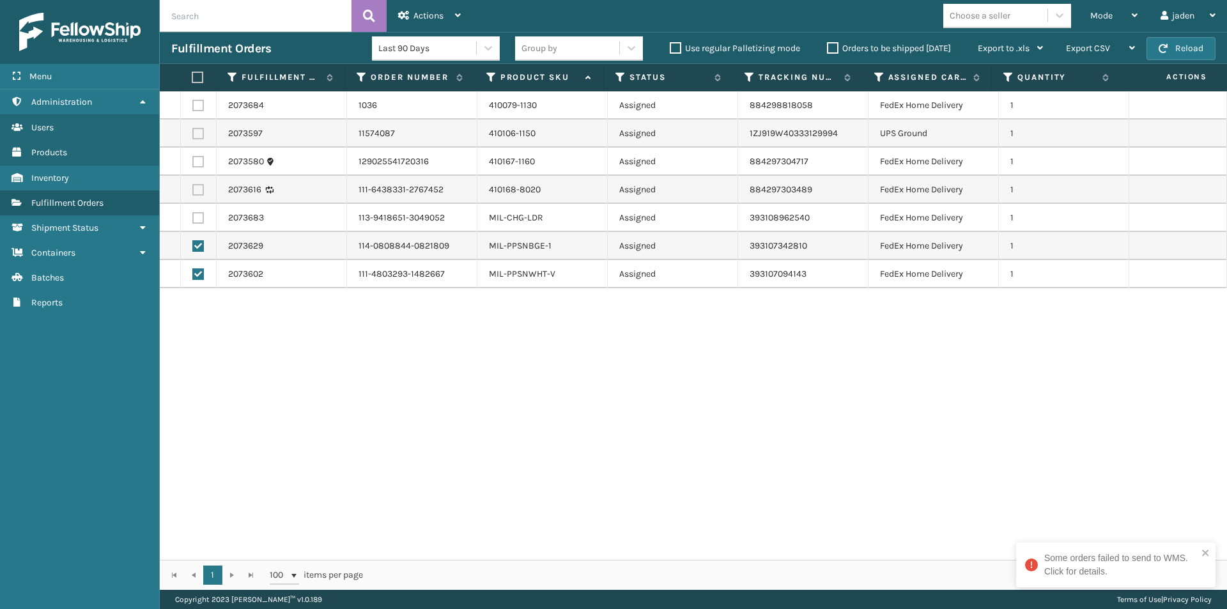
click at [193, 107] on label at bounding box center [197, 105] width 11 height 11
click at [193, 107] on input "checkbox" at bounding box center [192, 104] width 1 height 8
click at [415, 2] on div "Actions" at bounding box center [429, 16] width 63 height 32
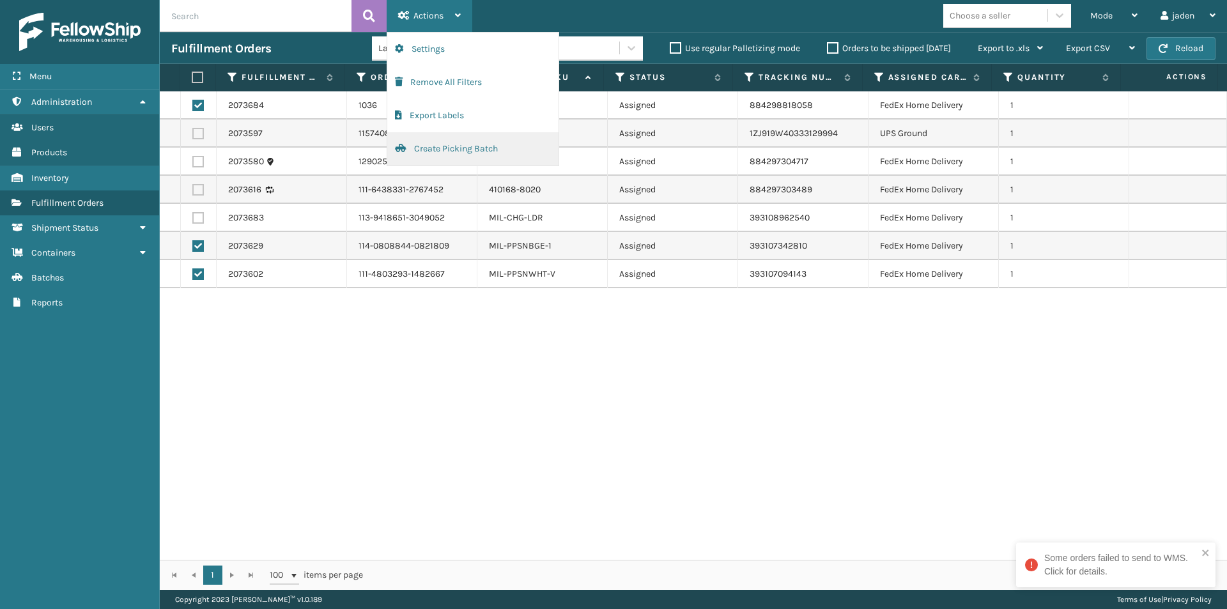
click at [447, 153] on button "Create Picking Batch" at bounding box center [472, 148] width 171 height 33
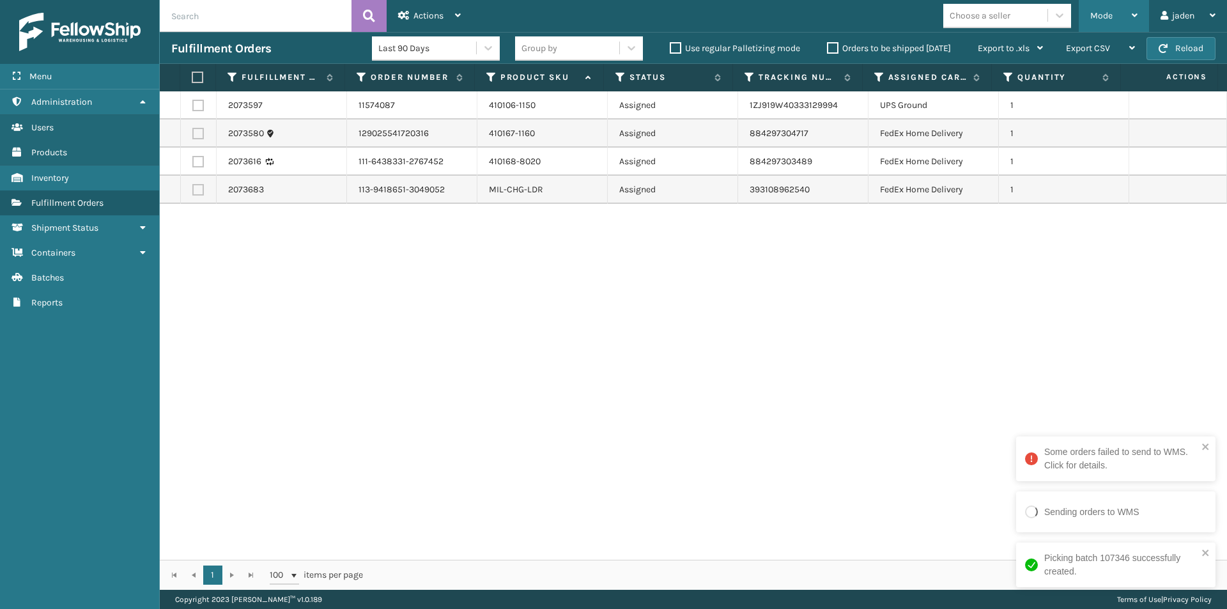
click at [1121, 10] on div "Mode" at bounding box center [1113, 16] width 47 height 32
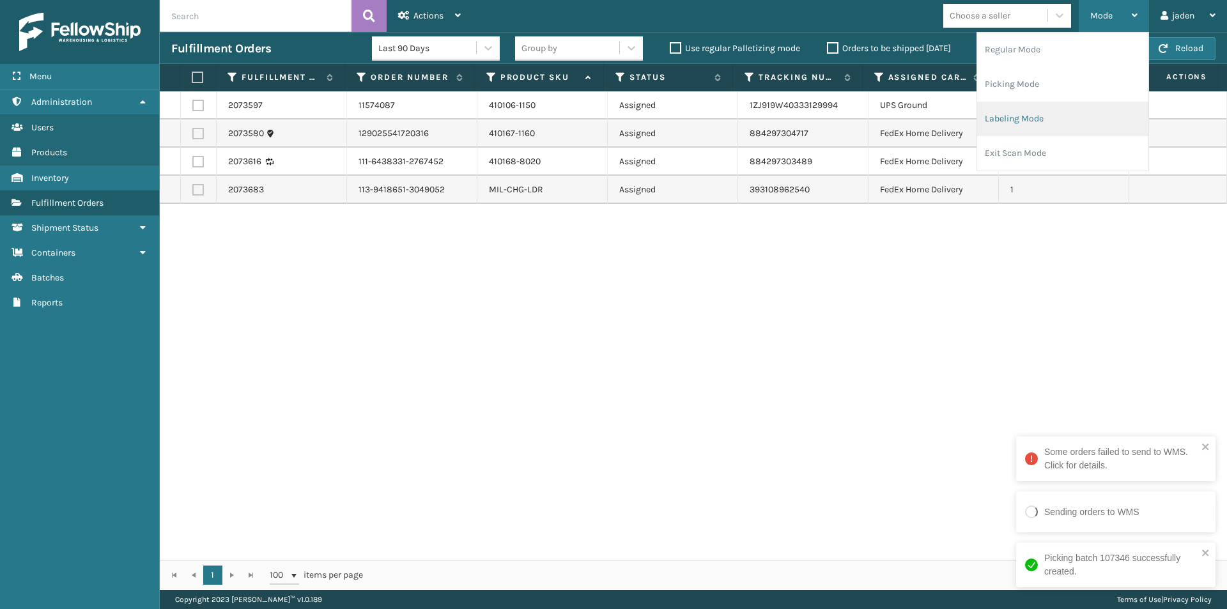
click at [1041, 119] on li "Labeling Mode" at bounding box center [1062, 119] width 171 height 34
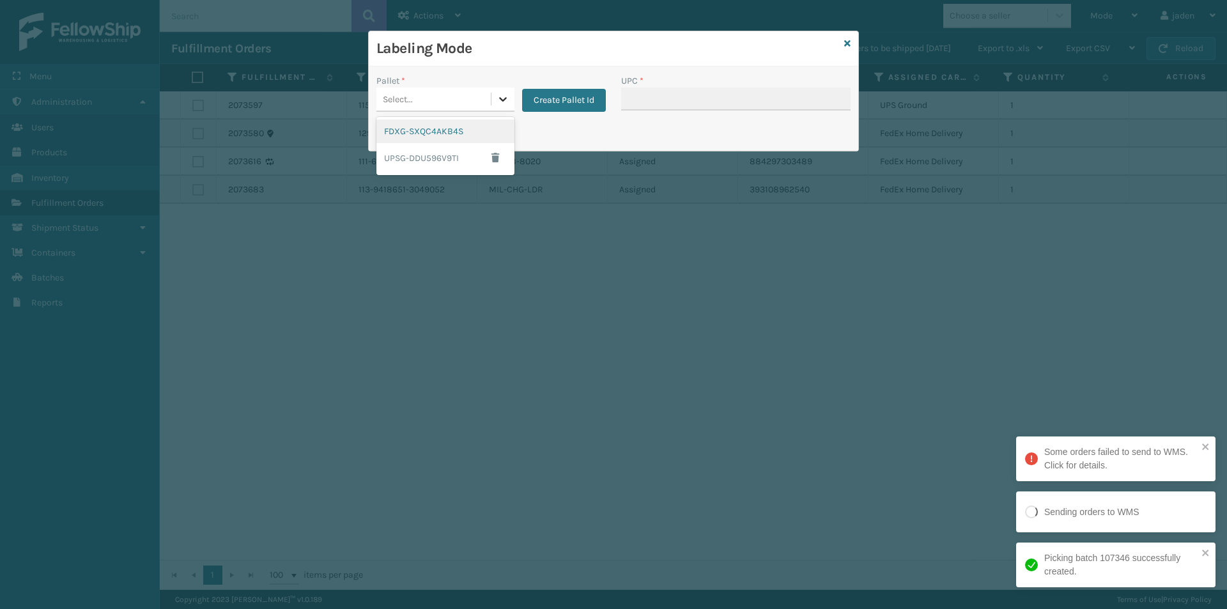
drag, startPoint x: 503, startPoint y: 104, endPoint x: 431, endPoint y: 128, distance: 75.4
click at [503, 105] on icon at bounding box center [502, 99] width 13 height 13
click at [431, 128] on div "FDXG-SXQC4AKB4S" at bounding box center [445, 131] width 138 height 24
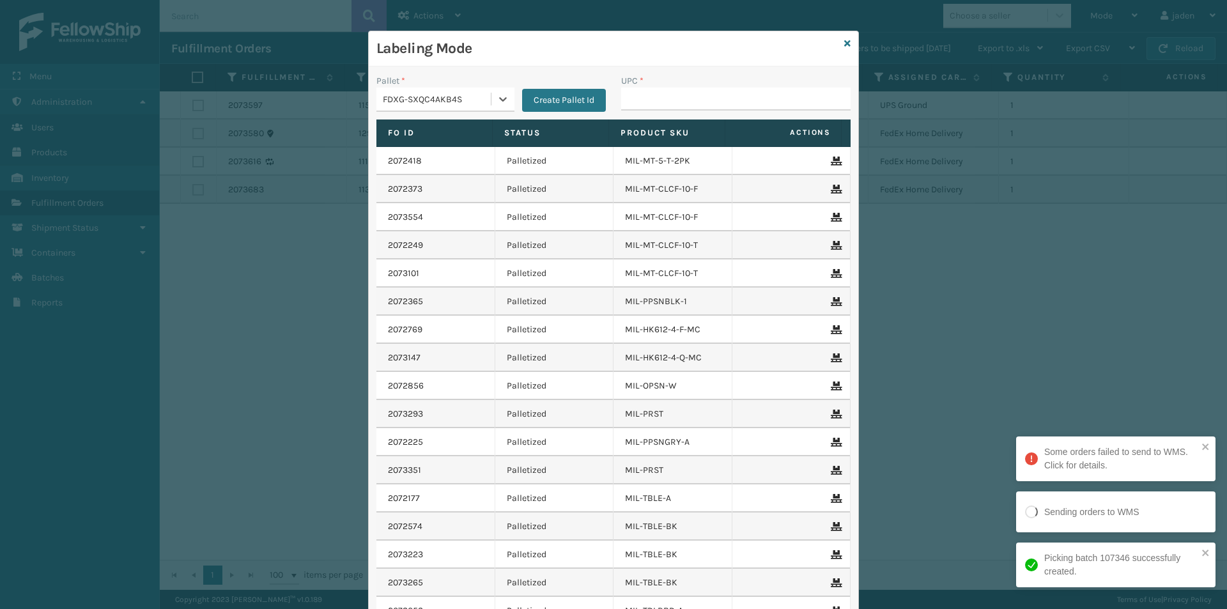
click at [723, 118] on div "UPC *" at bounding box center [735, 96] width 245 height 45
click at [723, 89] on input "UPC *" at bounding box center [735, 99] width 229 height 23
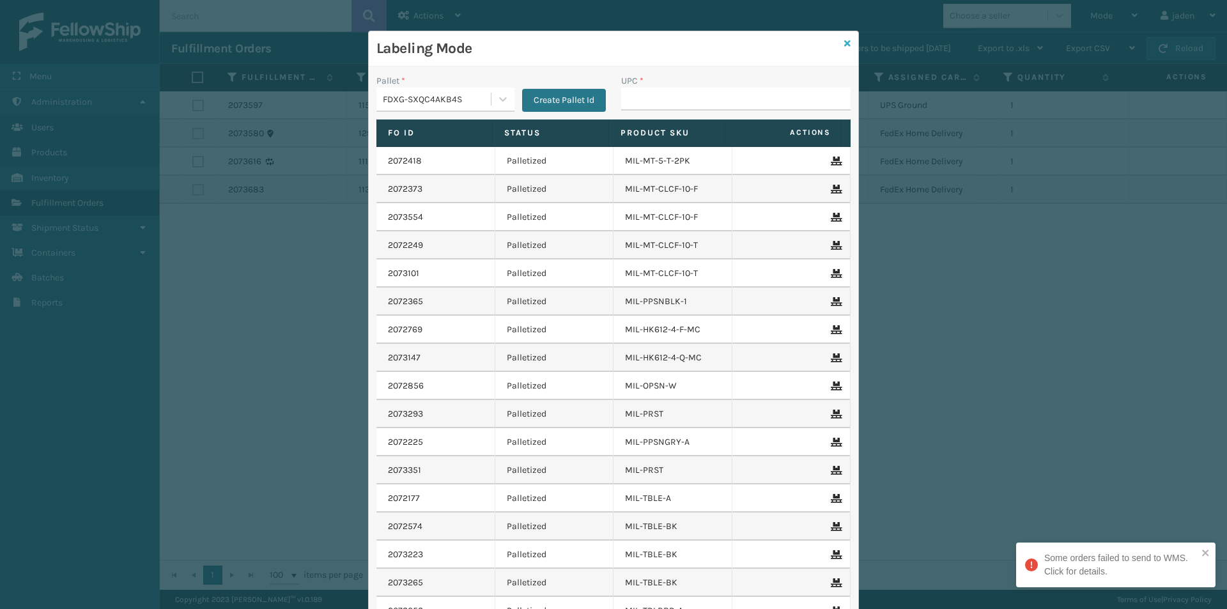
click at [844, 42] on icon at bounding box center [847, 43] width 6 height 9
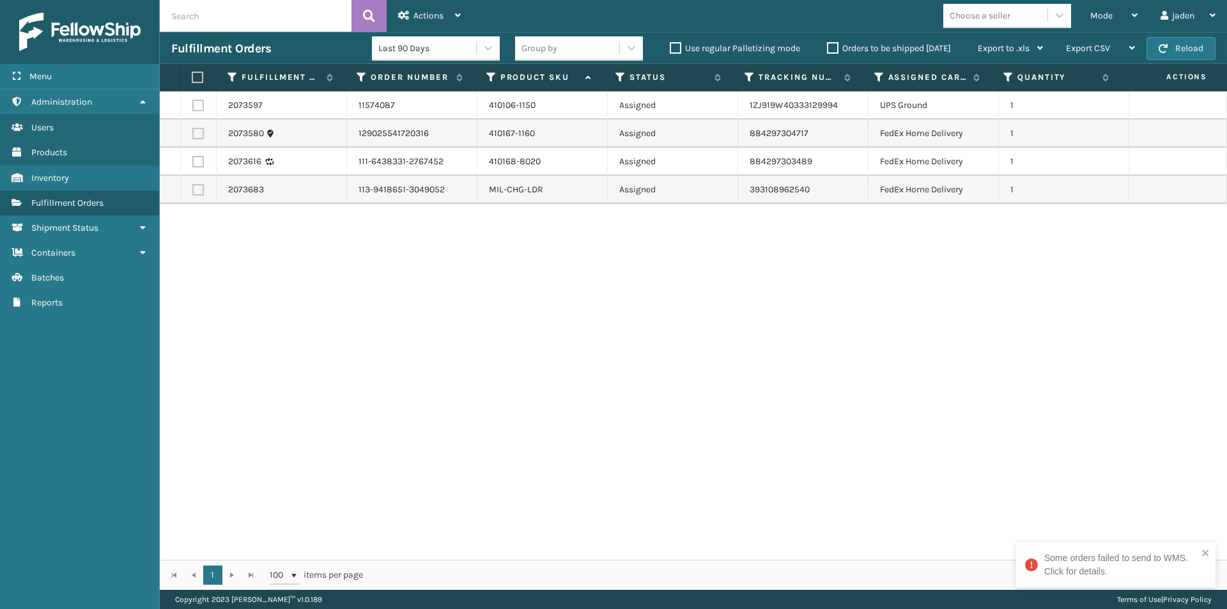
drag, startPoint x: 839, startPoint y: 335, endPoint x: 410, endPoint y: 410, distance: 435.8
click at [410, 410] on div "2073597 11574087 410106-1150 Assigned 1ZJ919W40333129994 UPS Ground 1 2073580 1…" at bounding box center [693, 325] width 1067 height 468
click at [195, 167] on td at bounding box center [199, 162] width 36 height 28
click at [197, 135] on label at bounding box center [197, 133] width 11 height 11
click at [193, 135] on input "checkbox" at bounding box center [192, 132] width 1 height 8
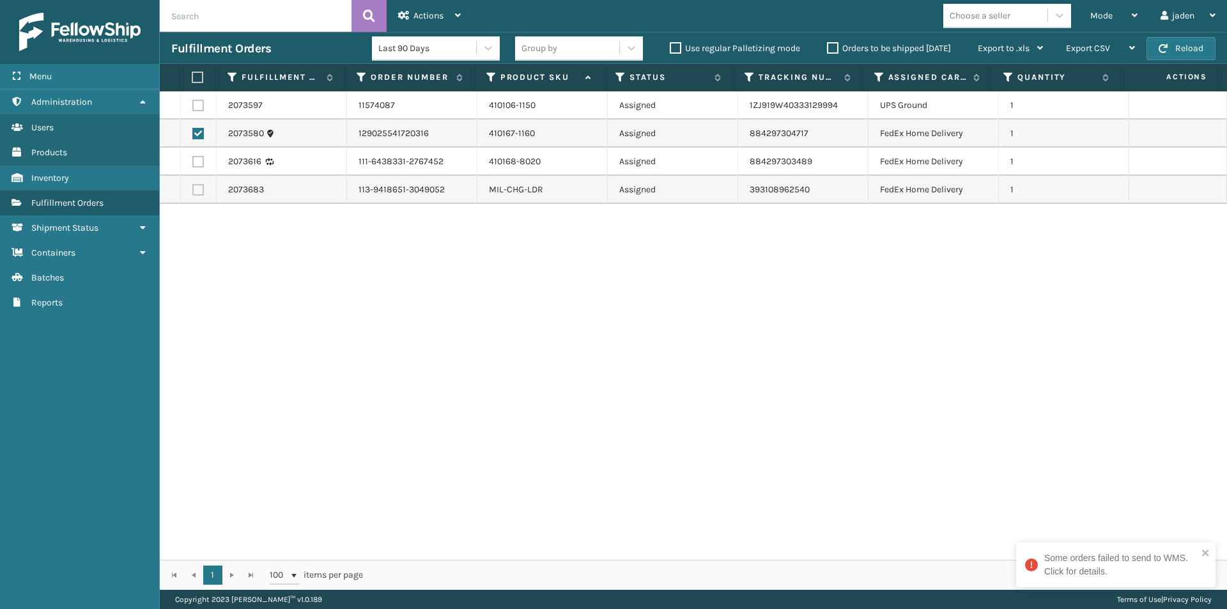
click at [197, 162] on label at bounding box center [197, 161] width 11 height 11
click at [193, 162] on input "checkbox" at bounding box center [192, 160] width 1 height 8
click at [197, 192] on label at bounding box center [197, 189] width 11 height 11
click at [193, 192] on input "checkbox" at bounding box center [192, 188] width 1 height 8
click at [195, 79] on label at bounding box center [196, 77] width 8 height 11
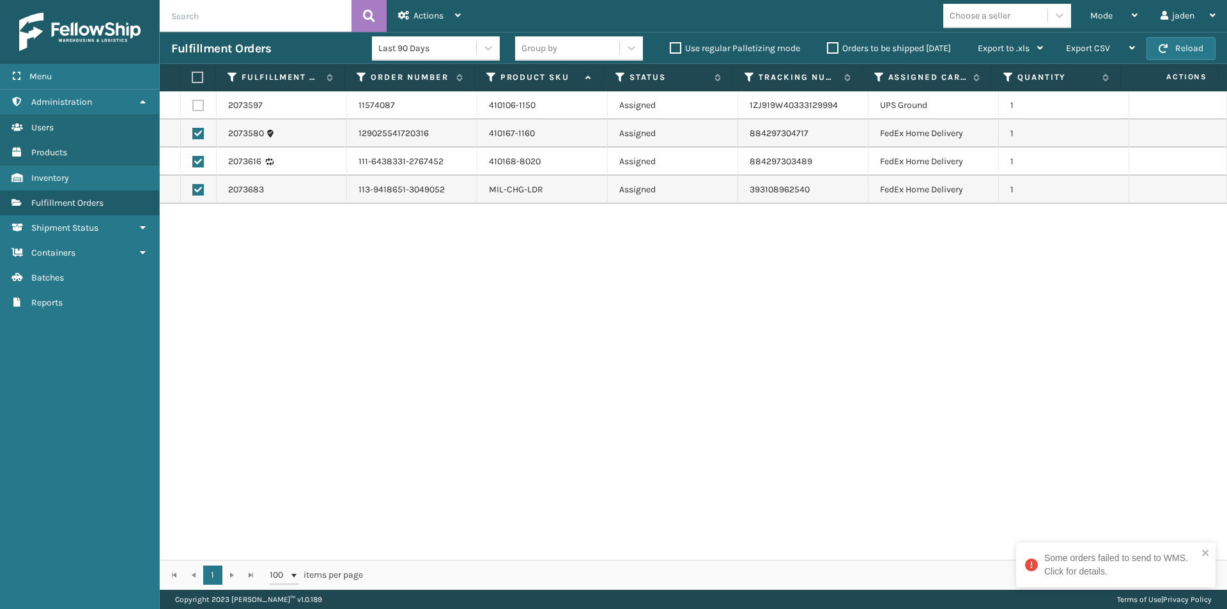
click at [192, 79] on input "checkbox" at bounding box center [192, 77] width 1 height 8
click at [409, 11] on icon at bounding box center [403, 15] width 11 height 9
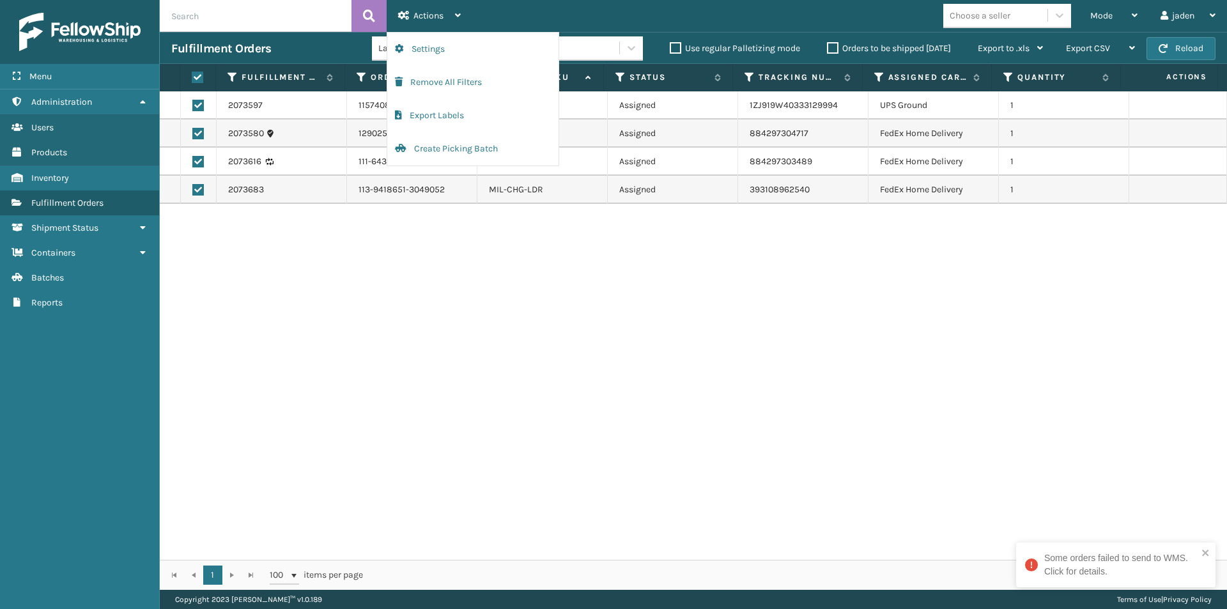
click at [449, 222] on div "2073597 11574087 410106-1150 Assigned 1ZJ919W40333129994 UPS Ground 1 2073580 1…" at bounding box center [693, 325] width 1067 height 468
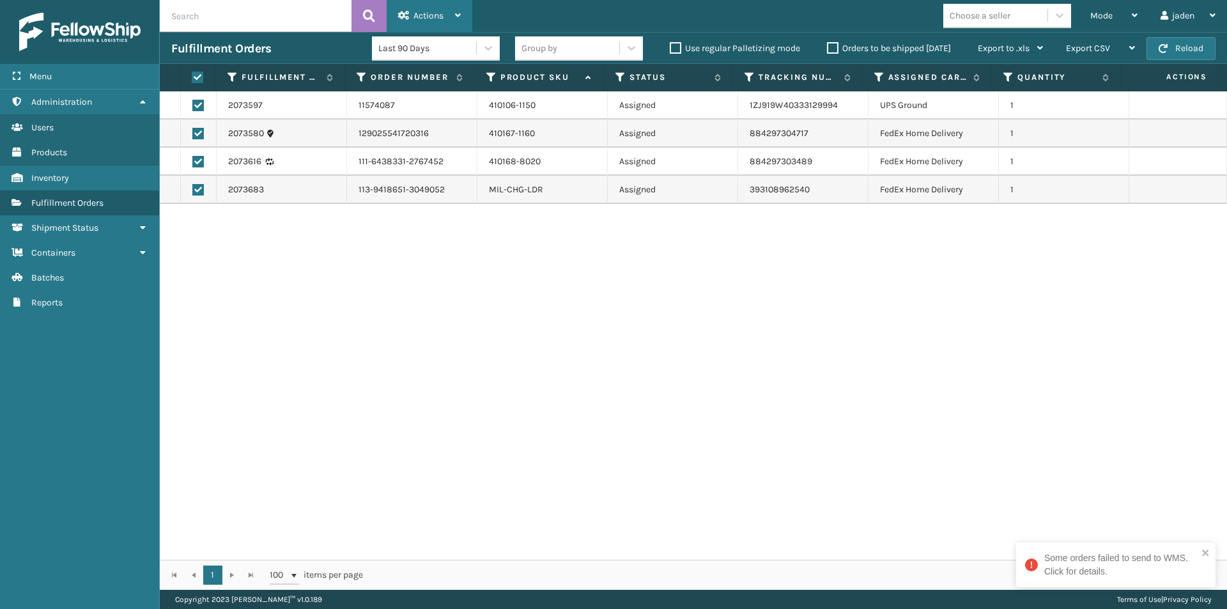
click at [434, 15] on span "Actions" at bounding box center [428, 15] width 30 height 11
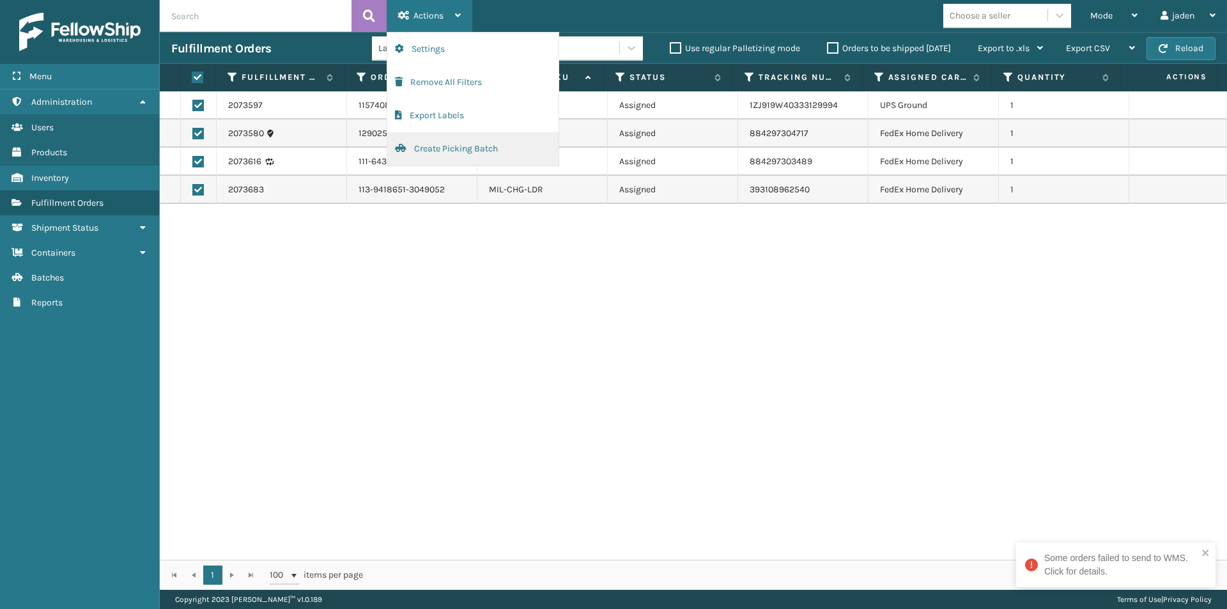
click at [415, 149] on button "Create Picking Batch" at bounding box center [472, 148] width 171 height 33
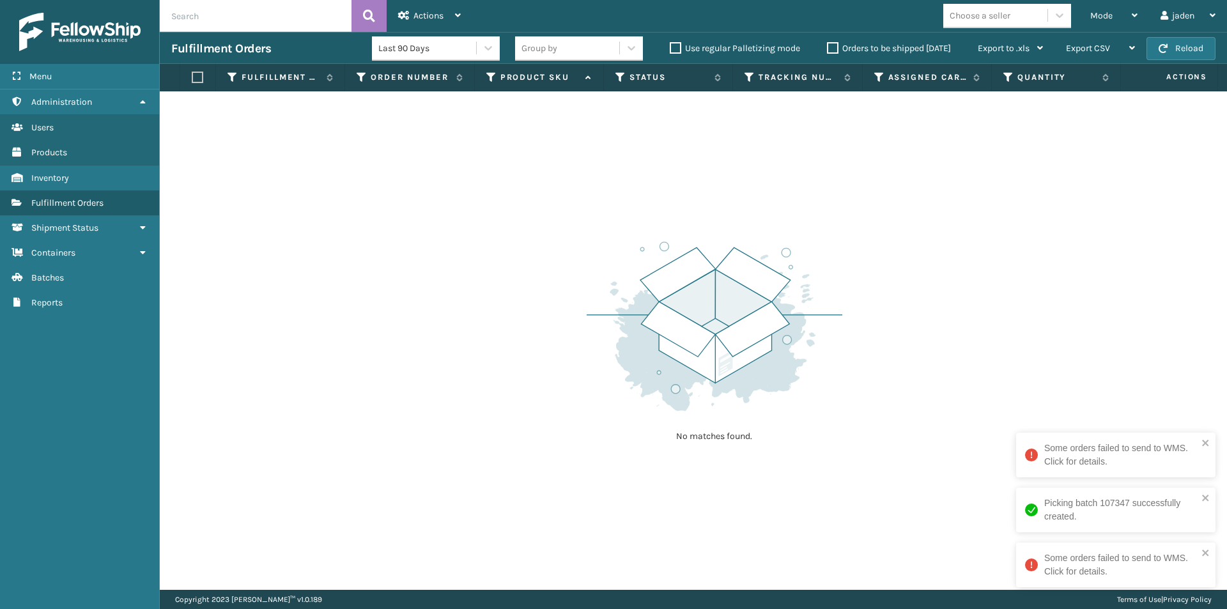
drag, startPoint x: 797, startPoint y: 171, endPoint x: 963, endPoint y: 25, distance: 221.8
click at [456, 269] on div "No matches found." at bounding box center [693, 340] width 1067 height 498
click at [1099, 19] on span "Mode" at bounding box center [1101, 15] width 22 height 11
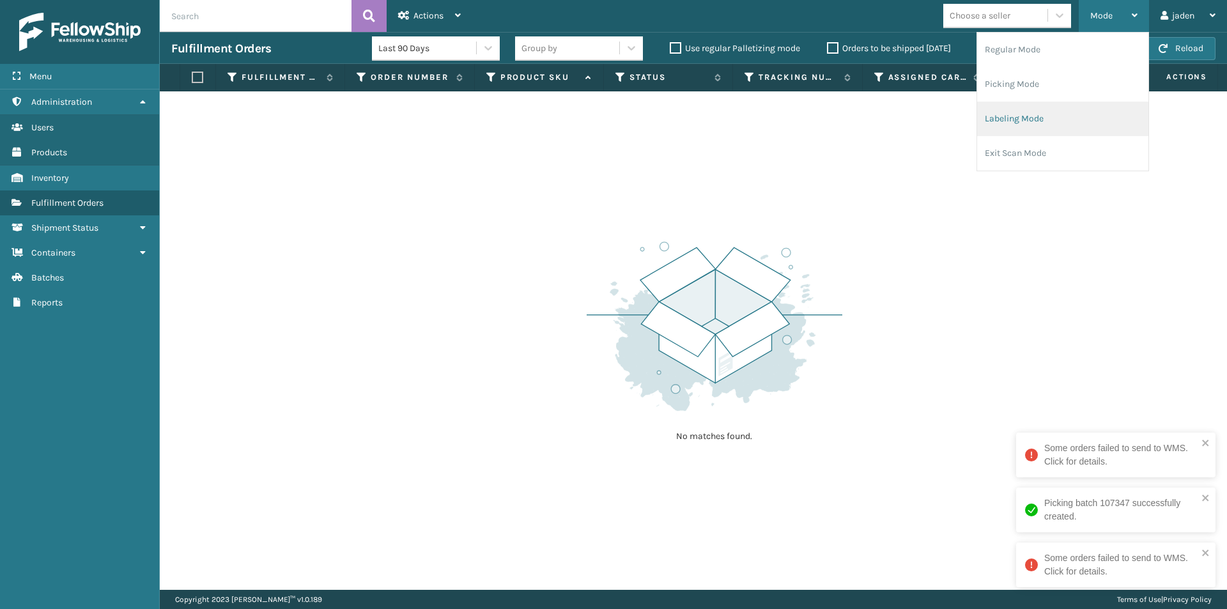
click at [1066, 107] on li "Labeling Mode" at bounding box center [1062, 119] width 171 height 34
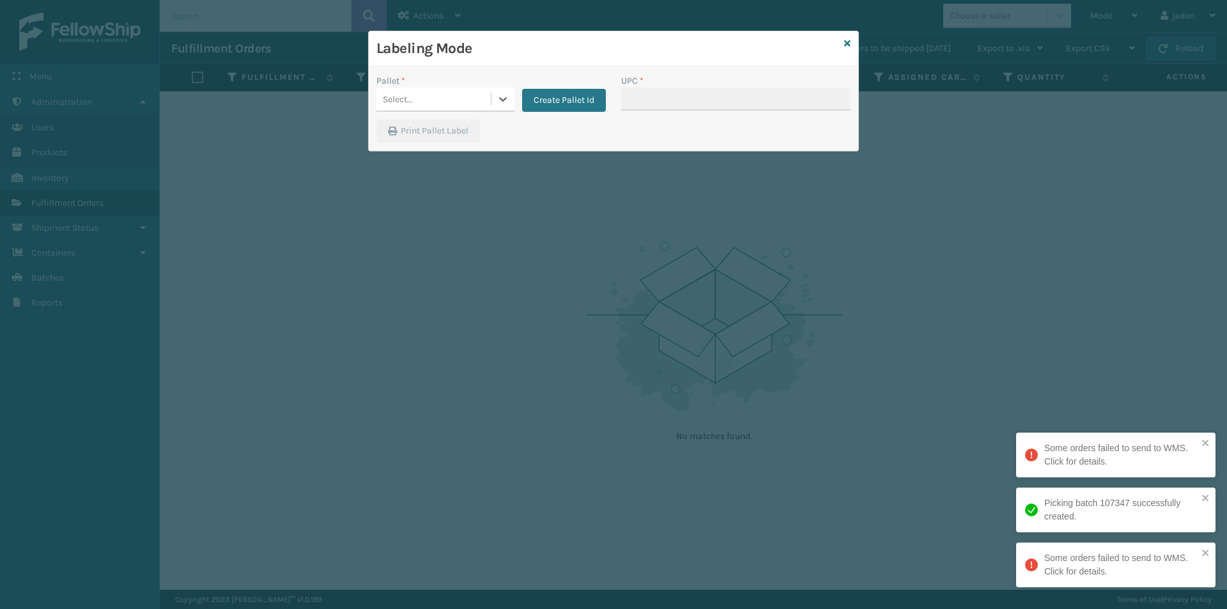
click at [488, 105] on div "Select..." at bounding box center [433, 99] width 114 height 21
click at [424, 138] on div "FDXG-SXQC4AKB4S" at bounding box center [445, 131] width 138 height 24
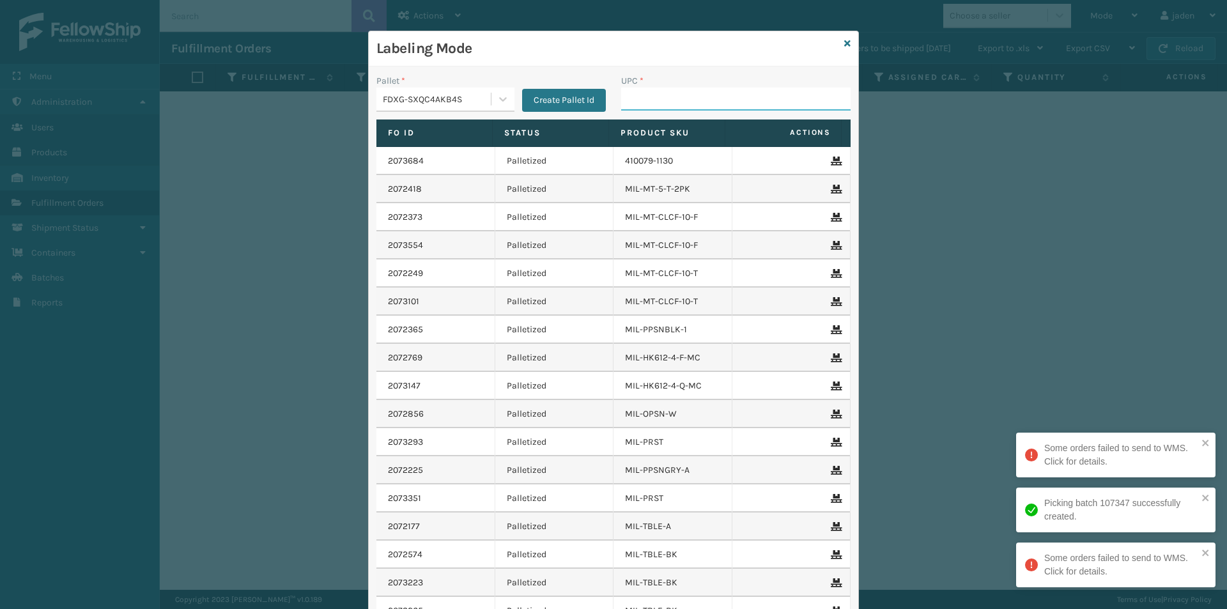
click at [748, 104] on input "UPC *" at bounding box center [735, 99] width 229 height 23
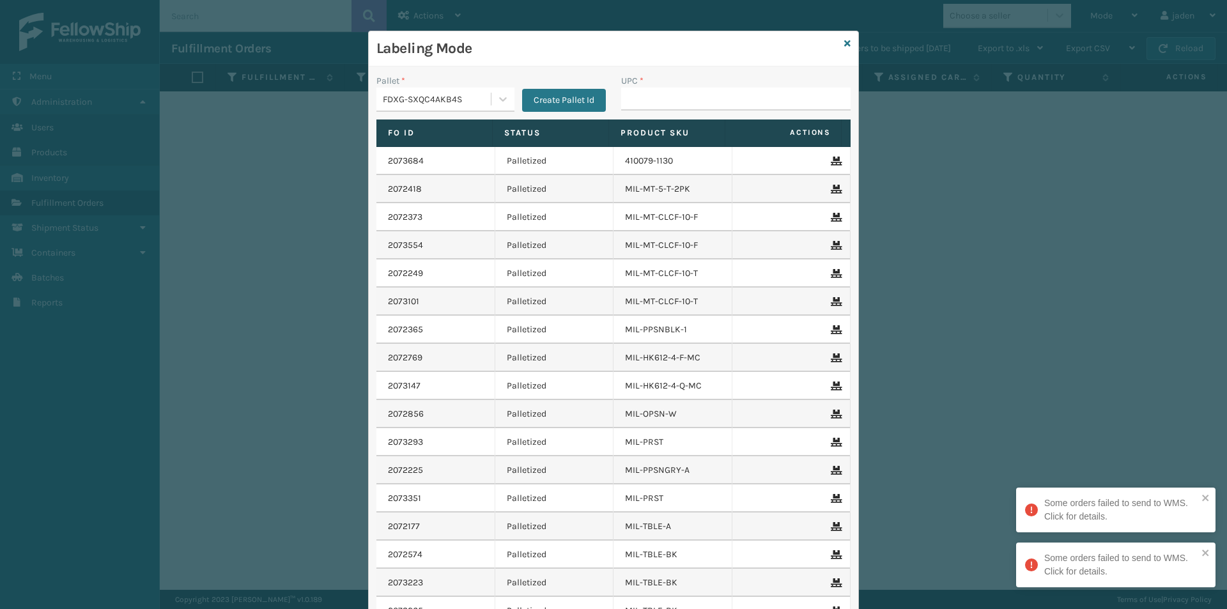
click at [847, 43] on div "Labeling Mode" at bounding box center [613, 48] width 489 height 35
click at [844, 43] on icon at bounding box center [847, 43] width 6 height 9
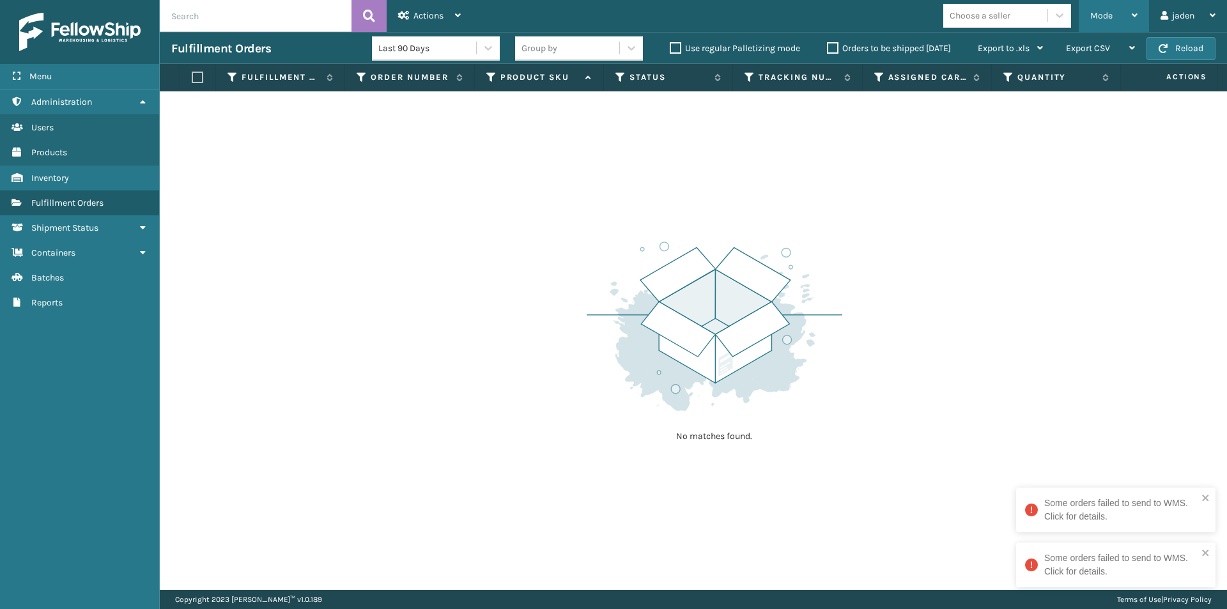
click at [1118, 20] on div "Mode" at bounding box center [1113, 16] width 47 height 32
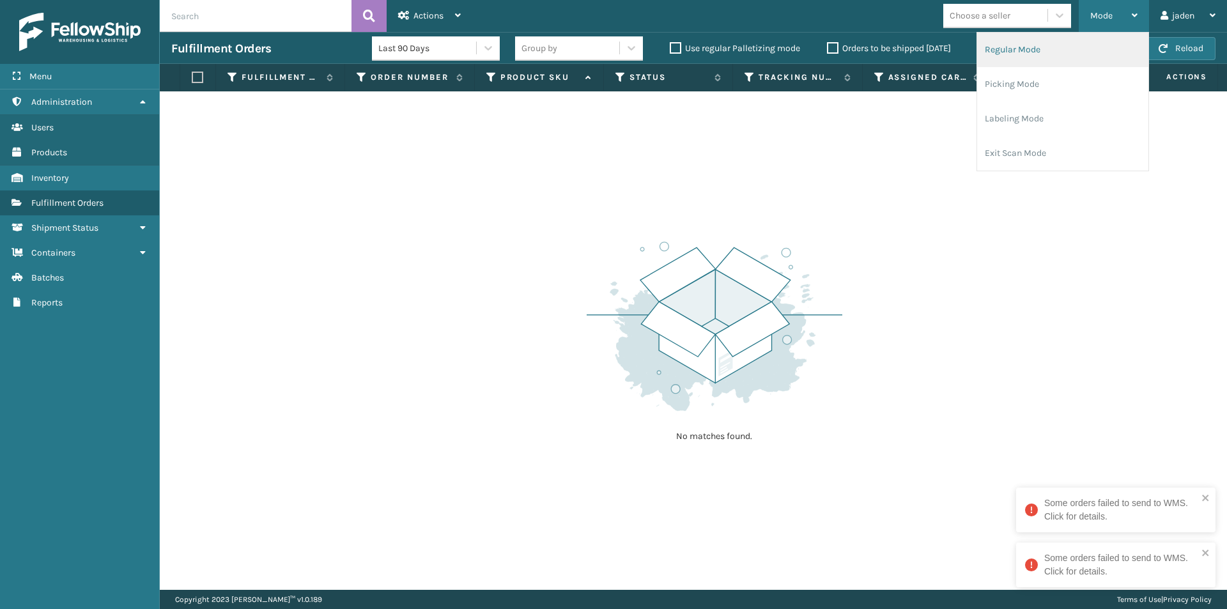
click at [1063, 56] on li "Regular Mode" at bounding box center [1062, 50] width 171 height 34
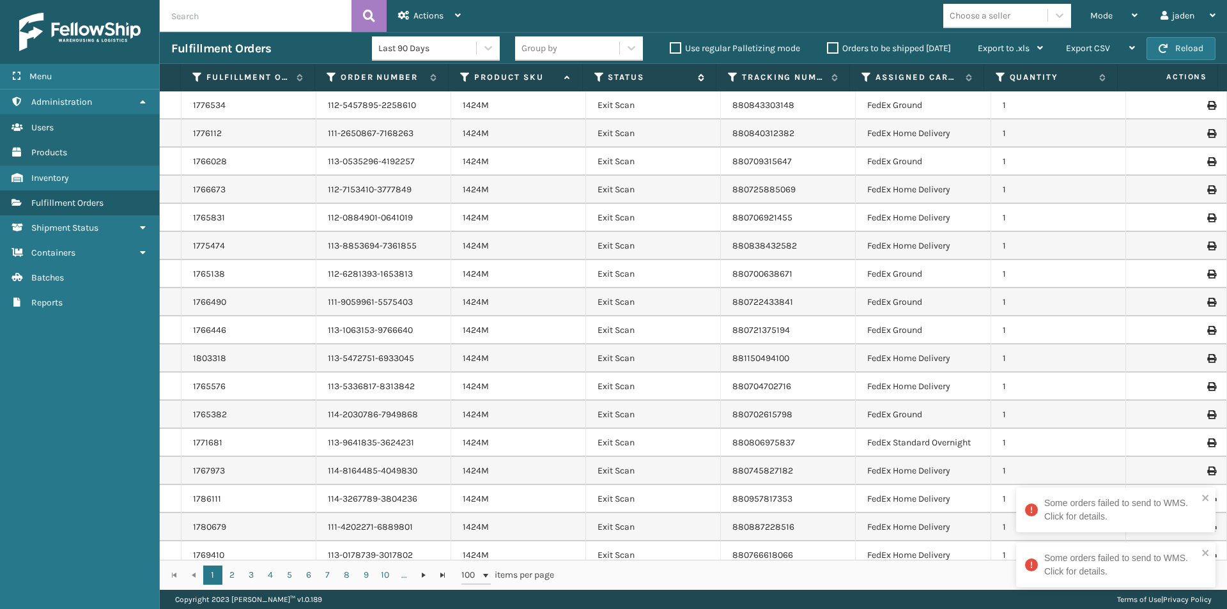
click at [604, 78] on icon at bounding box center [599, 77] width 10 height 11
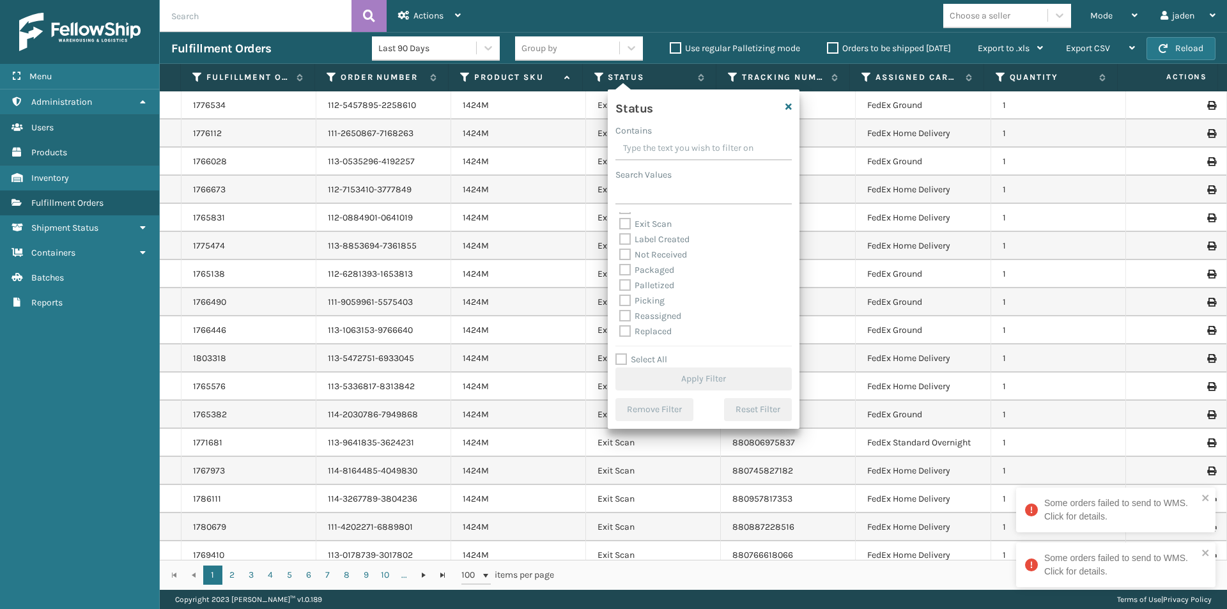
scroll to position [64, 0]
drag, startPoint x: 625, startPoint y: 275, endPoint x: 635, endPoint y: 305, distance: 31.7
click at [625, 275] on label "Picking" at bounding box center [641, 278] width 45 height 11
click at [620, 275] on input "Picking" at bounding box center [619, 275] width 1 height 8
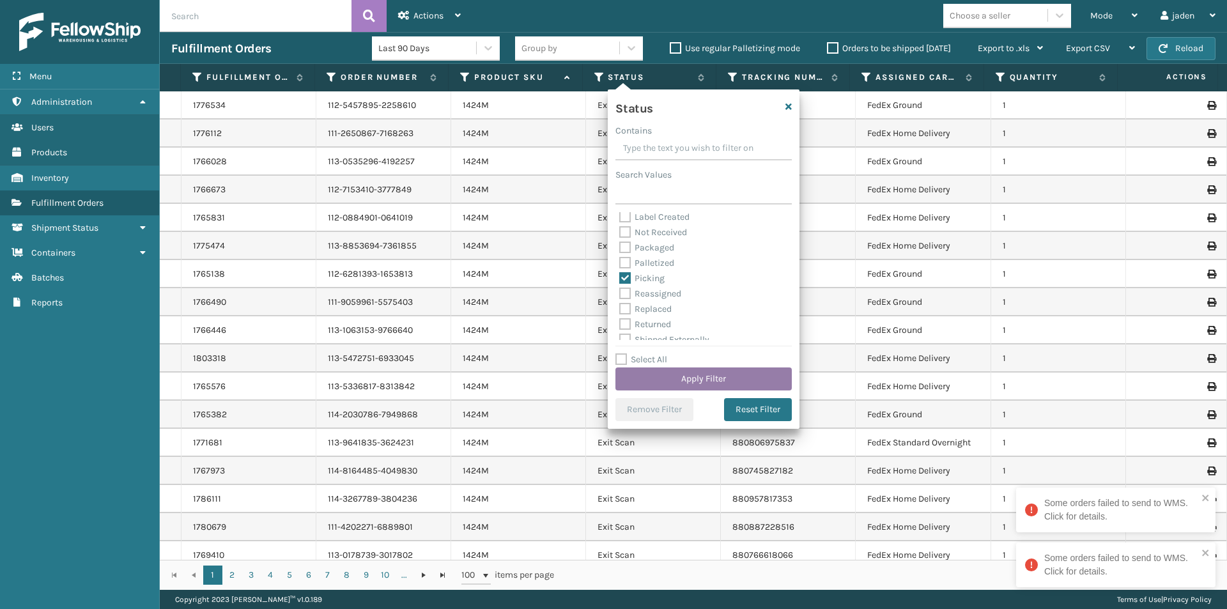
click at [691, 379] on button "Apply Filter" at bounding box center [703, 378] width 176 height 23
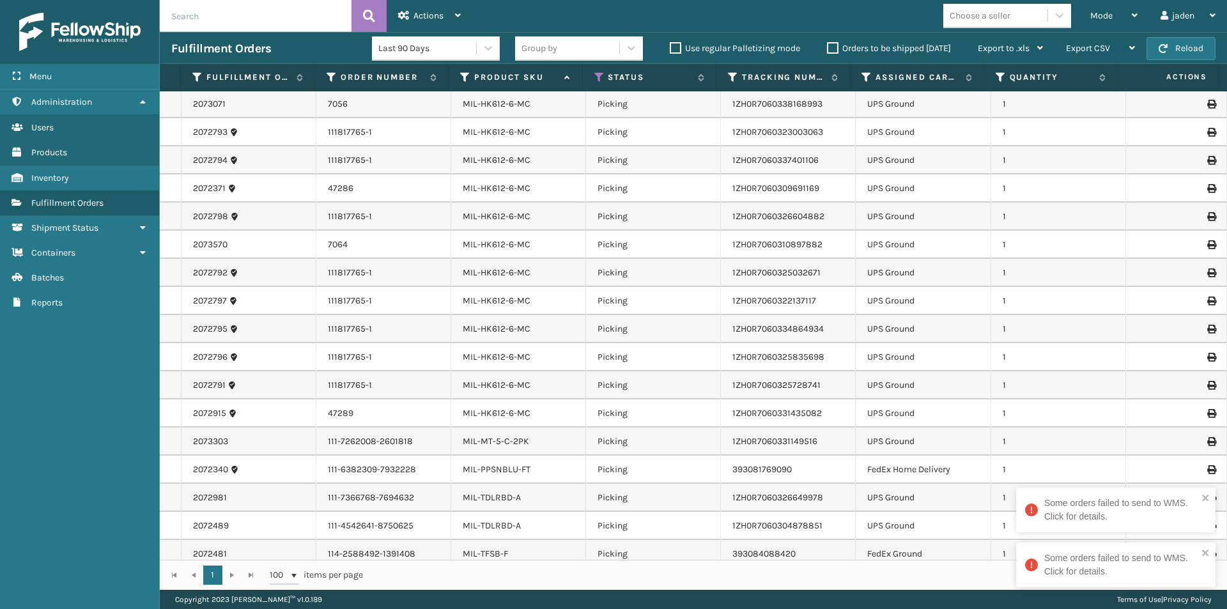
scroll to position [459, 0]
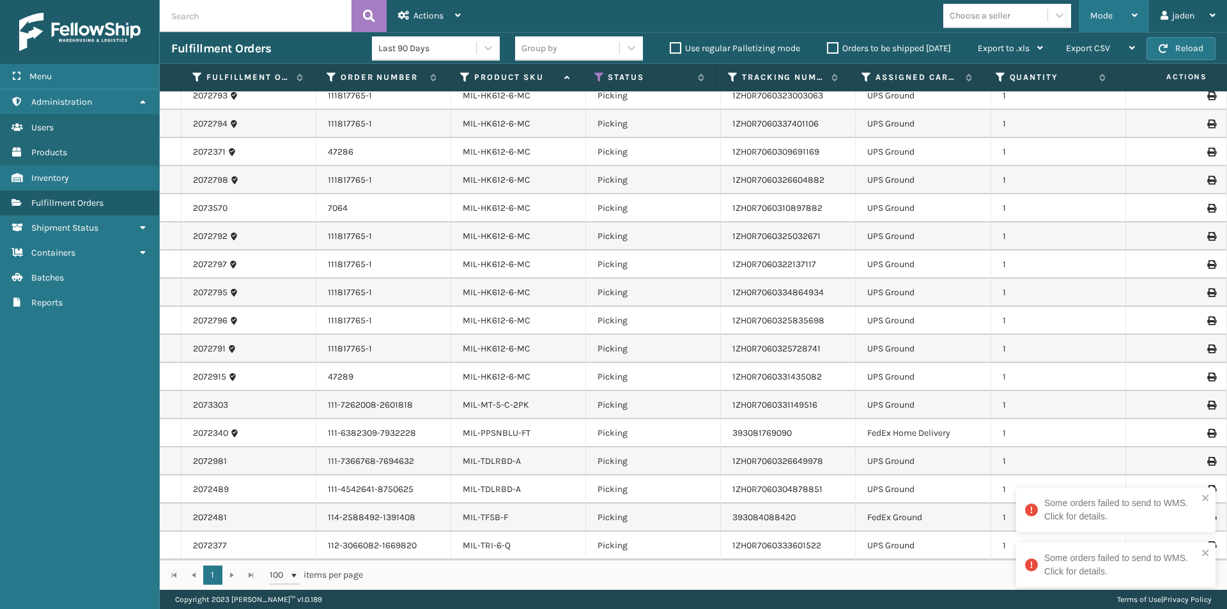
click at [1107, 15] on span "Mode" at bounding box center [1101, 15] width 22 height 11
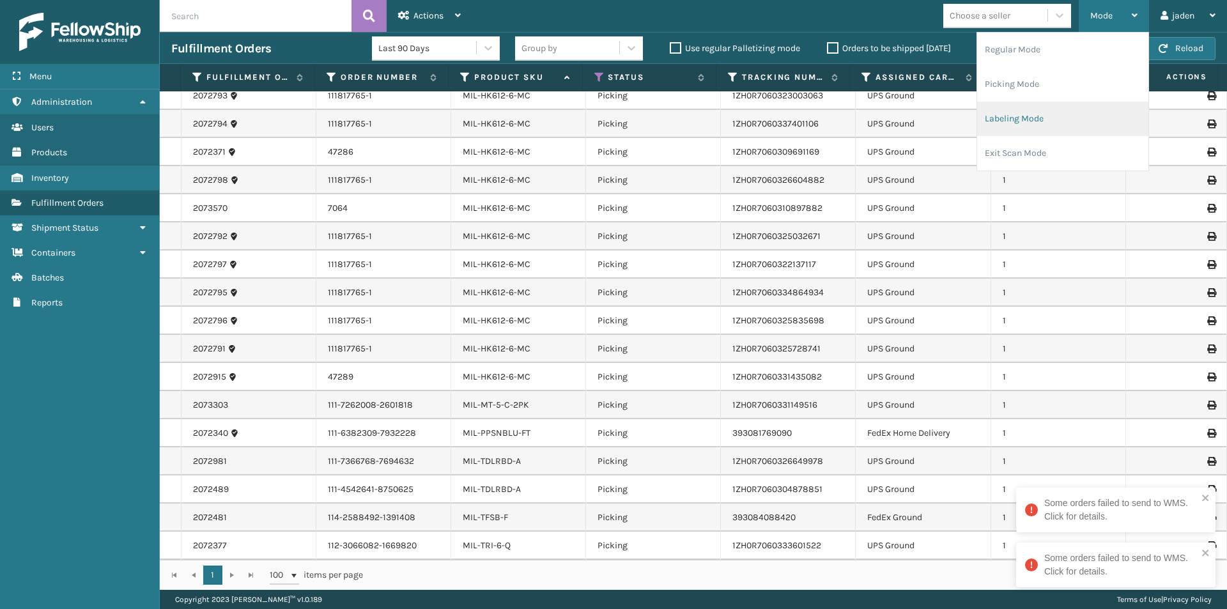
click at [1032, 111] on li "Labeling Mode" at bounding box center [1062, 119] width 171 height 34
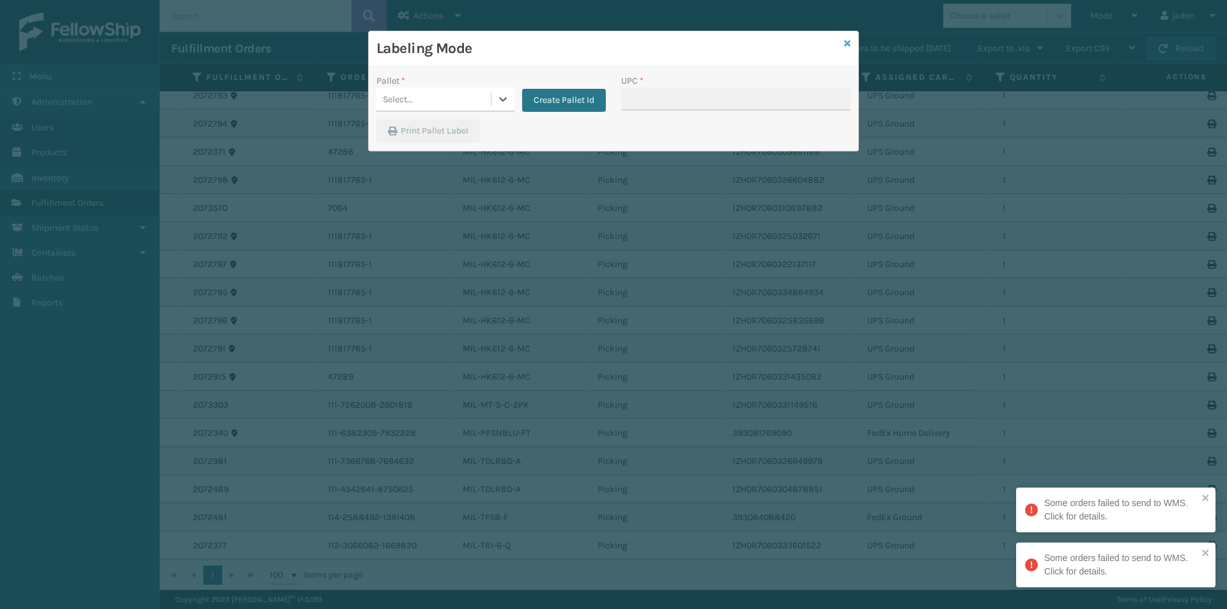
click at [848, 42] on icon at bounding box center [847, 43] width 6 height 9
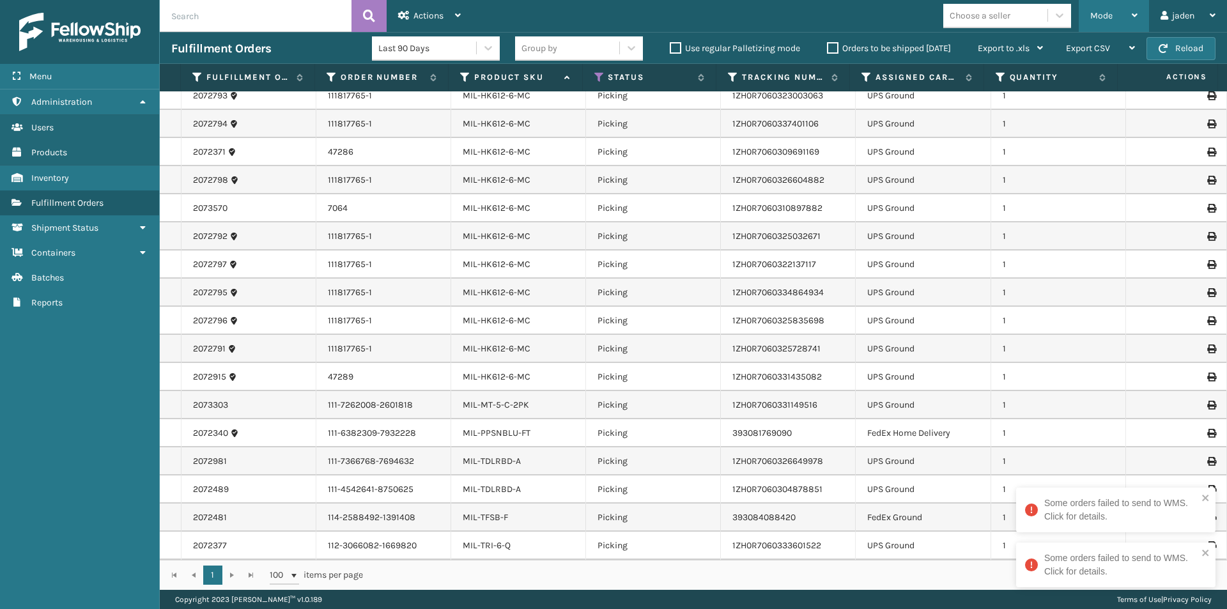
click at [1112, 13] on div "Mode" at bounding box center [1113, 16] width 47 height 32
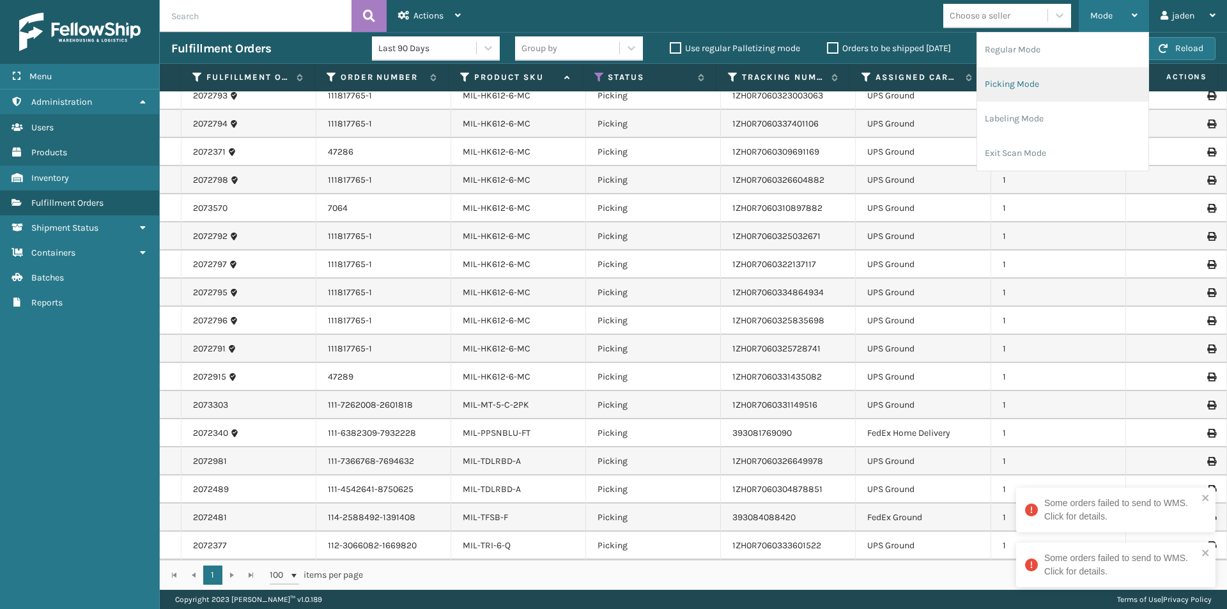
click at [1078, 82] on li "Picking Mode" at bounding box center [1062, 84] width 171 height 34
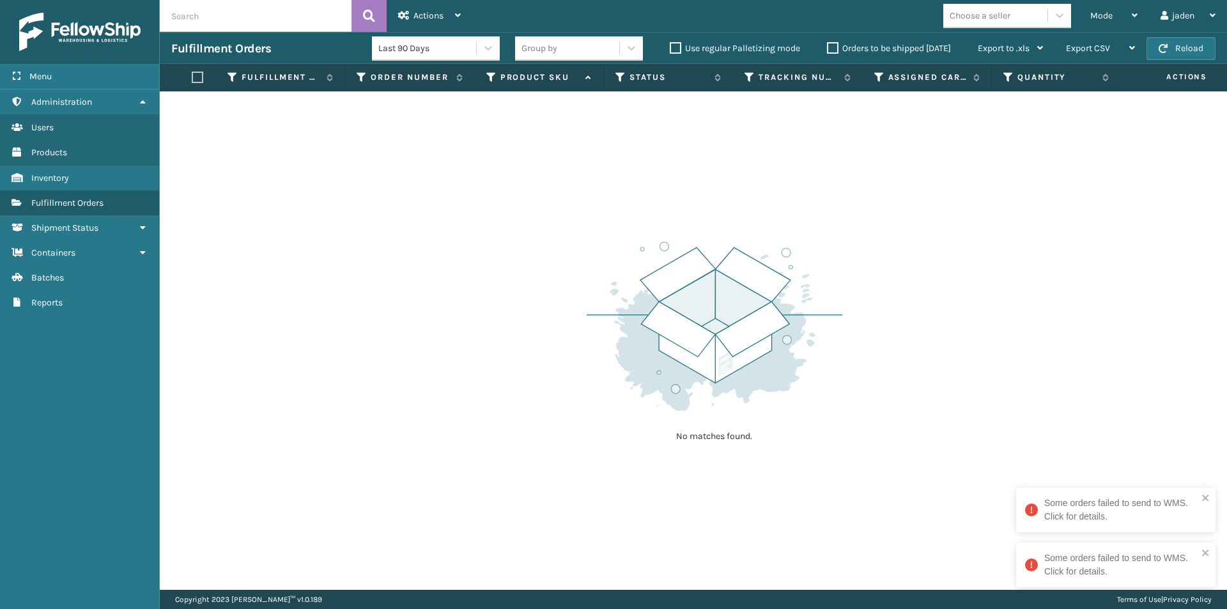
click at [1170, 60] on div "Fulfillment Orders Last 90 Days Group by Use regular Palletizing mode Orders to…" at bounding box center [693, 48] width 1067 height 32
click at [1163, 54] on button "Reload" at bounding box center [1180, 48] width 69 height 23
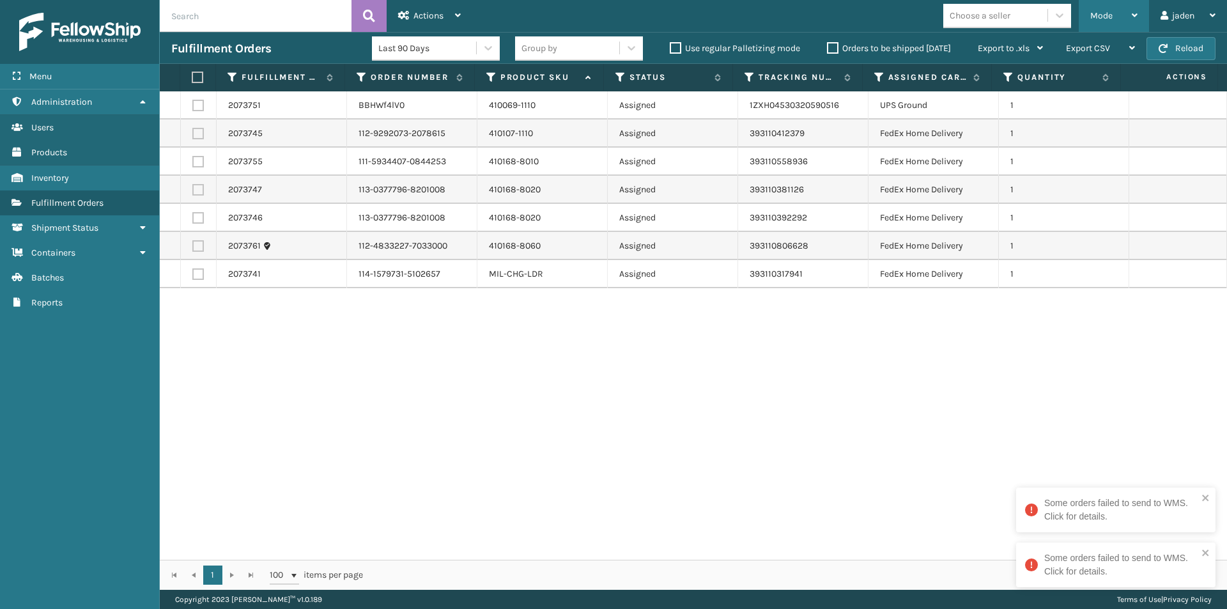
click at [1106, 15] on span "Mode" at bounding box center [1101, 15] width 22 height 11
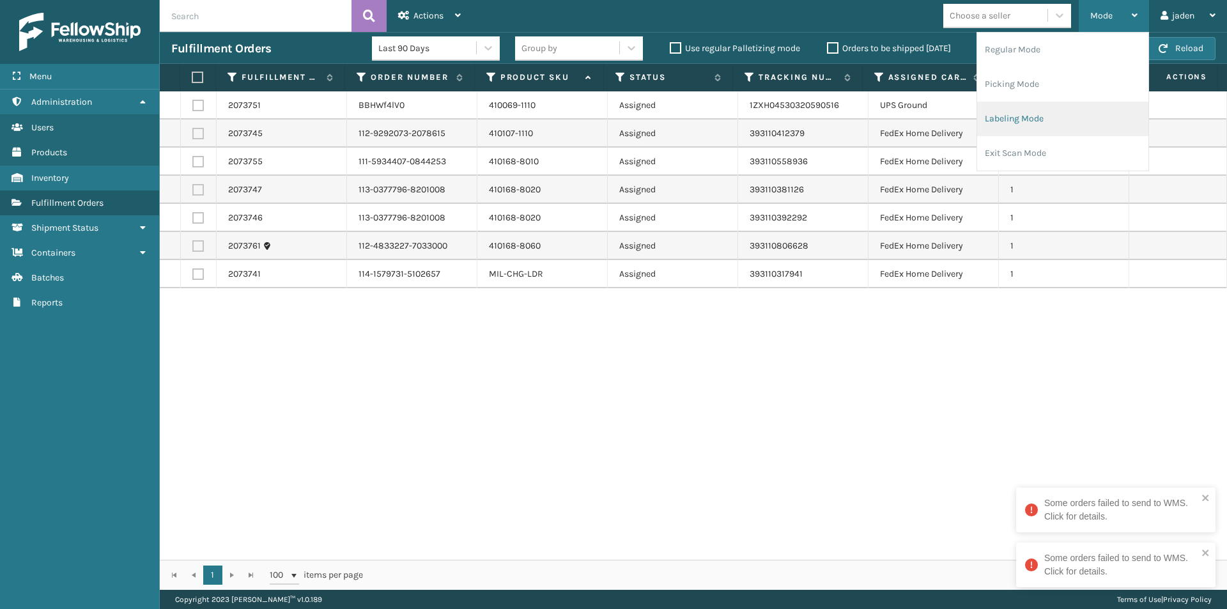
click at [1034, 125] on li "Labeling Mode" at bounding box center [1062, 119] width 171 height 34
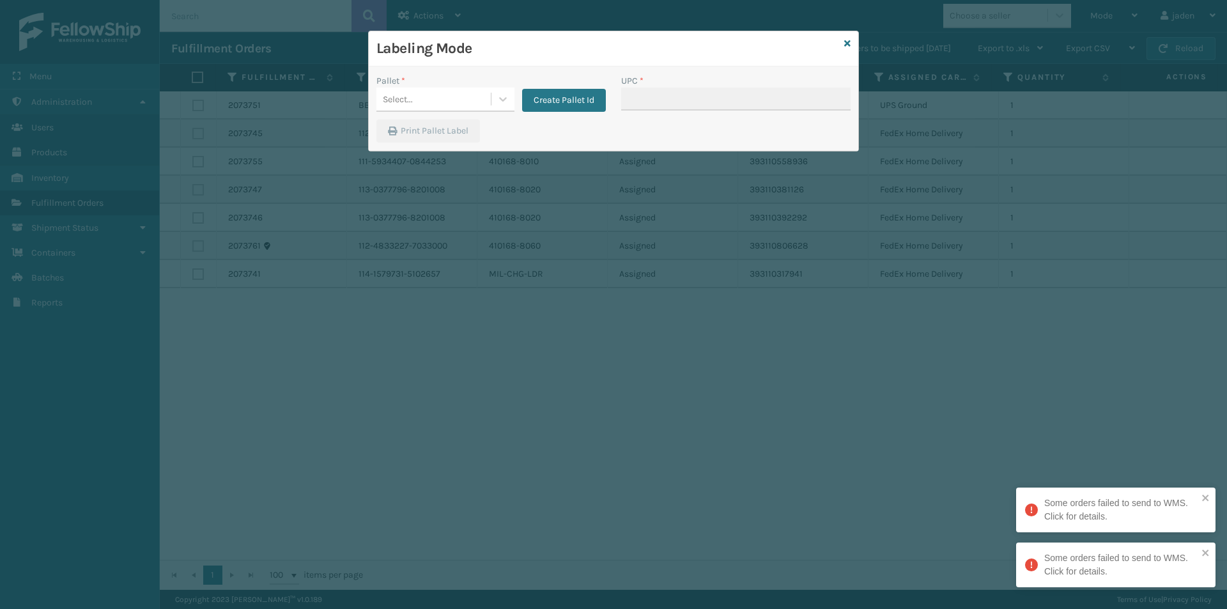
drag, startPoint x: 514, startPoint y: 95, endPoint x: 442, endPoint y: 137, distance: 83.3
click at [511, 96] on div "Pallet * Select... Create Pallet Id" at bounding box center [490, 93] width 229 height 38
click at [511, 102] on div at bounding box center [502, 99] width 23 height 23
click at [440, 130] on div "FDXG-SXQC4AKB4S" at bounding box center [445, 131] width 138 height 24
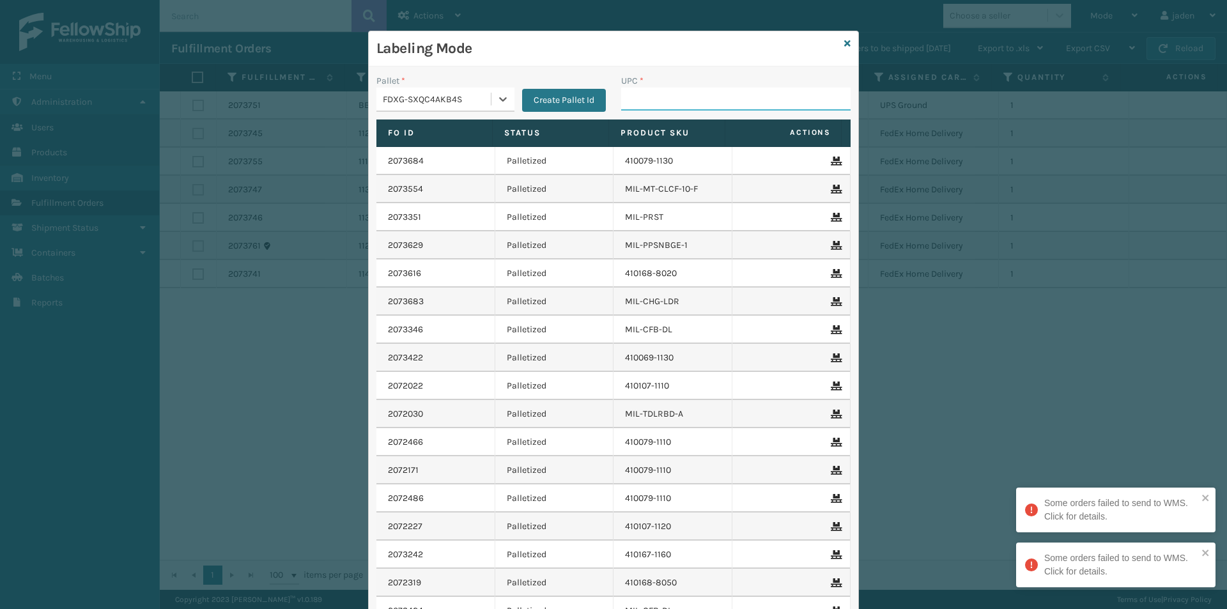
click at [672, 99] on input "UPC *" at bounding box center [735, 99] width 229 height 23
click at [845, 42] on icon at bounding box center [847, 43] width 6 height 9
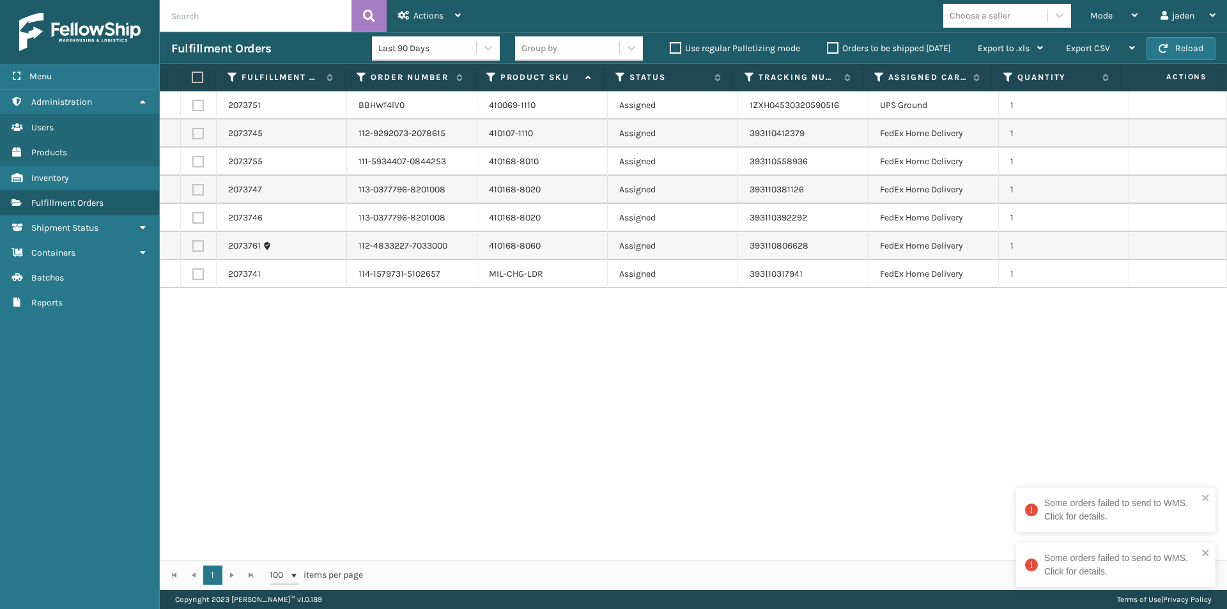
drag, startPoint x: 866, startPoint y: 317, endPoint x: 542, endPoint y: 390, distance: 331.4
click at [543, 390] on div "2073751 BBHWf4lV0 410069-1110 Assigned 1ZXH04530320590516 UPS Ground 1 2073745 …" at bounding box center [693, 325] width 1067 height 468
click at [192, 99] on td at bounding box center [199, 105] width 36 height 28
click at [199, 104] on label at bounding box center [197, 105] width 11 height 11
click at [193, 104] on input "checkbox" at bounding box center [192, 104] width 1 height 8
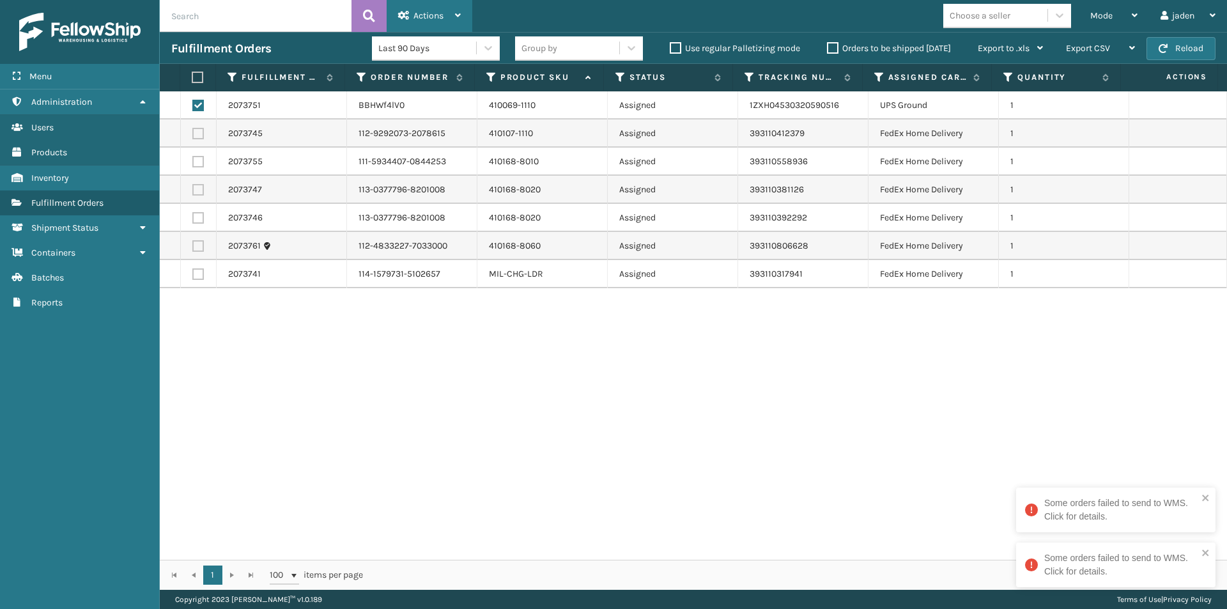
click at [405, 1] on div "Actions" at bounding box center [429, 16] width 63 height 32
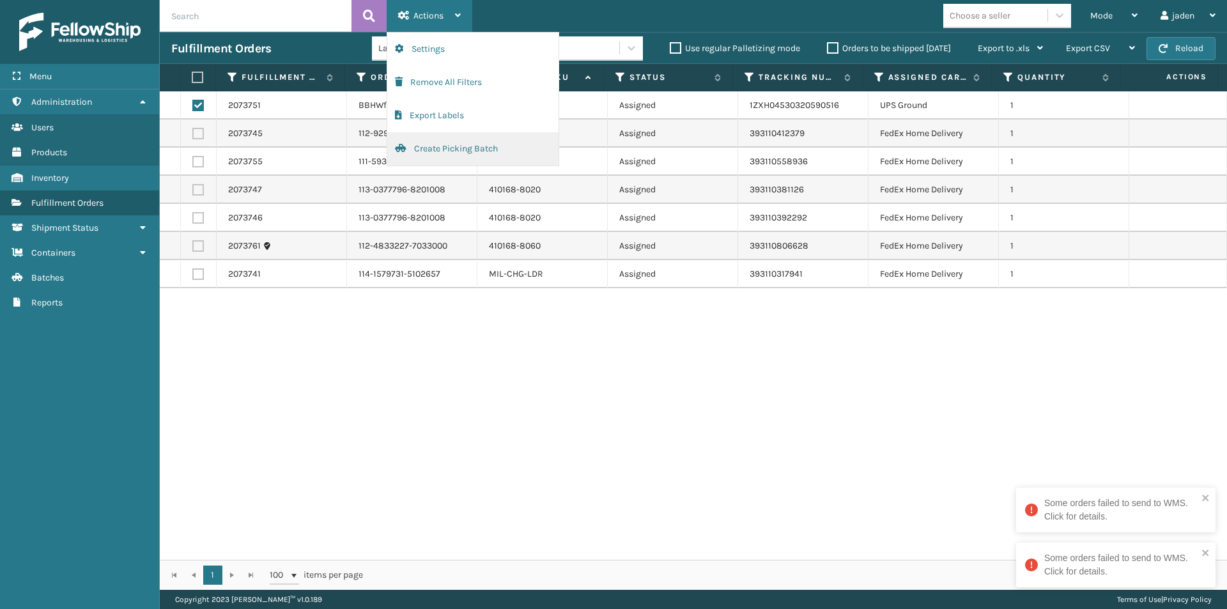
click at [425, 153] on button "Create Picking Batch" at bounding box center [472, 148] width 171 height 33
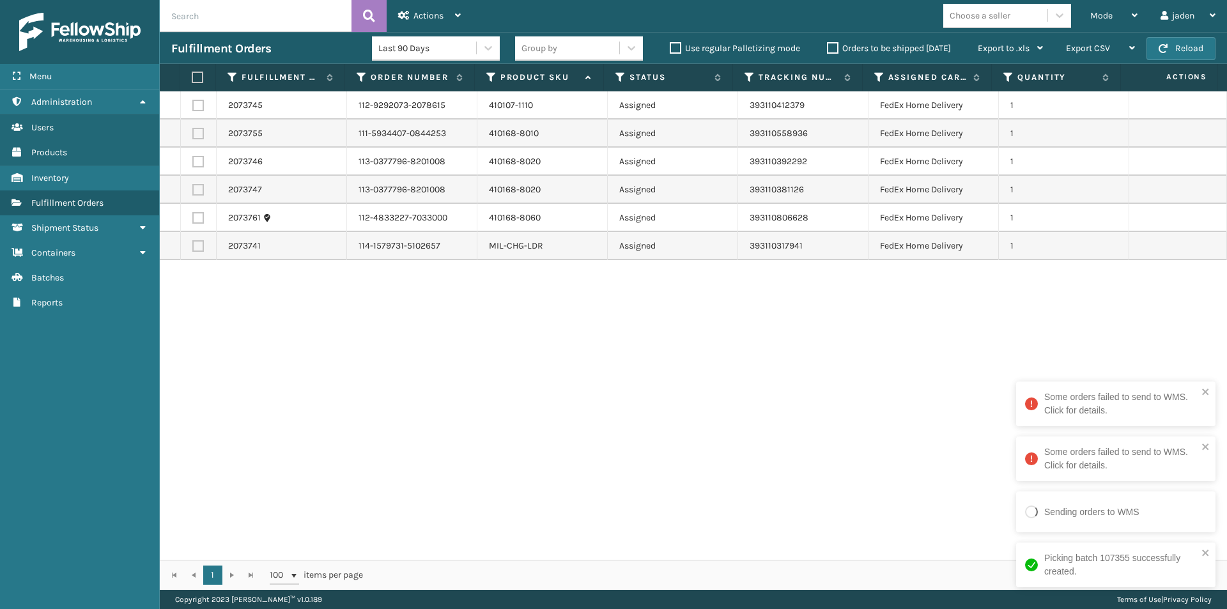
click at [194, 79] on label at bounding box center [196, 77] width 8 height 11
click at [192, 79] on input "checkbox" at bounding box center [192, 77] width 1 height 8
click at [440, 16] on span "Actions" at bounding box center [428, 15] width 30 height 11
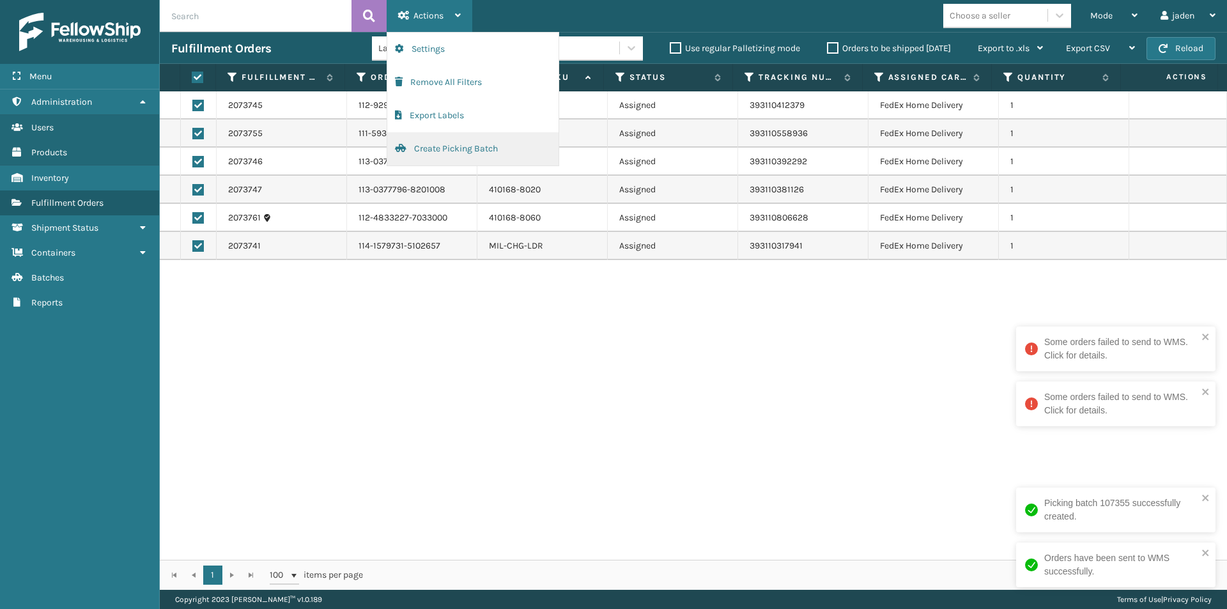
click at [459, 146] on button "Create Picking Batch" at bounding box center [472, 148] width 171 height 33
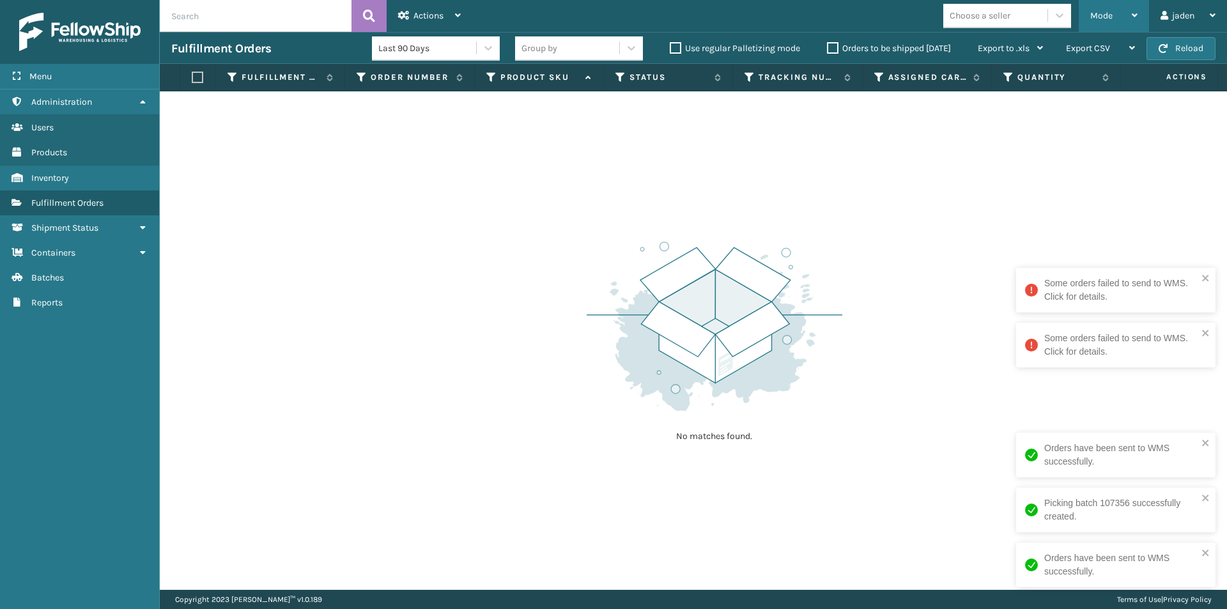
click at [1110, 15] on span "Mode" at bounding box center [1101, 15] width 22 height 11
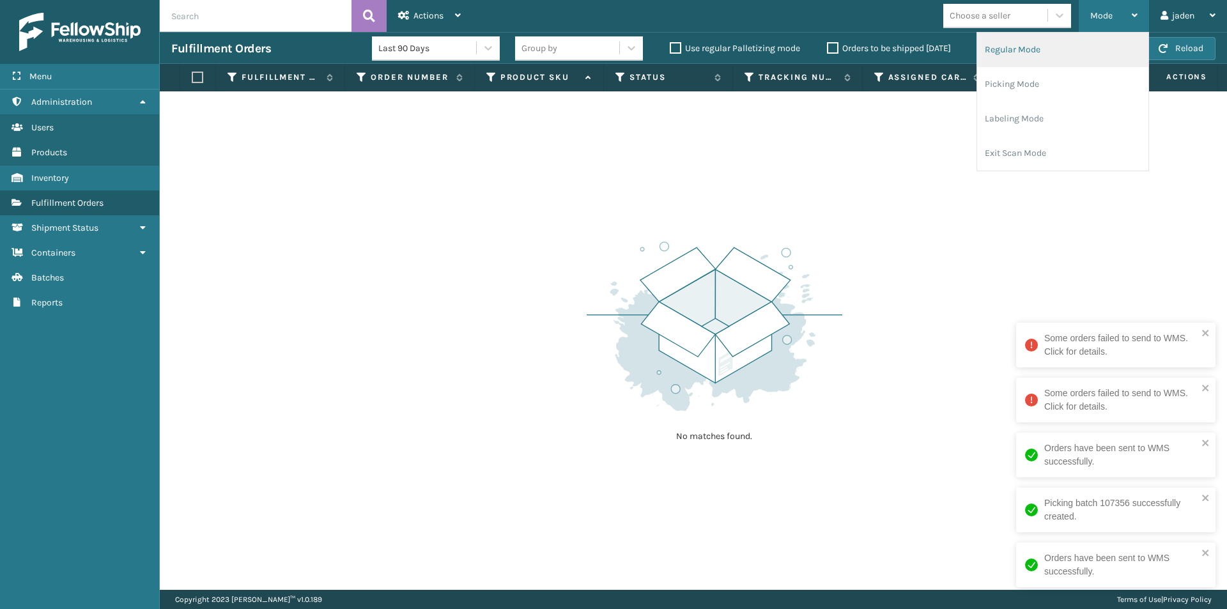
click at [990, 49] on li "Regular Mode" at bounding box center [1062, 50] width 171 height 34
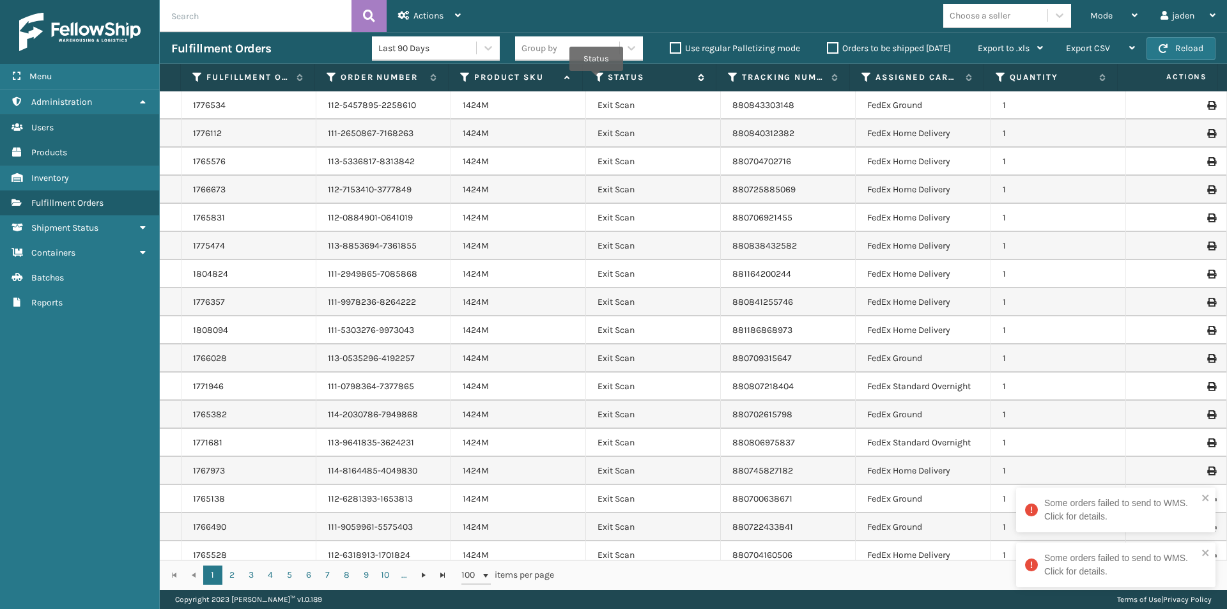
click at [597, 77] on icon at bounding box center [599, 77] width 10 height 11
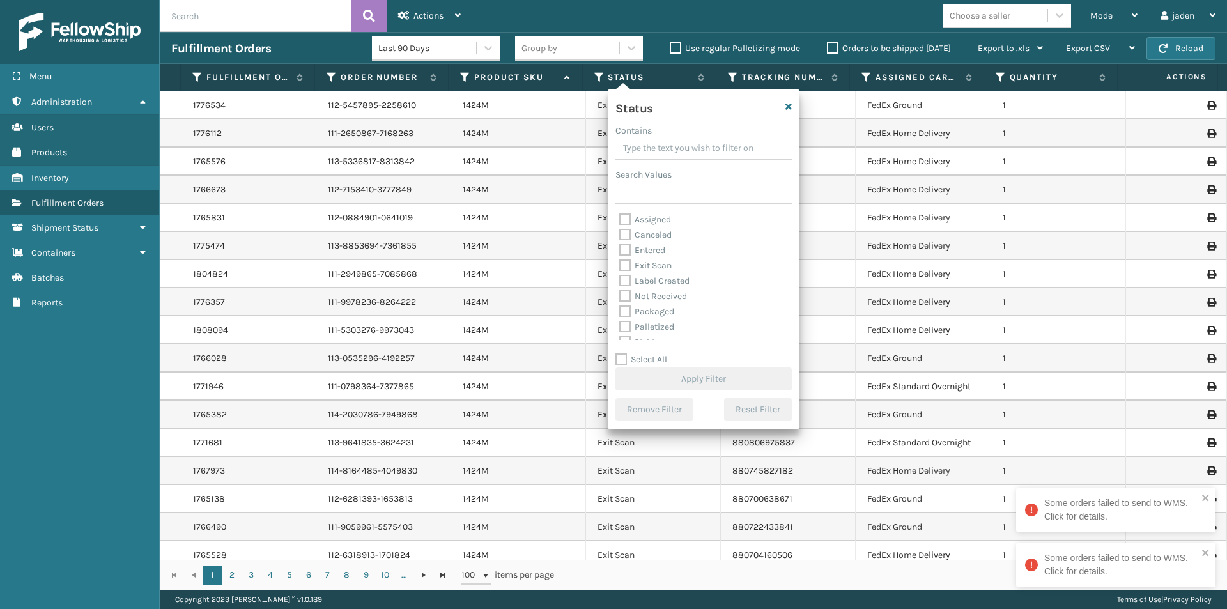
drag, startPoint x: 734, startPoint y: 149, endPoint x: 662, endPoint y: 140, distance: 72.2
click at [662, 140] on input "Contains" at bounding box center [703, 148] width 176 height 23
click at [622, 279] on label "Picking" at bounding box center [641, 278] width 45 height 11
click at [620, 279] on input "Picking" at bounding box center [619, 275] width 1 height 8
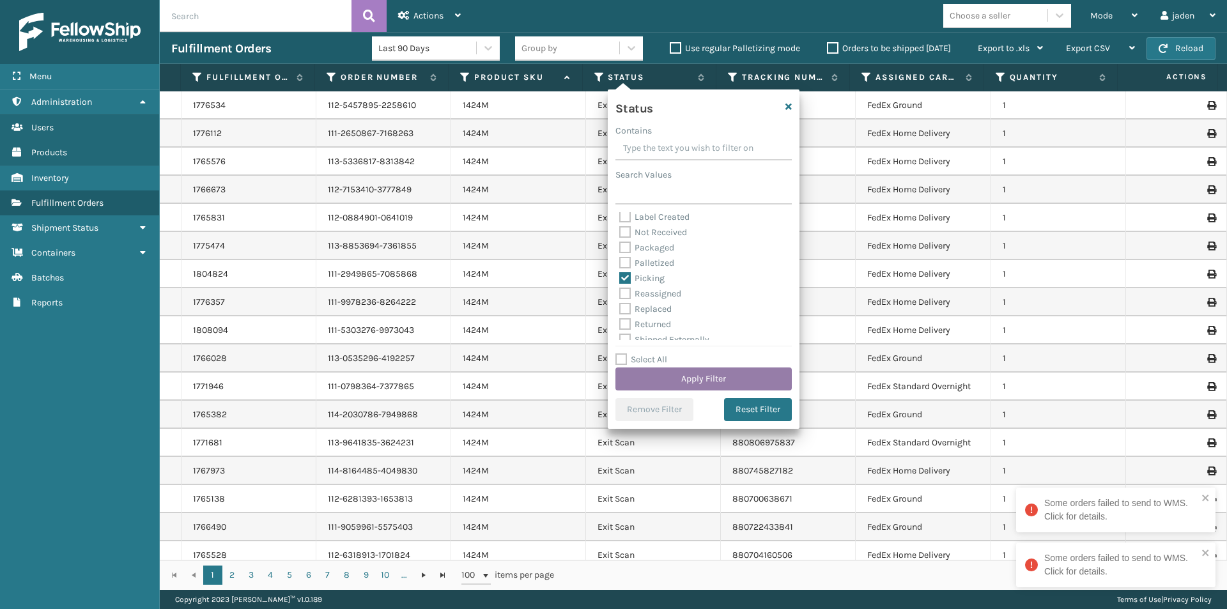
click at [699, 376] on button "Apply Filter" at bounding box center [703, 378] width 176 height 23
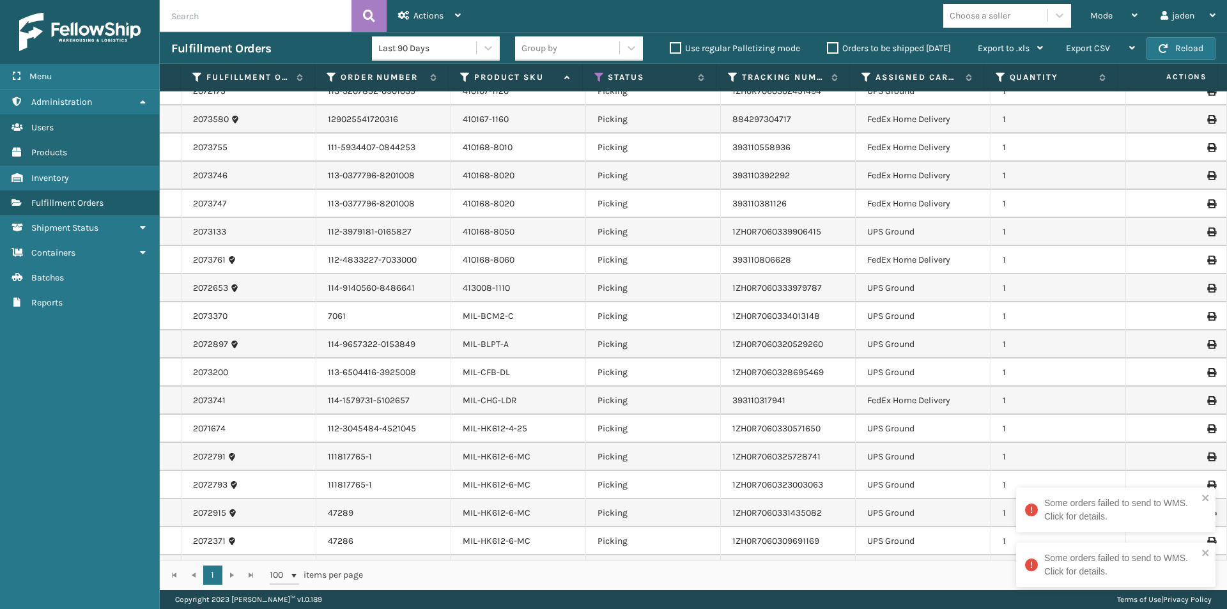
scroll to position [256, 0]
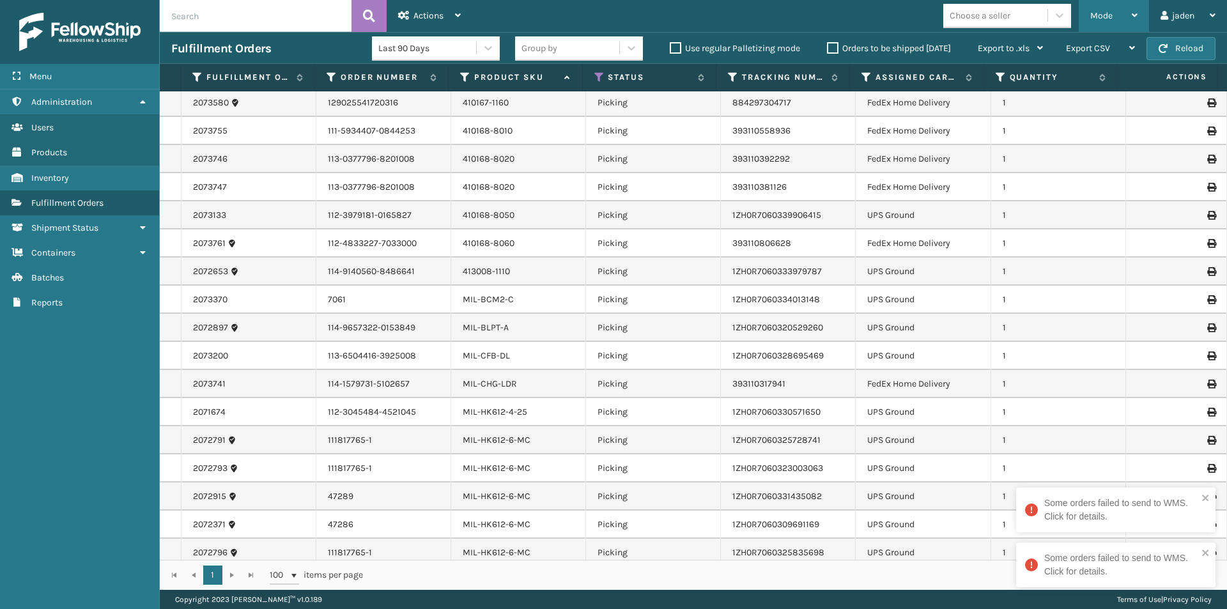
click at [1108, 16] on span "Mode" at bounding box center [1101, 15] width 22 height 11
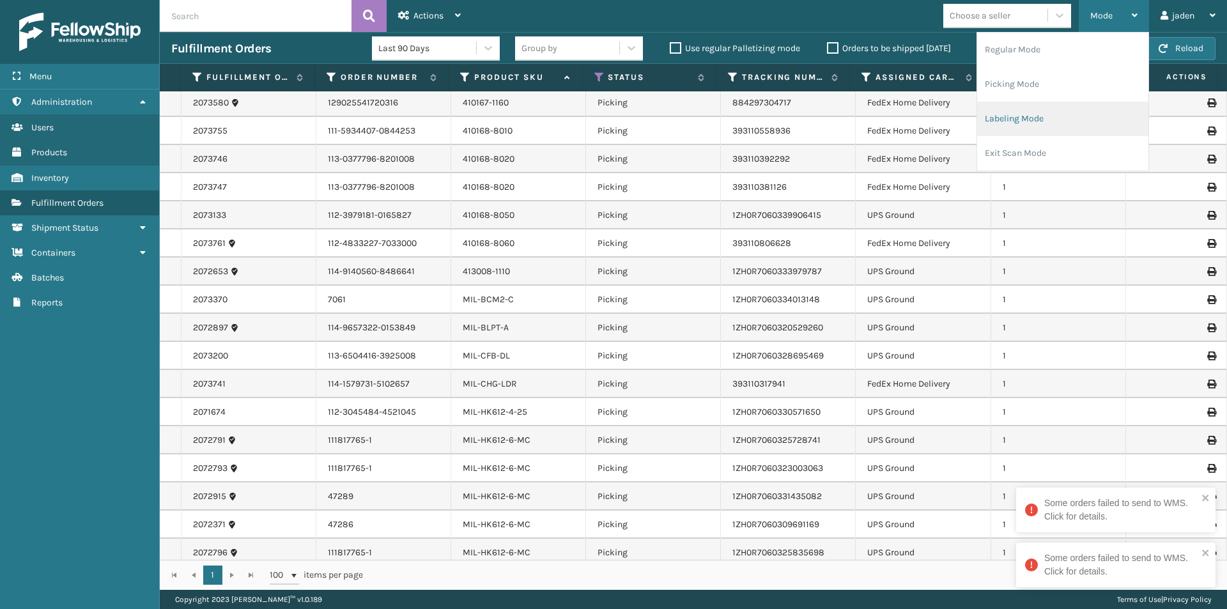
click at [1066, 112] on li "Labeling Mode" at bounding box center [1062, 119] width 171 height 34
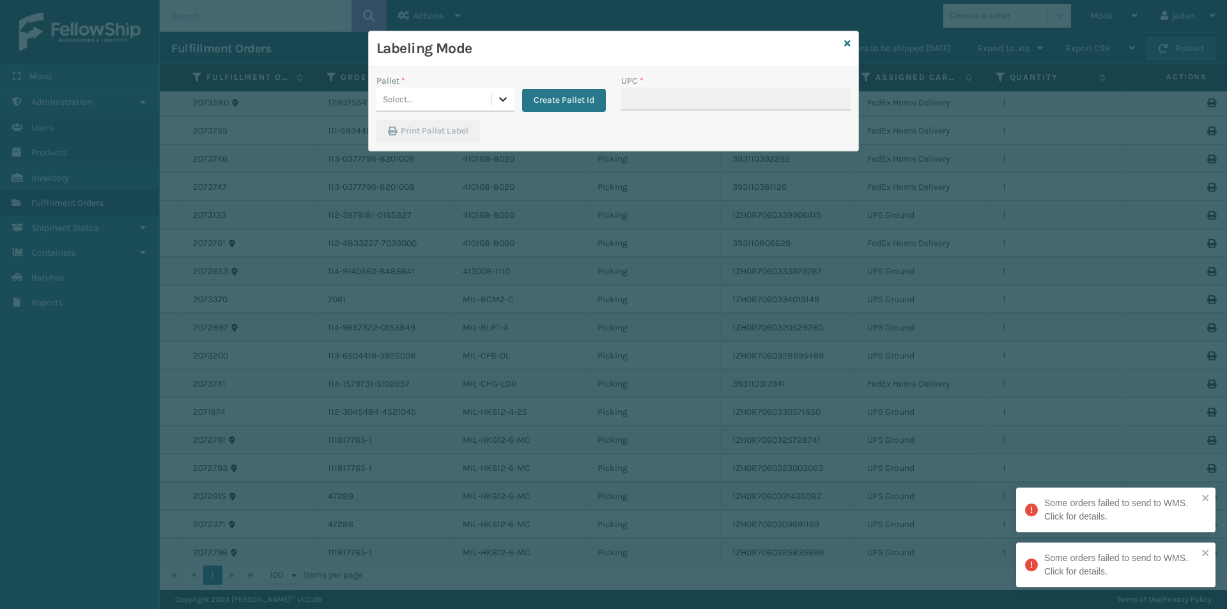
click at [503, 100] on icon at bounding box center [503, 99] width 8 height 4
click at [401, 158] on div "UPSG-DDU596V9TI" at bounding box center [445, 157] width 138 height 29
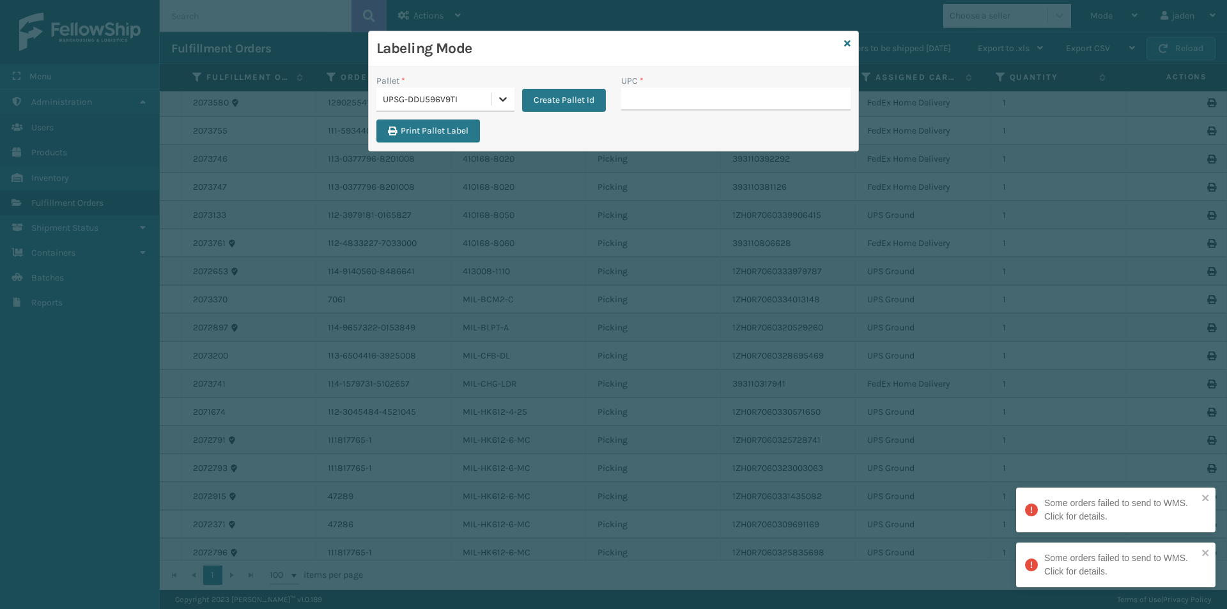
click at [503, 102] on icon at bounding box center [502, 99] width 13 height 13
click at [443, 122] on div "FDXG-SXQC4AKB4S" at bounding box center [445, 131] width 138 height 24
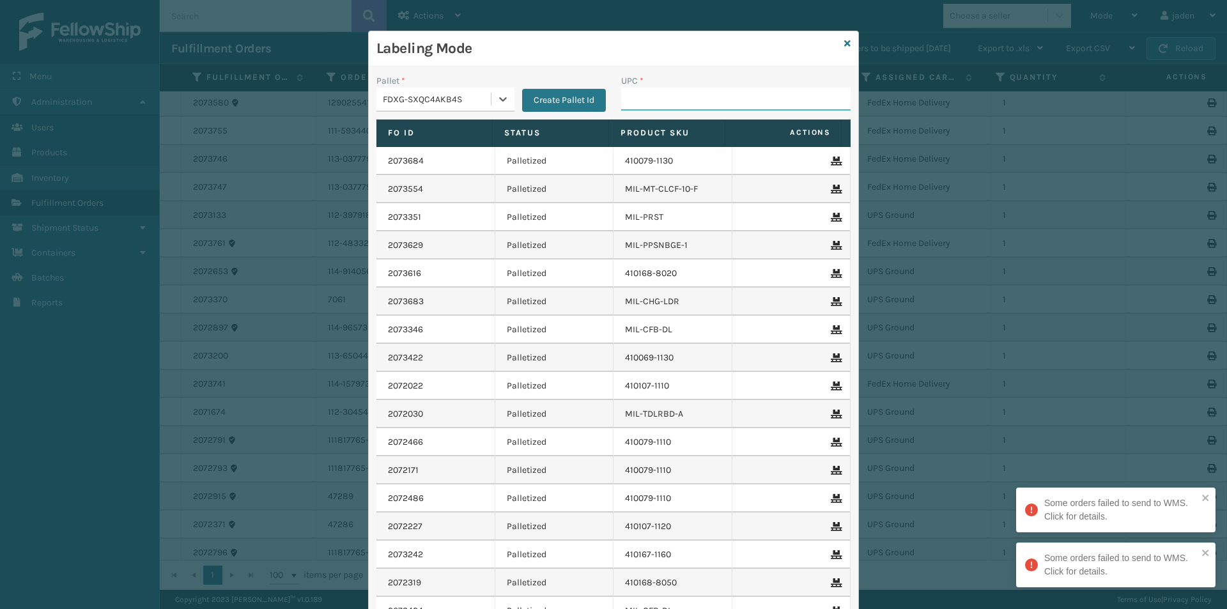
click at [691, 109] on input "UPC *" at bounding box center [735, 99] width 229 height 23
click at [844, 43] on icon at bounding box center [847, 43] width 6 height 9
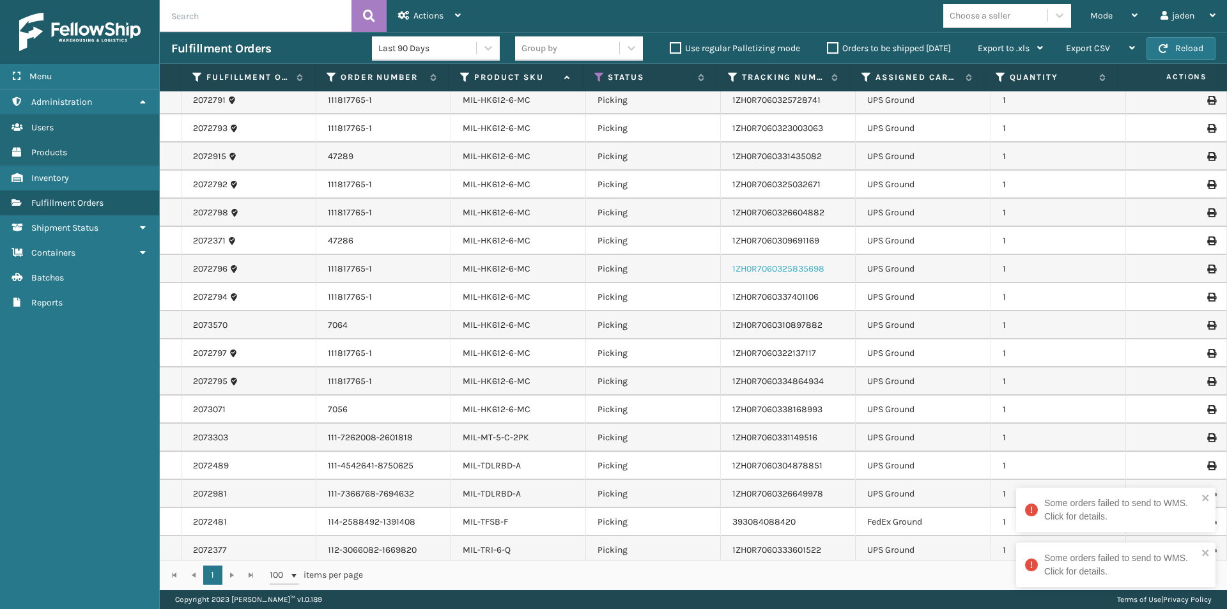
scroll to position [431, 0]
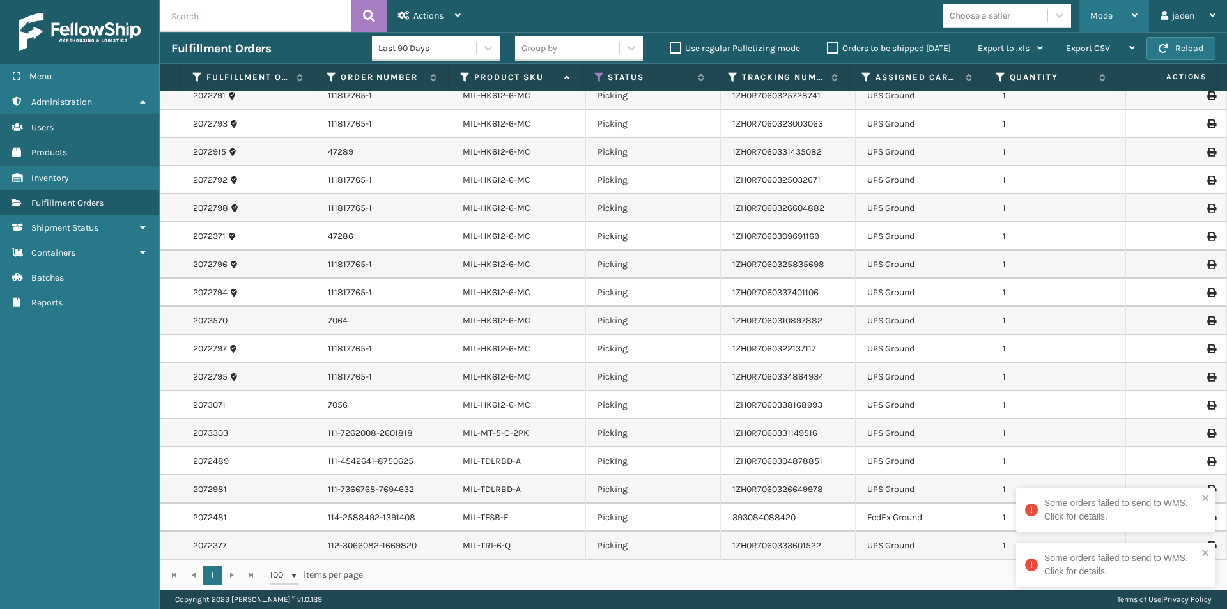
click at [1114, 13] on div "Mode" at bounding box center [1113, 16] width 47 height 32
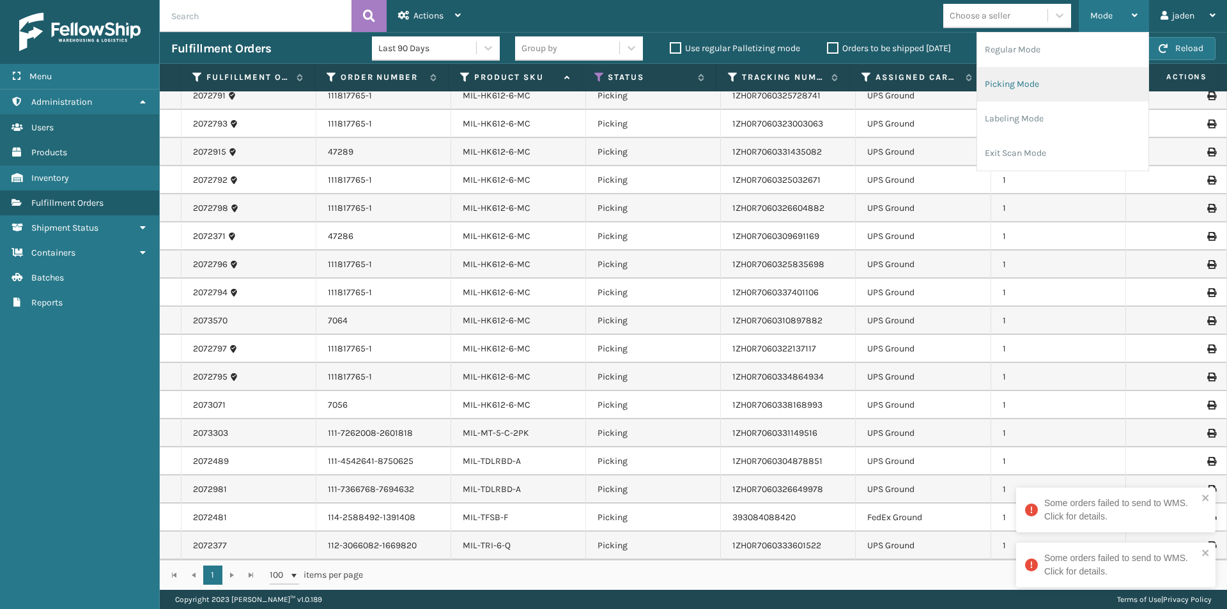
click at [1036, 82] on li "Picking Mode" at bounding box center [1062, 84] width 171 height 34
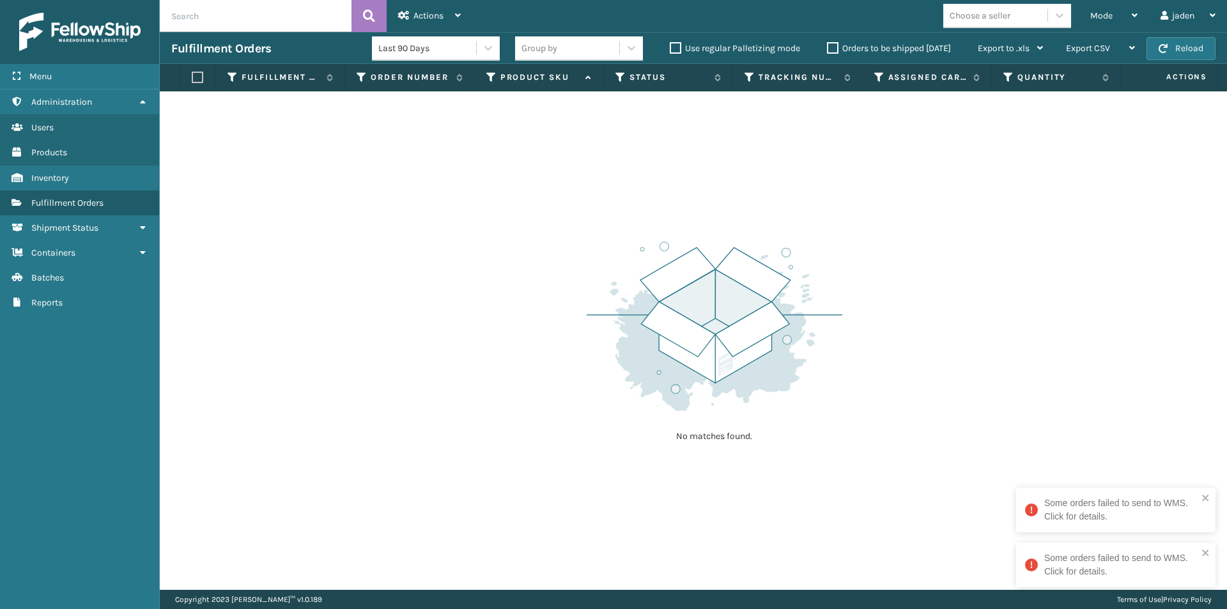
drag, startPoint x: 809, startPoint y: 201, endPoint x: 884, endPoint y: 45, distance: 173.4
click at [478, 147] on div "No matches found." at bounding box center [693, 340] width 1067 height 498
click at [1113, 10] on div "Mode" at bounding box center [1113, 16] width 47 height 32
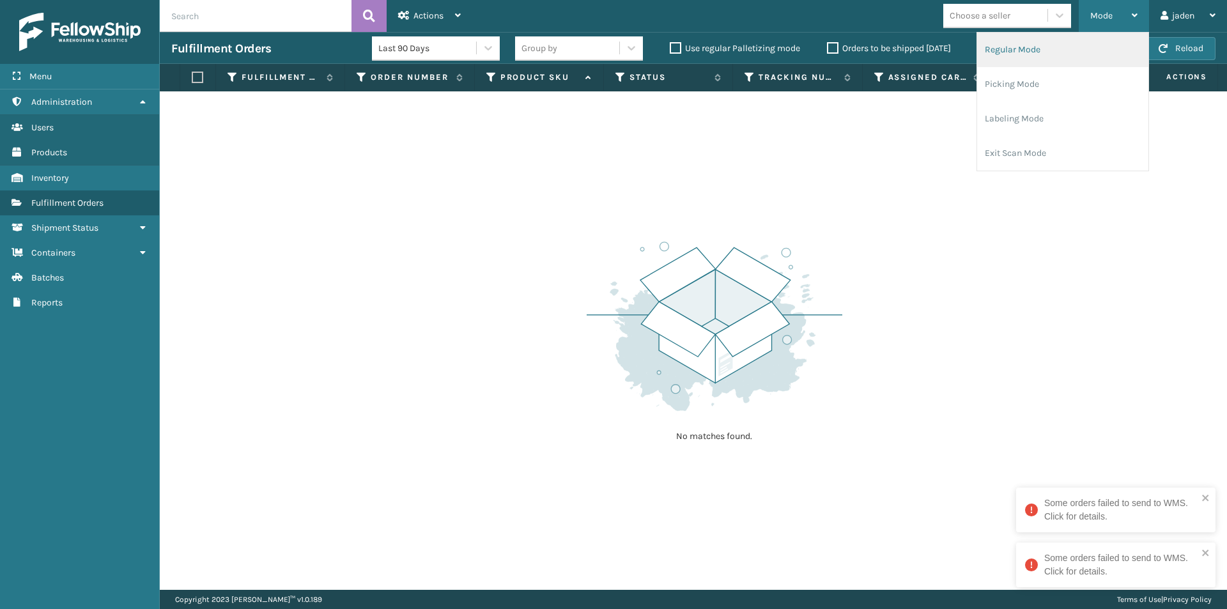
click at [1057, 51] on li "Regular Mode" at bounding box center [1062, 50] width 171 height 34
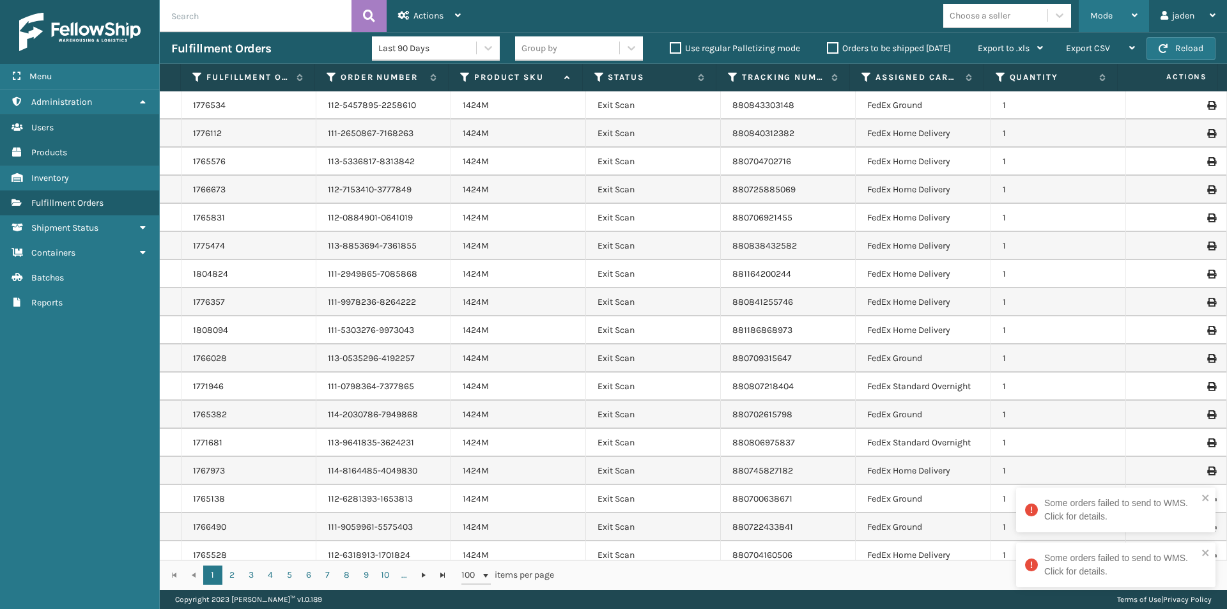
click at [1102, 5] on div "Mode" at bounding box center [1113, 16] width 47 height 32
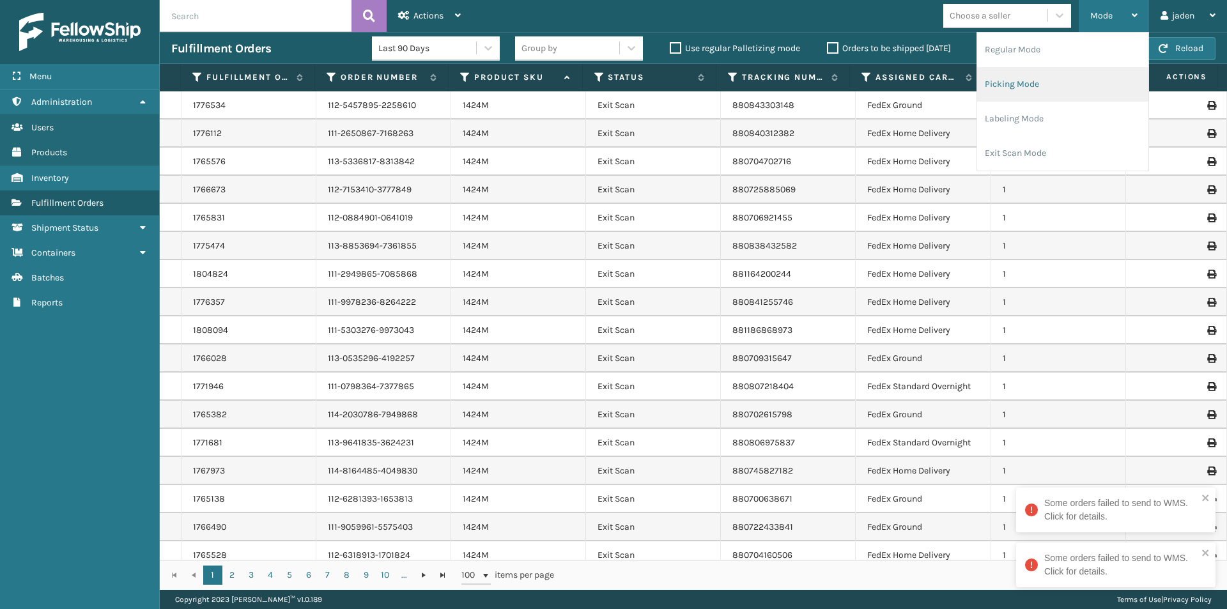
click at [1072, 79] on li "Picking Mode" at bounding box center [1062, 84] width 171 height 34
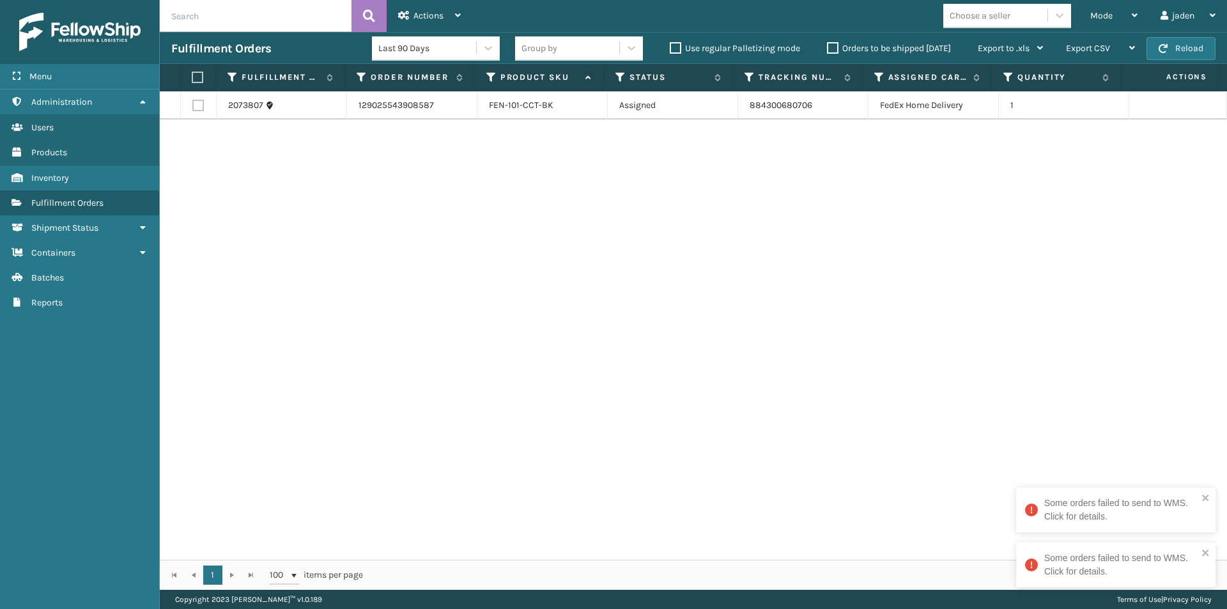
click at [195, 78] on label at bounding box center [196, 77] width 8 height 11
click at [192, 78] on input "checkbox" at bounding box center [192, 77] width 1 height 8
click at [436, 17] on span "Actions" at bounding box center [428, 15] width 30 height 11
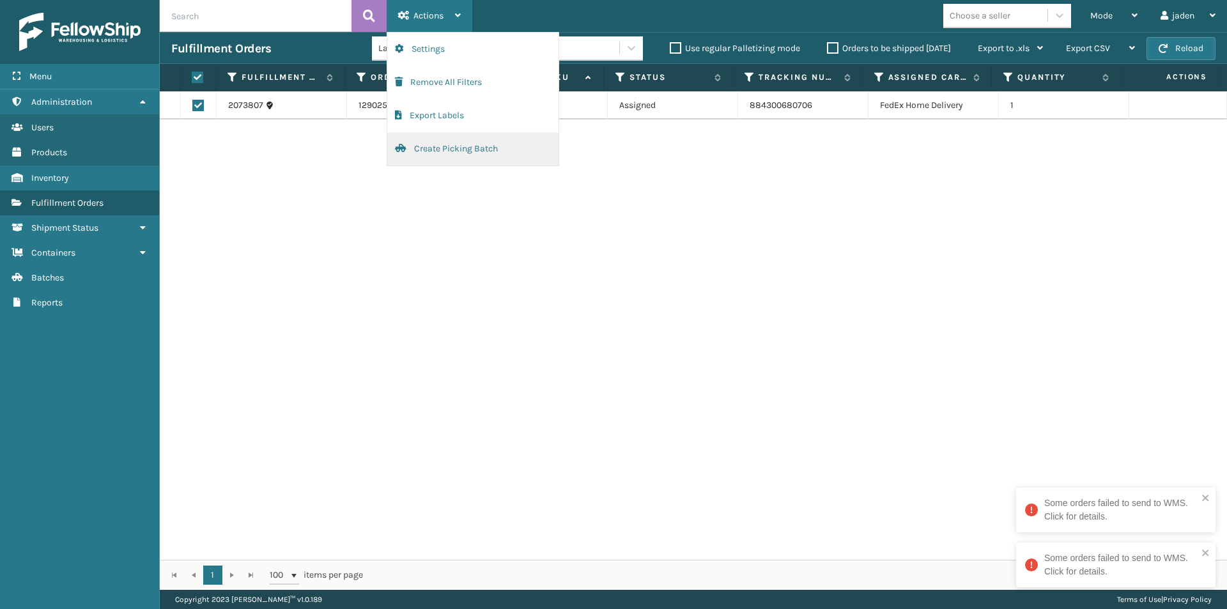
click at [446, 153] on button "Create Picking Batch" at bounding box center [472, 148] width 171 height 33
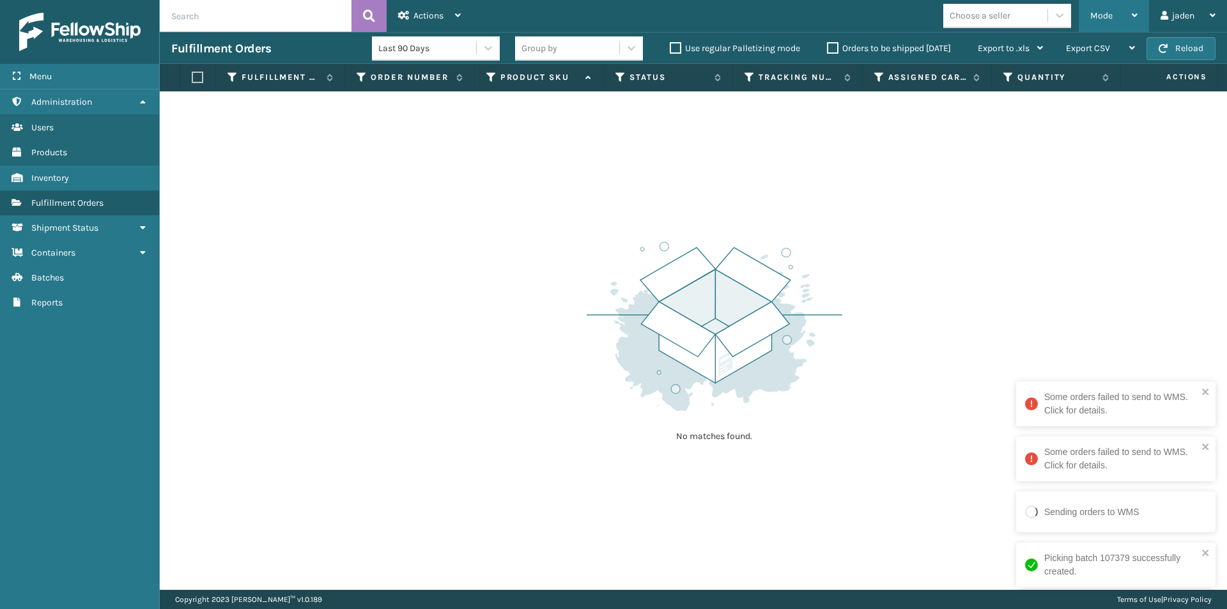
click at [1106, 19] on span "Mode" at bounding box center [1101, 15] width 22 height 11
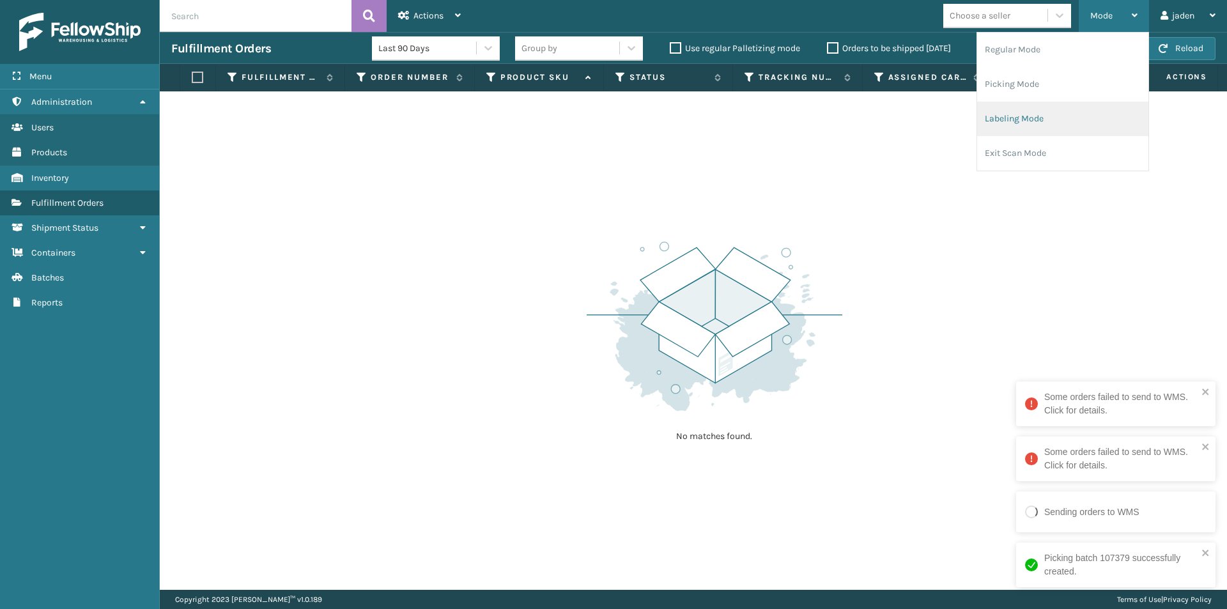
click at [1039, 118] on li "Labeling Mode" at bounding box center [1062, 119] width 171 height 34
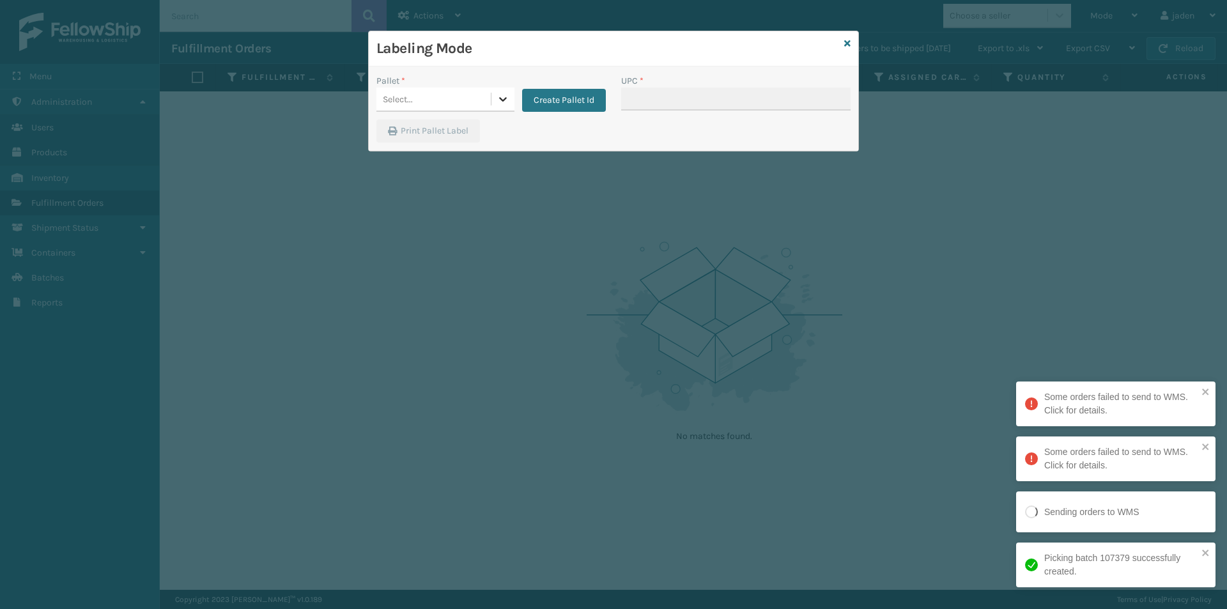
click at [493, 98] on div at bounding box center [502, 99] width 23 height 23
click at [450, 129] on div "FDXG-SXQC4AKB4S" at bounding box center [445, 131] width 138 height 24
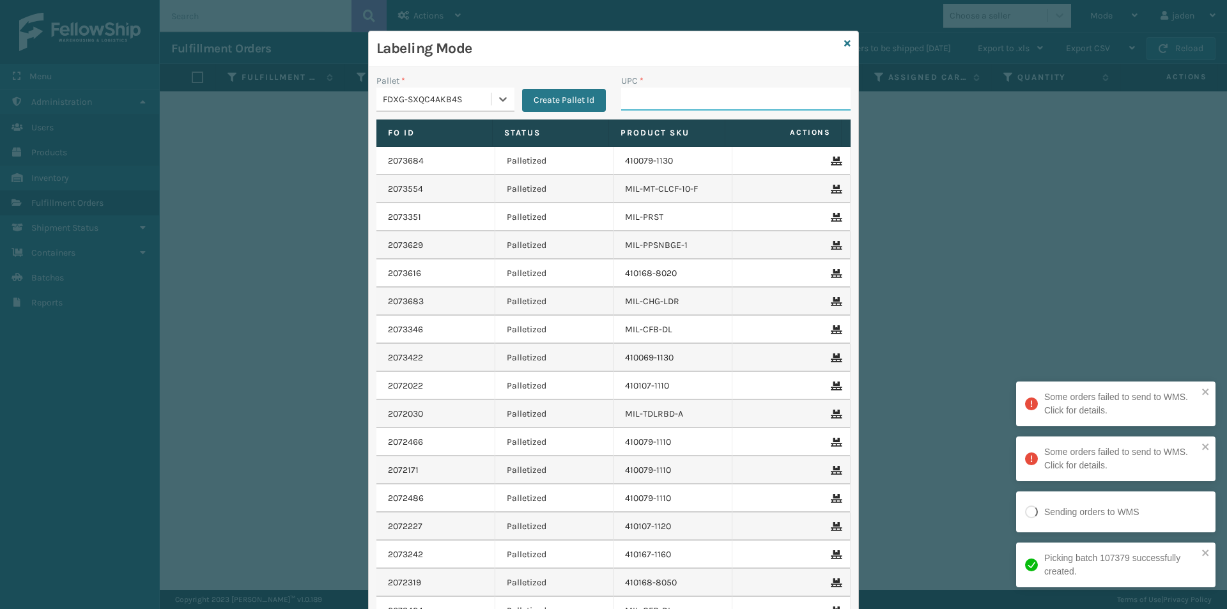
click at [721, 94] on input "UPC *" at bounding box center [735, 99] width 229 height 23
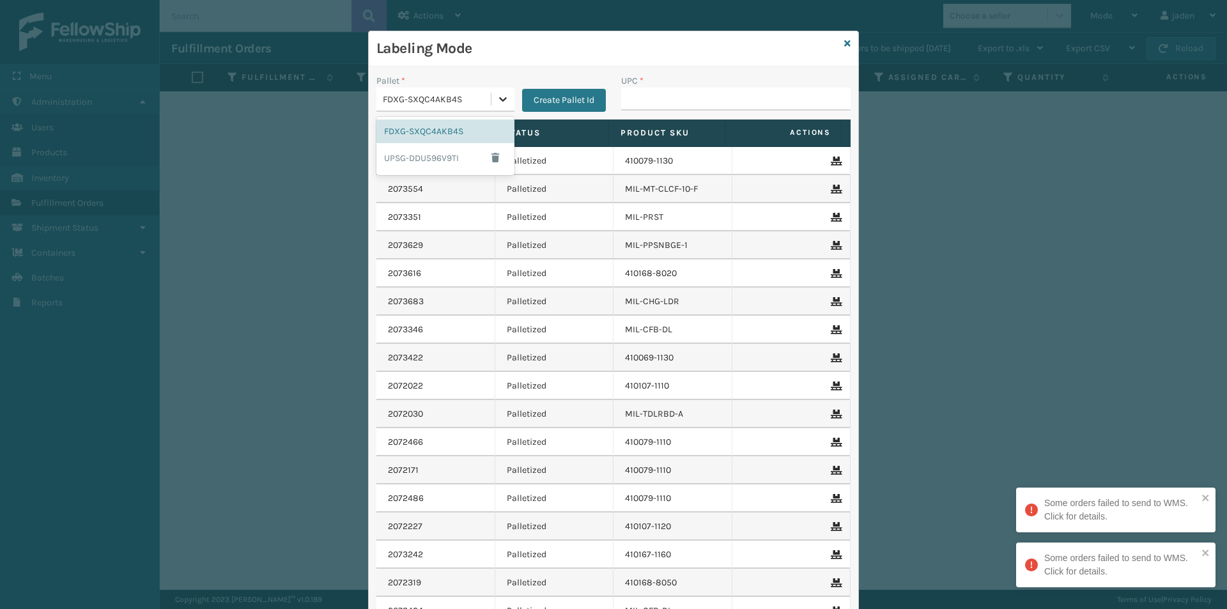
click at [496, 98] on icon at bounding box center [502, 99] width 13 height 13
click at [443, 155] on div "UPSG-DDU596V9TI" at bounding box center [445, 157] width 138 height 29
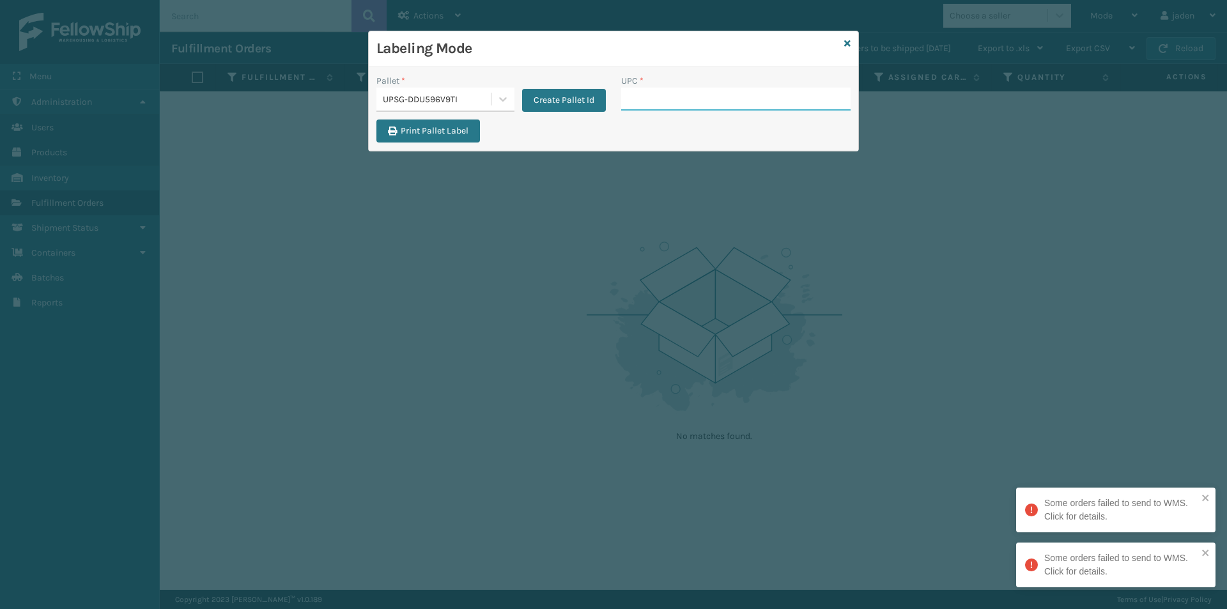
click at [706, 98] on input "UPC *" at bounding box center [735, 99] width 229 height 23
click at [653, 99] on input "UPC *" at bounding box center [735, 99] width 229 height 23
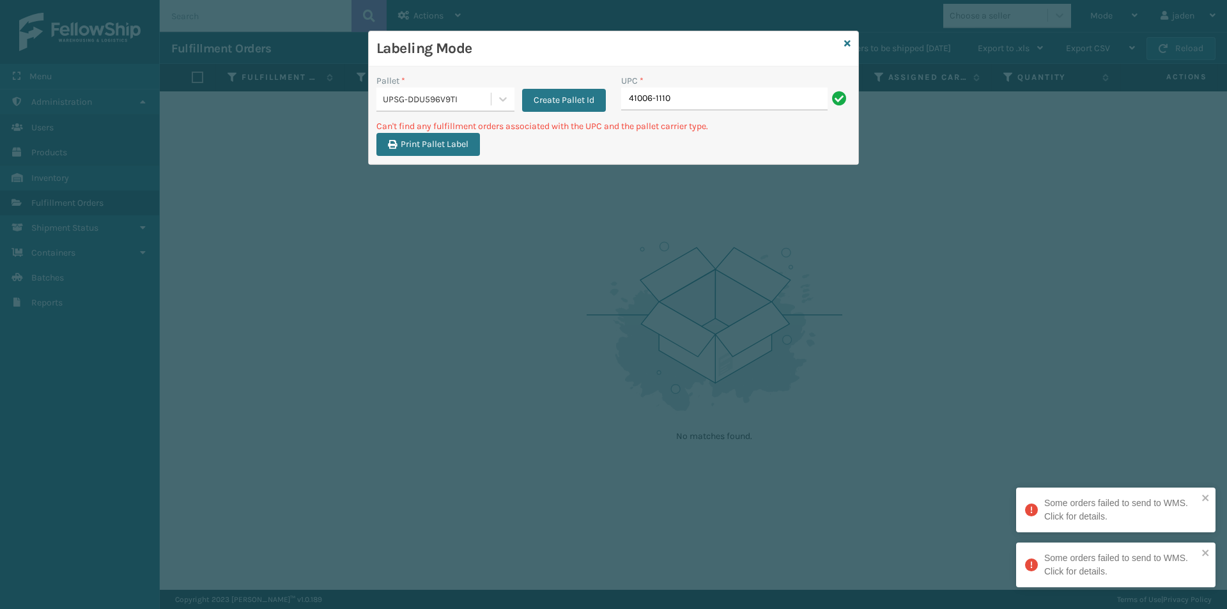
click at [653, 99] on input "41006-1110" at bounding box center [724, 99] width 206 height 23
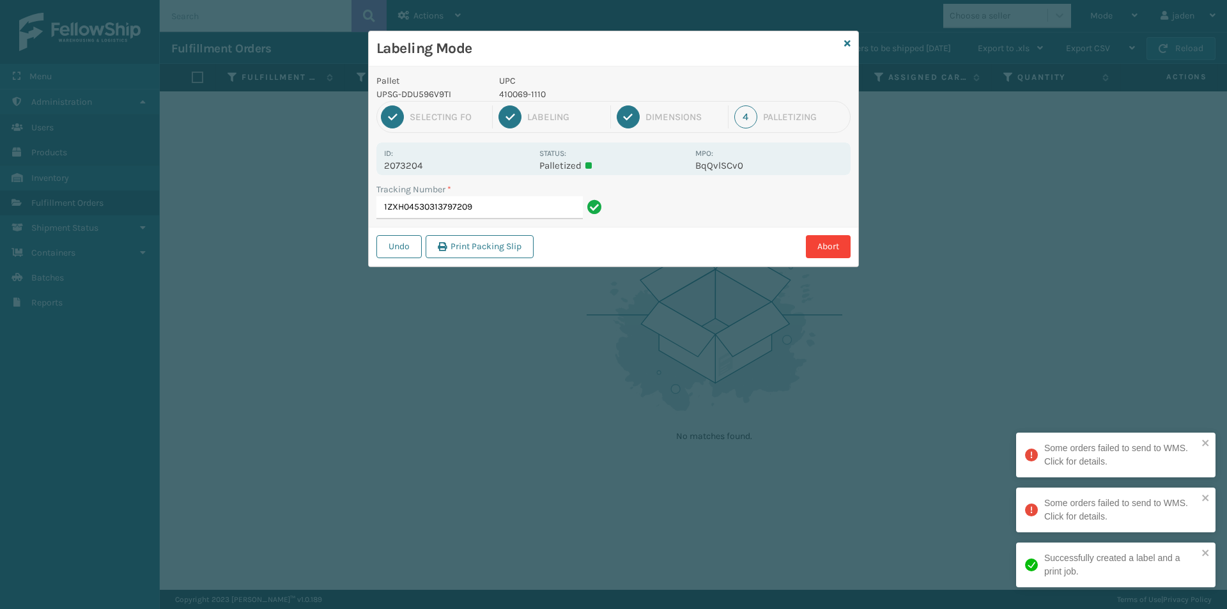
click at [531, 91] on p "410069-1110" at bounding box center [593, 94] width 188 height 13
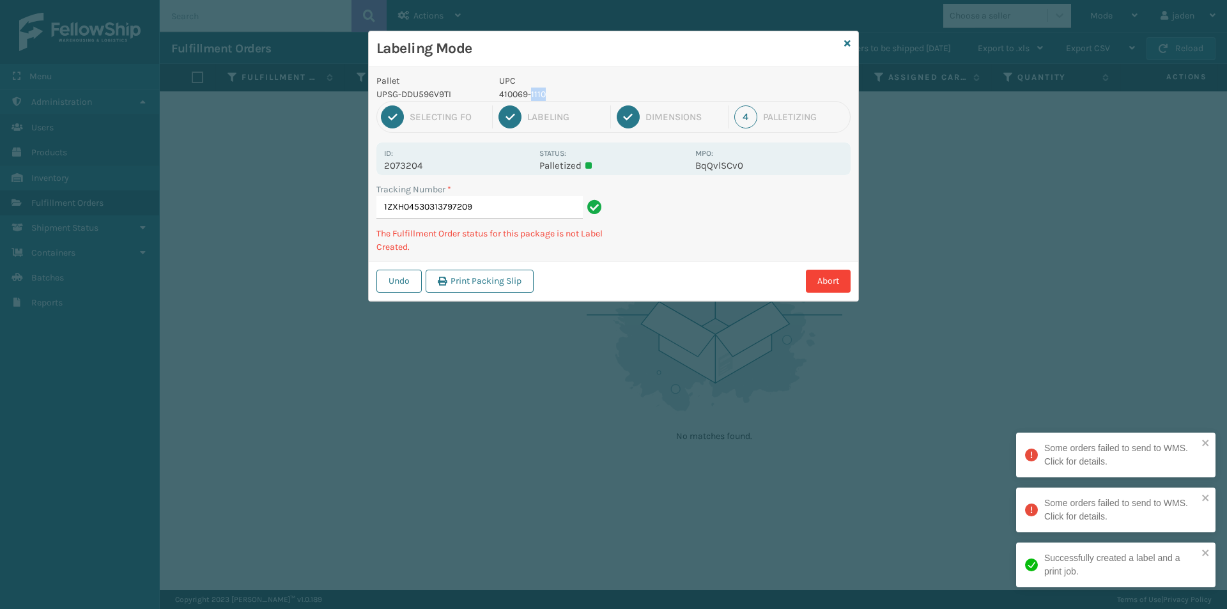
click at [531, 91] on p "410069-1110" at bounding box center [593, 94] width 188 height 13
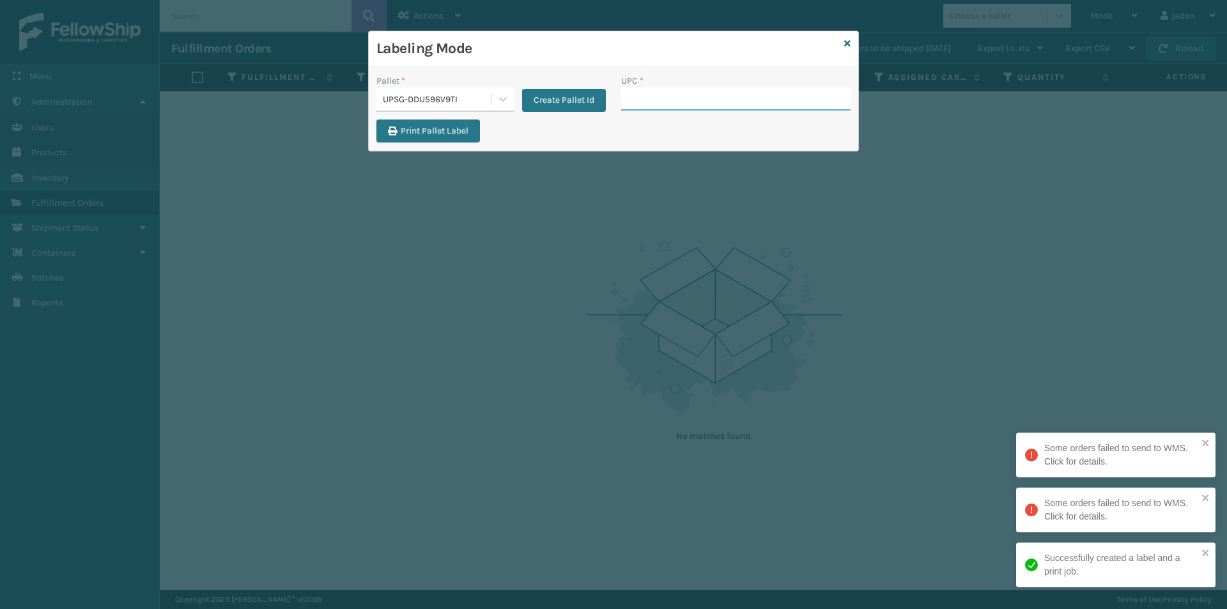
paste input "410069-1110"
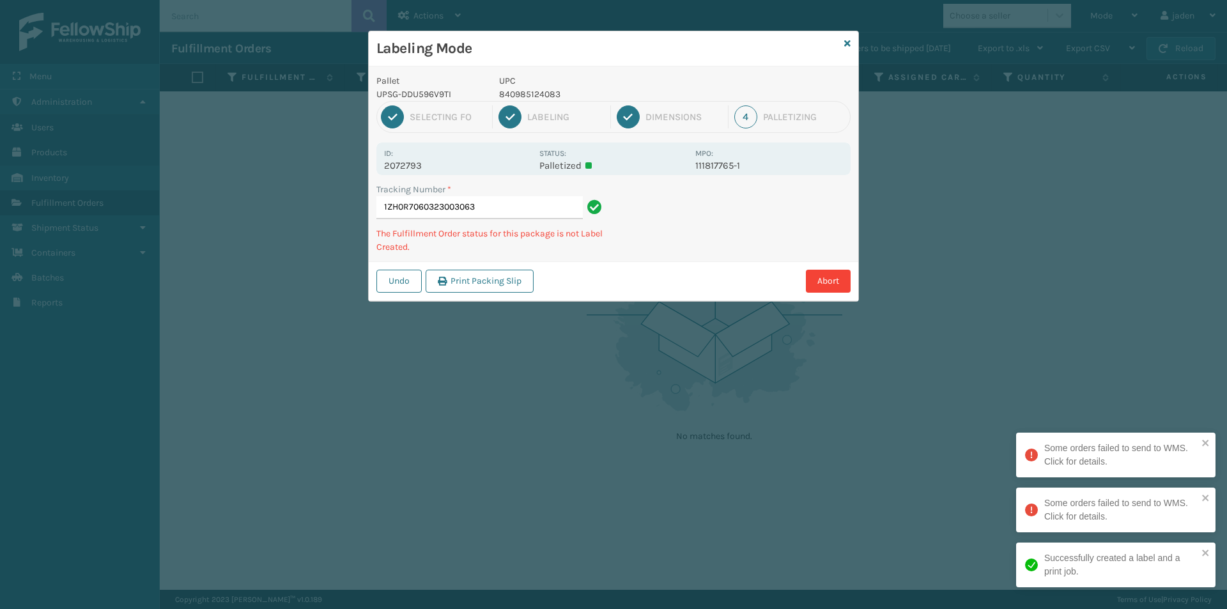
click at [535, 100] on p "840985124083" at bounding box center [593, 94] width 188 height 13
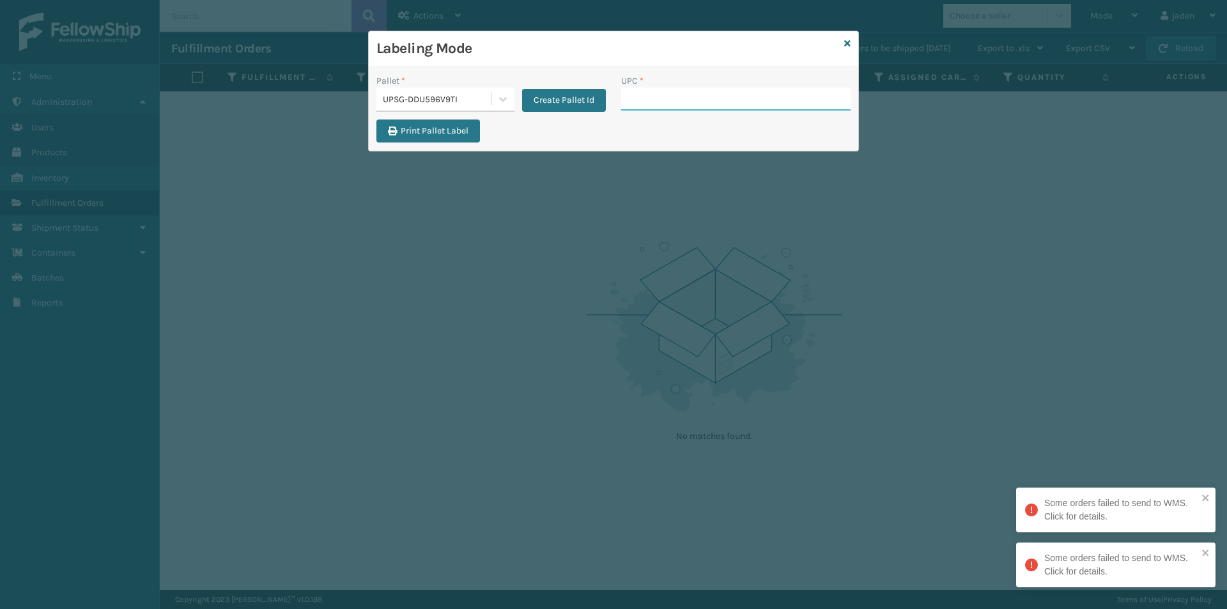
paste input "840985124083"
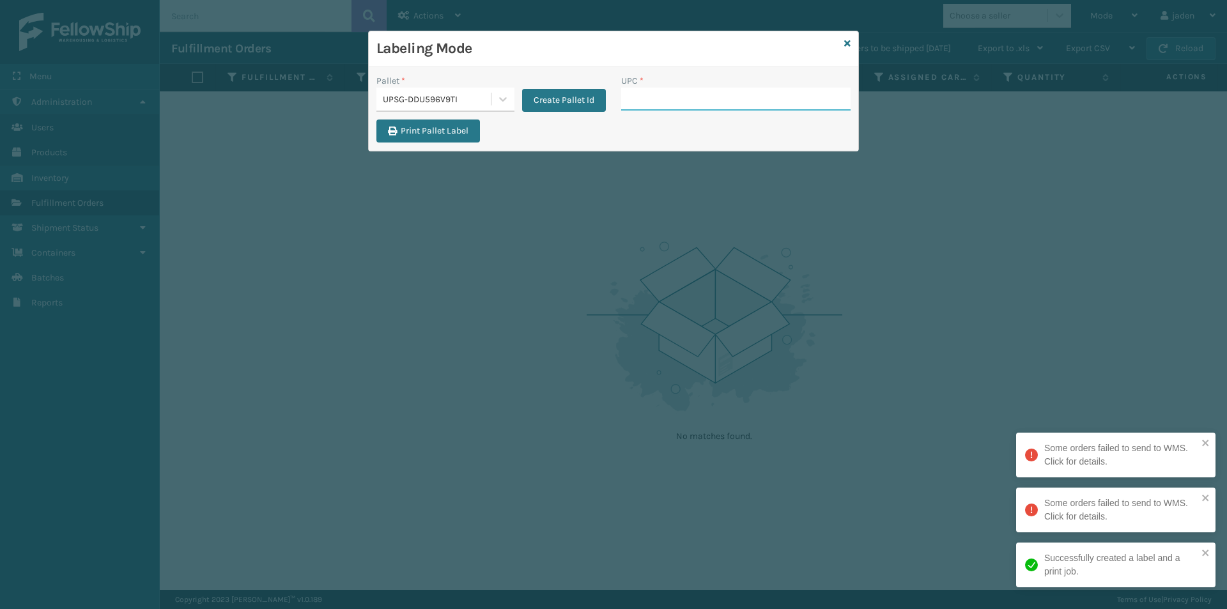
paste input "840985124083"
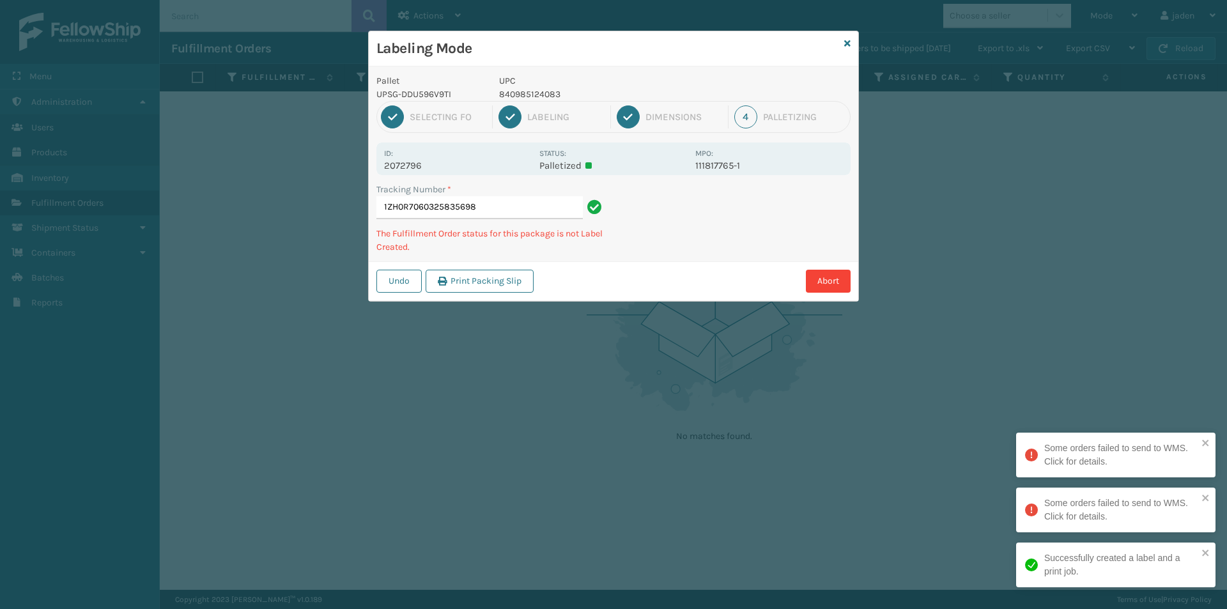
drag, startPoint x: 792, startPoint y: 209, endPoint x: 848, endPoint y: 170, distance: 68.9
click at [691, 261] on div "Pallet UPSG-DDU596V9TI UPC 840985124083 1 Selecting FO 2 Labeling 3 Dimensions …" at bounding box center [613, 183] width 489 height 234
drag, startPoint x: 848, startPoint y: 170, endPoint x: 841, endPoint y: 173, distance: 7.7
drag, startPoint x: 841, startPoint y: 173, endPoint x: 804, endPoint y: 195, distance: 43.5
click at [694, 268] on div "Undo Print Packing Slip Abort" at bounding box center [613, 280] width 489 height 39
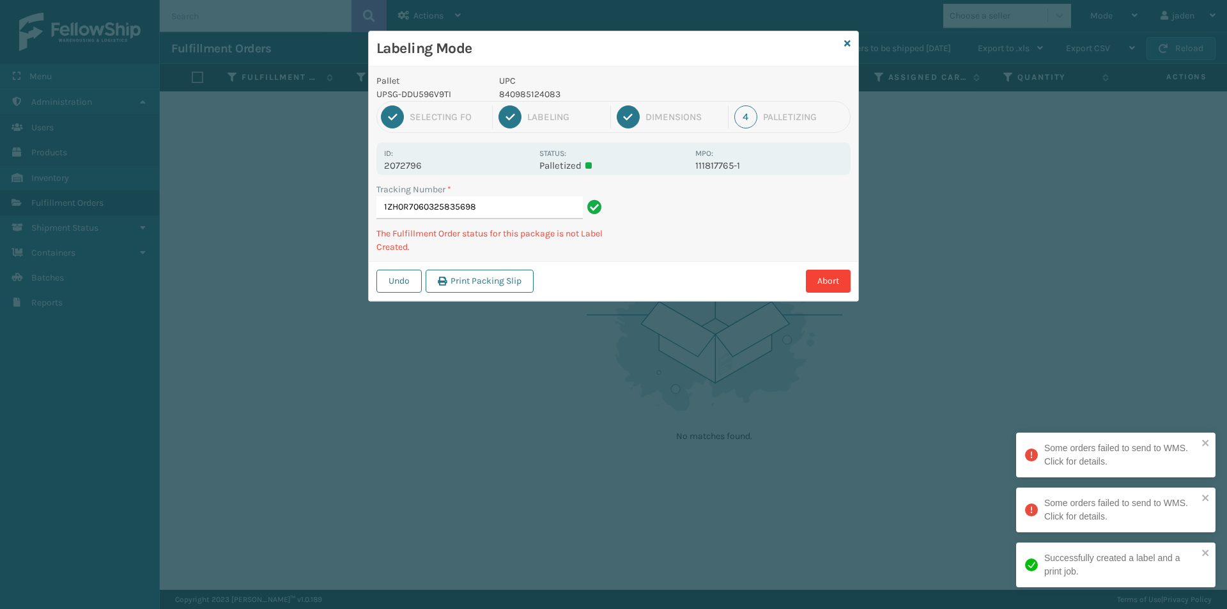
drag, startPoint x: 804, startPoint y: 195, endPoint x: 679, endPoint y: 277, distance: 149.4
drag, startPoint x: 679, startPoint y: 277, endPoint x: 825, endPoint y: 172, distance: 179.8
click at [737, 234] on div "Pallet UPSG-DDU596V9TI UPC 840985124083 1 Selecting FO 2 Labeling 3 Dimensions …" at bounding box center [613, 183] width 489 height 234
drag, startPoint x: 820, startPoint y: 174, endPoint x: 740, endPoint y: 144, distance: 84.5
click at [699, 251] on div "Tracking Number * 1ZH0R7060325835698 The Fulfillment Order status for this pack…" at bounding box center [613, 222] width 489 height 79
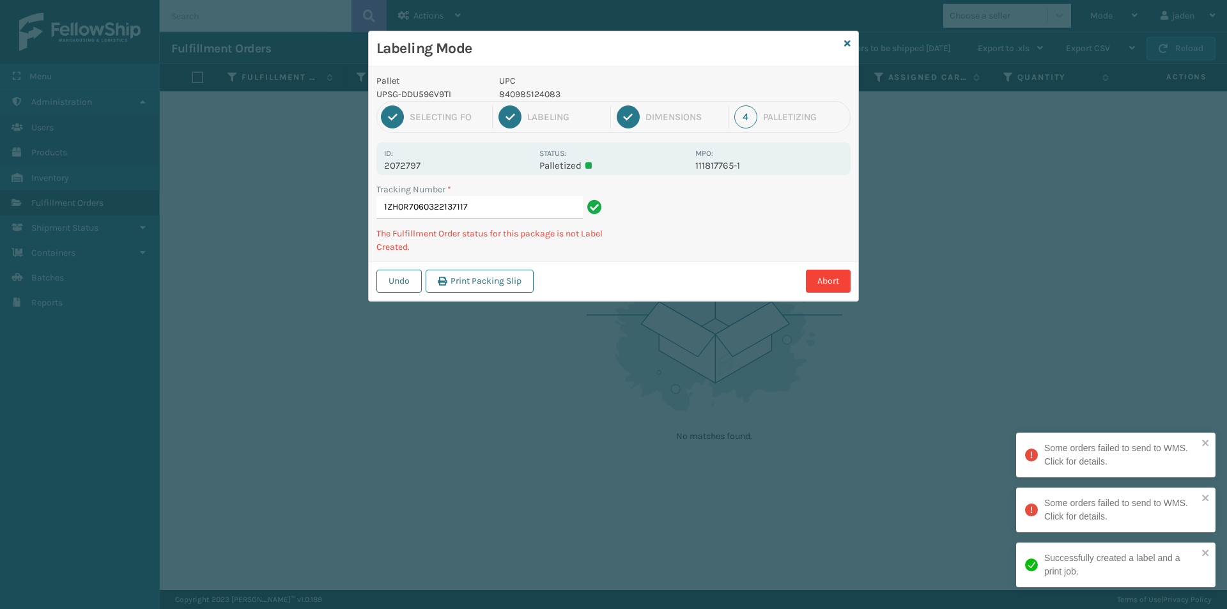
drag, startPoint x: 606, startPoint y: 305, endPoint x: 744, endPoint y: 252, distance: 147.8
click at [609, 305] on div "Labeling Mode Pallet UPSG-DDU596V9TI UPC 840985124083 1 Selecting FO 2 Labeling…" at bounding box center [613, 304] width 1227 height 609
drag, startPoint x: 785, startPoint y: 217, endPoint x: 770, endPoint y: 227, distance: 18.4
drag, startPoint x: 770, startPoint y: 227, endPoint x: 727, endPoint y: 232, distance: 43.1
click at [701, 257] on div "Pallet UPSG-DDU596V9TI UPC 840985124083 1 Selecting FO 2 Labeling 3 Dimensions …" at bounding box center [613, 183] width 489 height 234
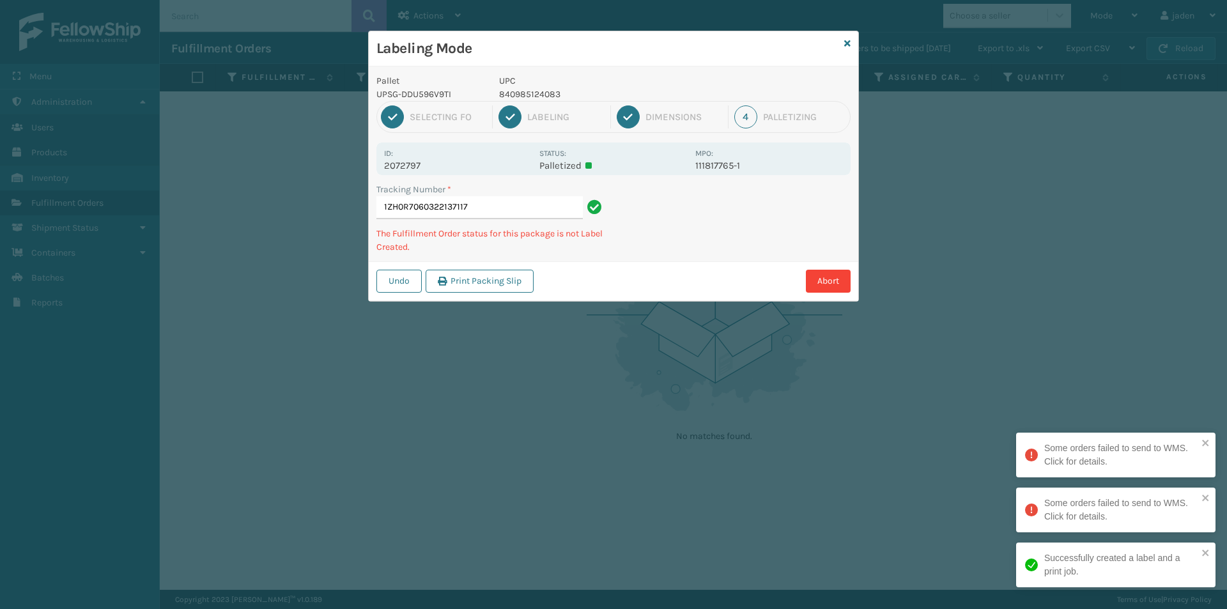
drag, startPoint x: 832, startPoint y: 176, endPoint x: 818, endPoint y: 188, distance: 18.5
drag, startPoint x: 818, startPoint y: 188, endPoint x: 790, endPoint y: 170, distance: 34.2
click at [694, 262] on div "Undo Print Packing Slip Abort" at bounding box center [613, 280] width 489 height 39
drag, startPoint x: 790, startPoint y: 170, endPoint x: 771, endPoint y: 185, distance: 24.0
drag, startPoint x: 771, startPoint y: 185, endPoint x: 695, endPoint y: 117, distance: 102.2
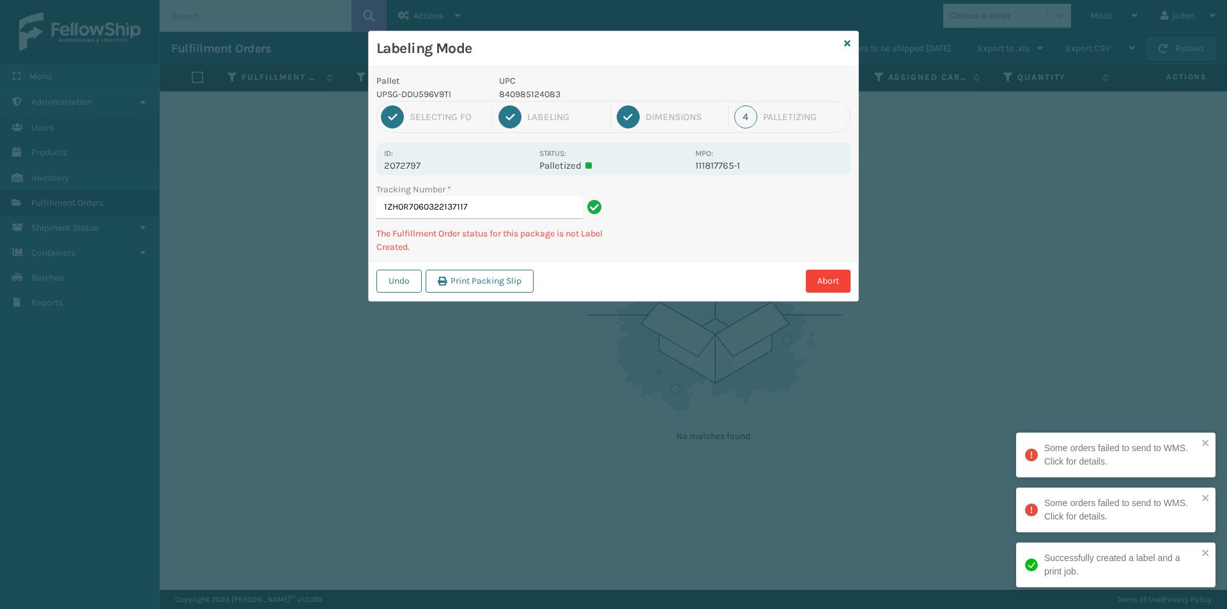
click at [643, 259] on div "Pallet UPSG-DDU596V9TI UPC 840985124083 1 Selecting FO 2 Labeling 3 Dimensions …" at bounding box center [613, 183] width 489 height 234
drag, startPoint x: 734, startPoint y: 230, endPoint x: 772, endPoint y: 218, distance: 40.2
click at [675, 269] on div "Undo Print Packing Slip Abort" at bounding box center [613, 280] width 489 height 39
drag, startPoint x: 772, startPoint y: 218, endPoint x: 761, endPoint y: 227, distance: 14.6
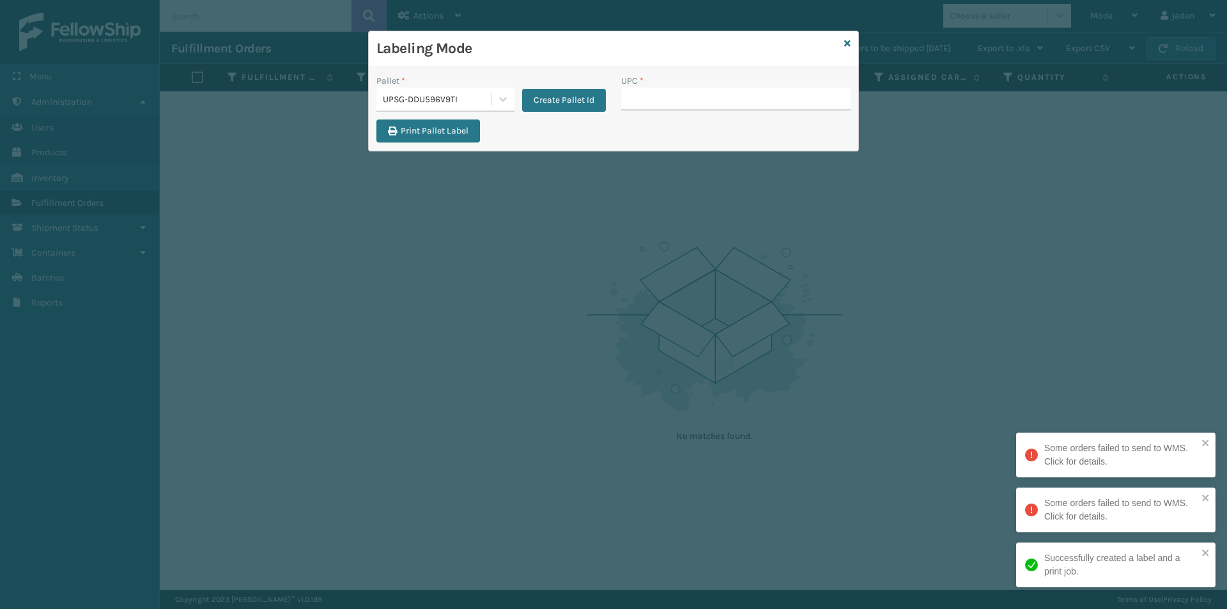
drag, startPoint x: 761, startPoint y: 227, endPoint x: 685, endPoint y: 100, distance: 147.6
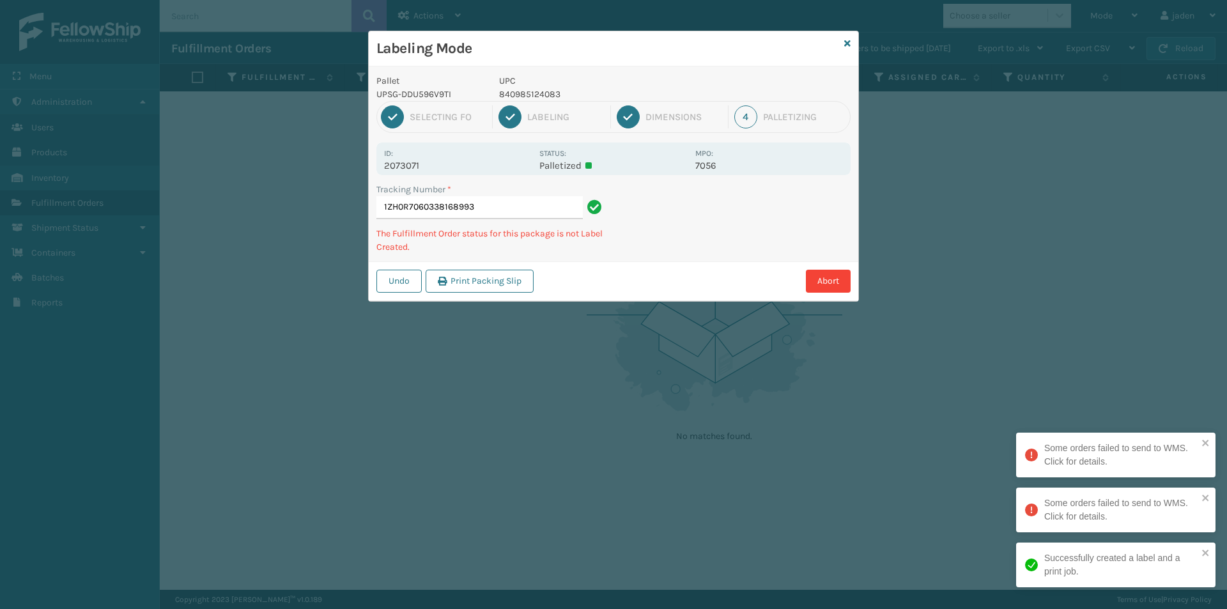
drag, startPoint x: 775, startPoint y: 167, endPoint x: 750, endPoint y: 199, distance: 41.0
click at [650, 249] on div "Tracking Number * 1ZH0R7060338168993 The Fulfillment Order status for this pack…" at bounding box center [613, 222] width 489 height 79
drag, startPoint x: 829, startPoint y: 179, endPoint x: 818, endPoint y: 185, distance: 11.7
drag, startPoint x: 818, startPoint y: 185, endPoint x: 793, endPoint y: 209, distance: 34.8
click at [700, 251] on div "Tracking Number * 1ZH0R7060338168993 The Fulfillment Order status for this pack…" at bounding box center [613, 222] width 489 height 79
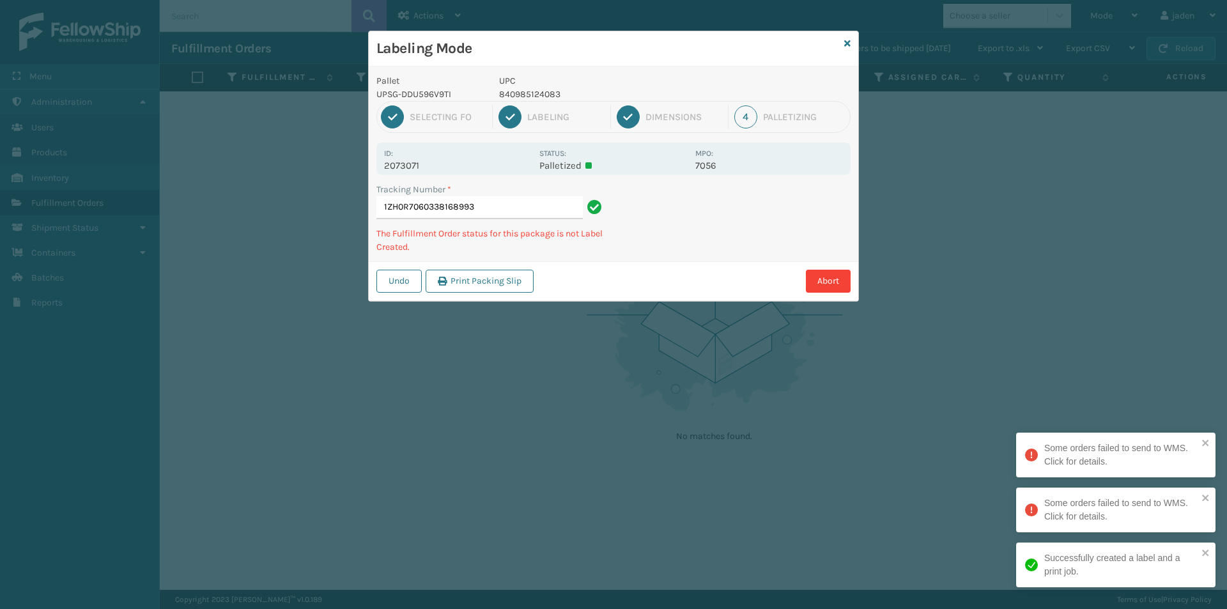
drag, startPoint x: 793, startPoint y: 209, endPoint x: 786, endPoint y: 213, distance: 8.6
drag, startPoint x: 786, startPoint y: 213, endPoint x: 821, endPoint y: 192, distance: 40.7
click at [723, 240] on div "Pallet UPSG-DDU596V9TI UPC 840985124083 1 Selecting FO 2 Labeling 3 Dimensions …" at bounding box center [613, 183] width 489 height 234
drag, startPoint x: 821, startPoint y: 192, endPoint x: 661, endPoint y: 277, distance: 180.6
drag, startPoint x: 661, startPoint y: 277, endPoint x: 677, endPoint y: 262, distance: 21.2
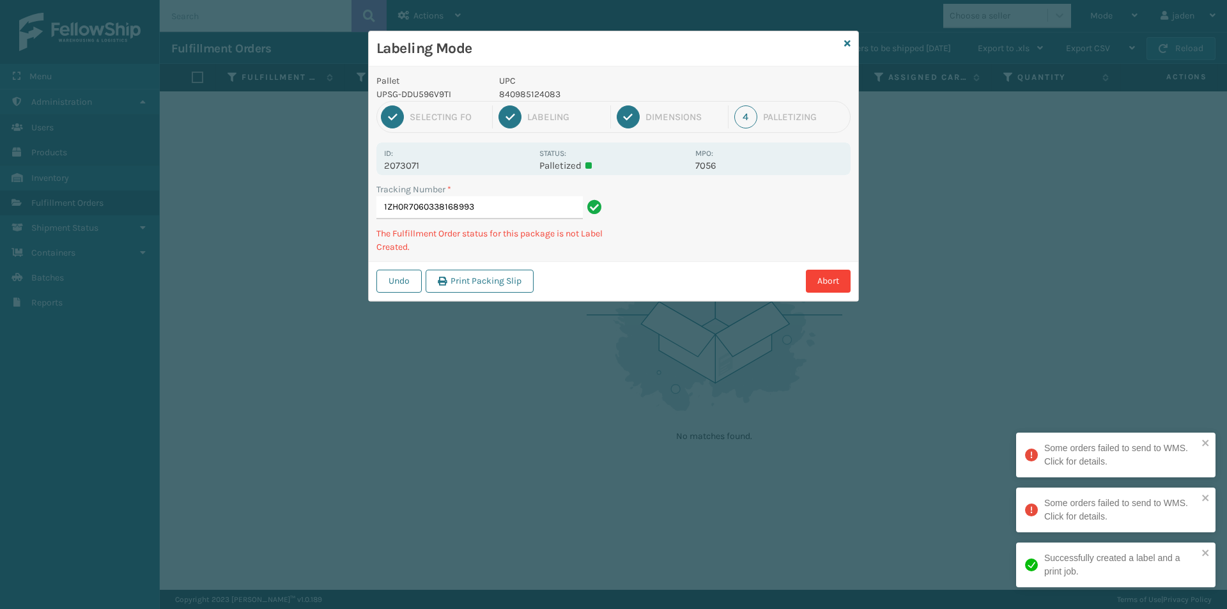
click at [668, 274] on div "Abort" at bounding box center [693, 281] width 313 height 23
drag, startPoint x: 856, startPoint y: 239, endPoint x: 661, endPoint y: 306, distance: 206.1
drag, startPoint x: 661, startPoint y: 306, endPoint x: 681, endPoint y: 284, distance: 29.9
click at [670, 296] on div "Labeling Mode Pallet UPSG-DDU596V9TI UPC 840985124083 1 Selecting FO 2 Labeling…" at bounding box center [613, 304] width 1227 height 609
drag, startPoint x: 767, startPoint y: 218, endPoint x: 759, endPoint y: 220, distance: 7.9
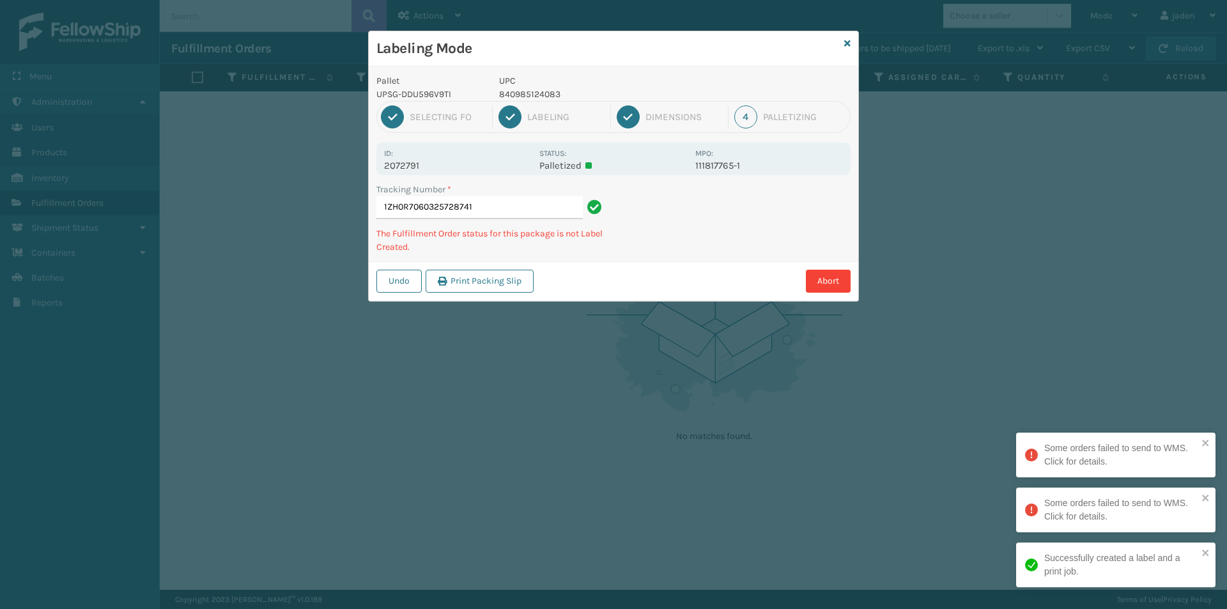
drag, startPoint x: 759, startPoint y: 220, endPoint x: 786, endPoint y: 212, distance: 27.9
click at [682, 279] on div "Labeling Mode Pallet UPSG-DDU596V9TI UPC 840985124083 1 Selecting FO 2 Labeling…" at bounding box center [613, 304] width 1227 height 609
drag, startPoint x: 786, startPoint y: 212, endPoint x: 618, endPoint y: 320, distance: 199.7
drag, startPoint x: 618, startPoint y: 320, endPoint x: 786, endPoint y: 205, distance: 203.6
click at [677, 279] on div "Labeling Mode Pallet UPSG-DDU596V9TI UPC 840985124083 1 Selecting FO 2 Labeling…" at bounding box center [613, 304] width 1227 height 609
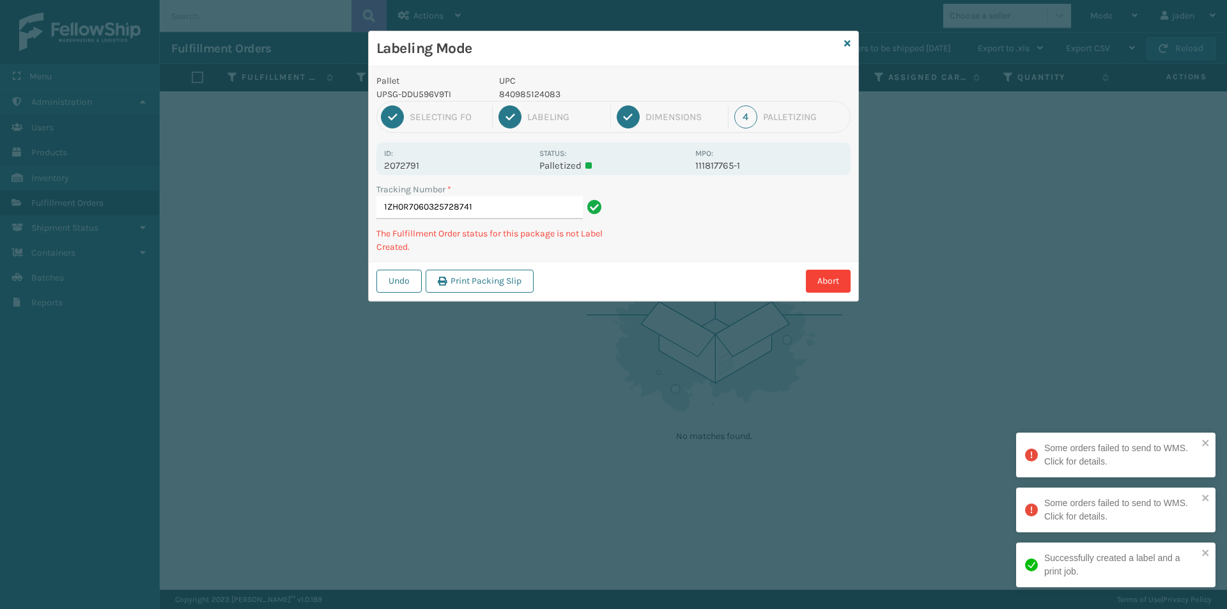
drag, startPoint x: 793, startPoint y: 202, endPoint x: 612, endPoint y: 312, distance: 211.9
drag
click at [707, 254] on div "Labeling Mode Pallet UPSG-DDU596V9TI UPC 840985124083 1 Selecting FO 2 Labeling…" at bounding box center [613, 304] width 1227 height 609
click at [723, 246] on div "Pallet UPSG-DDU596V9TI UPC 840985124083 1 Selecting FO 2 Labeling 3 Dimensions …" at bounding box center [613, 183] width 489 height 234
click at [662, 265] on div "Undo Print Packing Slip Abort" at bounding box center [613, 280] width 489 height 39
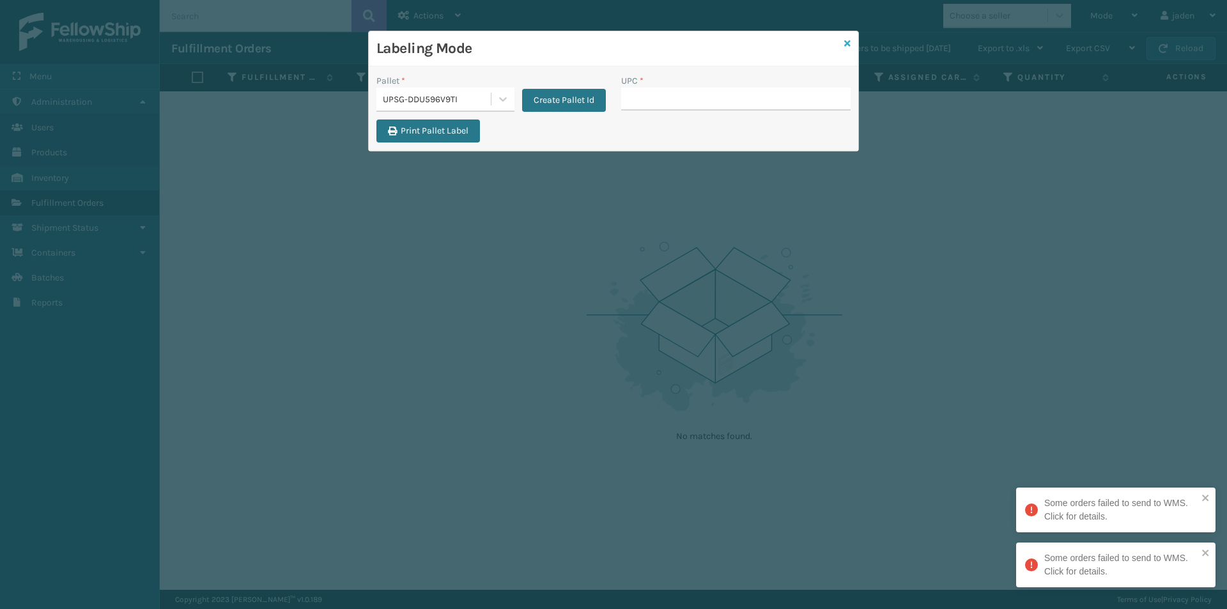
click at [850, 43] on div "Labeling Mode" at bounding box center [613, 48] width 489 height 35
click at [848, 43] on icon at bounding box center [847, 43] width 6 height 9
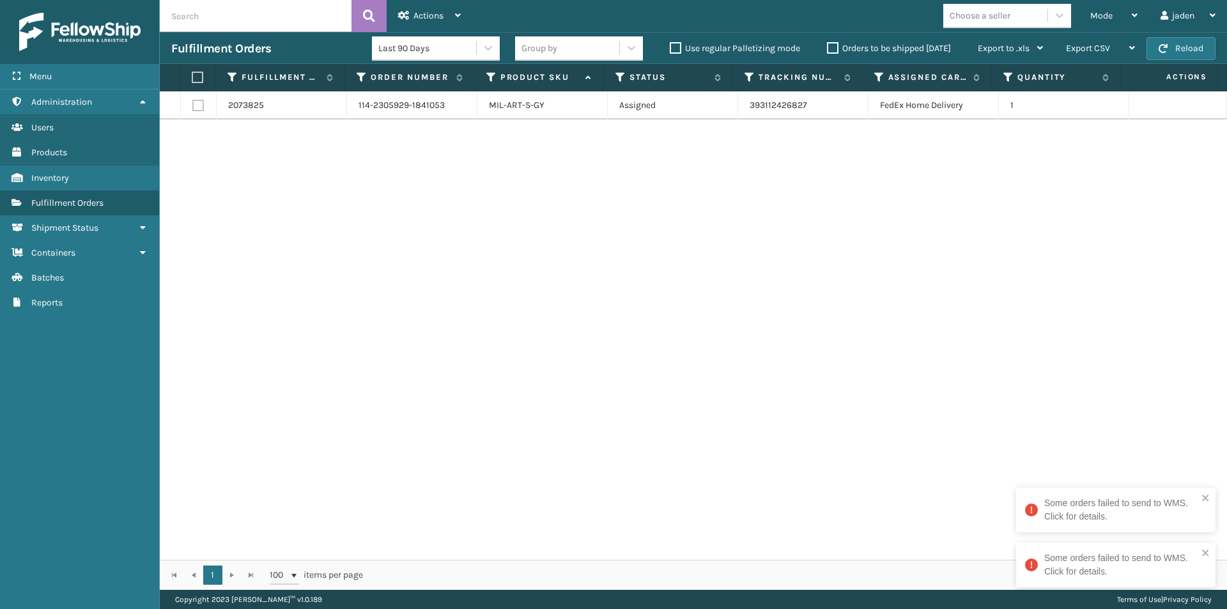
drag, startPoint x: 808, startPoint y: 170, endPoint x: 372, endPoint y: 116, distance: 439.6
click at [472, 208] on div "2073825 114-2305929-1841053 MIL-ART-S-GY Assigned 393112426827 FedEx Home Deliv…" at bounding box center [693, 325] width 1067 height 468
click at [194, 79] on label at bounding box center [196, 77] width 8 height 11
click at [192, 79] on input "checkbox" at bounding box center [192, 77] width 1 height 8
click at [443, 17] on span "Actions" at bounding box center [428, 15] width 30 height 11
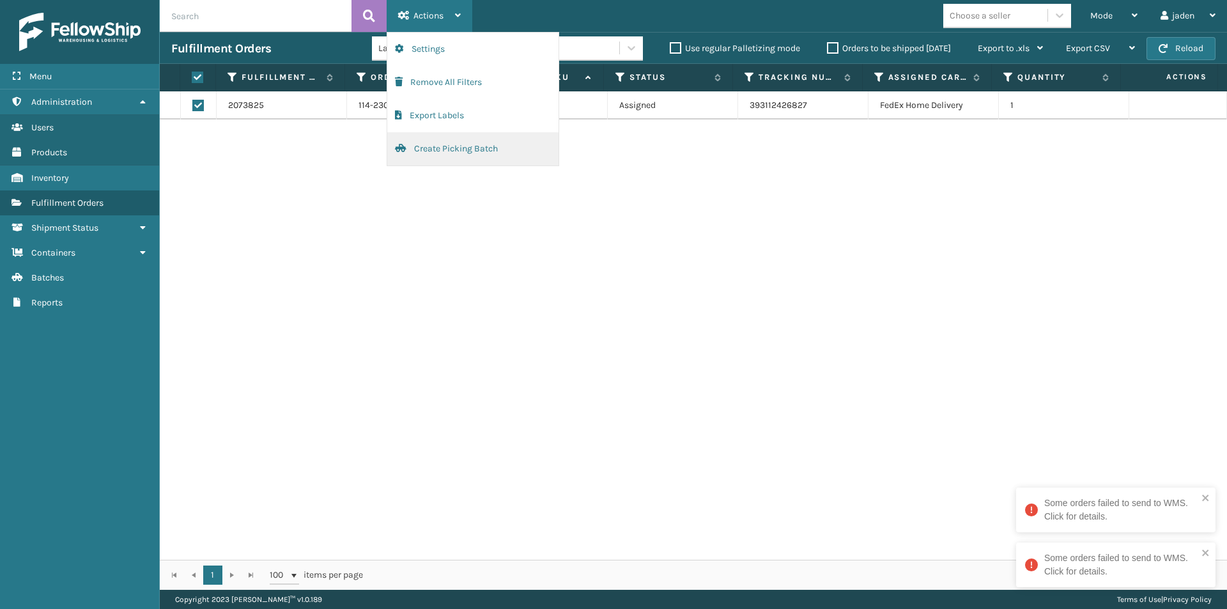
click at [415, 157] on button "Create Picking Batch" at bounding box center [472, 148] width 171 height 33
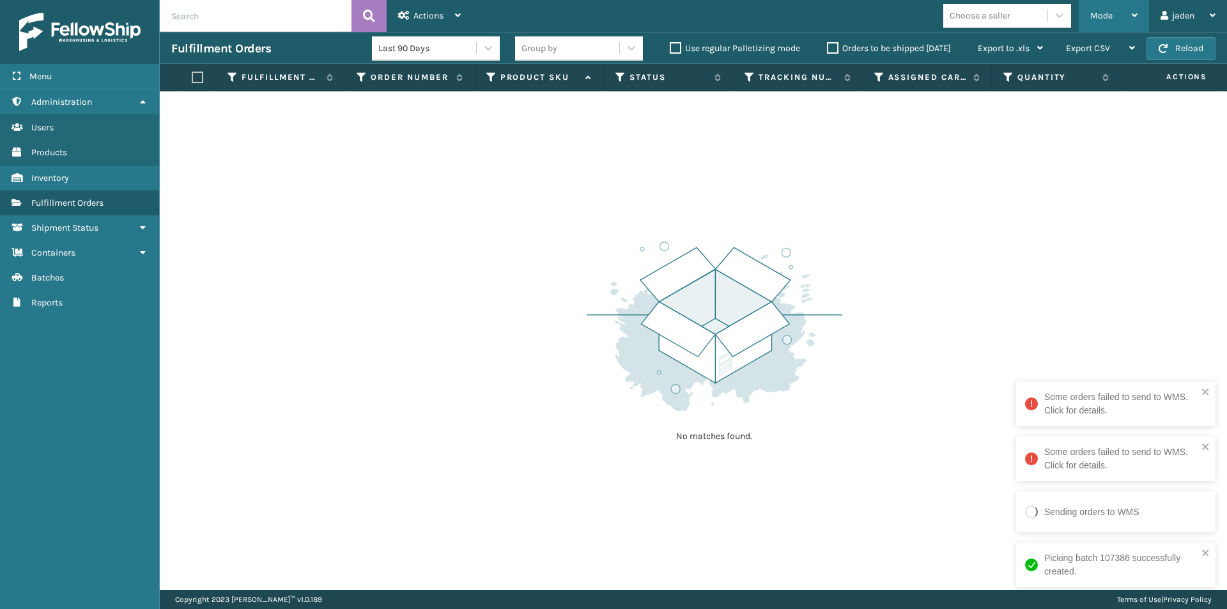
click at [1099, 9] on div "Mode" at bounding box center [1113, 16] width 47 height 32
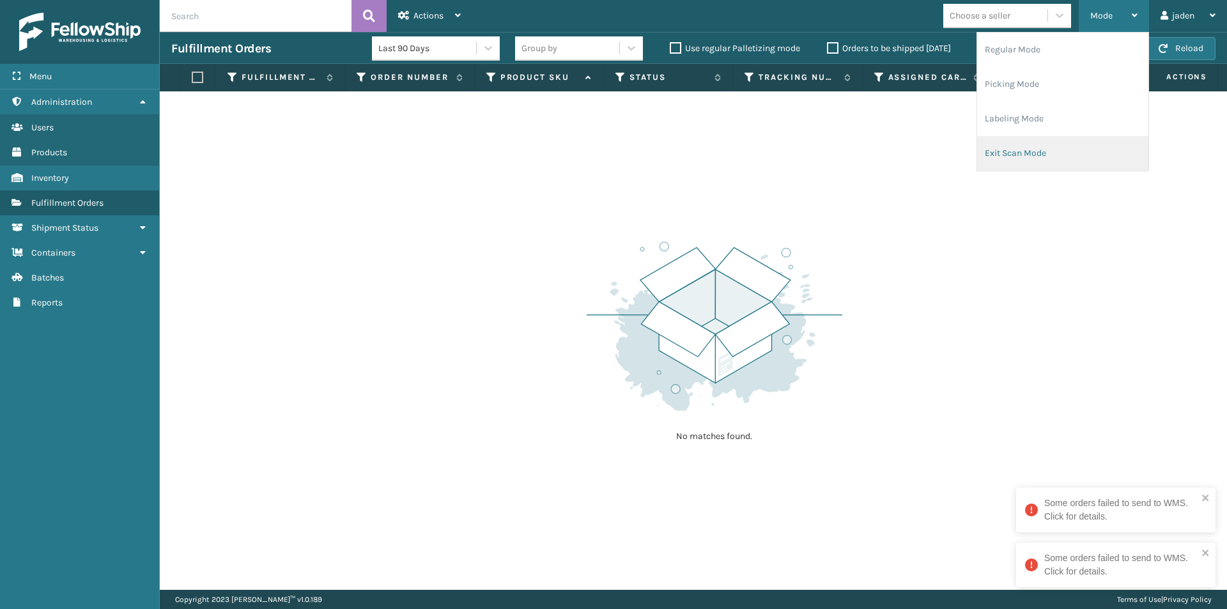
click at [1028, 140] on li "Exit Scan Mode" at bounding box center [1062, 153] width 171 height 34
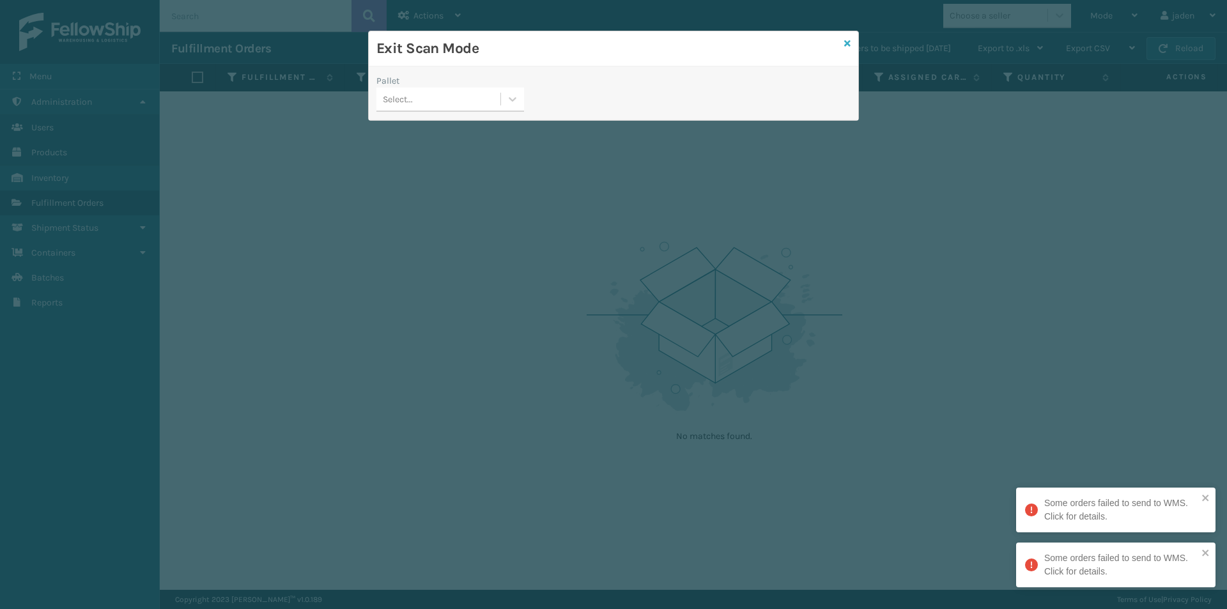
click at [846, 43] on icon at bounding box center [847, 43] width 6 height 9
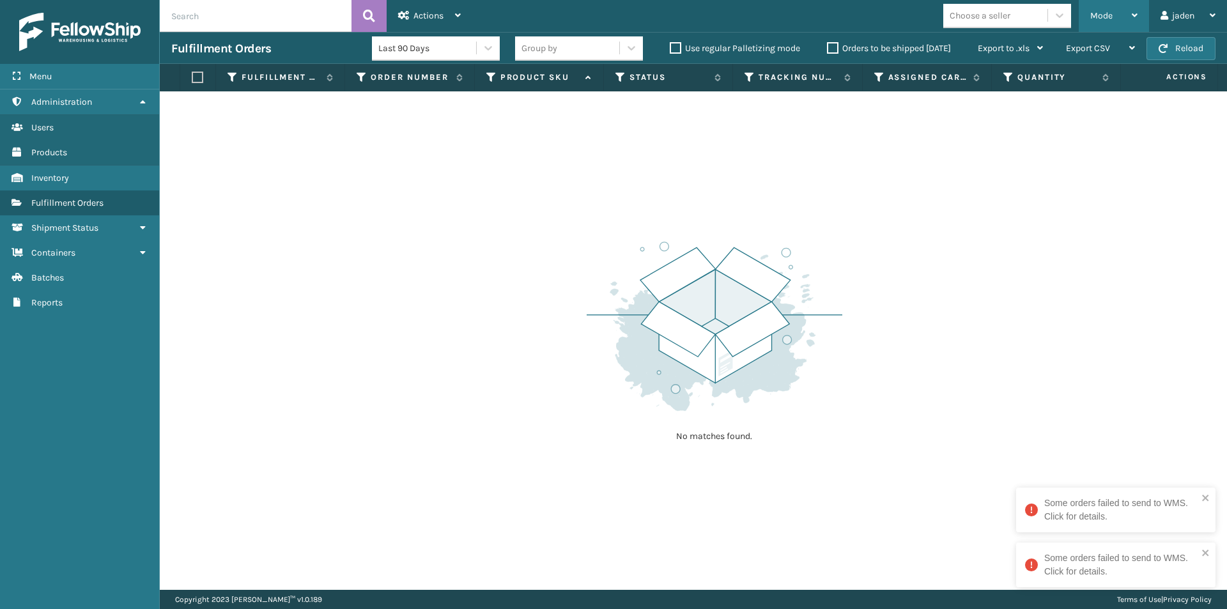
click at [1095, 17] on span "Mode" at bounding box center [1101, 15] width 22 height 11
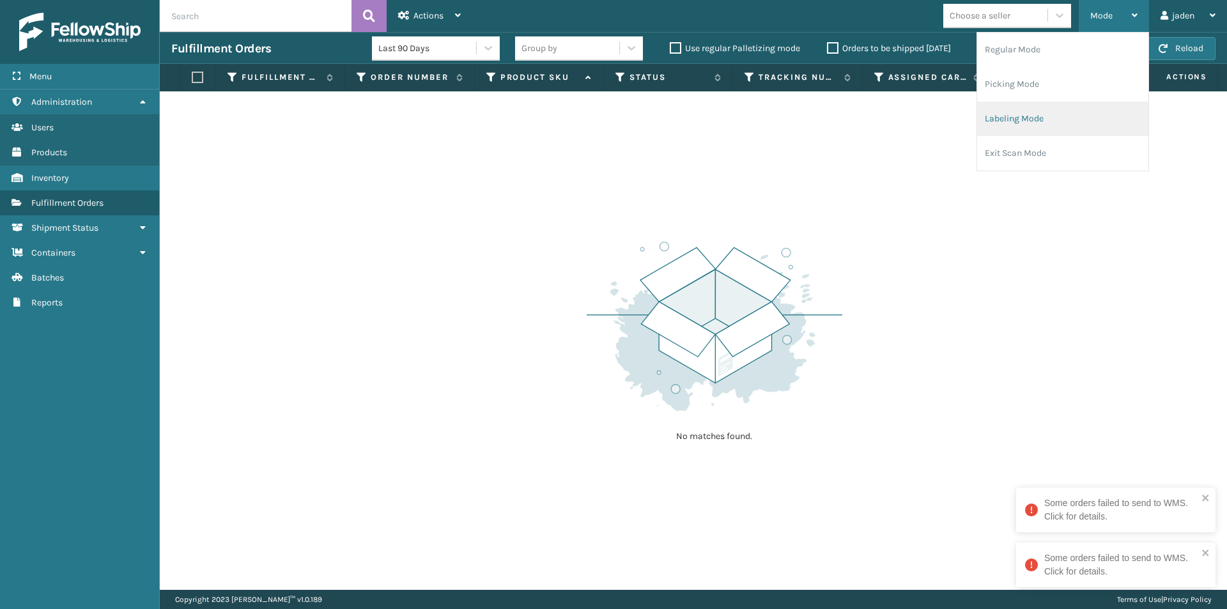
click at [1050, 123] on li "Labeling Mode" at bounding box center [1062, 119] width 171 height 34
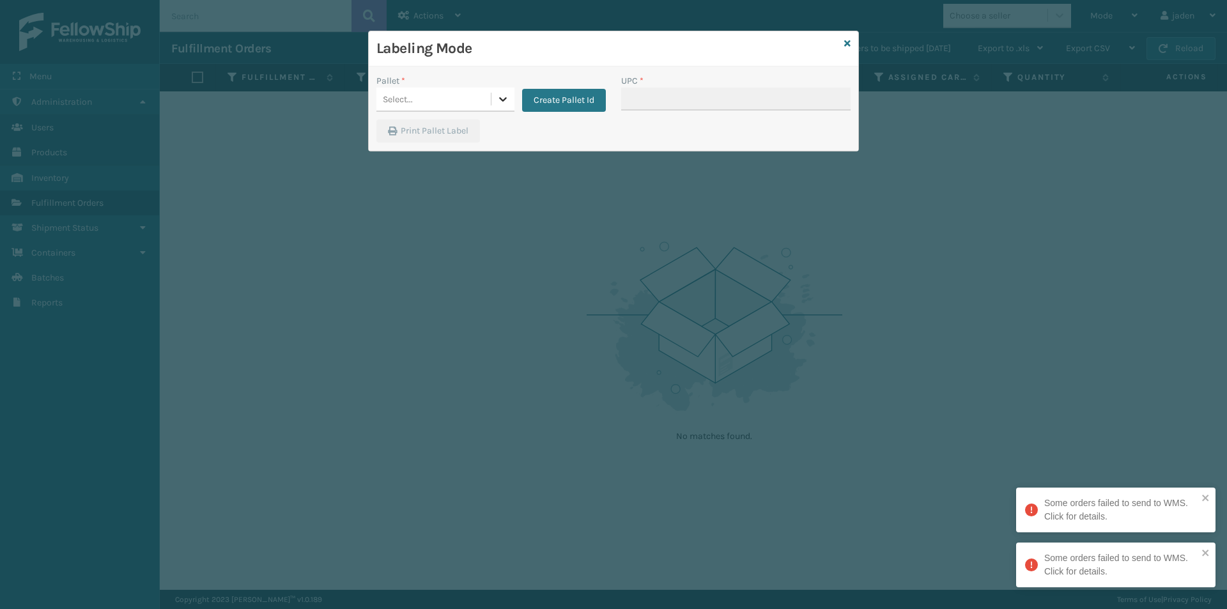
click at [496, 96] on icon at bounding box center [502, 99] width 13 height 13
click at [418, 143] on div "UPSG-DDU596V9TI" at bounding box center [445, 155] width 138 height 24
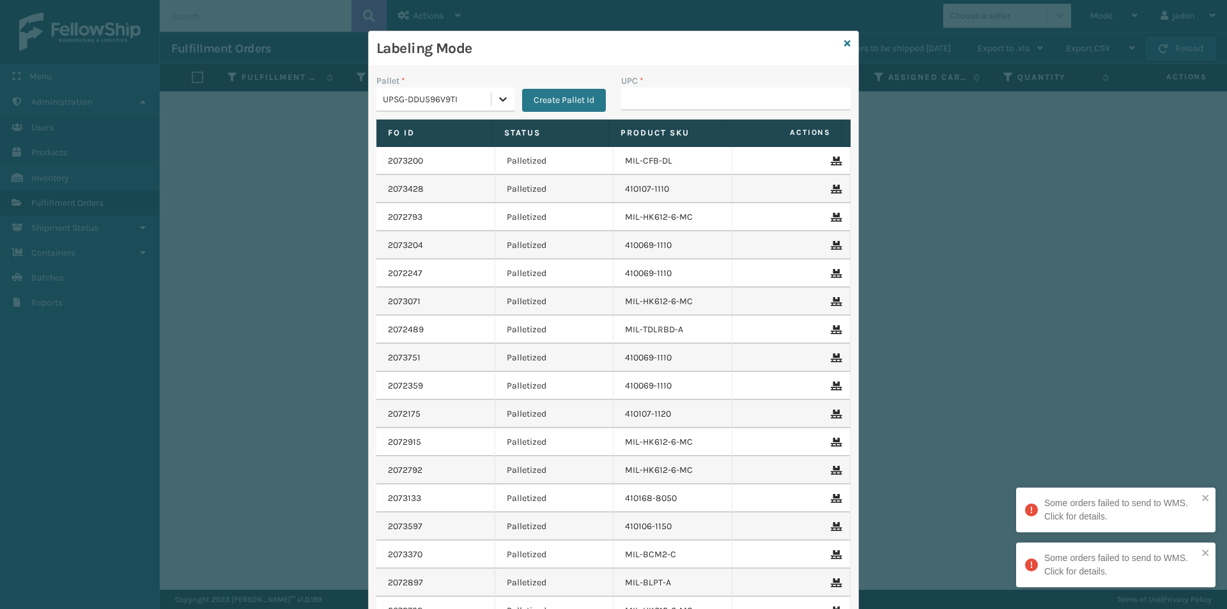
drag, startPoint x: 501, startPoint y: 96, endPoint x: 467, endPoint y: 113, distance: 38.6
click at [501, 96] on icon at bounding box center [502, 99] width 13 height 13
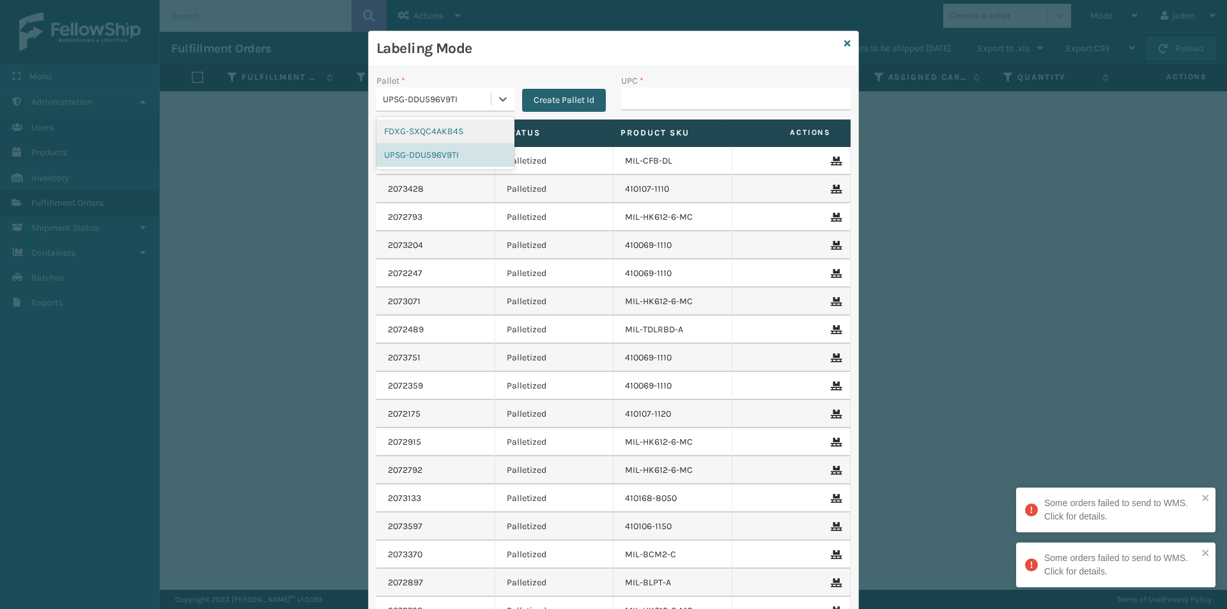
drag, startPoint x: 438, startPoint y: 132, endPoint x: 581, endPoint y: 105, distance: 146.2
click at [438, 132] on div "FDXG-SXQC4AKB4S" at bounding box center [445, 131] width 138 height 24
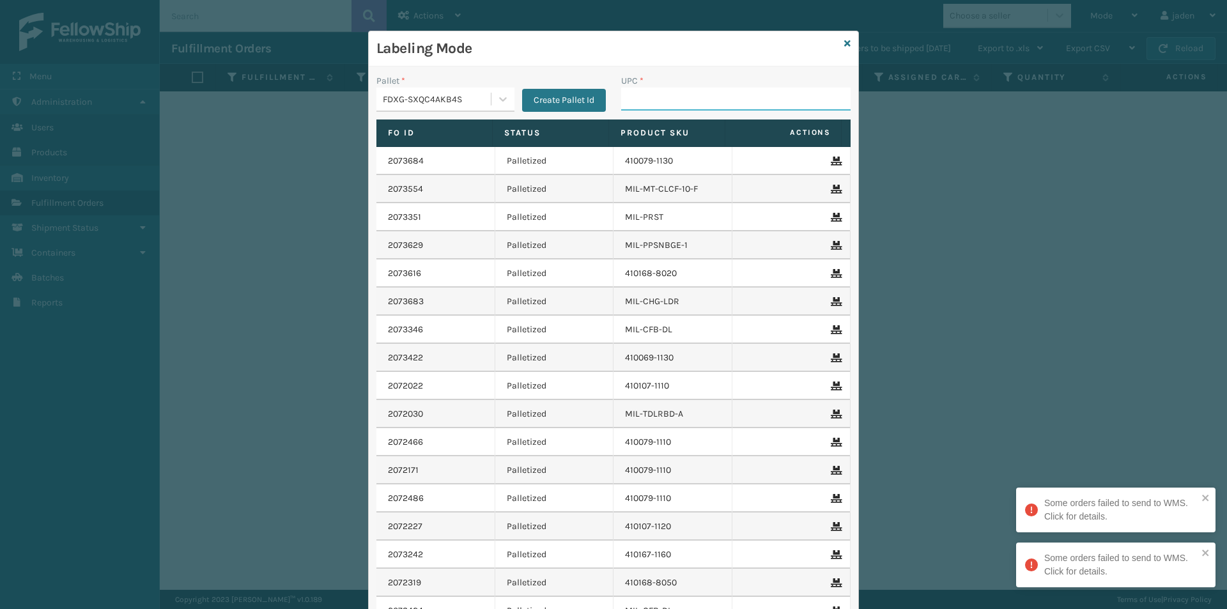
click at [677, 90] on input "UPC *" at bounding box center [735, 99] width 229 height 23
click at [838, 45] on div "Labeling Mode" at bounding box center [613, 48] width 489 height 35
click at [844, 42] on icon at bounding box center [847, 43] width 6 height 9
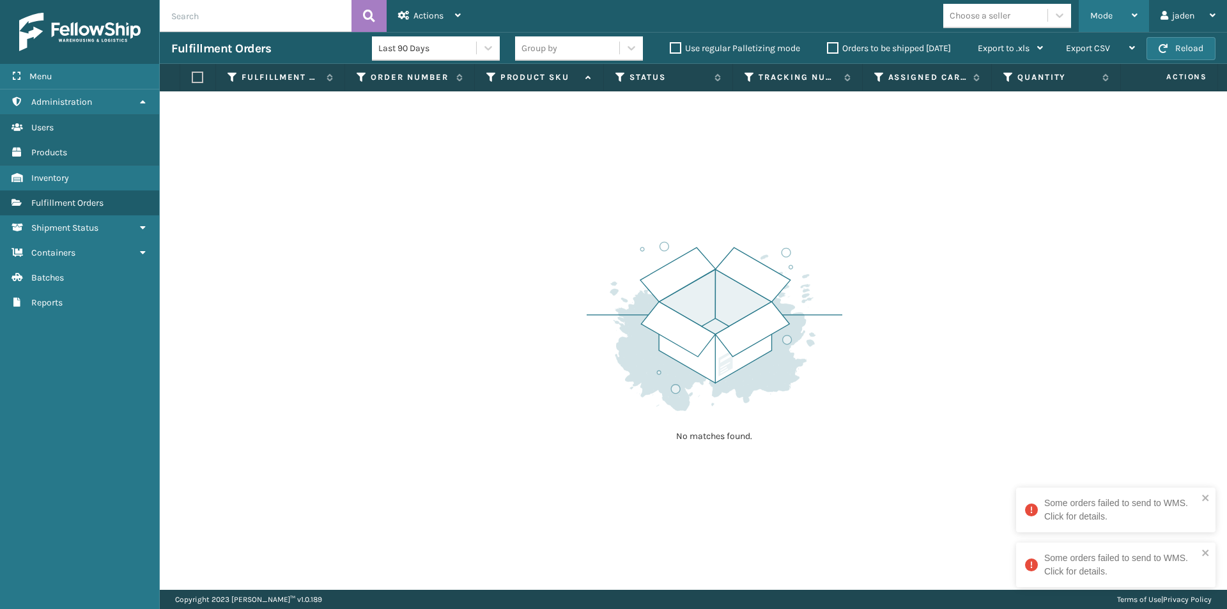
click at [1108, 21] on div "Mode" at bounding box center [1113, 16] width 47 height 32
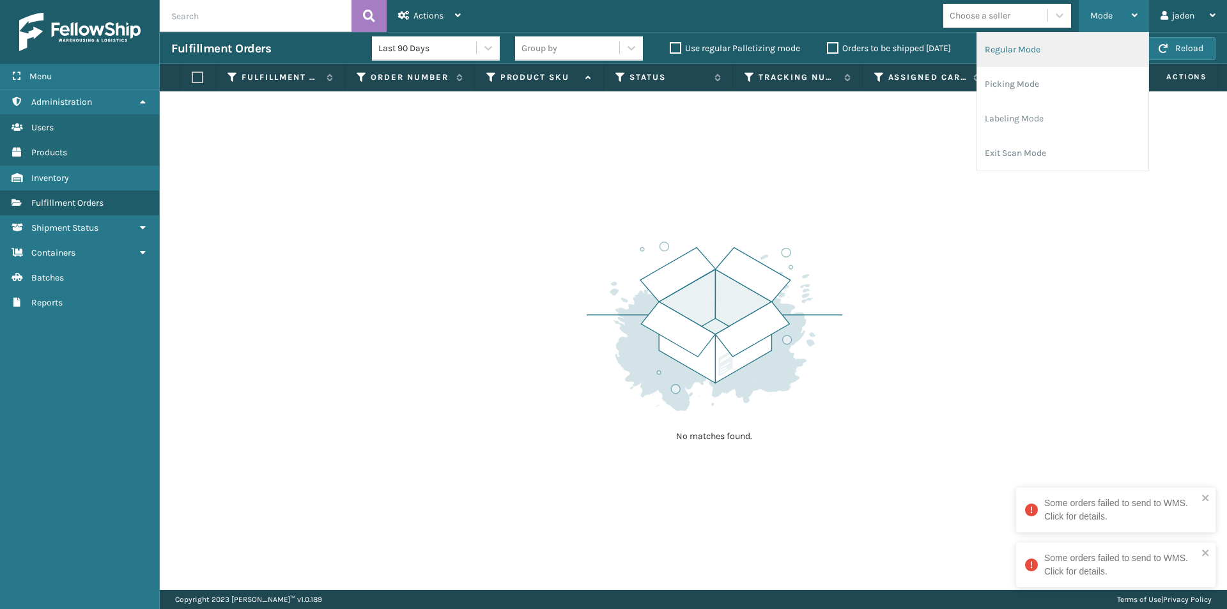
click at [1050, 56] on li "Regular Mode" at bounding box center [1062, 50] width 171 height 34
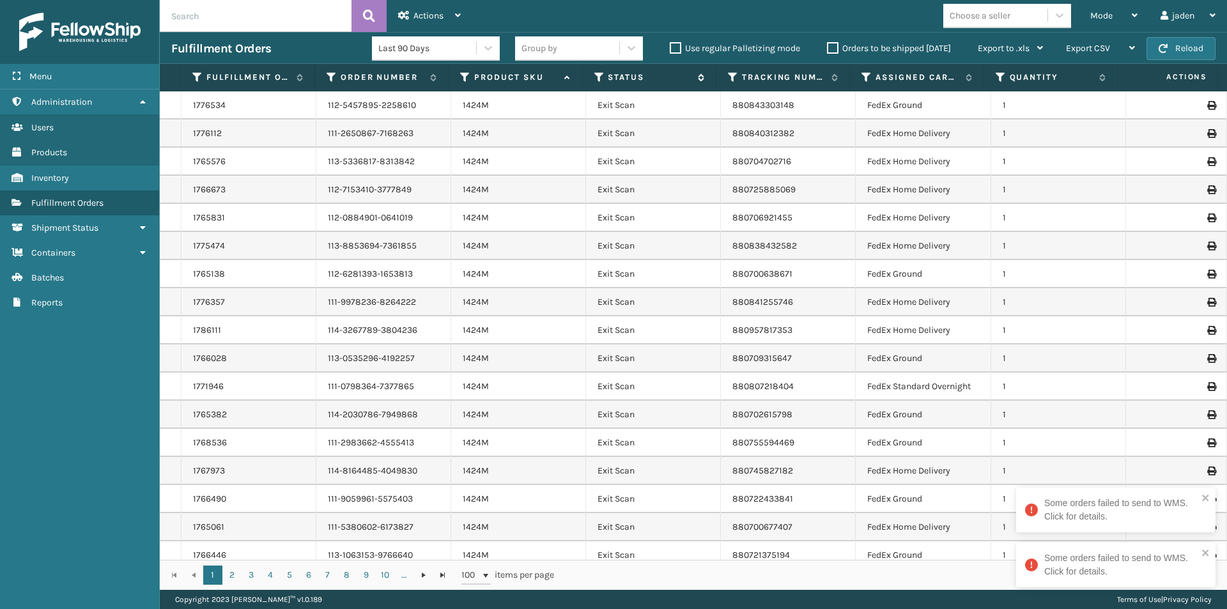
click at [599, 79] on icon at bounding box center [599, 77] width 10 height 11
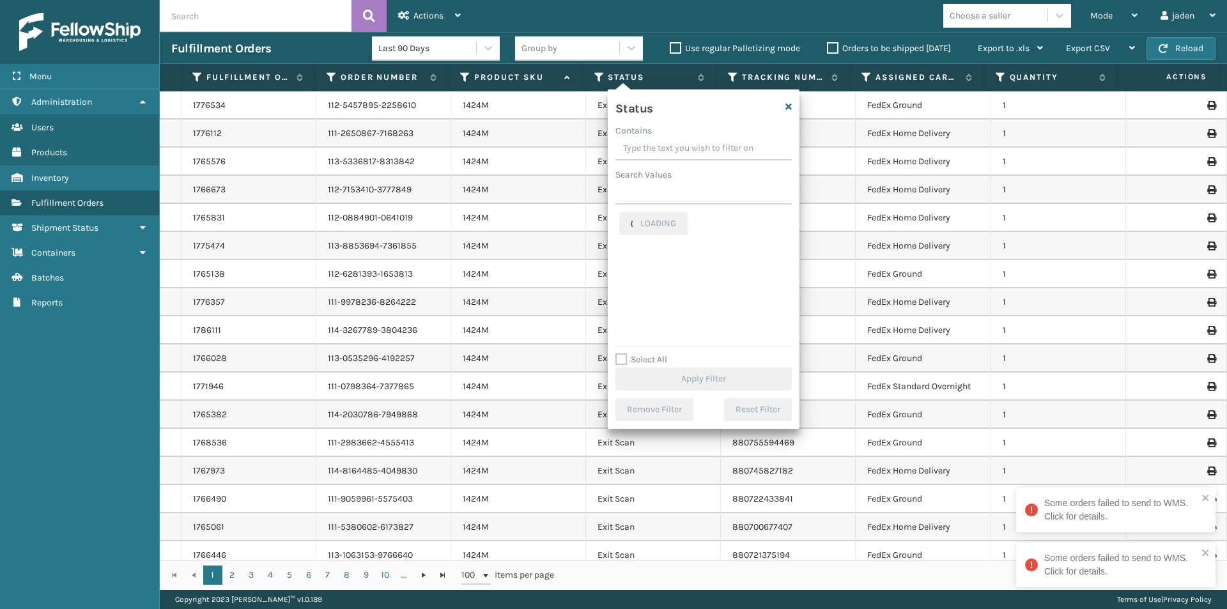
drag, startPoint x: 742, startPoint y: 133, endPoint x: 707, endPoint y: 135, distance: 34.6
click at [707, 135] on div "Contains" at bounding box center [703, 130] width 176 height 13
click at [625, 284] on div "Picking" at bounding box center [703, 278] width 169 height 15
click at [627, 279] on label "Picking" at bounding box center [641, 278] width 45 height 11
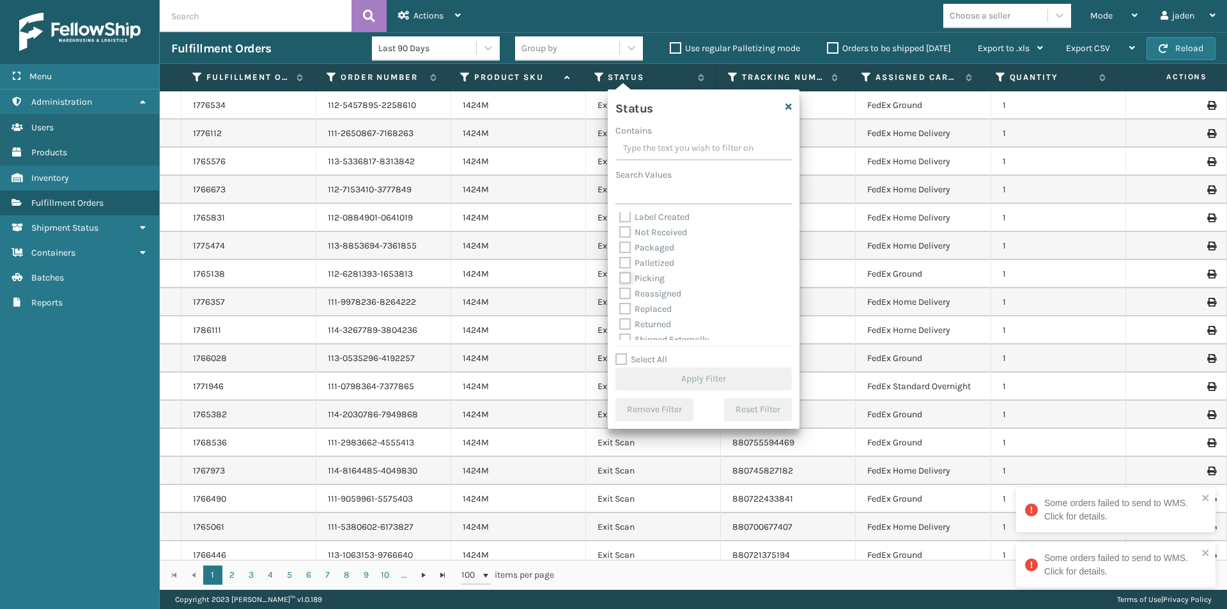
click at [620, 279] on input "Picking" at bounding box center [619, 275] width 1 height 8
click at [682, 372] on button "Apply Filter" at bounding box center [703, 378] width 176 height 23
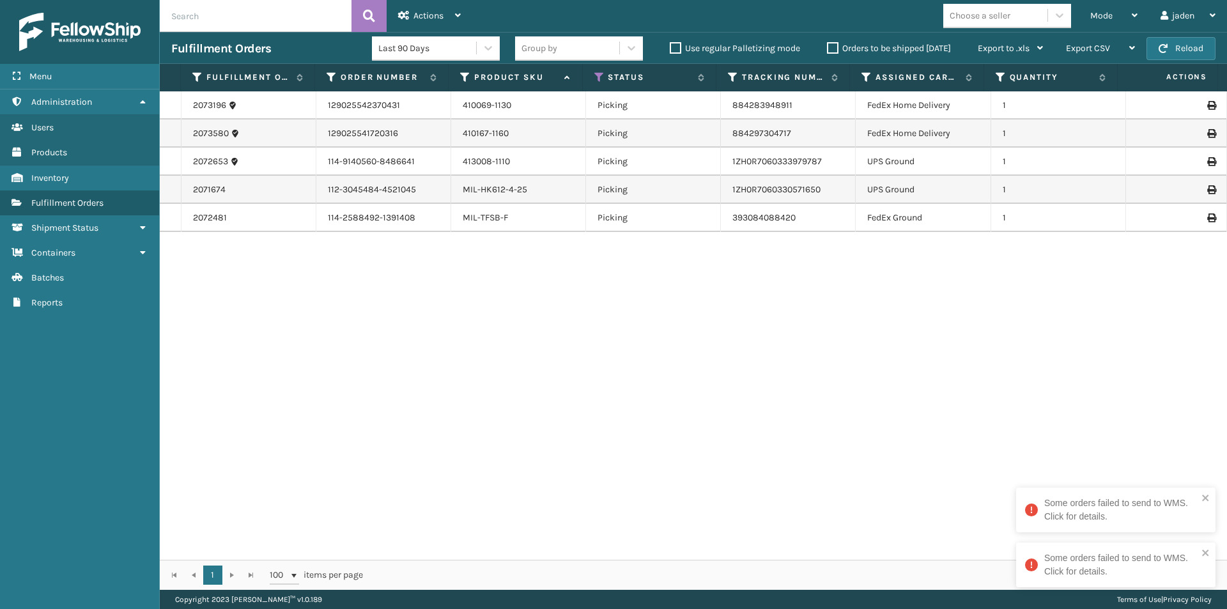
drag, startPoint x: 795, startPoint y: 335, endPoint x: 457, endPoint y: 328, distance: 338.7
click at [457, 328] on div "2073196 129025542370431 410069-1130 Picking 884283948911 FedEx Home Delivery 1 …" at bounding box center [693, 325] width 1067 height 468
drag, startPoint x: 692, startPoint y: 335, endPoint x: 407, endPoint y: 376, distance: 287.8
click at [357, 381] on div "2073196 129025542370431 410069-1130 Picking 884283948911 FedEx Home Delivery 1 …" at bounding box center [693, 325] width 1067 height 468
drag, startPoint x: 713, startPoint y: 374, endPoint x: 586, endPoint y: 402, distance: 130.3
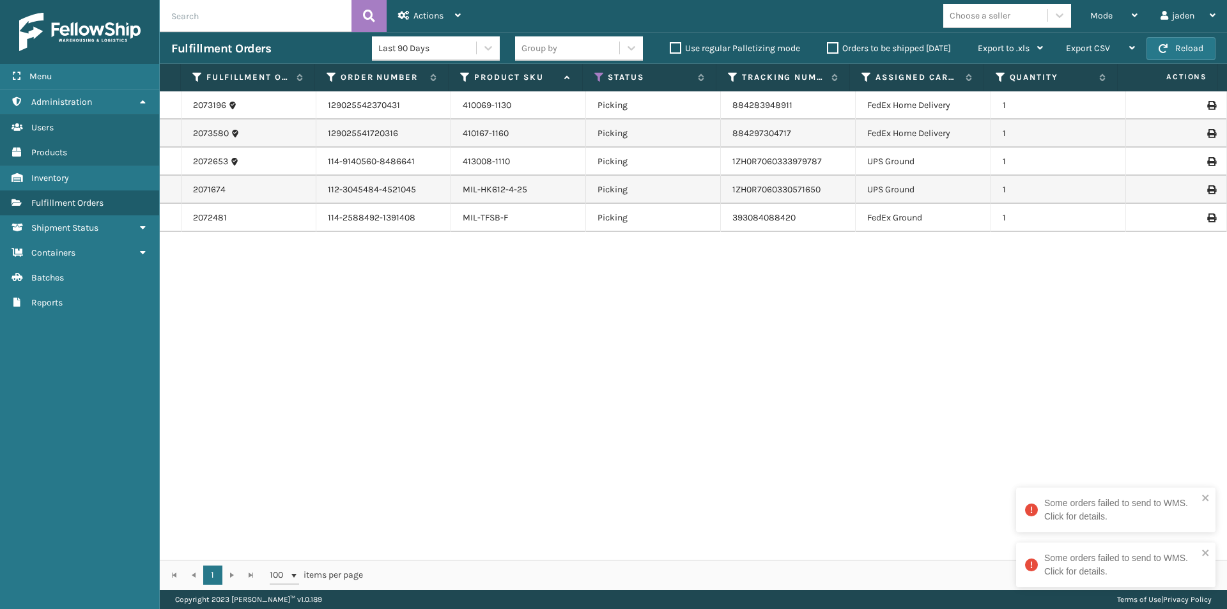
click at [338, 409] on div "2073196 129025542370431 410069-1130 Picking 884283948911 FedEx Home Delivery 1 …" at bounding box center [693, 325] width 1067 height 468
drag, startPoint x: 779, startPoint y: 402, endPoint x: 677, endPoint y: 408, distance: 102.3
click at [413, 429] on div "2073196 129025542370431 410069-1130 Picking 884283948911 FedEx Home Delivery 1 …" at bounding box center [693, 325] width 1067 height 468
drag, startPoint x: 825, startPoint y: 406, endPoint x: 806, endPoint y: 404, distance: 19.9
drag, startPoint x: 806, startPoint y: 404, endPoint x: 589, endPoint y: 390, distance: 217.0
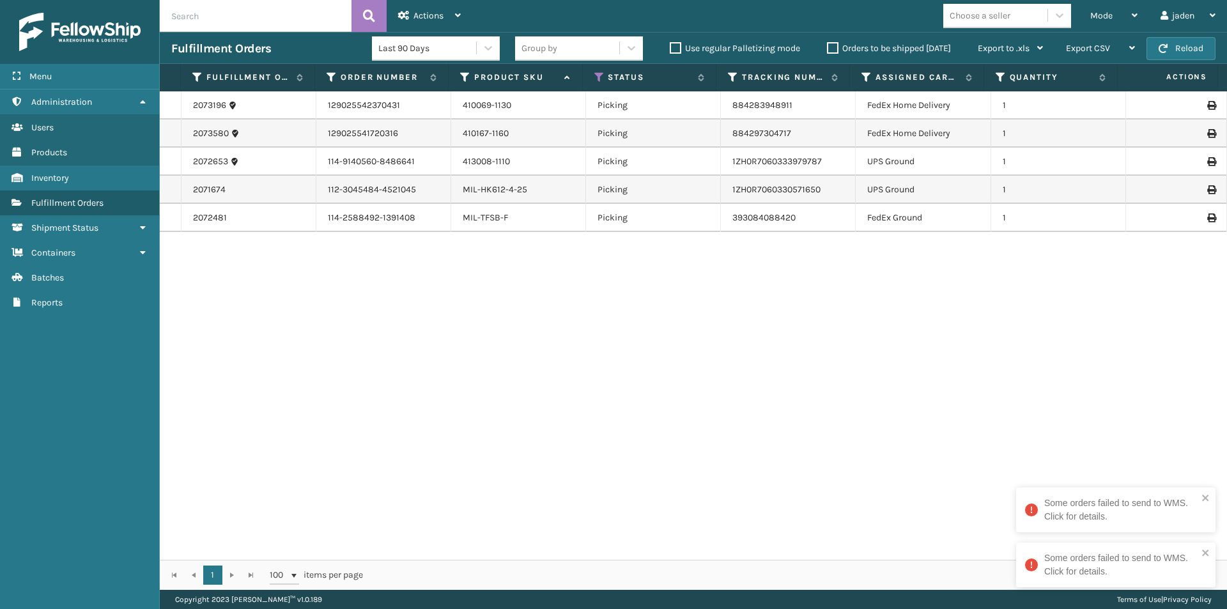
click at [417, 404] on div "2073196 129025542370431 410069-1130 Picking 884283948911 FedEx Home Delivery 1 …" at bounding box center [693, 325] width 1067 height 468
drag, startPoint x: 857, startPoint y: 382, endPoint x: 439, endPoint y: 402, distance: 418.3
click at [388, 403] on div "2073196 129025542370431 410069-1130 Picking 884283948911 FedEx Home Delivery 1 …" at bounding box center [693, 325] width 1067 height 468
drag, startPoint x: 902, startPoint y: 388, endPoint x: 811, endPoint y: 388, distance: 90.7
click at [397, 424] on div "2073196 129025542370431 410069-1130 Picking 884283948911 FedEx Home Delivery 1 …" at bounding box center [693, 325] width 1067 height 468
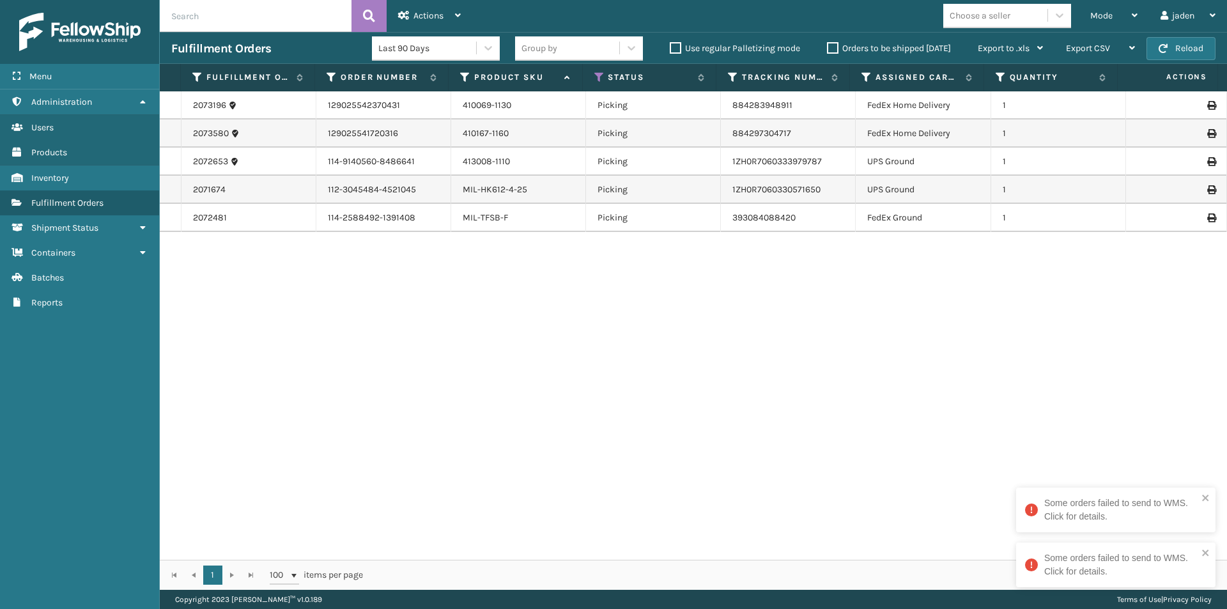
drag, startPoint x: 876, startPoint y: 388, endPoint x: 880, endPoint y: 358, distance: 30.3
click at [458, 402] on div "2073196 129025542370431 410069-1130 Picking 884283948911 FedEx Home Delivery 1 …" at bounding box center [693, 325] width 1067 height 468
drag, startPoint x: 1002, startPoint y: 358, endPoint x: 861, endPoint y: 155, distance: 247.4
click at [570, 400] on div "2073196 129025542370431 410069-1130 Picking 884283948911 FedEx Home Delivery 1 …" at bounding box center [693, 325] width 1067 height 468
click at [1110, 20] on span "Mode" at bounding box center [1101, 15] width 22 height 11
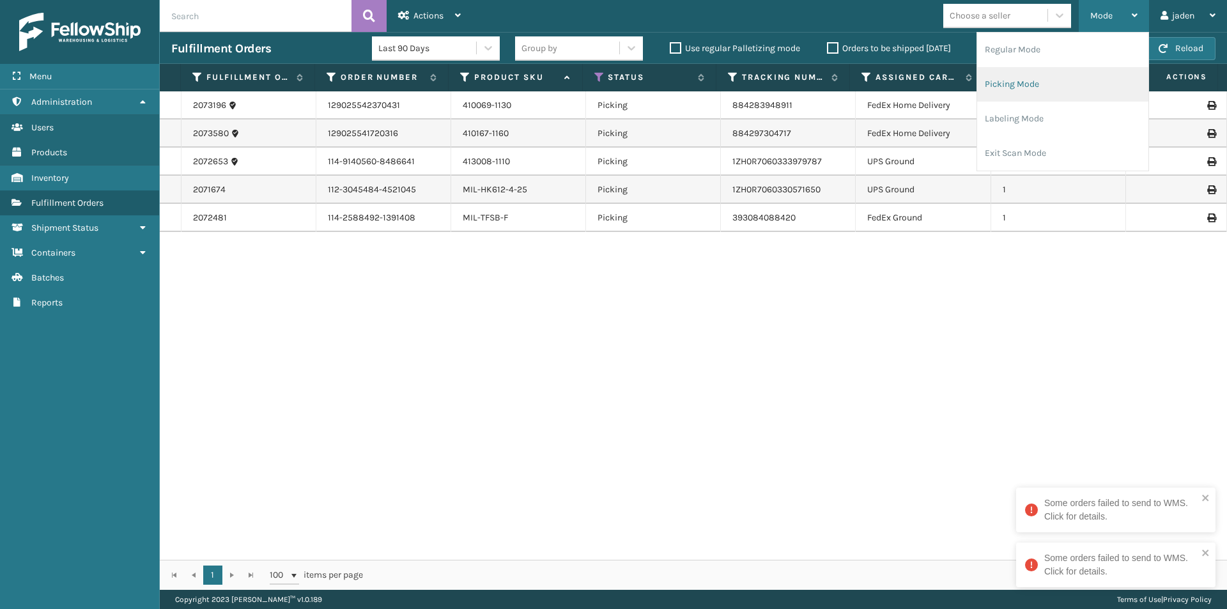
click at [1068, 81] on li "Picking Mode" at bounding box center [1062, 84] width 171 height 34
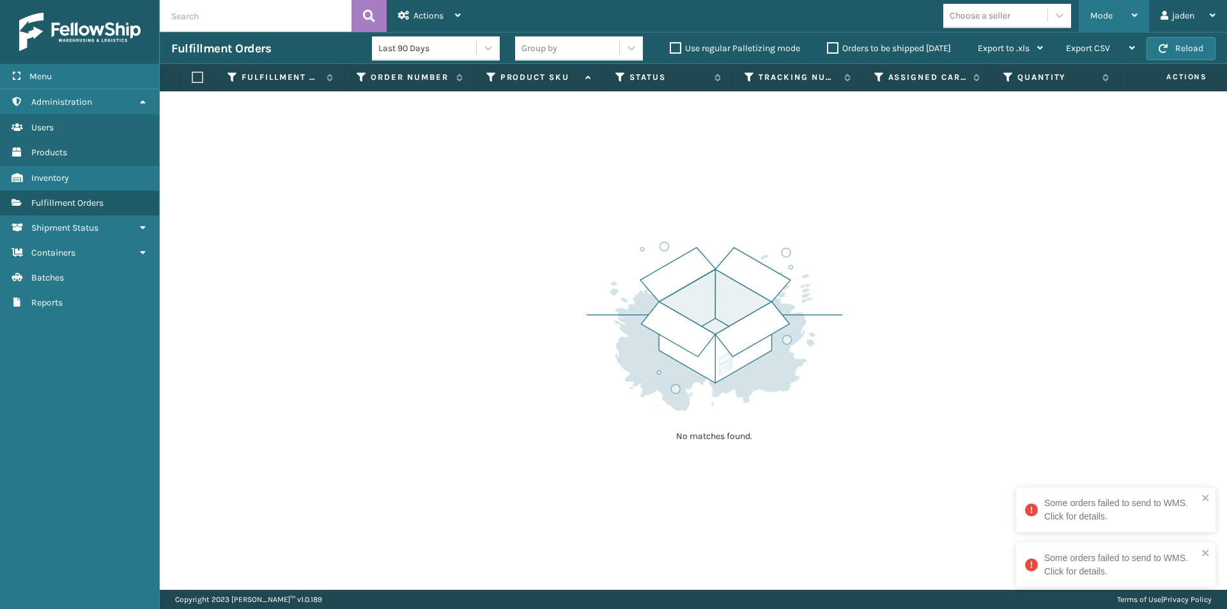
click at [1101, 24] on div "Mode" at bounding box center [1113, 16] width 47 height 32
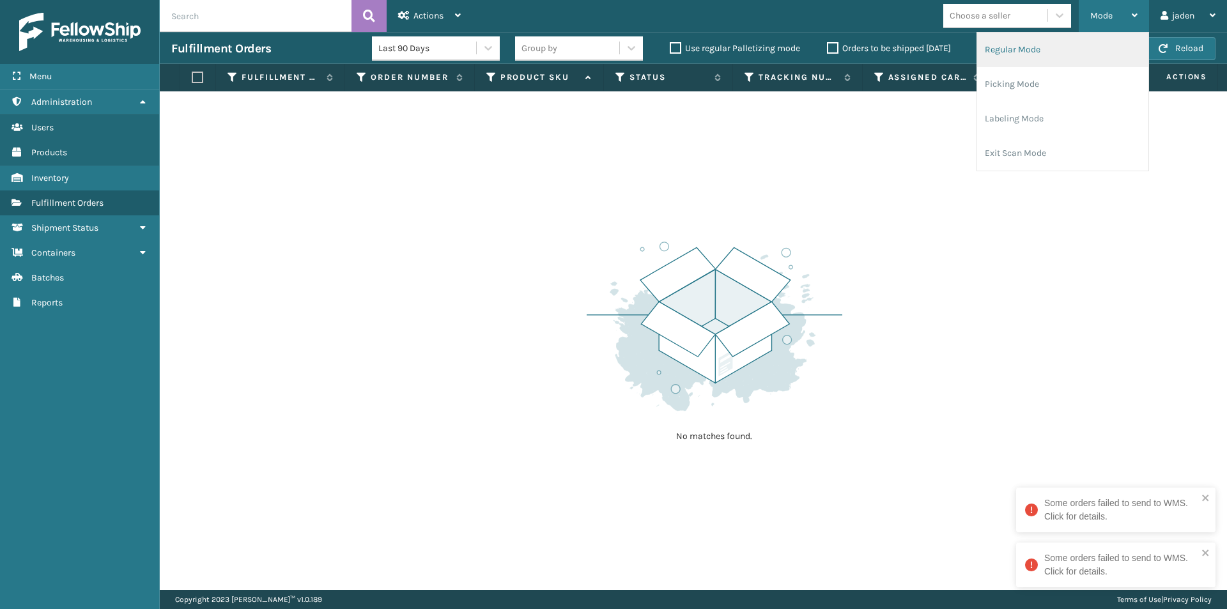
click at [1061, 52] on li "Regular Mode" at bounding box center [1062, 50] width 171 height 34
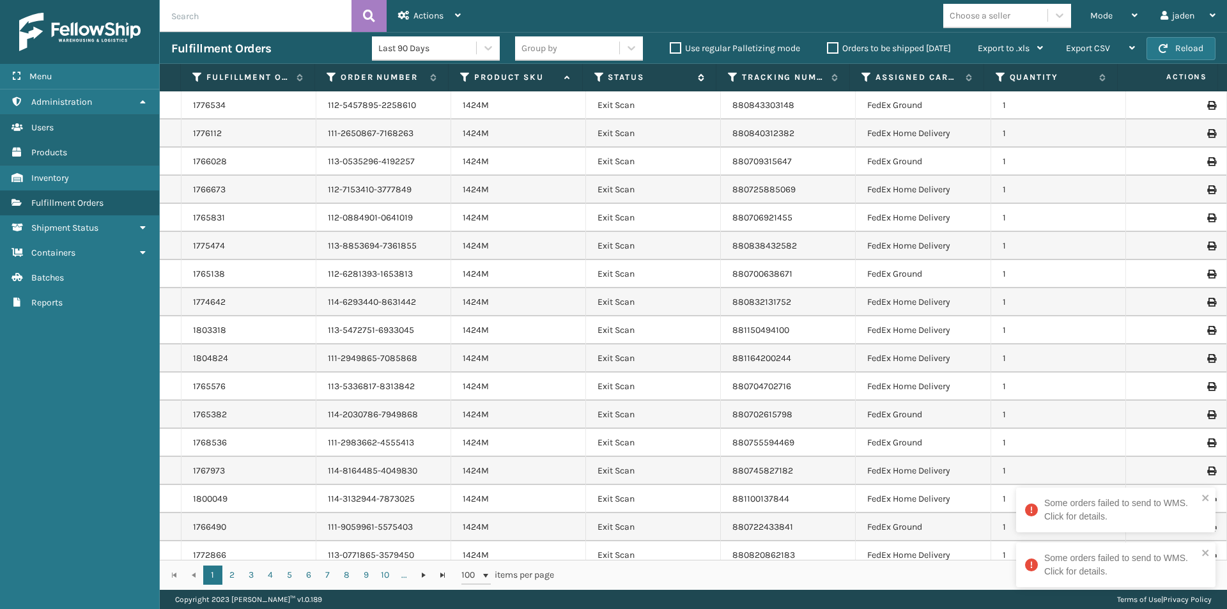
click at [596, 76] on icon at bounding box center [599, 77] width 10 height 11
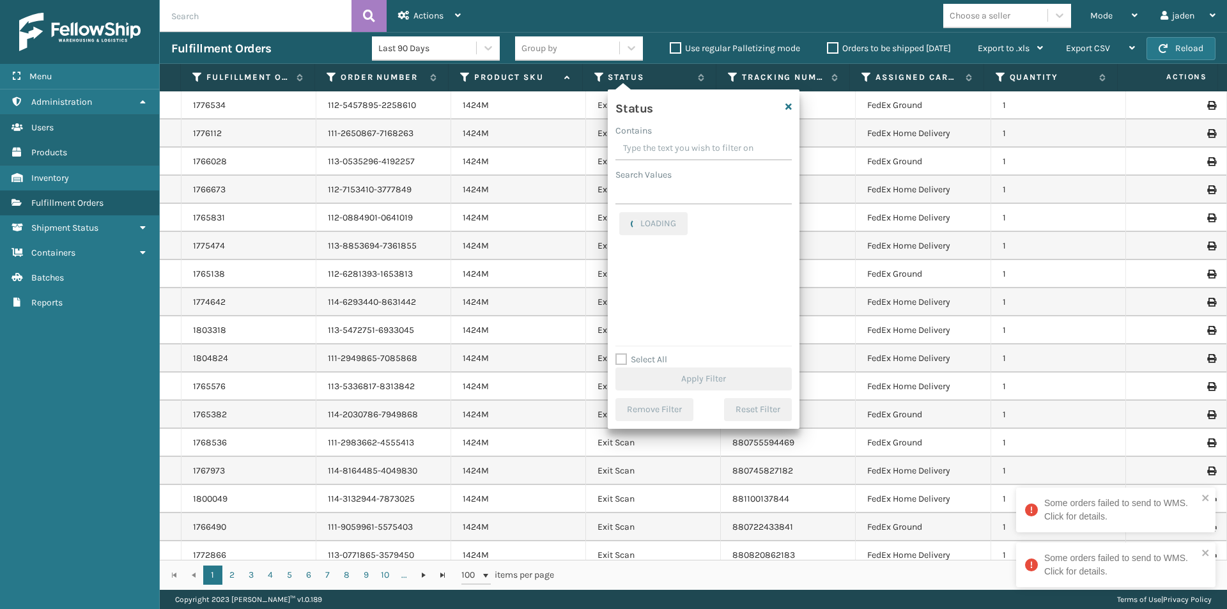
drag, startPoint x: 714, startPoint y: 144, endPoint x: 670, endPoint y: 145, distance: 44.7
click at [670, 145] on input "Contains" at bounding box center [703, 148] width 176 height 23
click at [622, 266] on label "Palletized" at bounding box center [646, 262] width 55 height 11
click at [620, 264] on input "Palletized" at bounding box center [619, 260] width 1 height 8
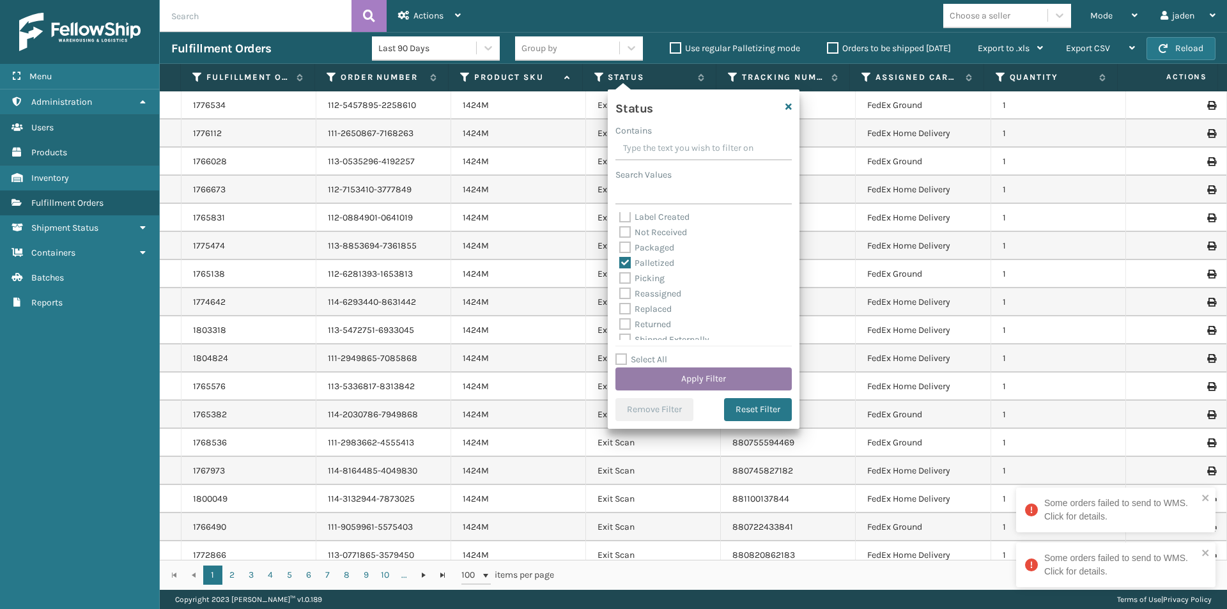
click at [686, 379] on button "Apply Filter" at bounding box center [703, 378] width 176 height 23
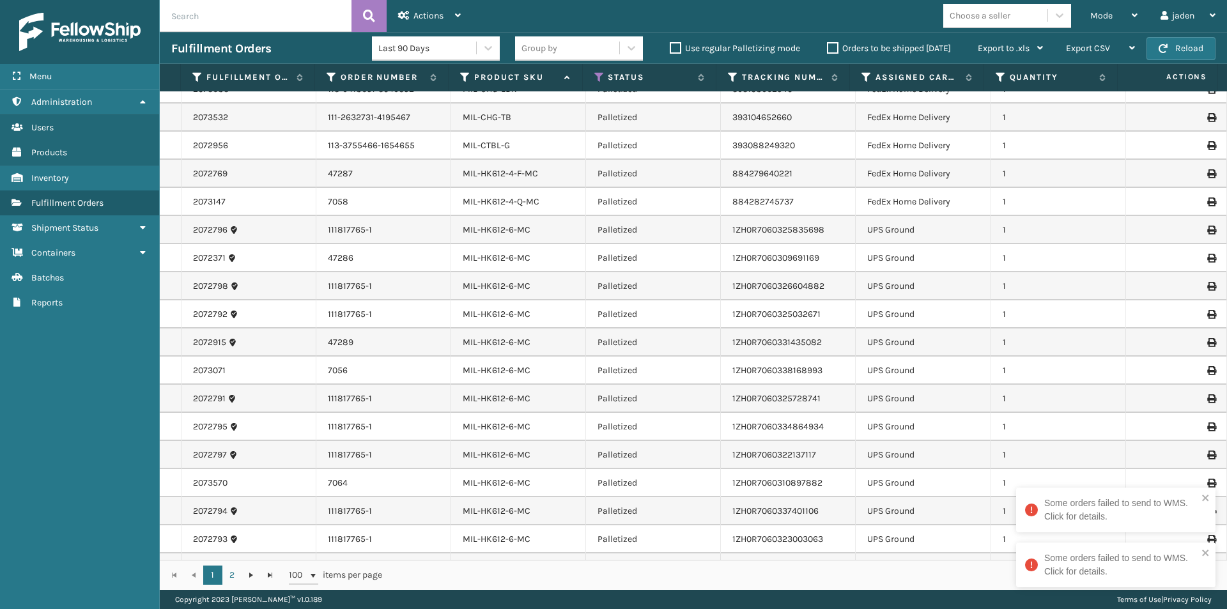
scroll to position [2343, 0]
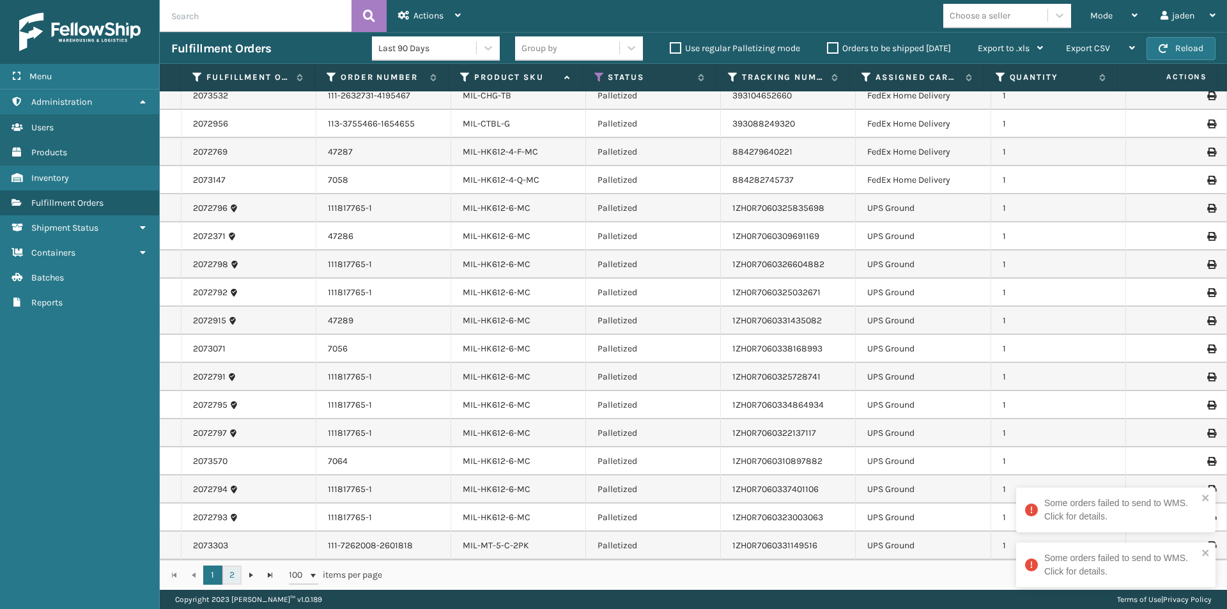
click at [231, 574] on link "2" at bounding box center [231, 574] width 19 height 19
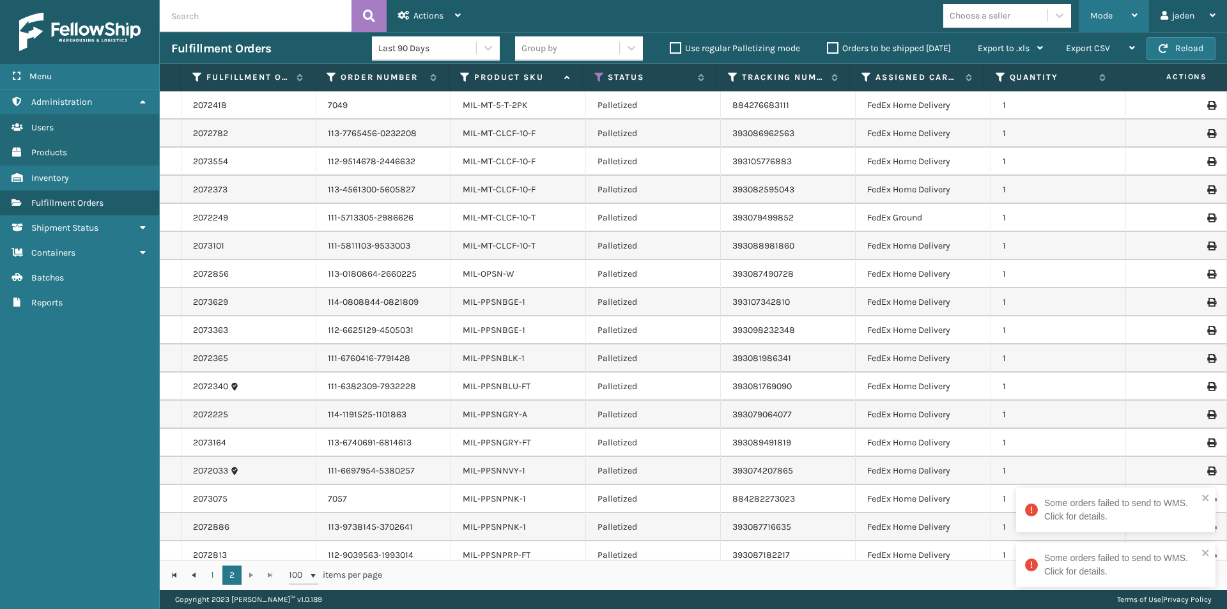
click at [1108, 18] on span "Mode" at bounding box center [1101, 15] width 22 height 11
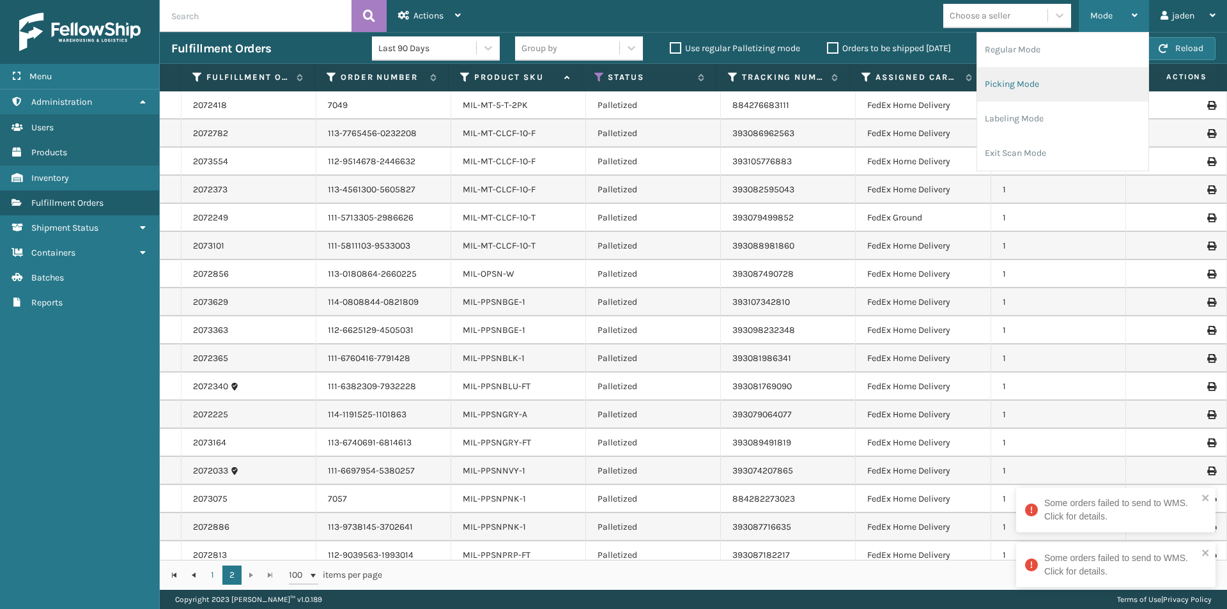
click at [1067, 80] on li "Picking Mode" at bounding box center [1062, 84] width 171 height 34
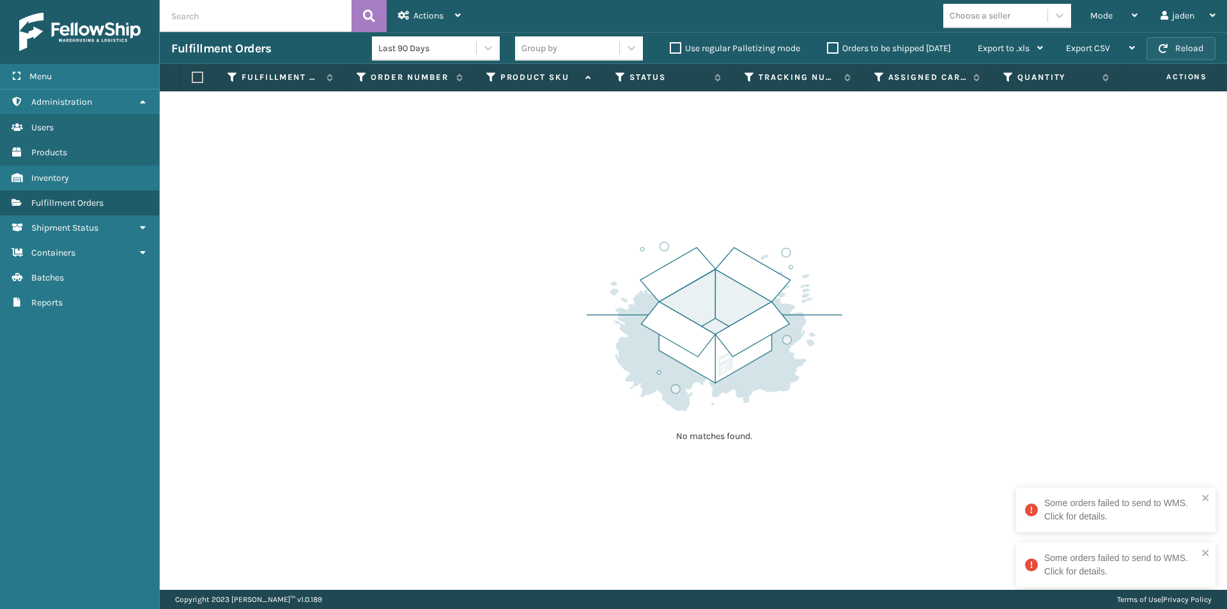
click at [1170, 54] on button "Reload" at bounding box center [1180, 48] width 69 height 23
click at [830, 48] on label "Orders to be shipped [DATE]" at bounding box center [889, 48] width 124 height 11
click at [827, 48] on input "Orders to be shipped [DATE]" at bounding box center [827, 45] width 1 height 8
click at [1188, 51] on button "Reload" at bounding box center [1180, 48] width 69 height 23
click at [832, 49] on label "Orders to be shipped [DATE]" at bounding box center [889, 48] width 124 height 11
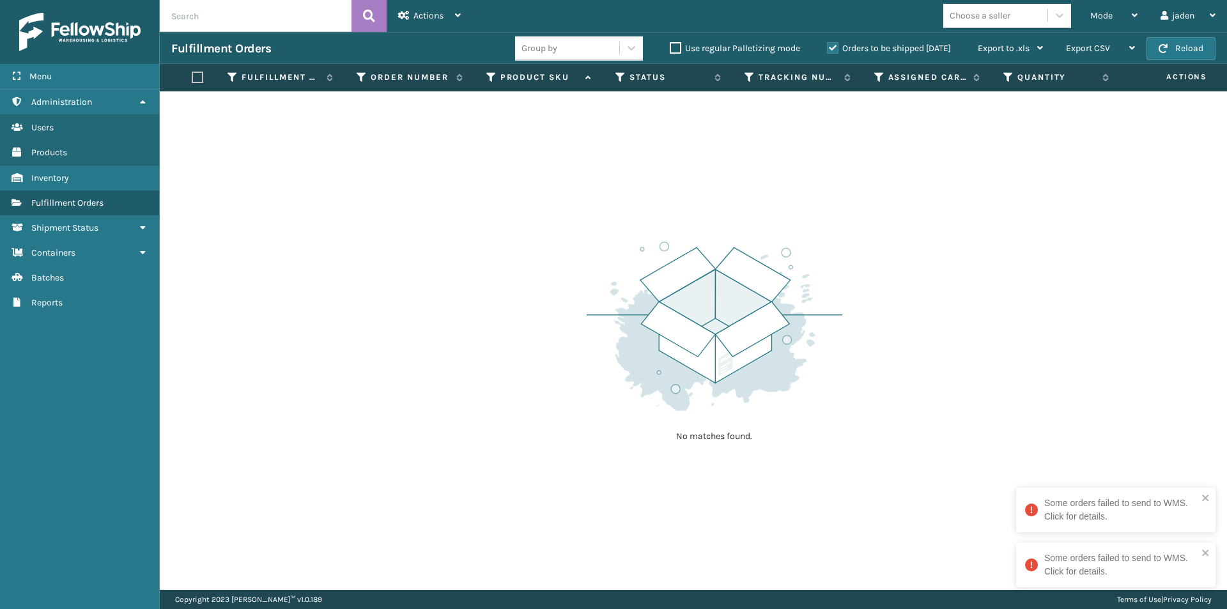
click at [827, 49] on input "Orders to be shipped [DATE]" at bounding box center [827, 45] width 1 height 8
click at [1107, 15] on span "Mode" at bounding box center [1101, 15] width 22 height 11
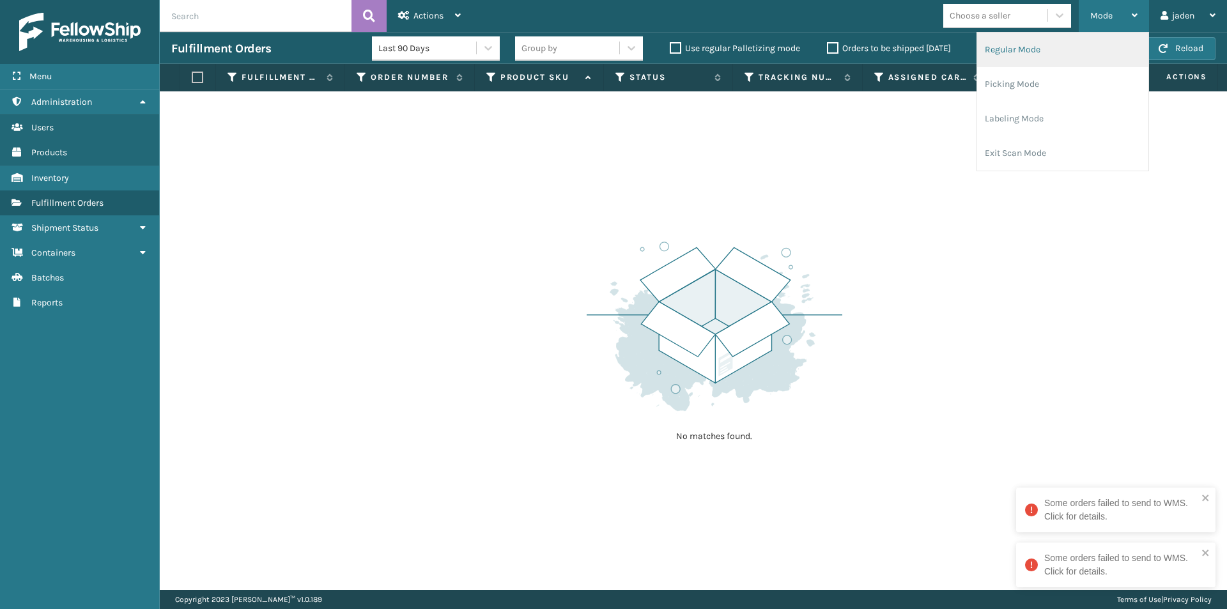
click at [1025, 59] on li "Regular Mode" at bounding box center [1062, 50] width 171 height 34
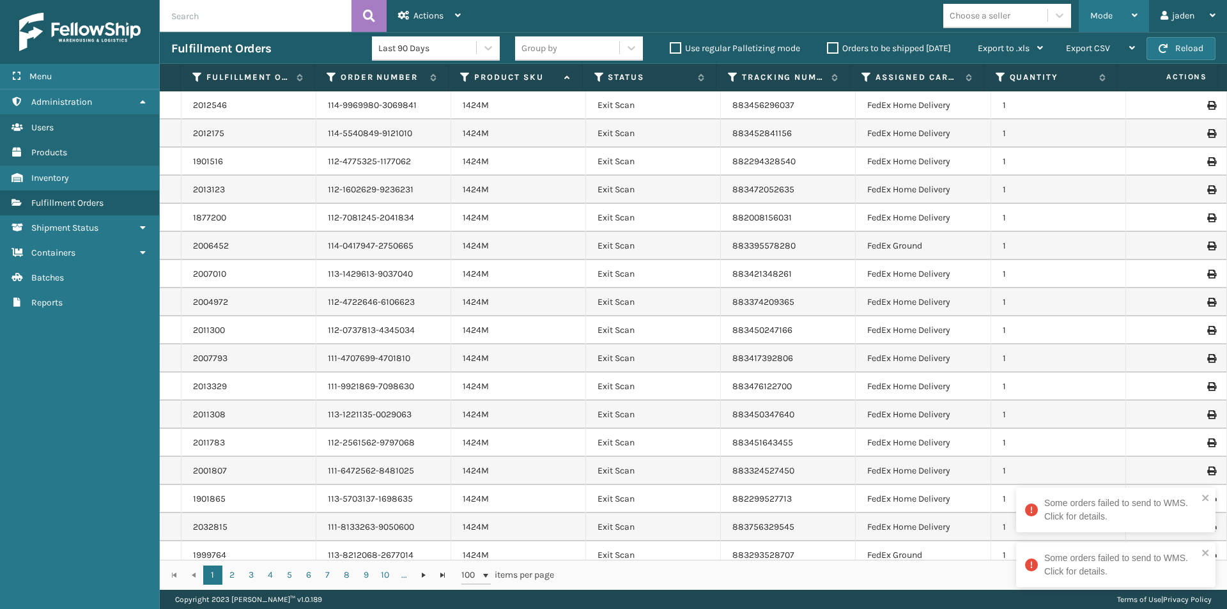
click at [1102, 15] on span "Mode" at bounding box center [1101, 15] width 22 height 11
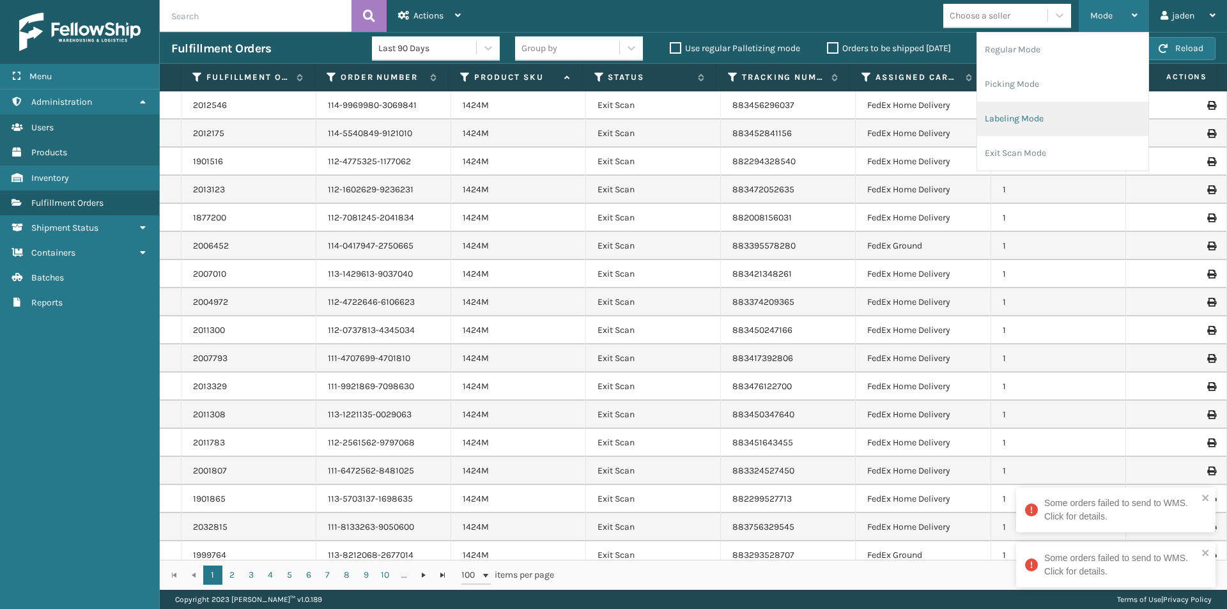
click at [1046, 109] on li "Labeling Mode" at bounding box center [1062, 119] width 171 height 34
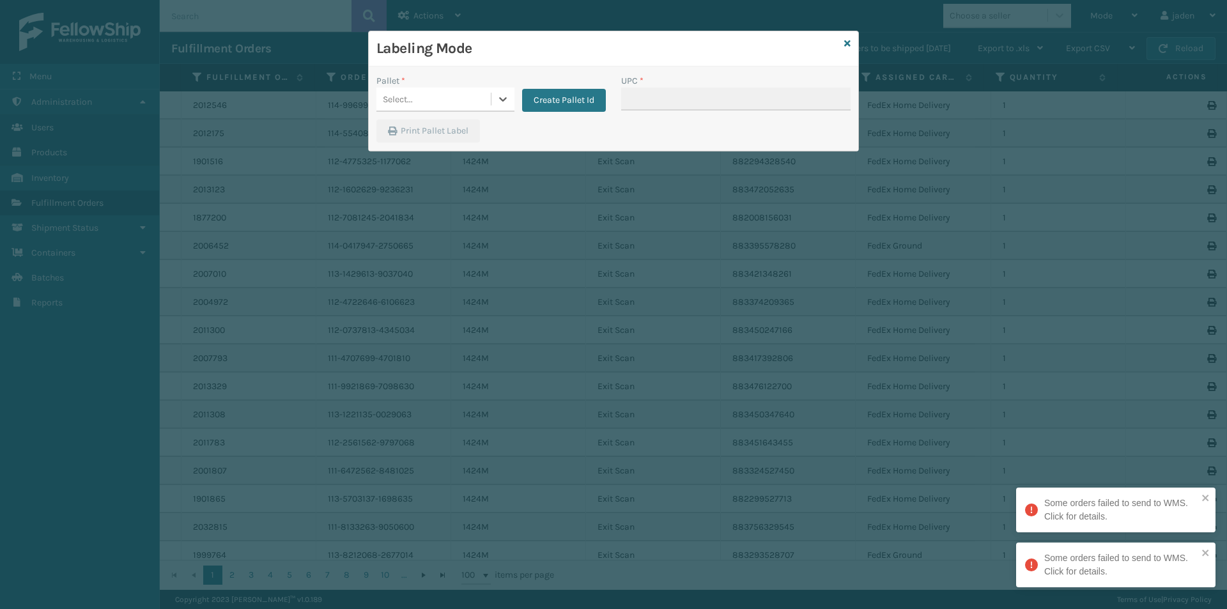
click at [484, 100] on div "Select..." at bounding box center [433, 99] width 114 height 21
drag, startPoint x: 412, startPoint y: 160, endPoint x: 678, endPoint y: 81, distance: 277.7
click at [417, 159] on div "UPSG-DDU596V9TI" at bounding box center [445, 155] width 138 height 24
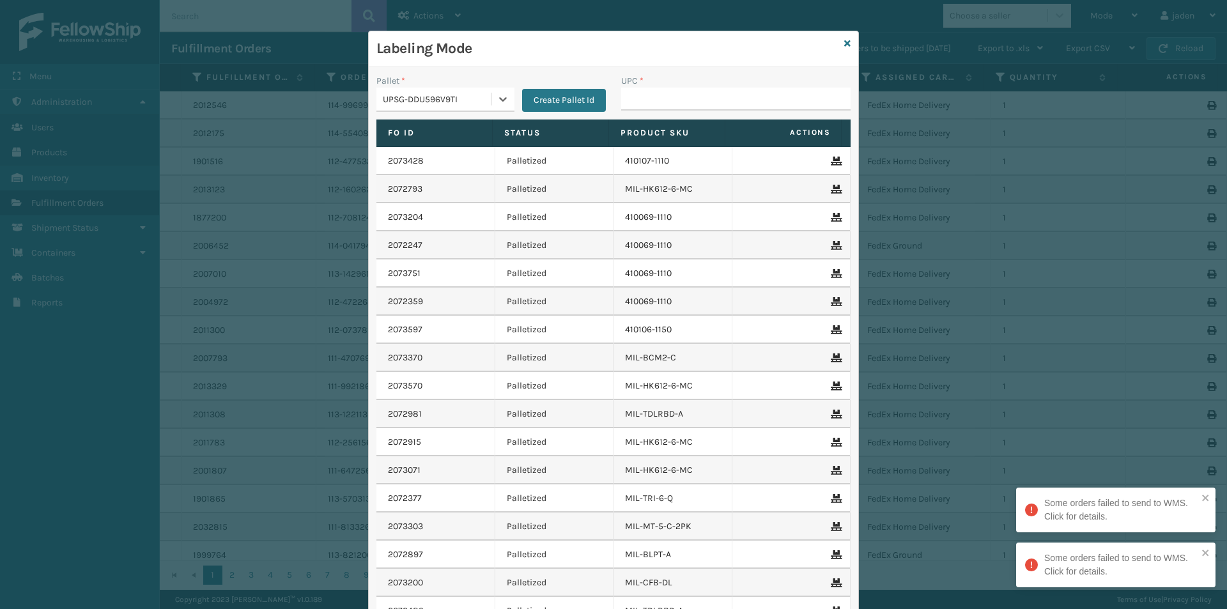
click at [683, 74] on div "UPC *" at bounding box center [735, 80] width 229 height 13
click at [686, 94] on input "UPC *" at bounding box center [735, 99] width 229 height 23
click at [846, 47] on div "Labeling Mode" at bounding box center [613, 48] width 489 height 35
click at [844, 47] on icon at bounding box center [847, 43] width 6 height 9
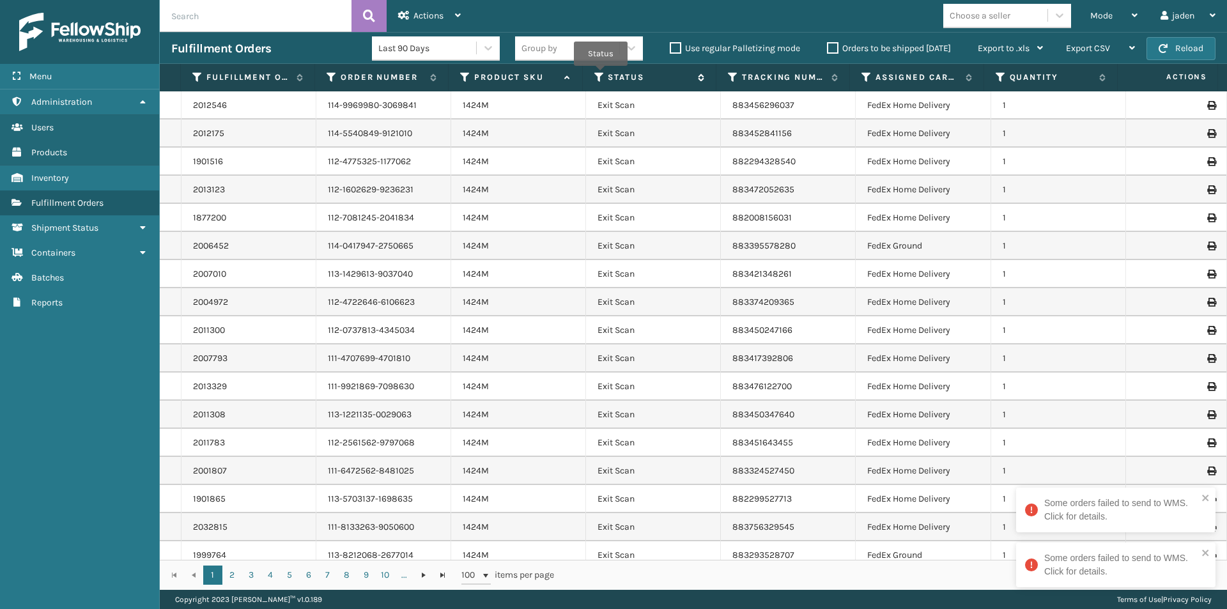
click at [601, 74] on icon at bounding box center [599, 77] width 10 height 11
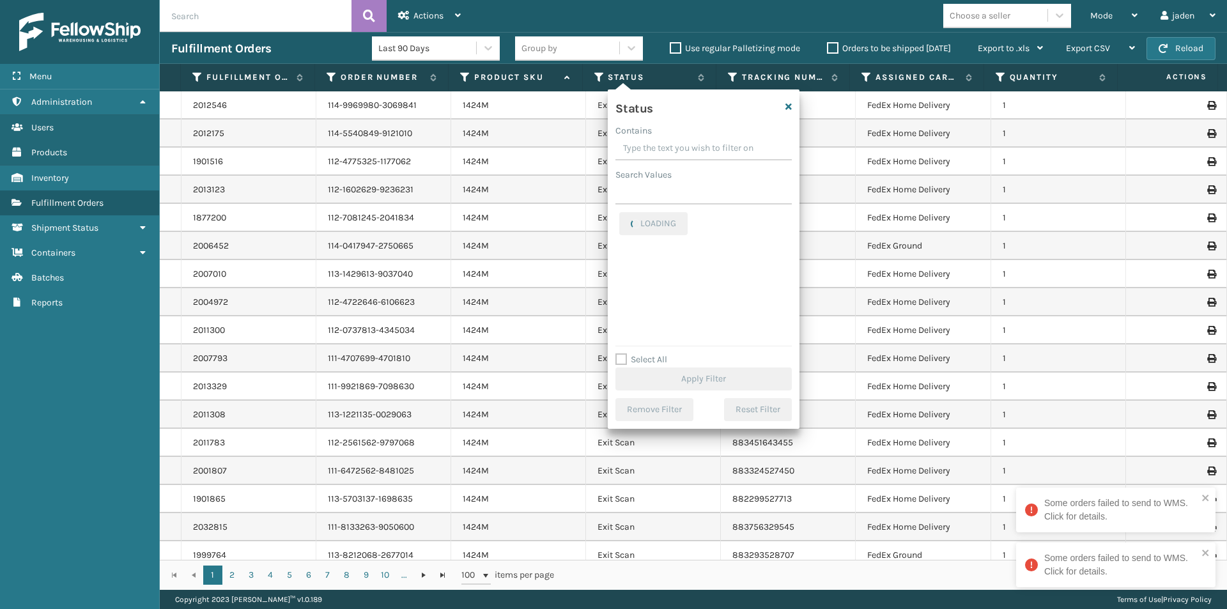
drag, startPoint x: 719, startPoint y: 149, endPoint x: 654, endPoint y: 148, distance: 65.2
click at [654, 148] on input "Contains" at bounding box center [703, 148] width 176 height 23
click at [625, 269] on label "Picking" at bounding box center [641, 270] width 45 height 11
click at [620, 269] on input "Picking" at bounding box center [619, 267] width 1 height 8
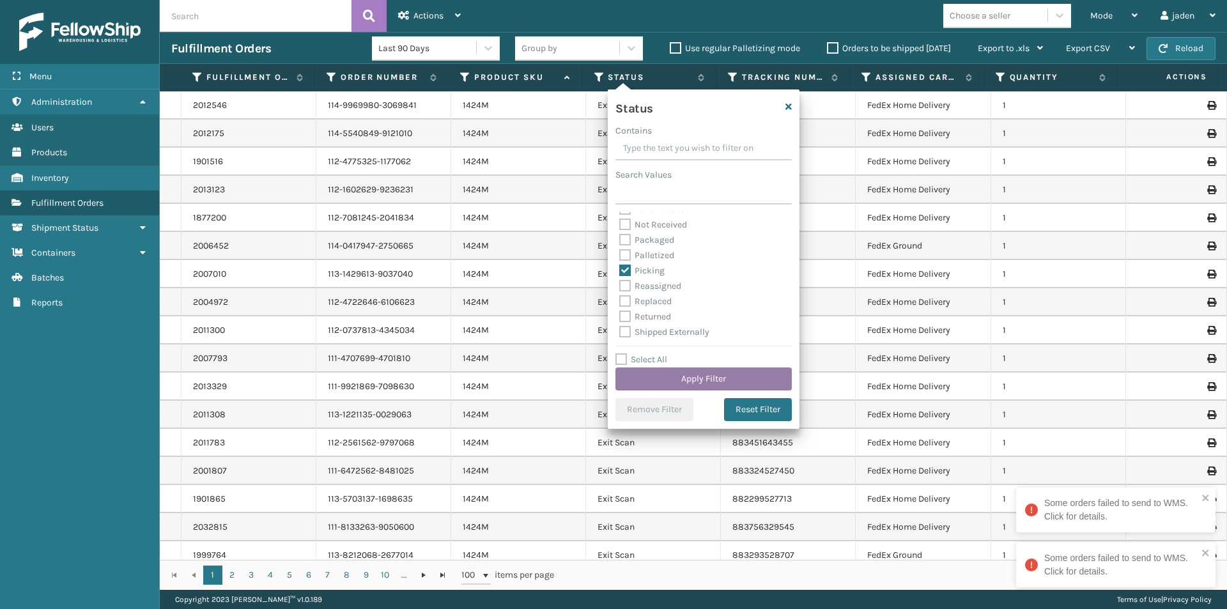
click at [661, 371] on button "Apply Filter" at bounding box center [703, 378] width 176 height 23
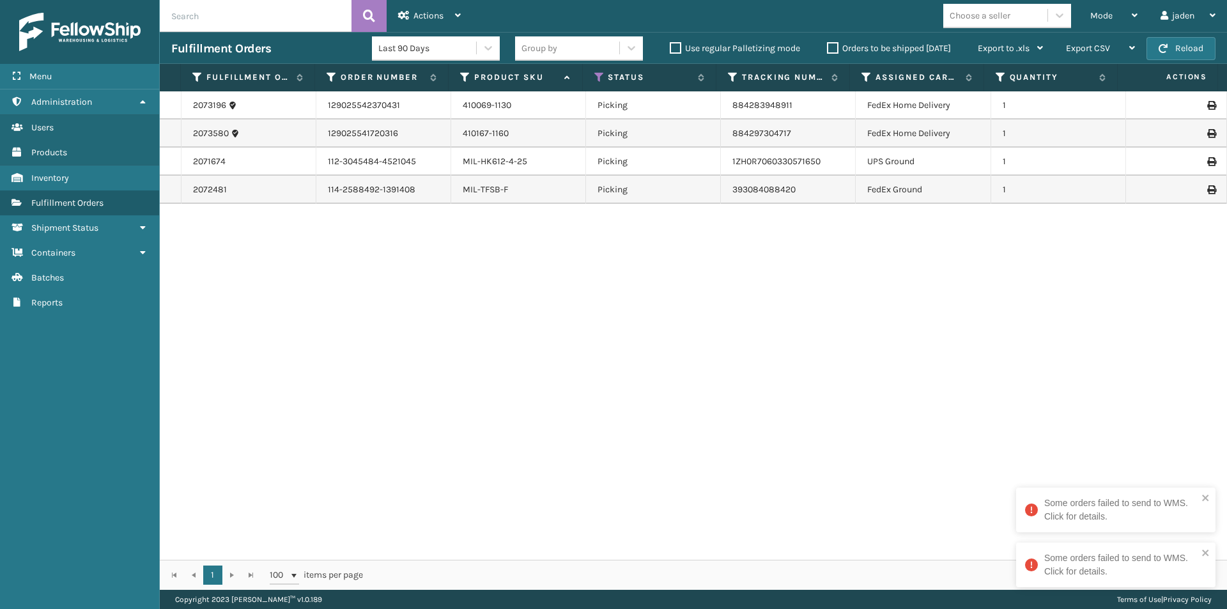
drag, startPoint x: 712, startPoint y: 275, endPoint x: 529, endPoint y: 313, distance: 186.7
click at [529, 313] on div "2073196 129025542370431 410069-1130 Picking 884283948911 FedEx Home Delivery 1 …" at bounding box center [693, 325] width 1067 height 468
click at [1164, 36] on div "Fulfillment Orders Last 90 Days Group by Use regular Palletizing mode Orders to…" at bounding box center [693, 48] width 1067 height 32
click at [1164, 44] on span "button" at bounding box center [1162, 48] width 9 height 9
click at [1163, 45] on span "button" at bounding box center [1162, 48] width 9 height 9
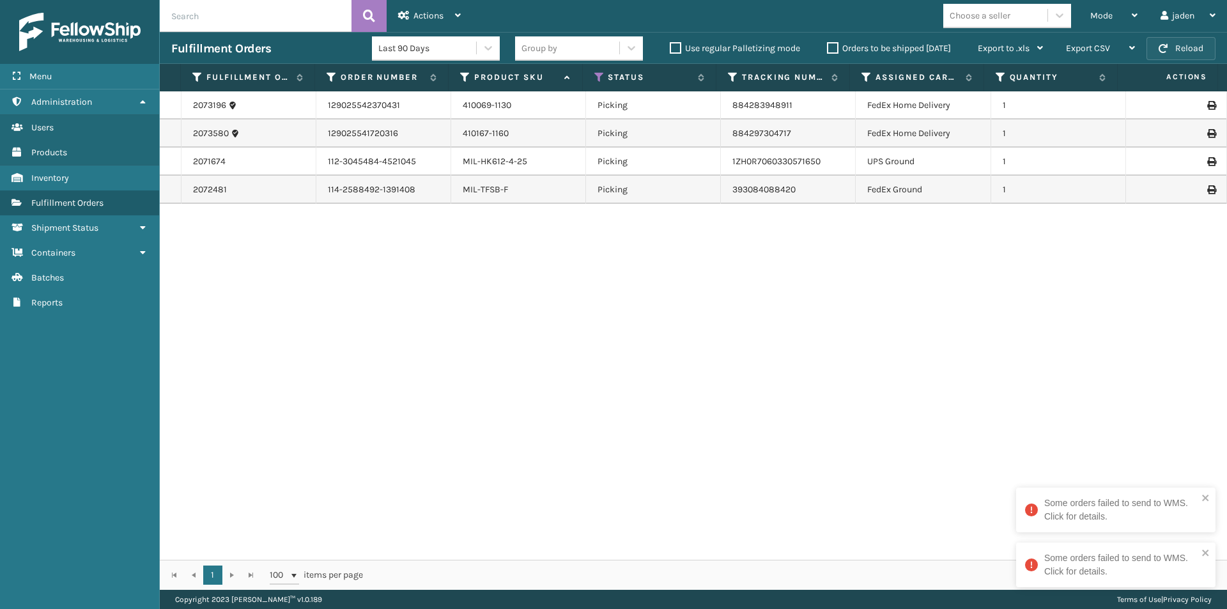
click at [1168, 49] on button "Reload" at bounding box center [1180, 48] width 69 height 23
drag, startPoint x: 818, startPoint y: 342, endPoint x: 500, endPoint y: 336, distance: 318.2
drag, startPoint x: 500, startPoint y: 336, endPoint x: 406, endPoint y: 14, distance: 335.4
click at [499, 333] on div "2073196 129025542370431 410069-1130 Picking 884283948911 FedEx Home Delivery 1 …" at bounding box center [693, 325] width 1067 height 468
click at [1160, 52] on span "button" at bounding box center [1162, 48] width 9 height 9
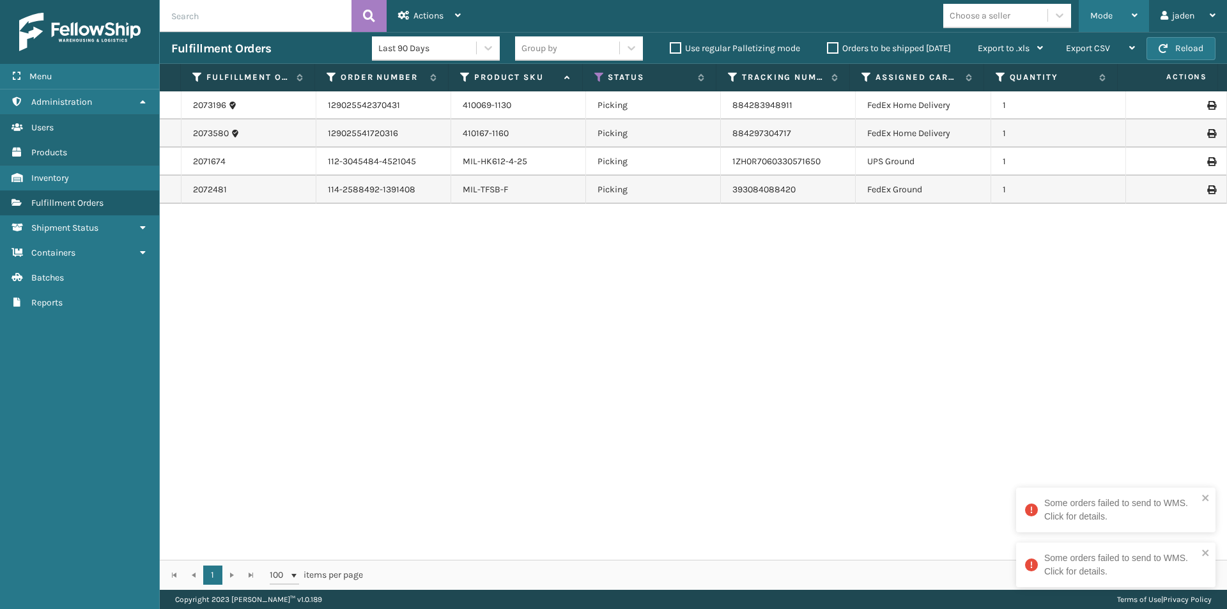
click at [1098, 12] on span "Mode" at bounding box center [1101, 15] width 22 height 11
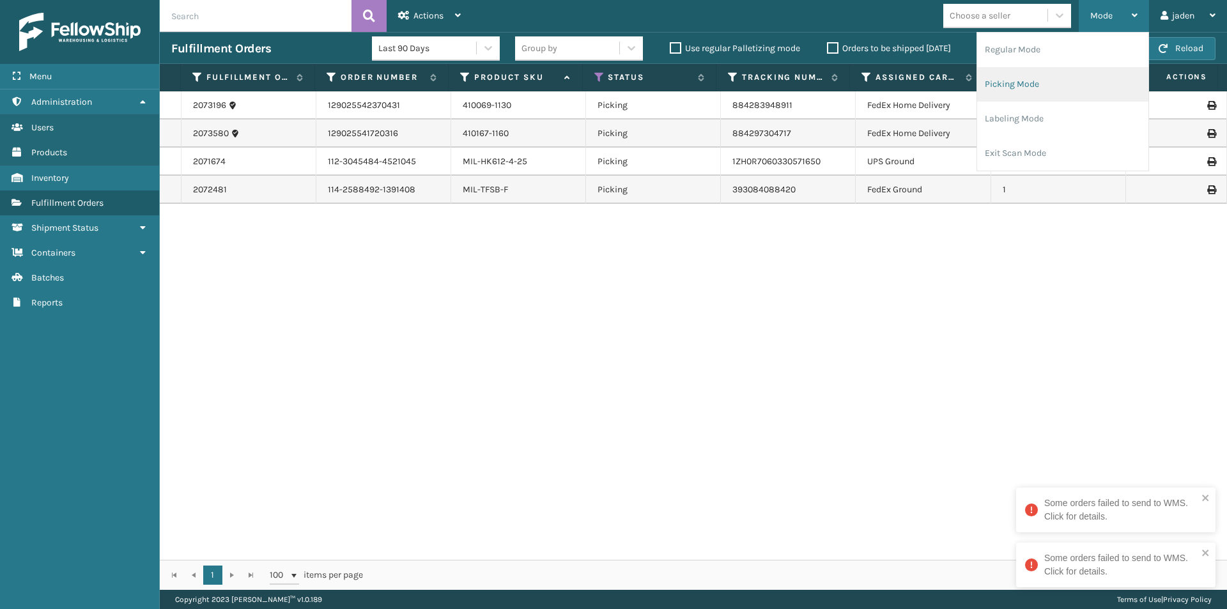
click at [1058, 70] on li "Picking Mode" at bounding box center [1062, 84] width 171 height 34
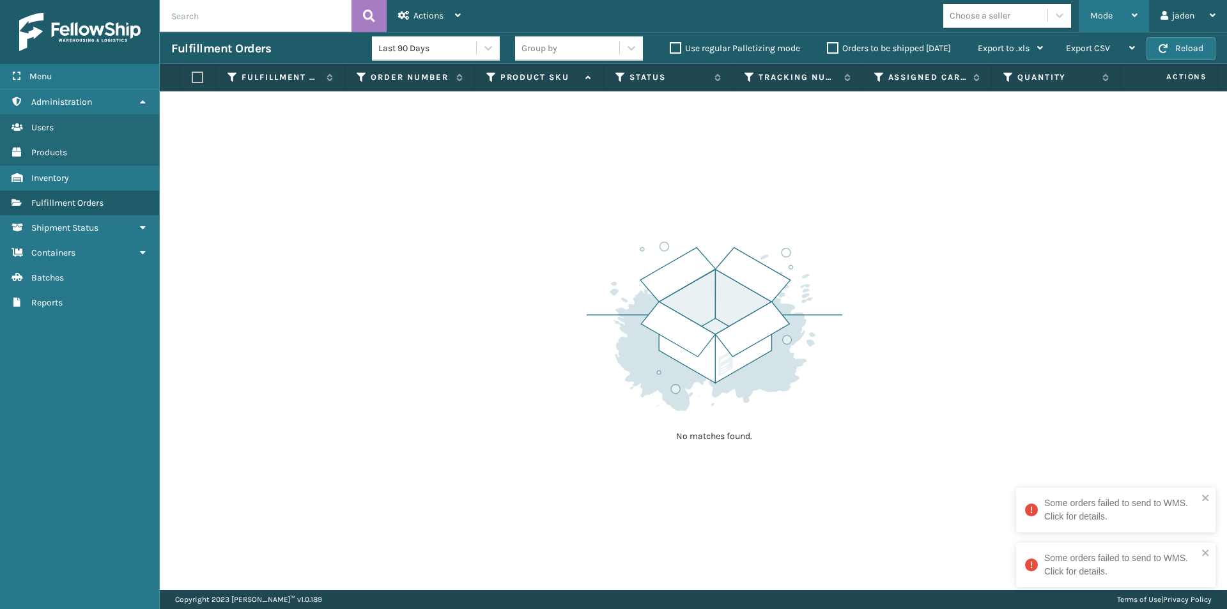
click at [1100, 13] on span "Mode" at bounding box center [1101, 15] width 22 height 11
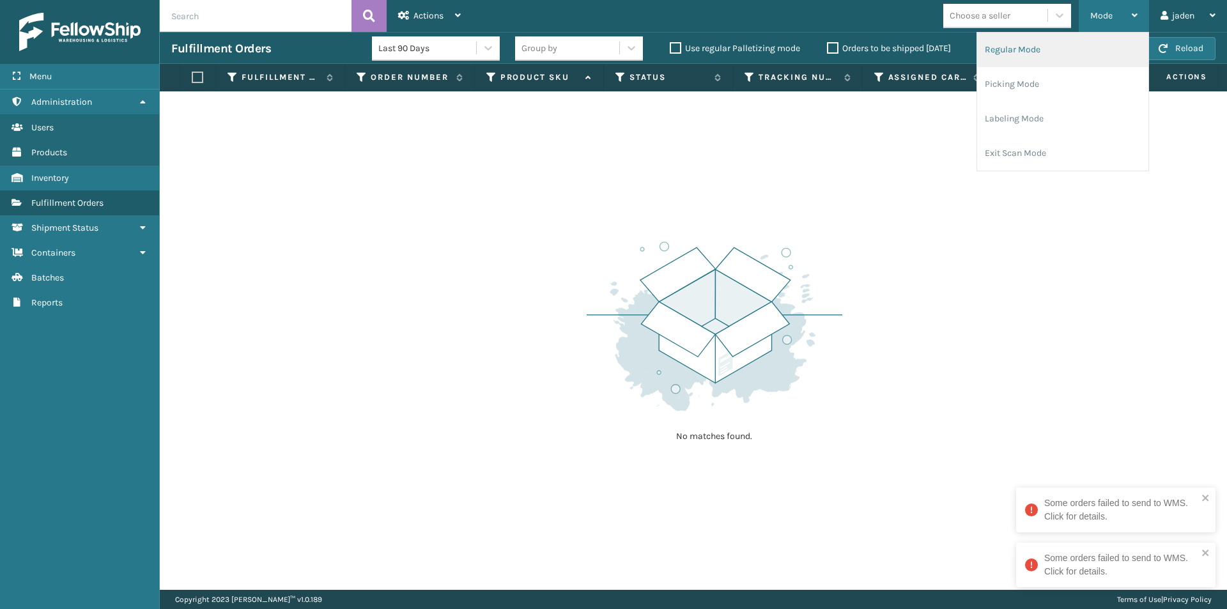
click at [1052, 42] on li "Regular Mode" at bounding box center [1062, 50] width 171 height 34
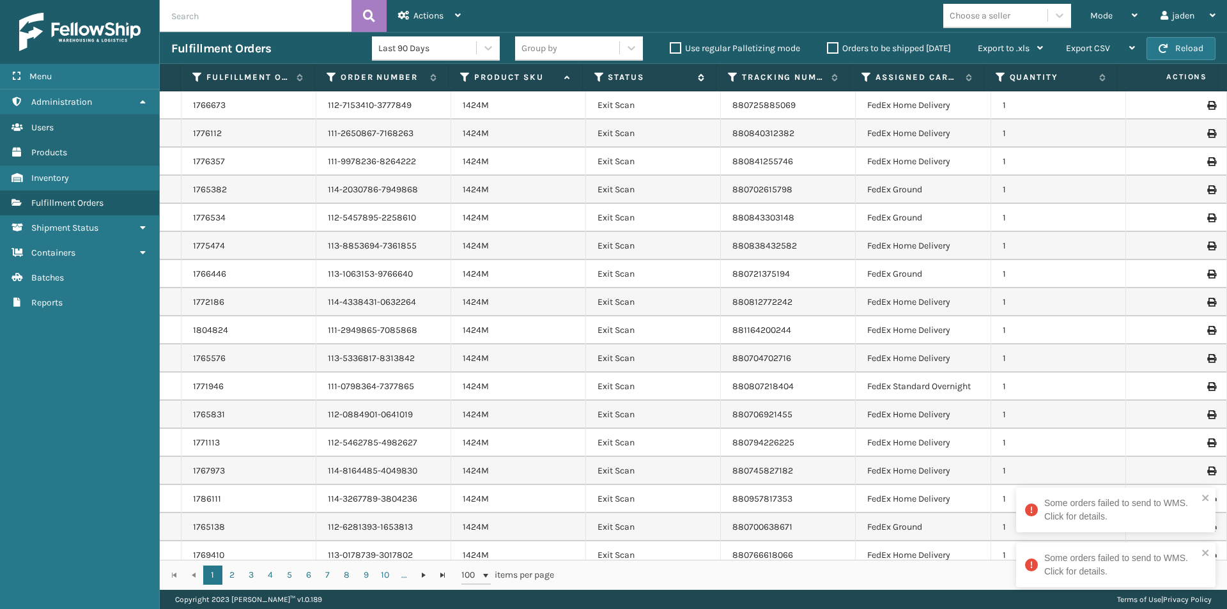
click at [598, 77] on icon at bounding box center [599, 77] width 10 height 11
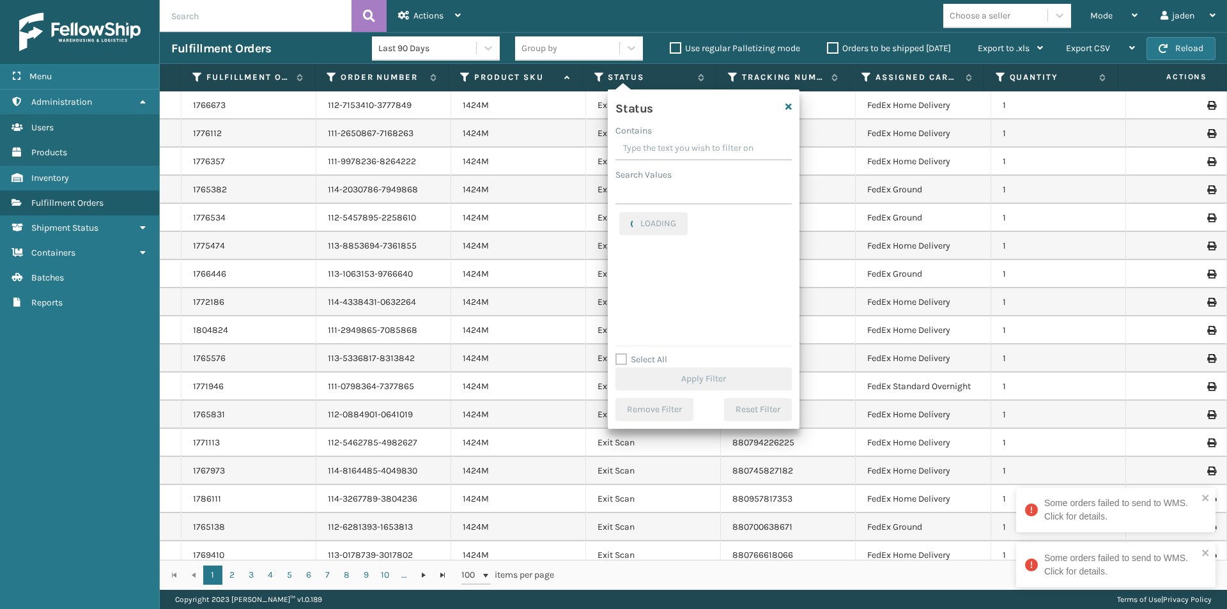
drag, startPoint x: 716, startPoint y: 148, endPoint x: 697, endPoint y: 146, distance: 19.2
click at [697, 146] on input "Contains" at bounding box center [703, 148] width 176 height 23
click at [633, 268] on label "Palletized" at bounding box center [646, 262] width 55 height 11
click at [620, 264] on input "Palletized" at bounding box center [619, 260] width 1 height 8
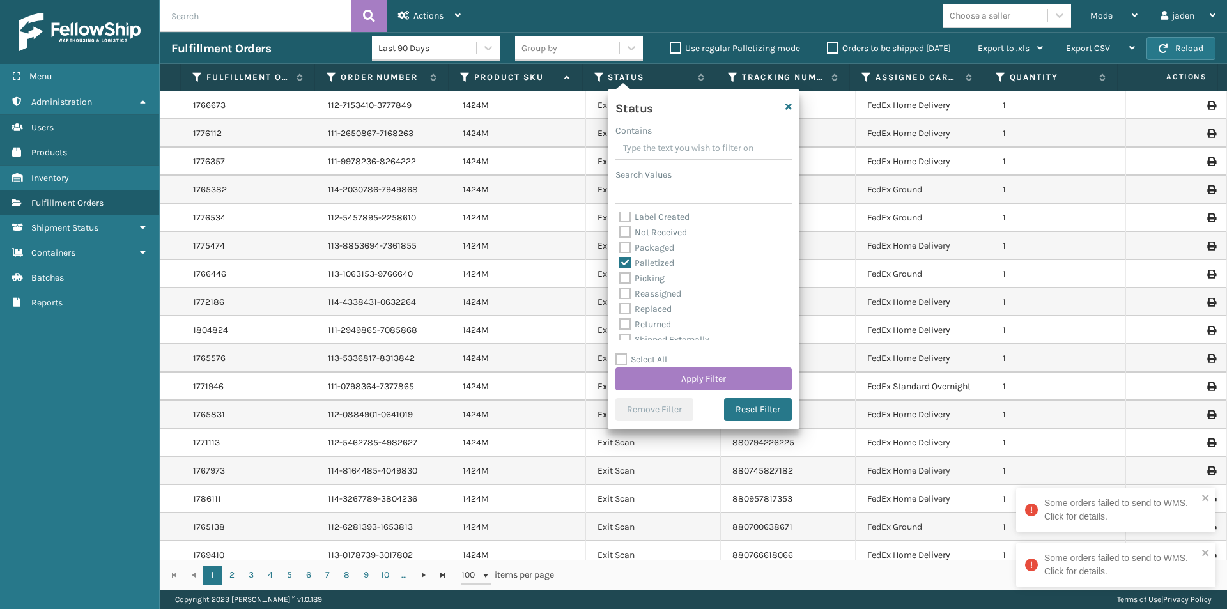
click at [629, 268] on label "Palletized" at bounding box center [646, 262] width 55 height 11
click at [620, 264] on input "Palletized" at bounding box center [619, 260] width 1 height 8
click at [629, 275] on label "Picking" at bounding box center [641, 278] width 45 height 11
click at [620, 275] on input "Picking" at bounding box center [619, 275] width 1 height 8
click at [694, 385] on button "Apply Filter" at bounding box center [703, 378] width 176 height 23
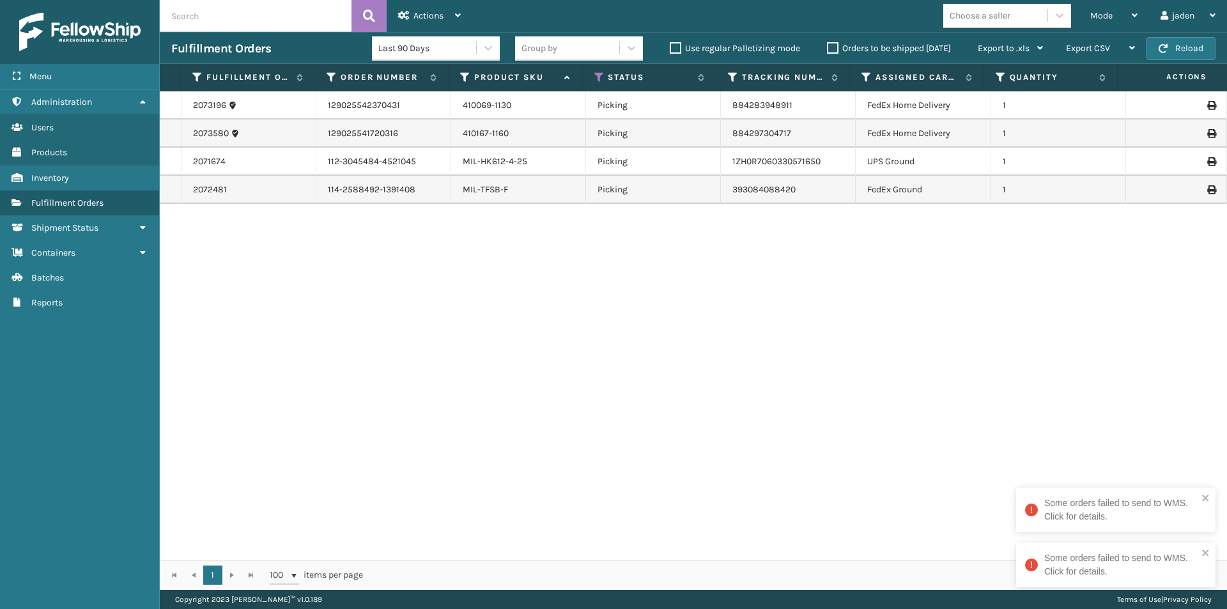
drag, startPoint x: 778, startPoint y: 358, endPoint x: 544, endPoint y: 374, distance: 235.0
click at [544, 374] on div "2073196 129025542370431 410069-1130 Picking 884283948911 FedEx Home Delivery 1 …" at bounding box center [693, 325] width 1067 height 468
click at [595, 78] on icon at bounding box center [599, 77] width 10 height 11
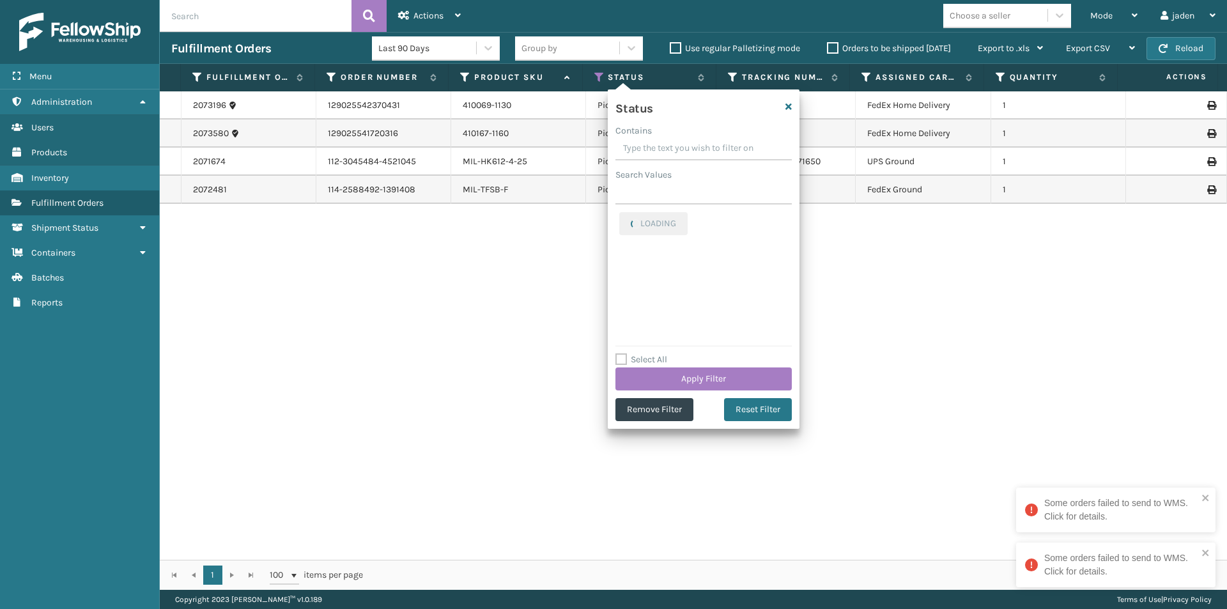
drag, startPoint x: 724, startPoint y: 142, endPoint x: 684, endPoint y: 146, distance: 40.4
click at [684, 146] on input "Contains" at bounding box center [703, 148] width 176 height 23
click at [624, 217] on label "Picking" at bounding box center [641, 219] width 45 height 11
click at [620, 217] on input "Picking" at bounding box center [619, 216] width 1 height 8
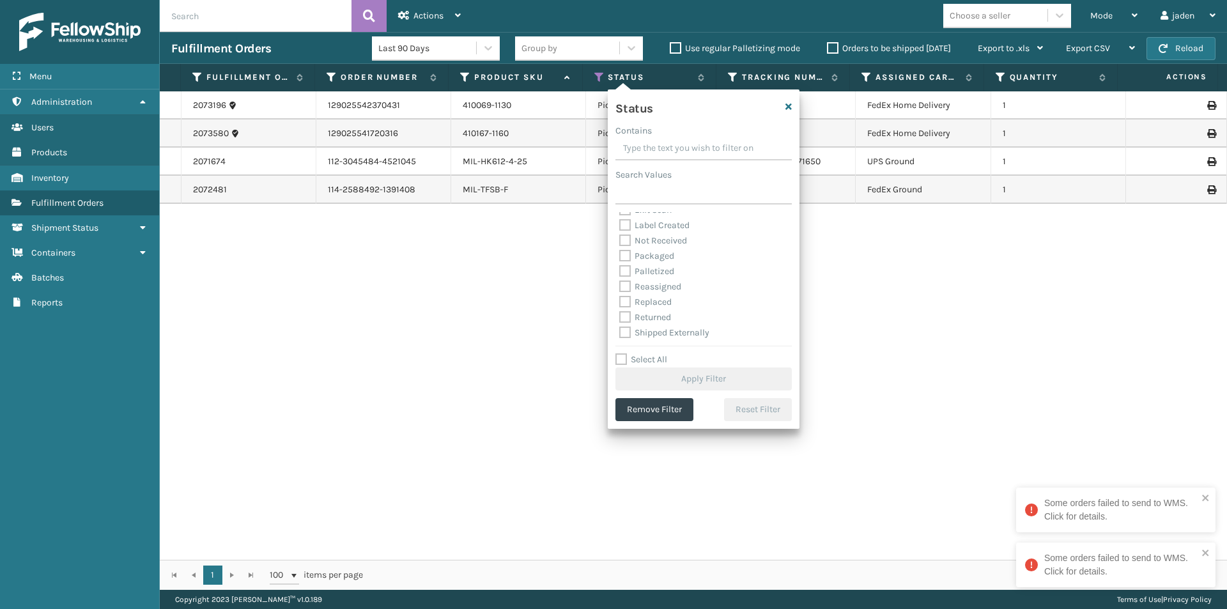
scroll to position [72, 0]
click at [629, 273] on label "Palletized" at bounding box center [646, 270] width 55 height 11
click at [620, 272] on input "Palletized" at bounding box center [619, 267] width 1 height 8
click at [694, 377] on button "Apply Filter" at bounding box center [703, 378] width 176 height 23
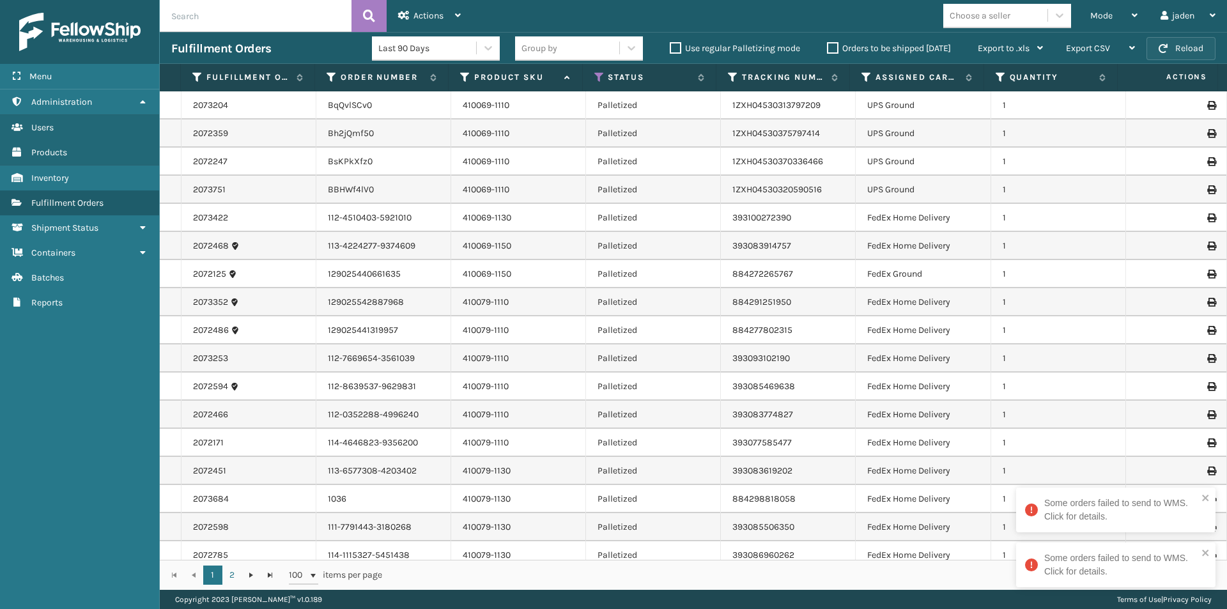
click at [1181, 42] on button "Reload" at bounding box center [1180, 48] width 69 height 23
click at [1204, 496] on icon "close" at bounding box center [1205, 497] width 6 height 6
click at [1206, 557] on icon "close" at bounding box center [1205, 552] width 9 height 10
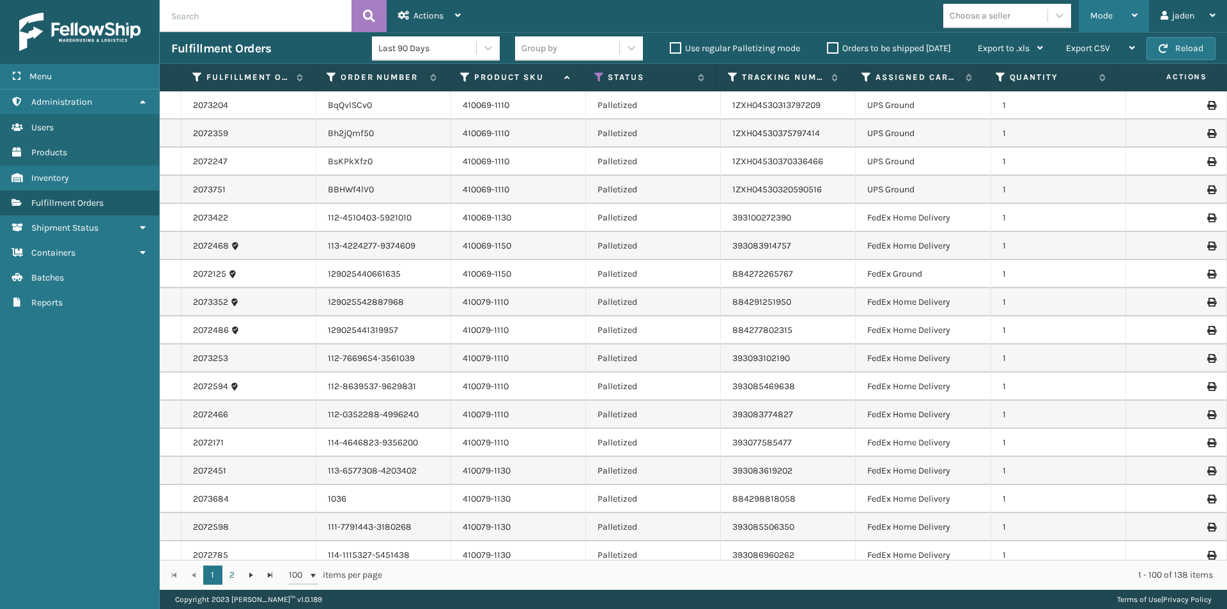
click at [1116, 15] on div "Mode" at bounding box center [1113, 16] width 47 height 32
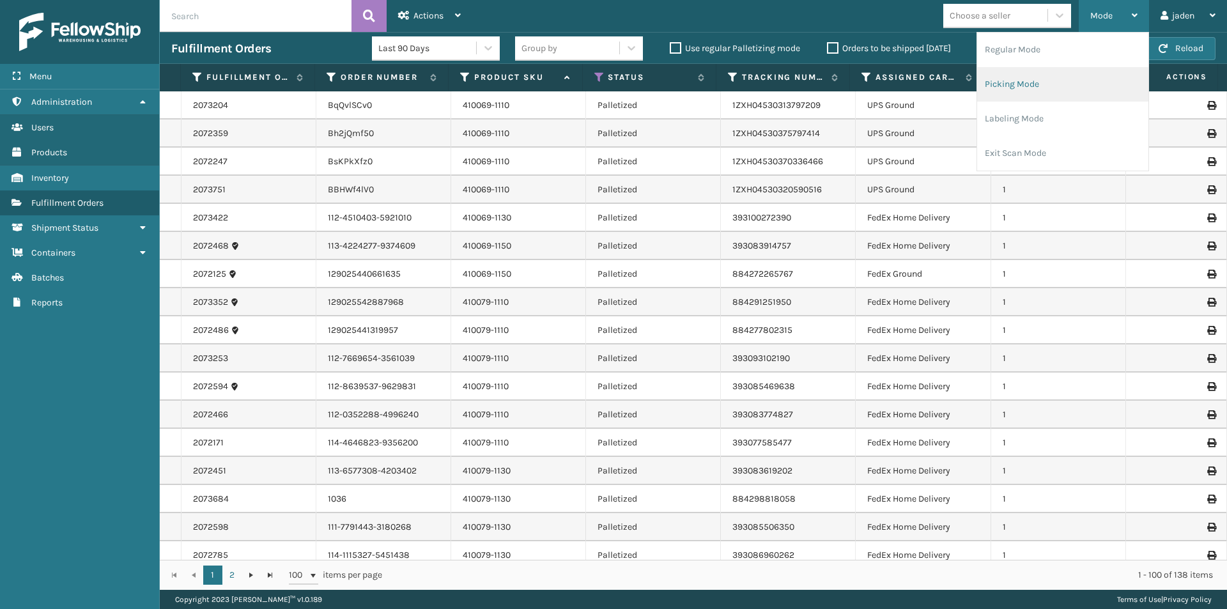
click at [1064, 82] on li "Picking Mode" at bounding box center [1062, 84] width 171 height 34
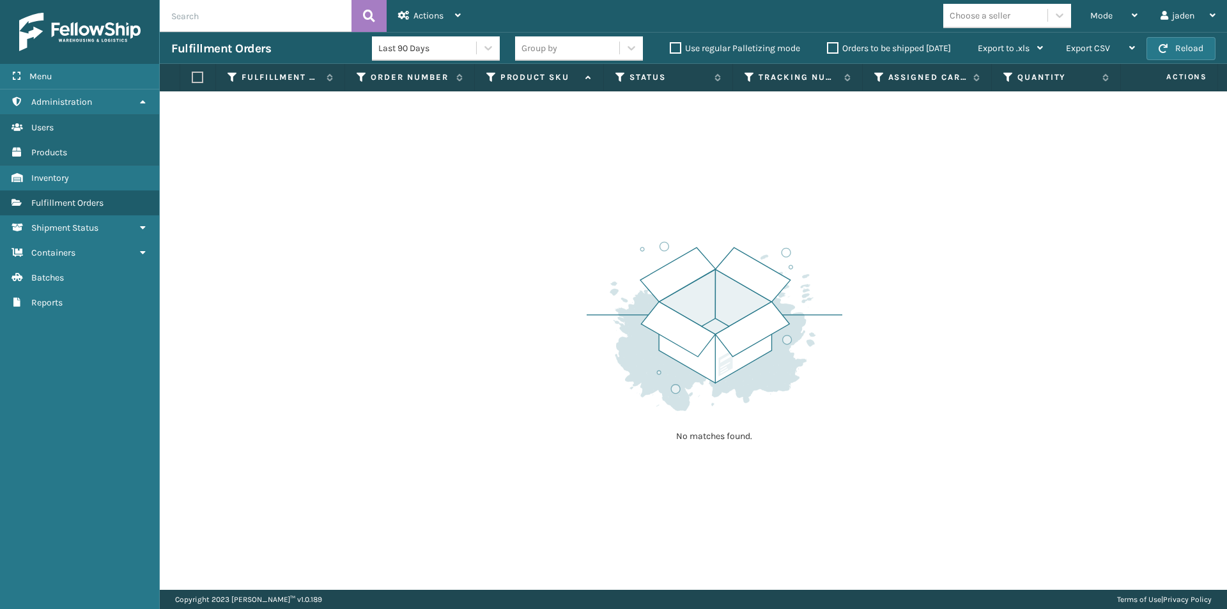
drag, startPoint x: 779, startPoint y: 218, endPoint x: 919, endPoint y: 55, distance: 214.7
click at [568, 214] on div "No matches found." at bounding box center [693, 340] width 1067 height 498
click at [1200, 45] on button "Reload" at bounding box center [1180, 48] width 69 height 23
drag, startPoint x: 983, startPoint y: 153, endPoint x: 963, endPoint y: 156, distance: 20.1
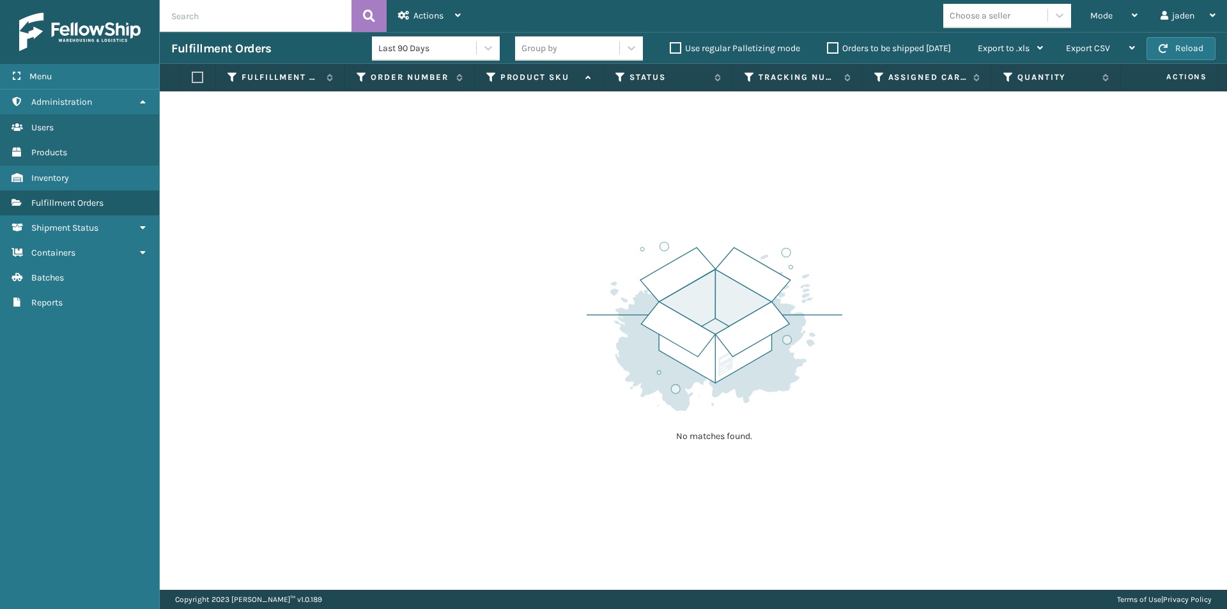
drag, startPoint x: 963, startPoint y: 156, endPoint x: 871, endPoint y: 169, distance: 93.0
click at [620, 179] on div "No matches found." at bounding box center [693, 340] width 1067 height 498
drag, startPoint x: 912, startPoint y: 168, endPoint x: 874, endPoint y: 167, distance: 38.4
drag, startPoint x: 874, startPoint y: 167, endPoint x: 944, endPoint y: 183, distance: 71.4
click at [685, 183] on div "No matches found." at bounding box center [693, 340] width 1067 height 498
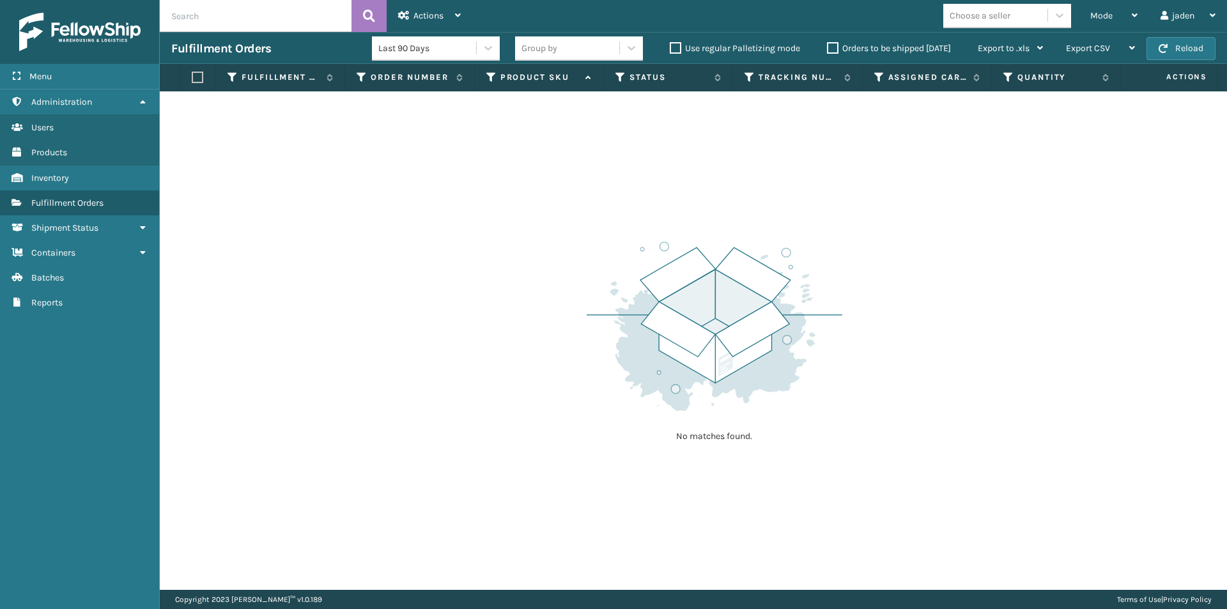
drag, startPoint x: 944, startPoint y: 183, endPoint x: 856, endPoint y: 183, distance: 87.5
drag, startPoint x: 856, startPoint y: 183, endPoint x: 936, endPoint y: 147, distance: 87.5
click at [640, 180] on div "No matches found." at bounding box center [693, 340] width 1067 height 498
drag, startPoint x: 936, startPoint y: 147, endPoint x: 898, endPoint y: 147, distance: 37.7
drag, startPoint x: 898, startPoint y: 147, endPoint x: 908, endPoint y: 171, distance: 26.3
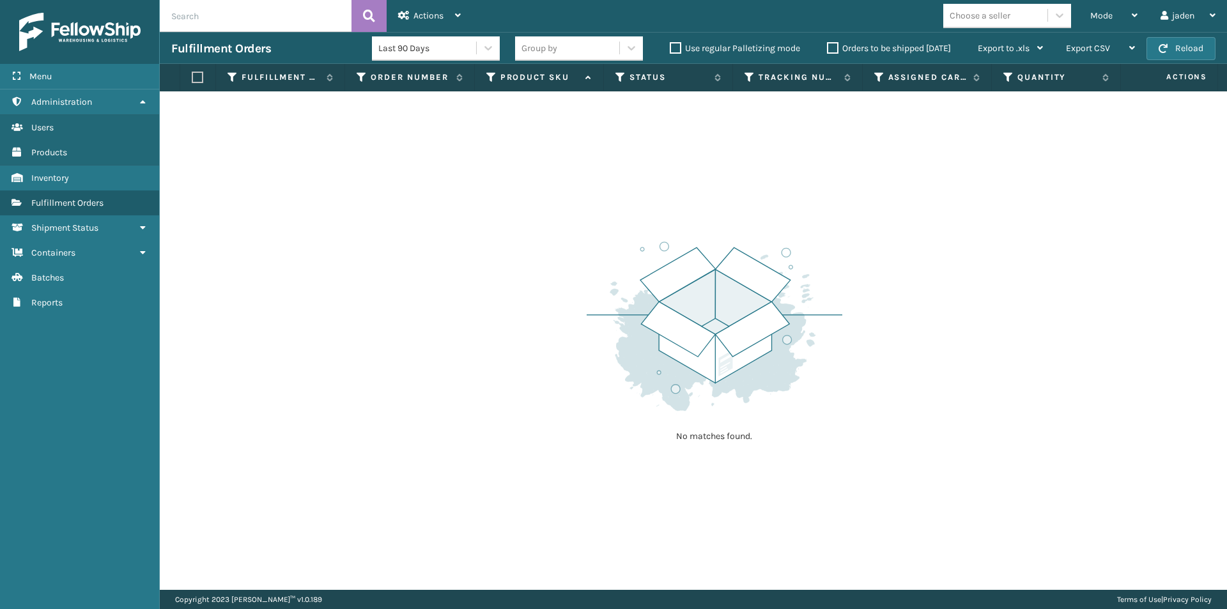
click at [609, 188] on div "No matches found." at bounding box center [693, 340] width 1067 height 498
drag, startPoint x: 908, startPoint y: 171, endPoint x: 857, endPoint y: 167, distance: 51.9
drag, startPoint x: 857, startPoint y: 167, endPoint x: 1198, endPoint y: 56, distance: 359.4
click at [550, 167] on div "No matches found." at bounding box center [693, 340] width 1067 height 498
click at [1189, 47] on button "Reload" at bounding box center [1180, 48] width 69 height 23
